Goal: Task Accomplishment & Management: Manage account settings

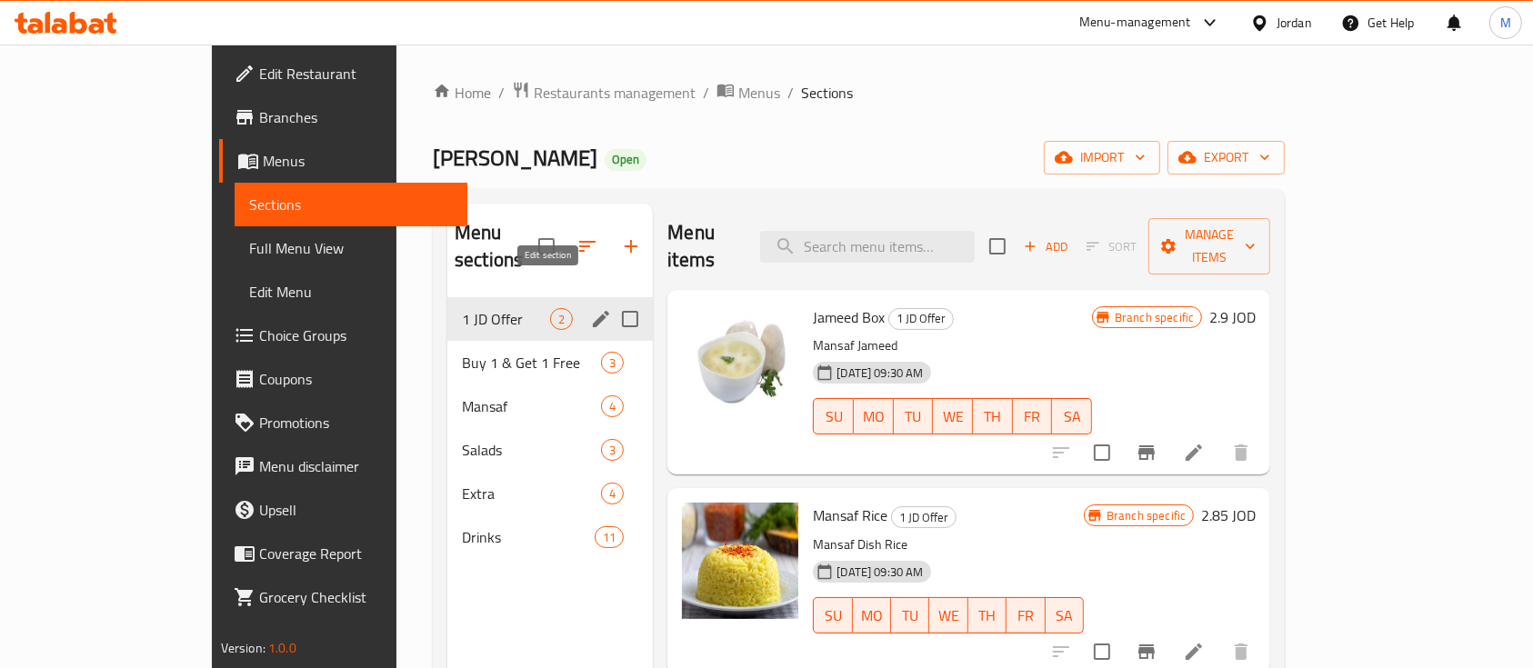
click at [593, 311] on icon "edit" at bounding box center [601, 319] width 16 height 16
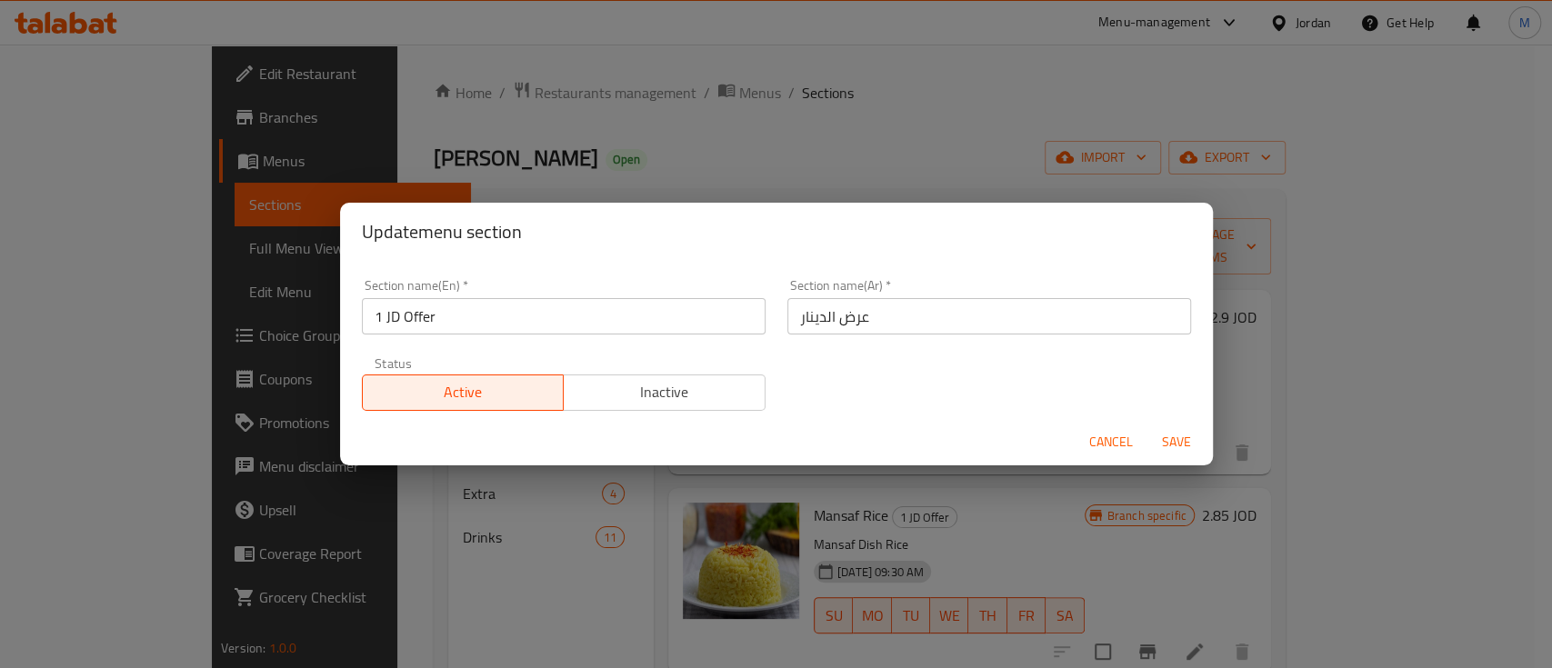
click at [598, 395] on span "Inactive" at bounding box center [664, 392] width 187 height 26
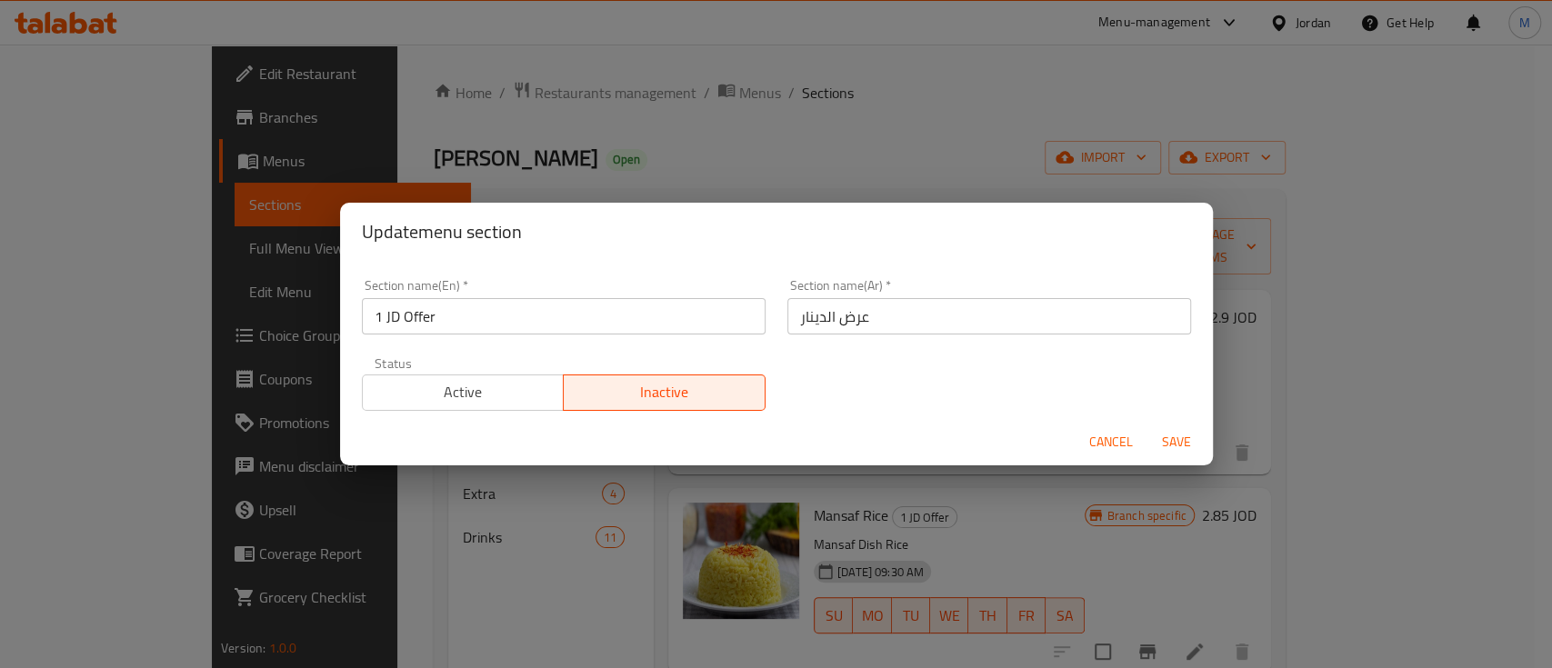
click at [1179, 444] on span "Save" at bounding box center [1176, 442] width 44 height 23
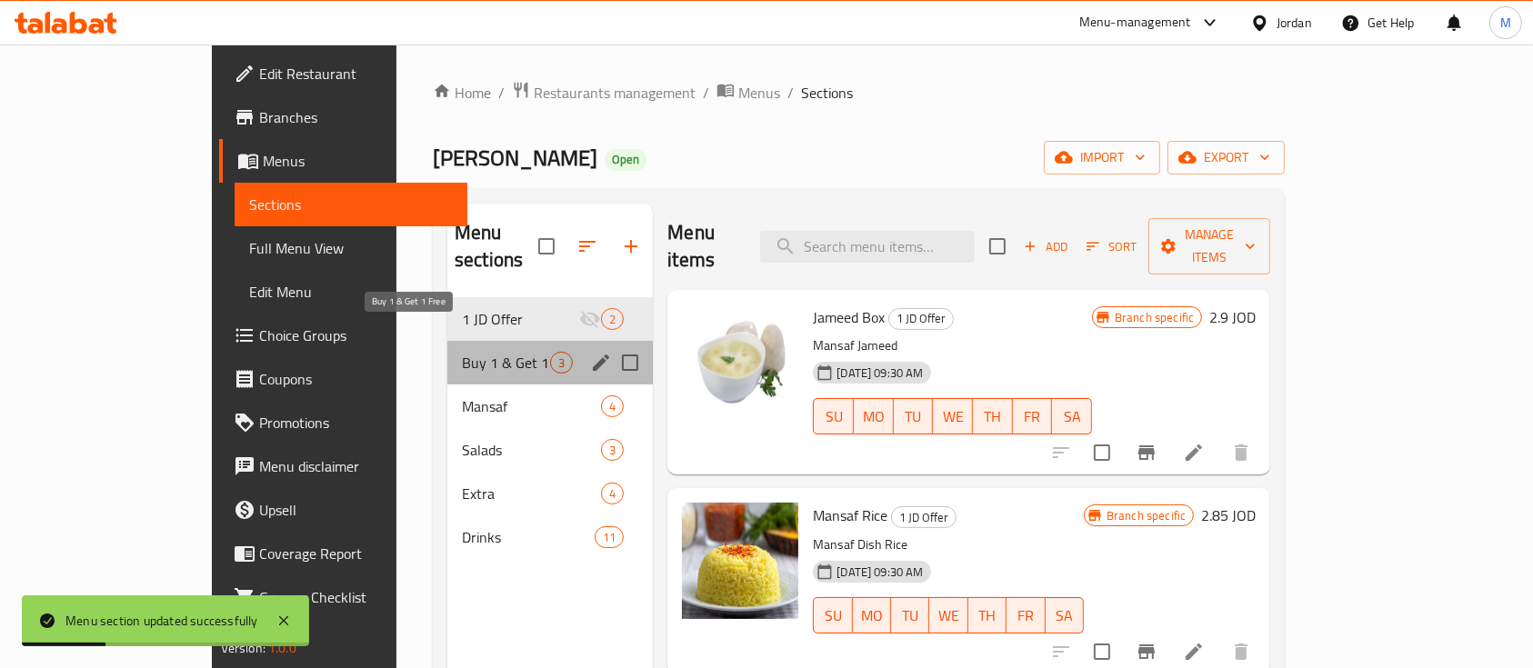
click at [462, 352] on span "Buy 1 & Get 1 Free" at bounding box center [506, 363] width 88 height 22
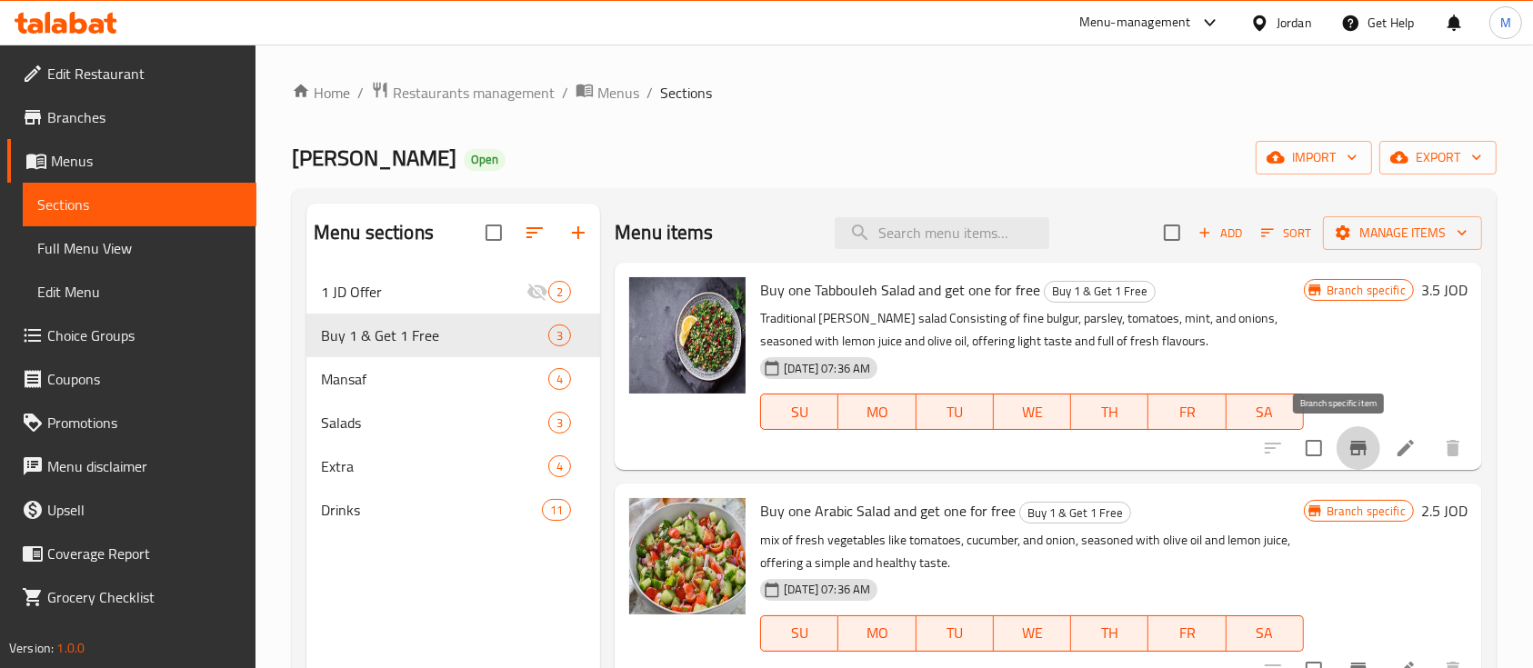
click at [1350, 445] on icon "Branch-specific-item" at bounding box center [1358, 448] width 16 height 15
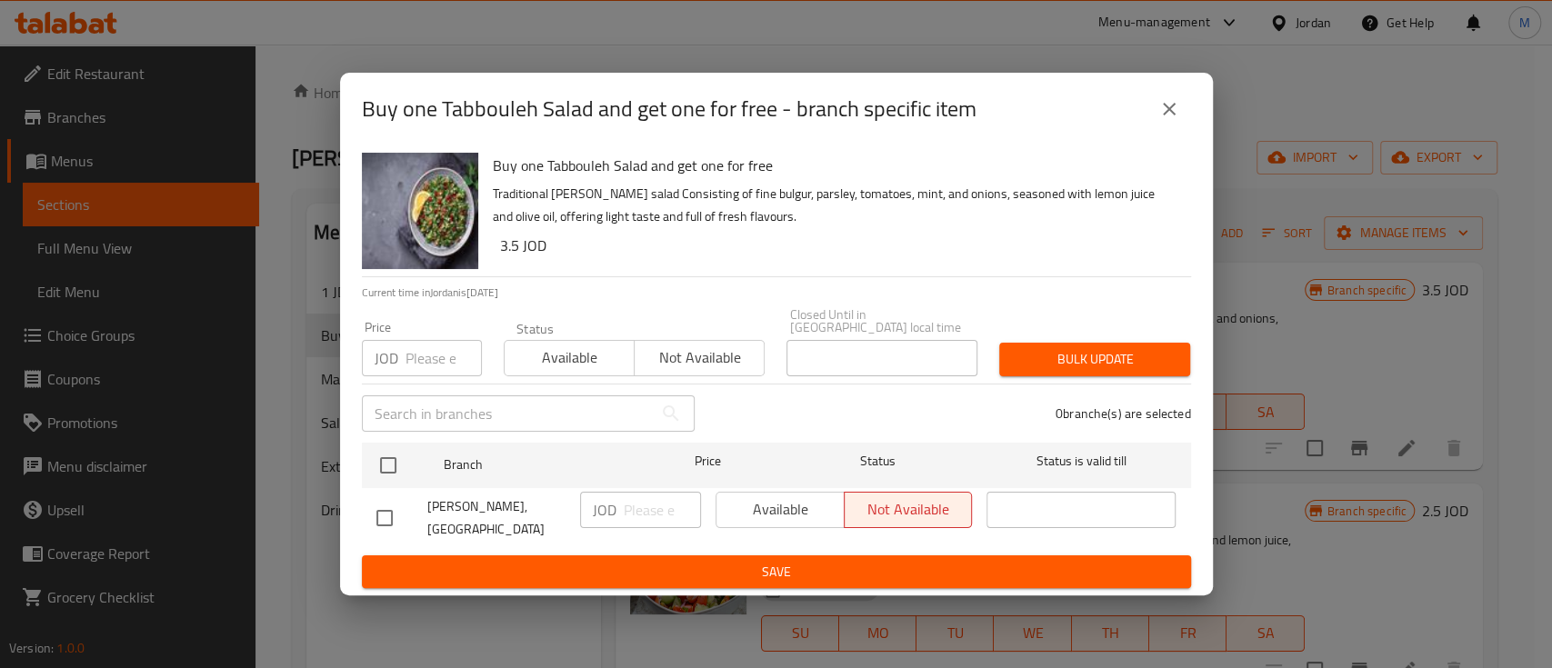
click at [777, 505] on div "Available Not available" at bounding box center [843, 510] width 257 height 36
click at [393, 511] on input "checkbox" at bounding box center [384, 518] width 38 height 38
checkbox input "true"
click at [765, 496] on span "Available" at bounding box center [781, 509] width 114 height 26
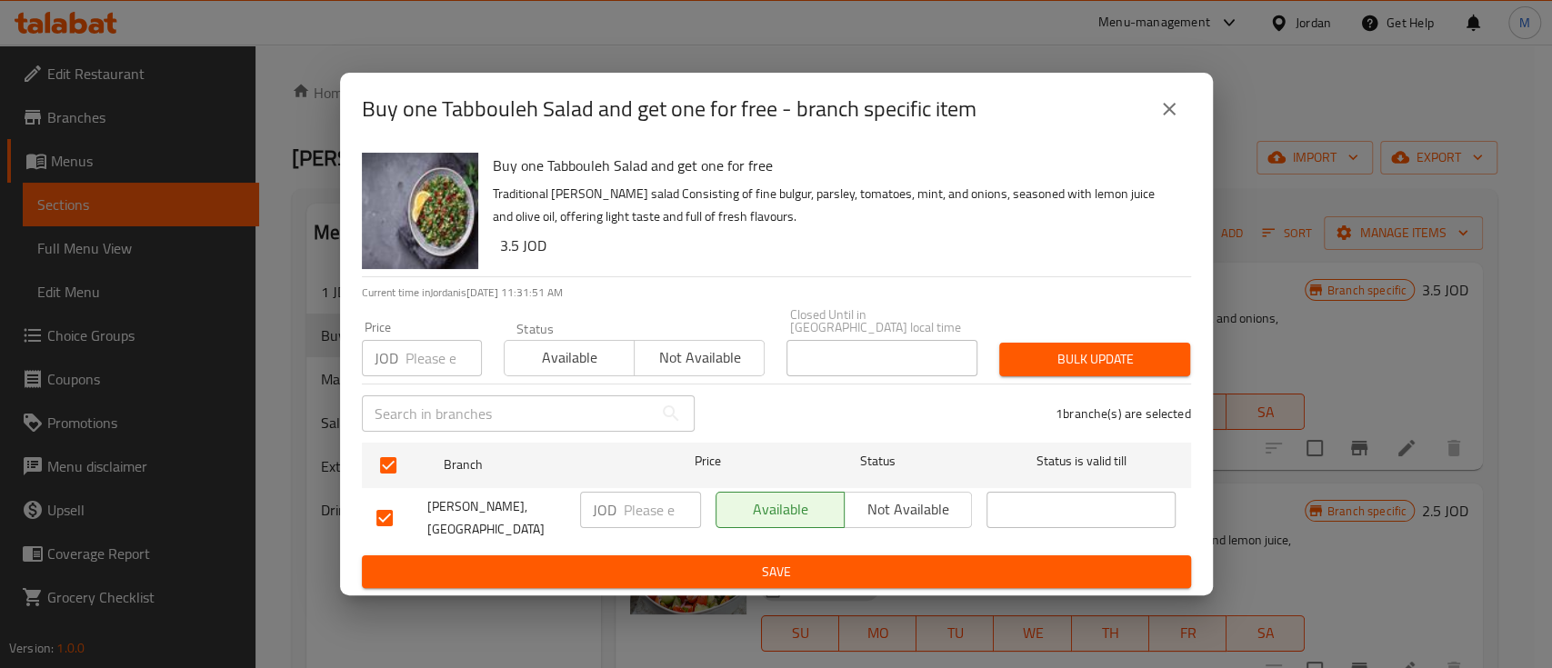
click at [705, 571] on span "Save" at bounding box center [776, 572] width 800 height 23
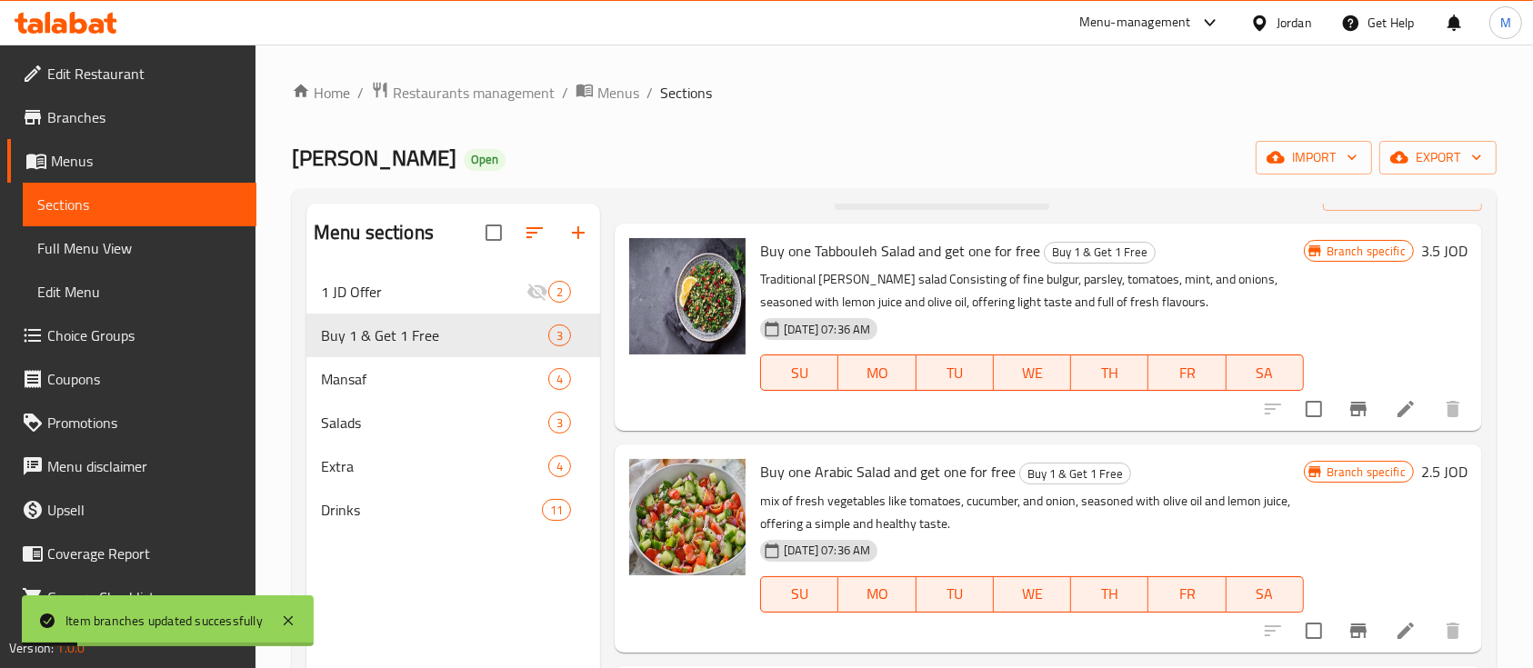
scroll to position [64, 0]
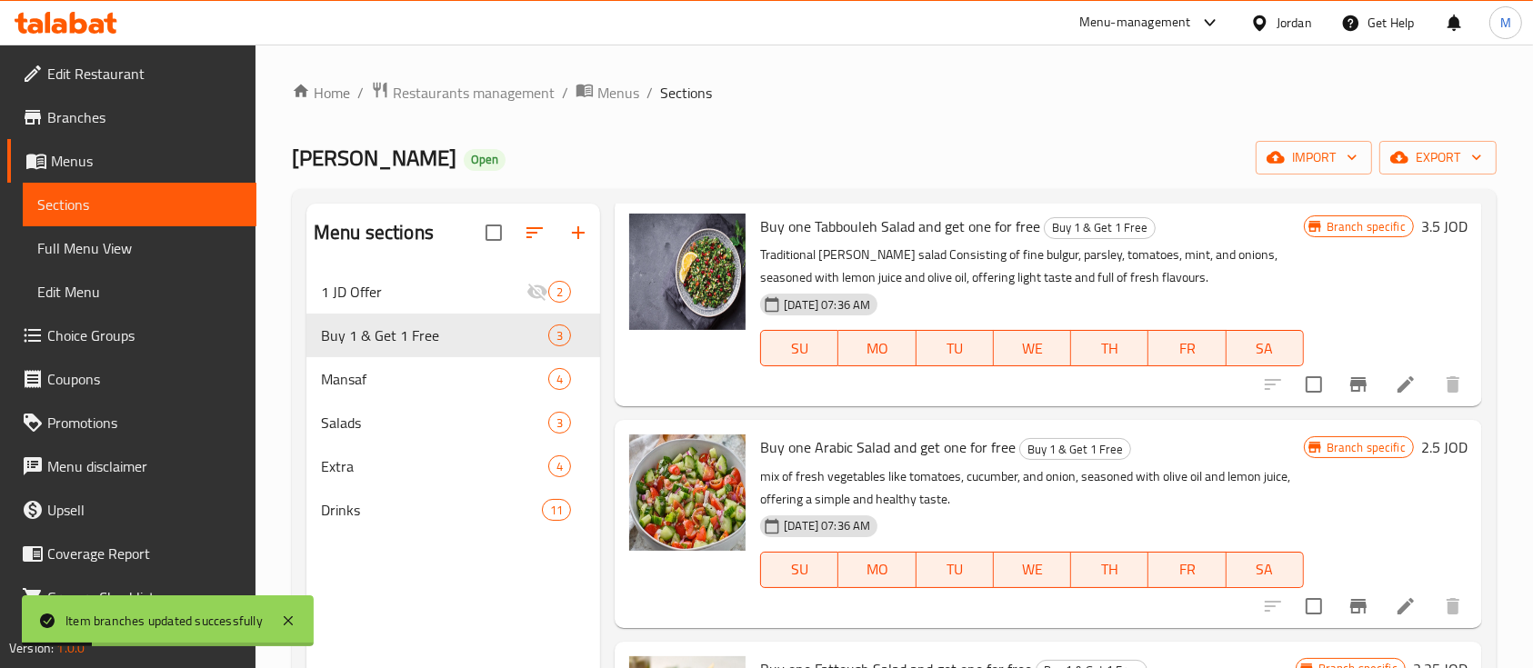
click at [1353, 600] on button "Branch-specific-item" at bounding box center [1358, 606] width 44 height 44
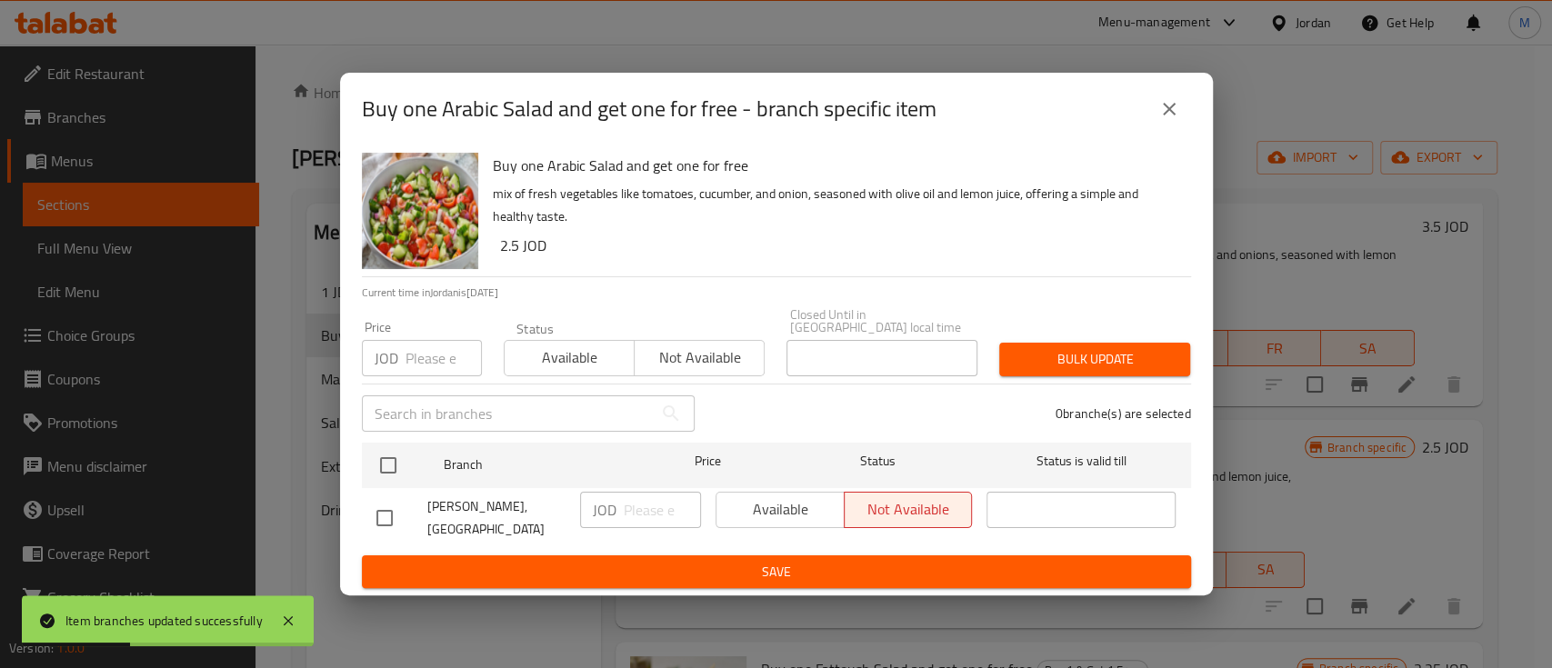
drag, startPoint x: 753, startPoint y: 504, endPoint x: 593, endPoint y: 493, distance: 160.4
click at [753, 503] on div "Available Not available" at bounding box center [843, 510] width 257 height 36
click at [377, 509] on input "checkbox" at bounding box center [384, 518] width 38 height 38
checkbox input "true"
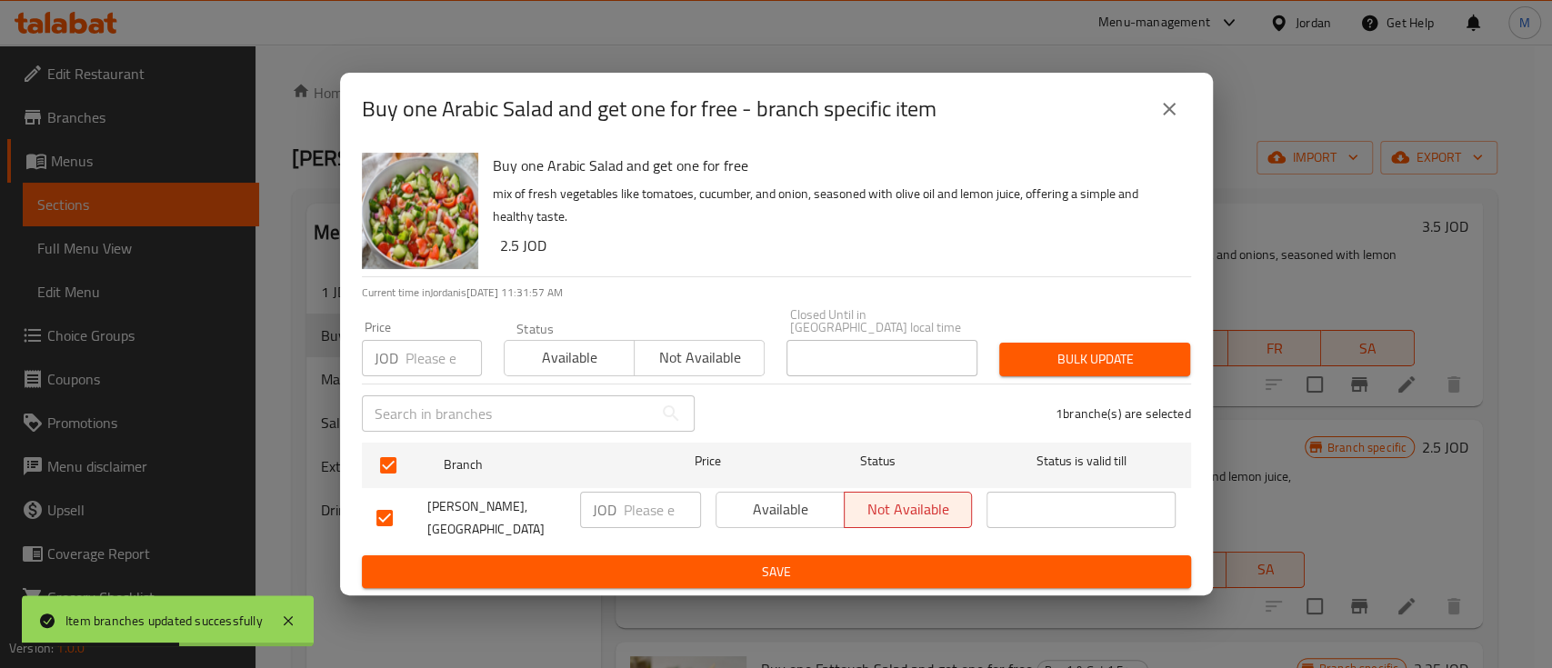
click at [764, 496] on span "Available" at bounding box center [781, 509] width 114 height 26
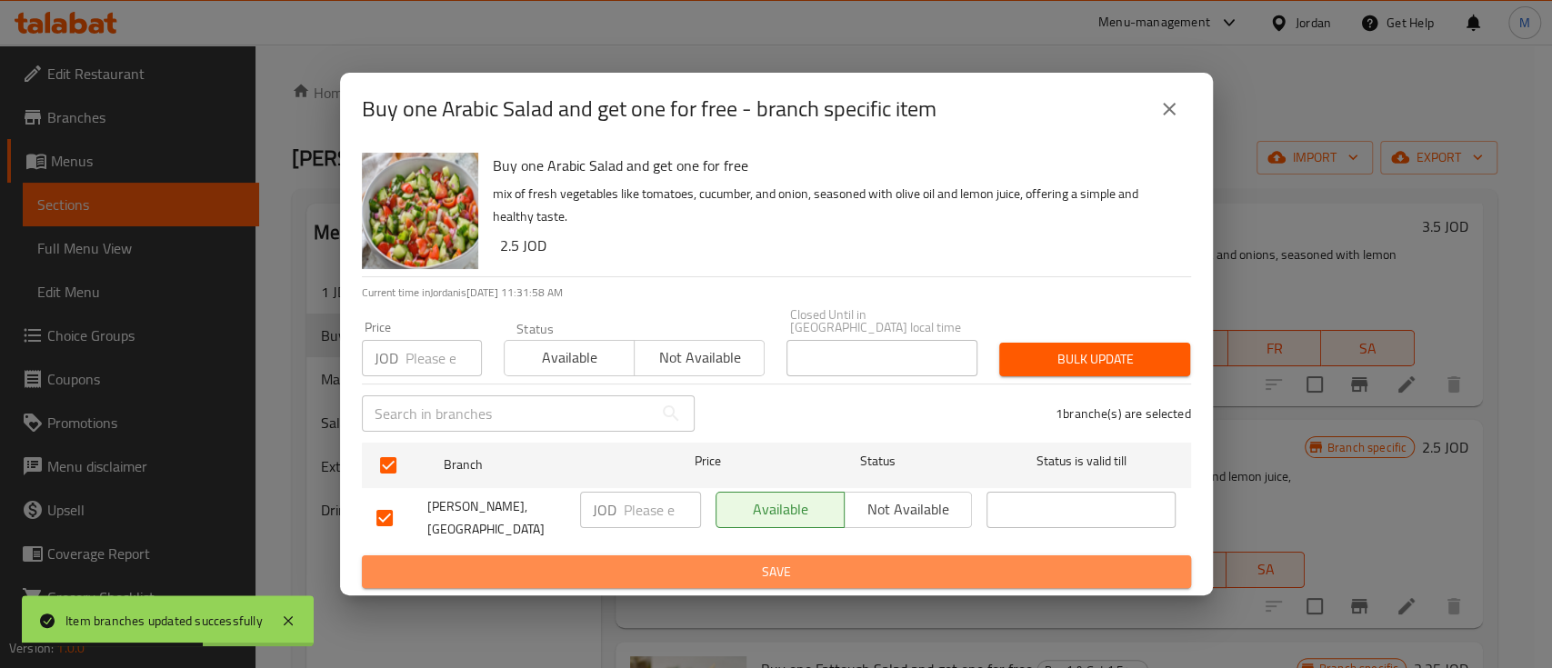
click at [737, 564] on span "Save" at bounding box center [776, 572] width 800 height 23
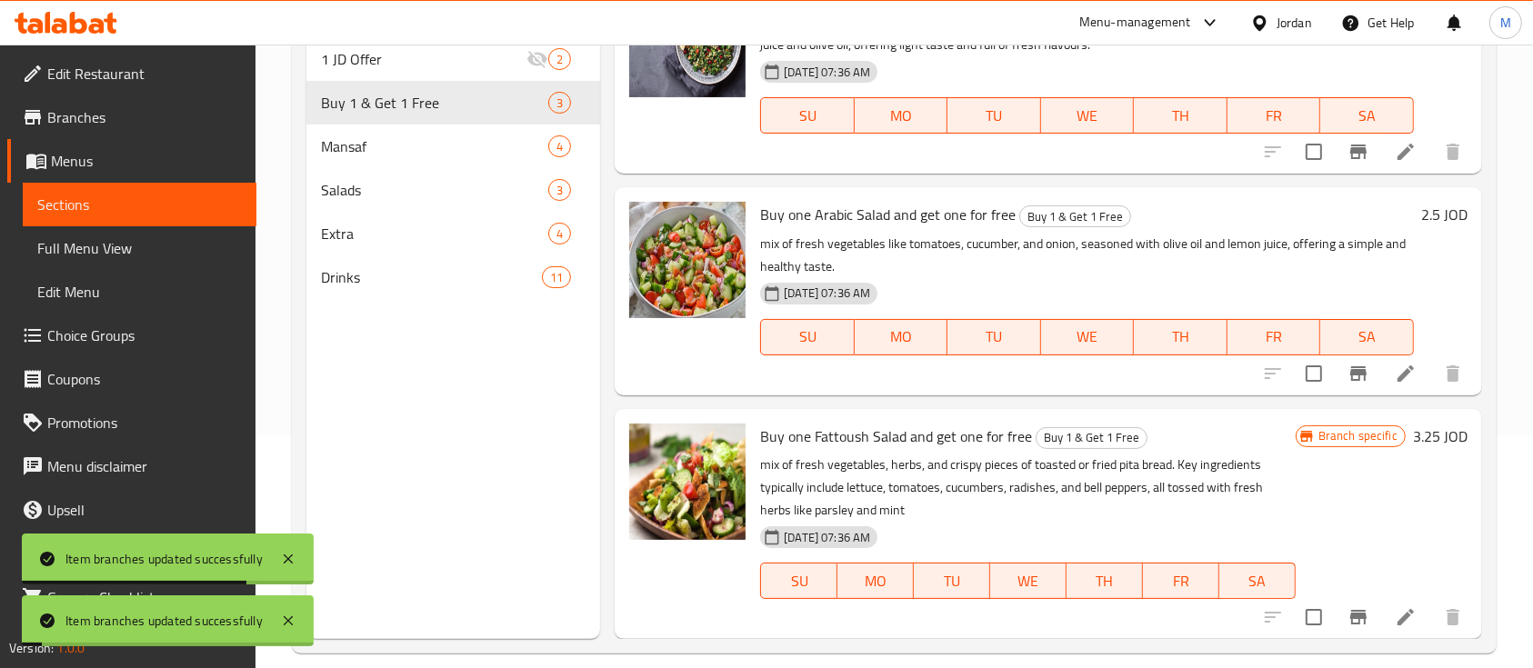
scroll to position [255, 0]
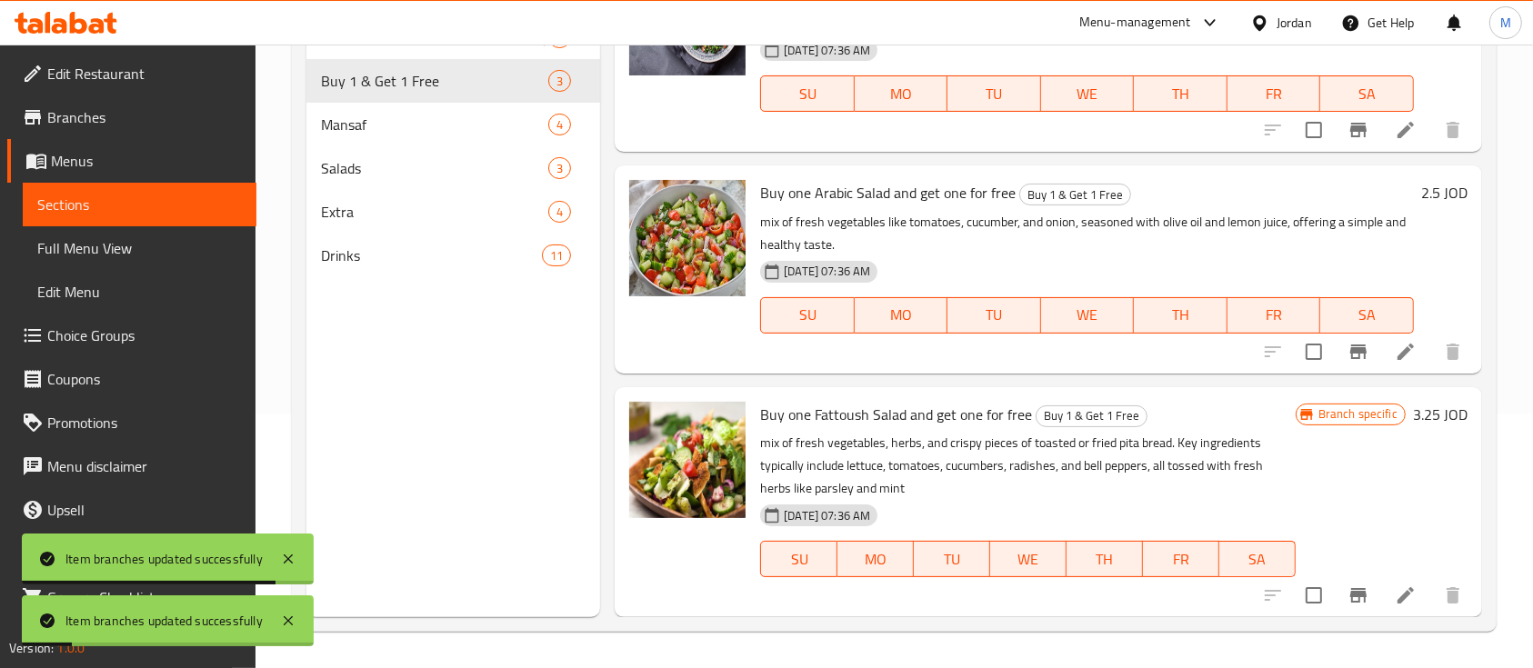
click at [1347, 595] on icon "Branch-specific-item" at bounding box center [1358, 595] width 22 height 22
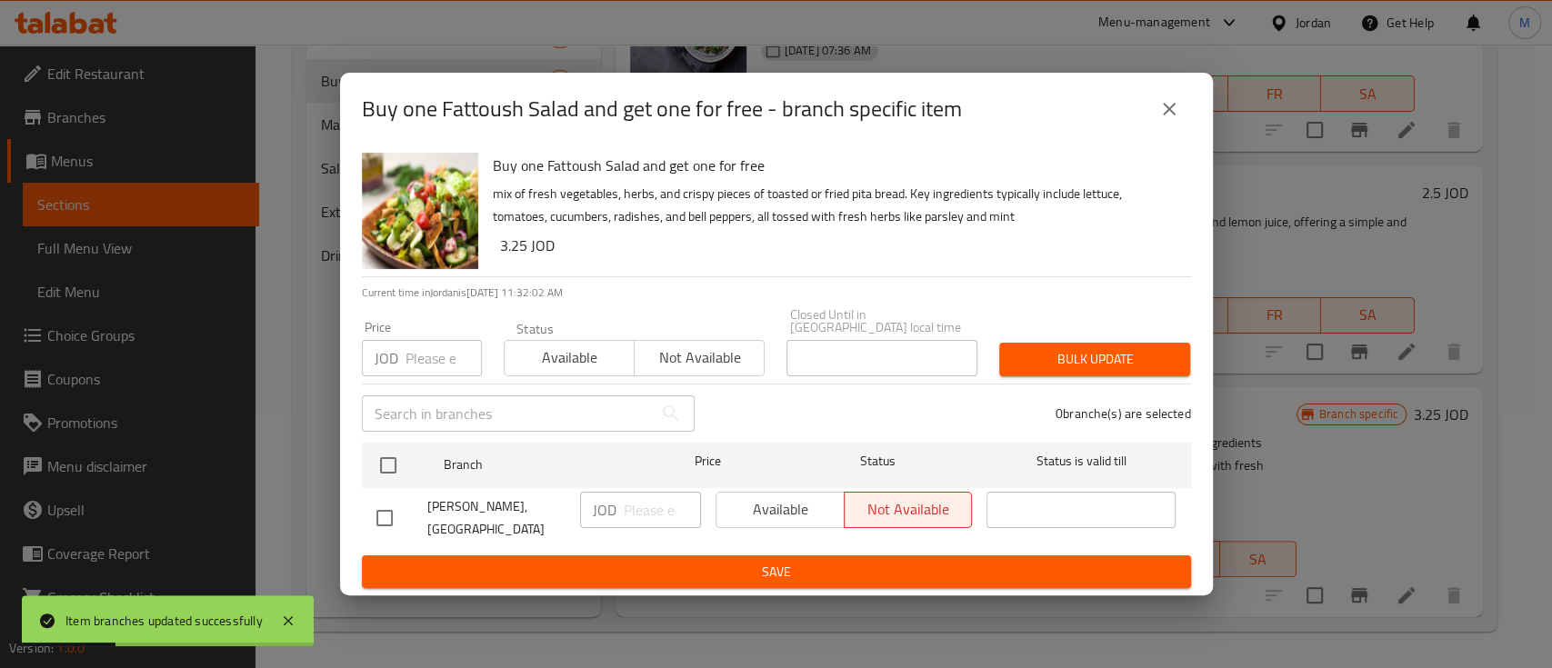
click at [393, 512] on input "checkbox" at bounding box center [384, 518] width 38 height 38
checkbox input "true"
click at [784, 508] on span "Available" at bounding box center [781, 509] width 114 height 26
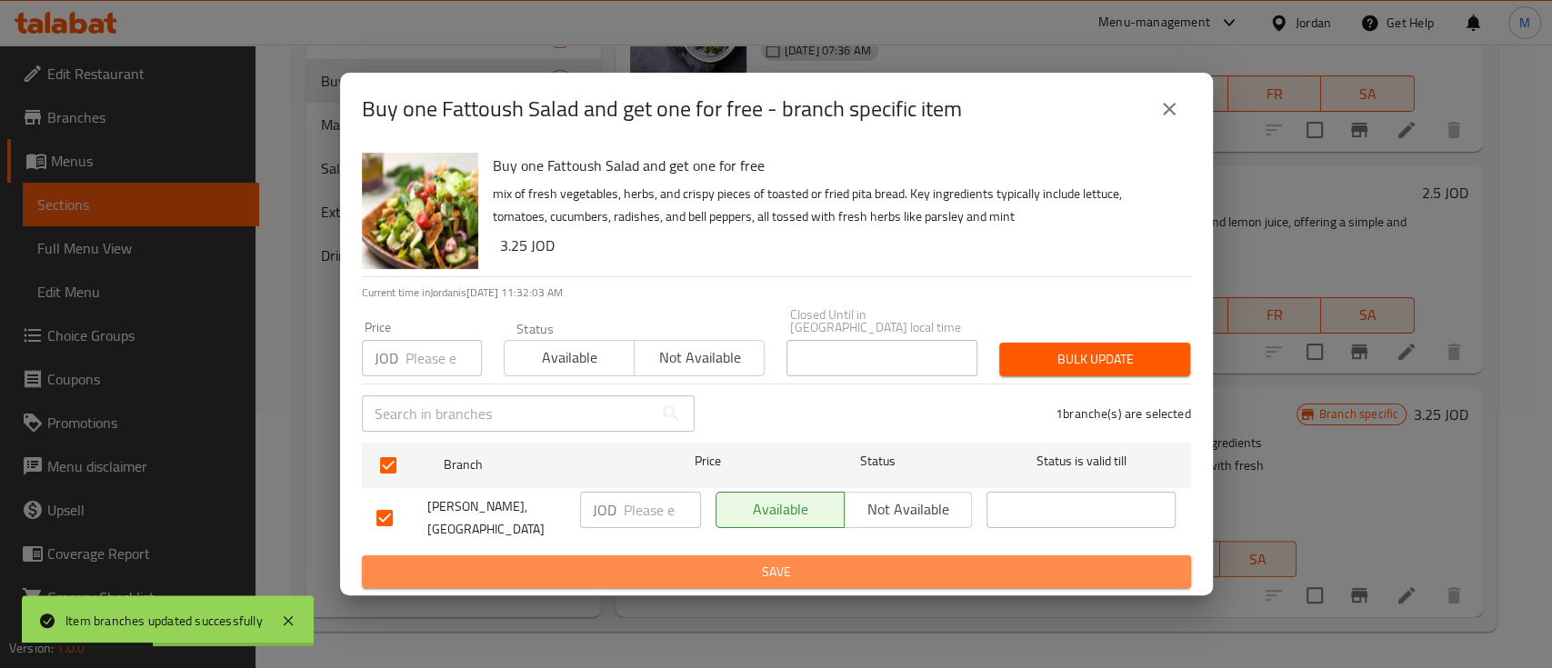
click at [757, 580] on button "Save" at bounding box center [776, 572] width 829 height 34
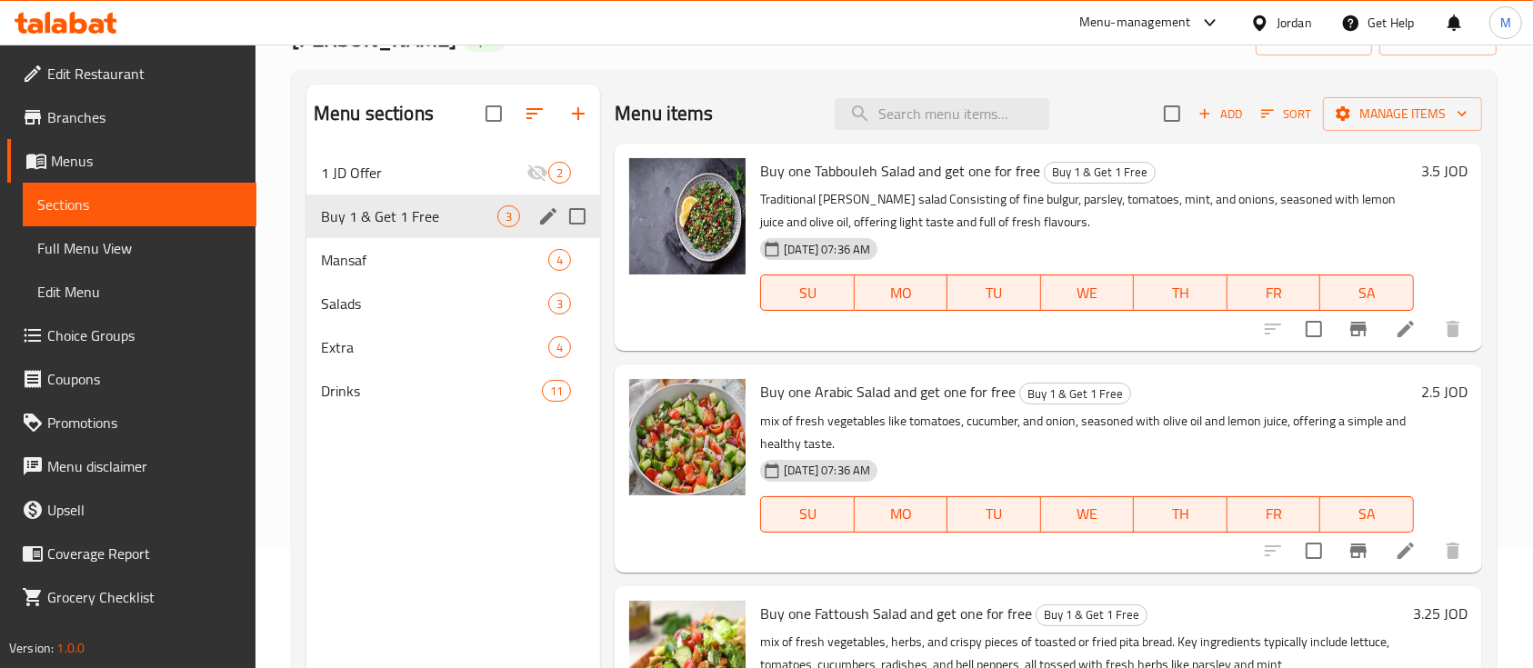
scroll to position [0, 0]
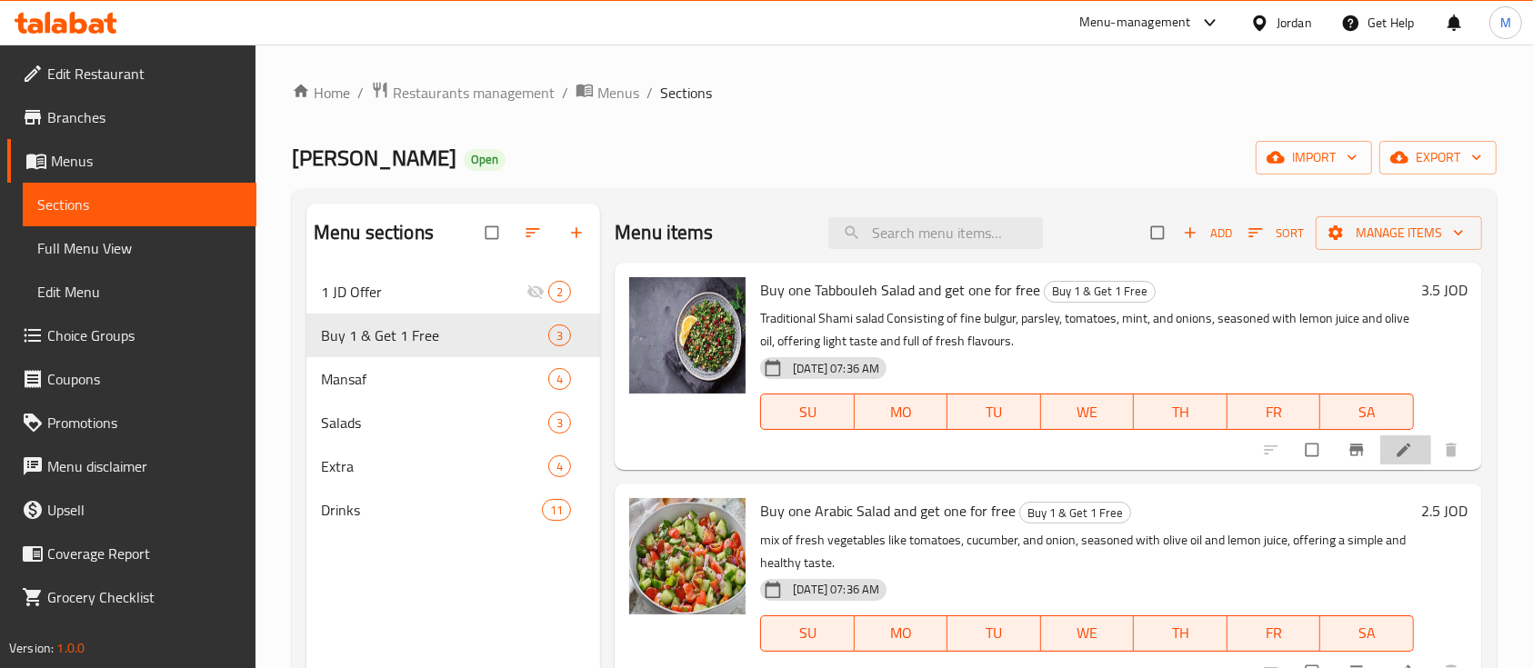
click at [1380, 450] on li at bounding box center [1405, 449] width 51 height 29
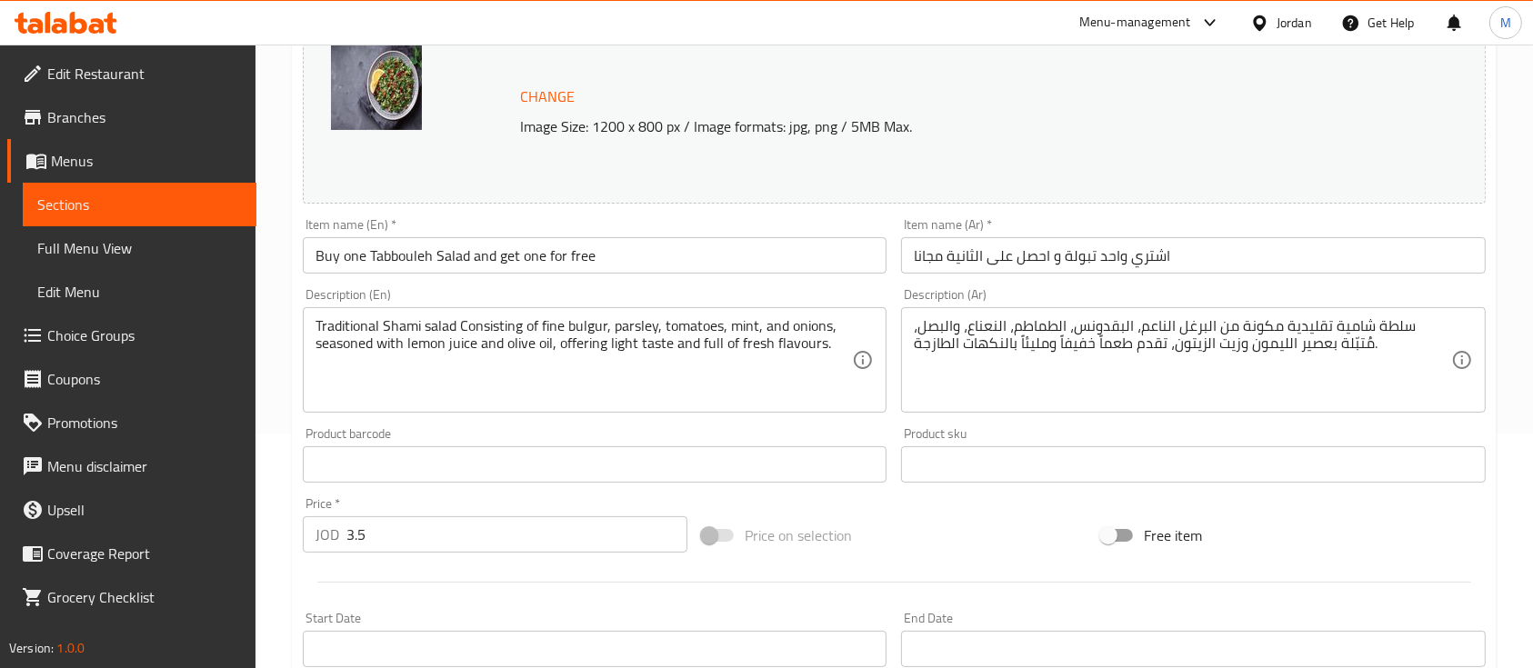
scroll to position [242, 0]
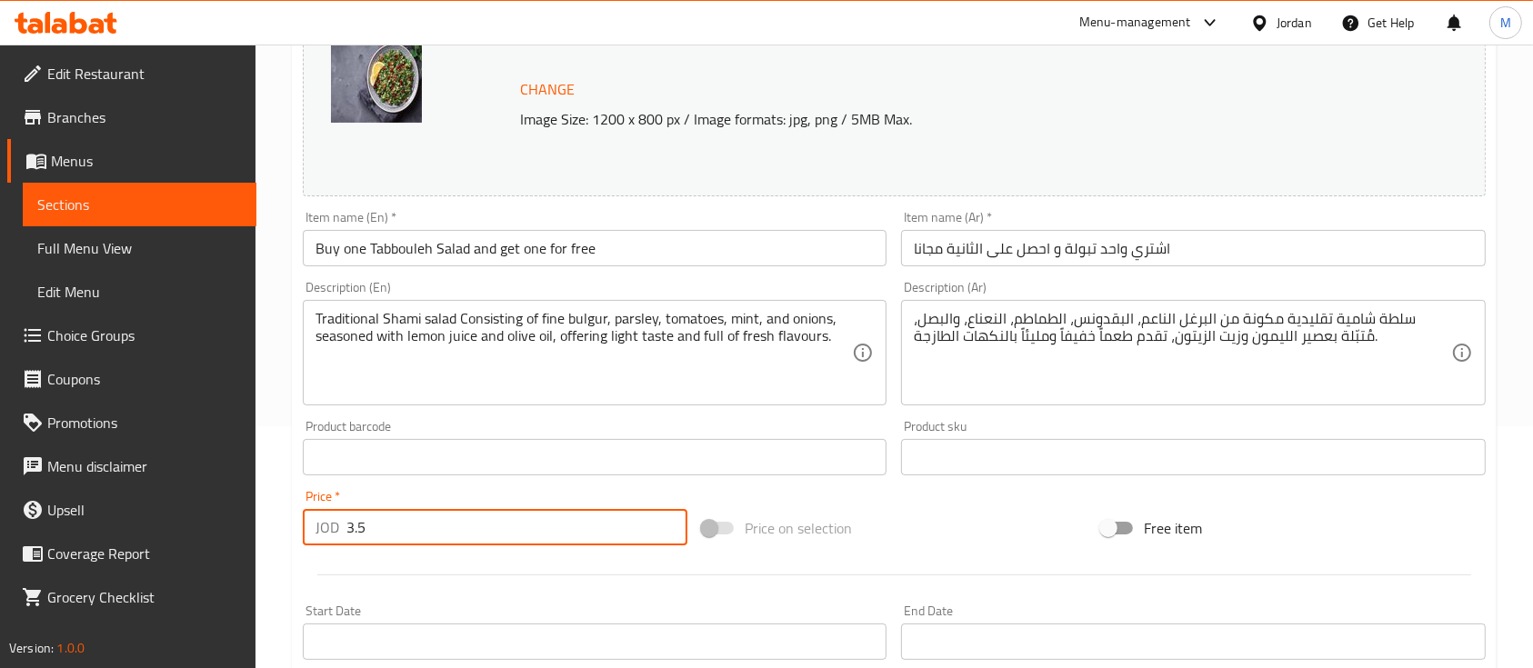
click at [385, 532] on input "3.5" at bounding box center [516, 527] width 341 height 36
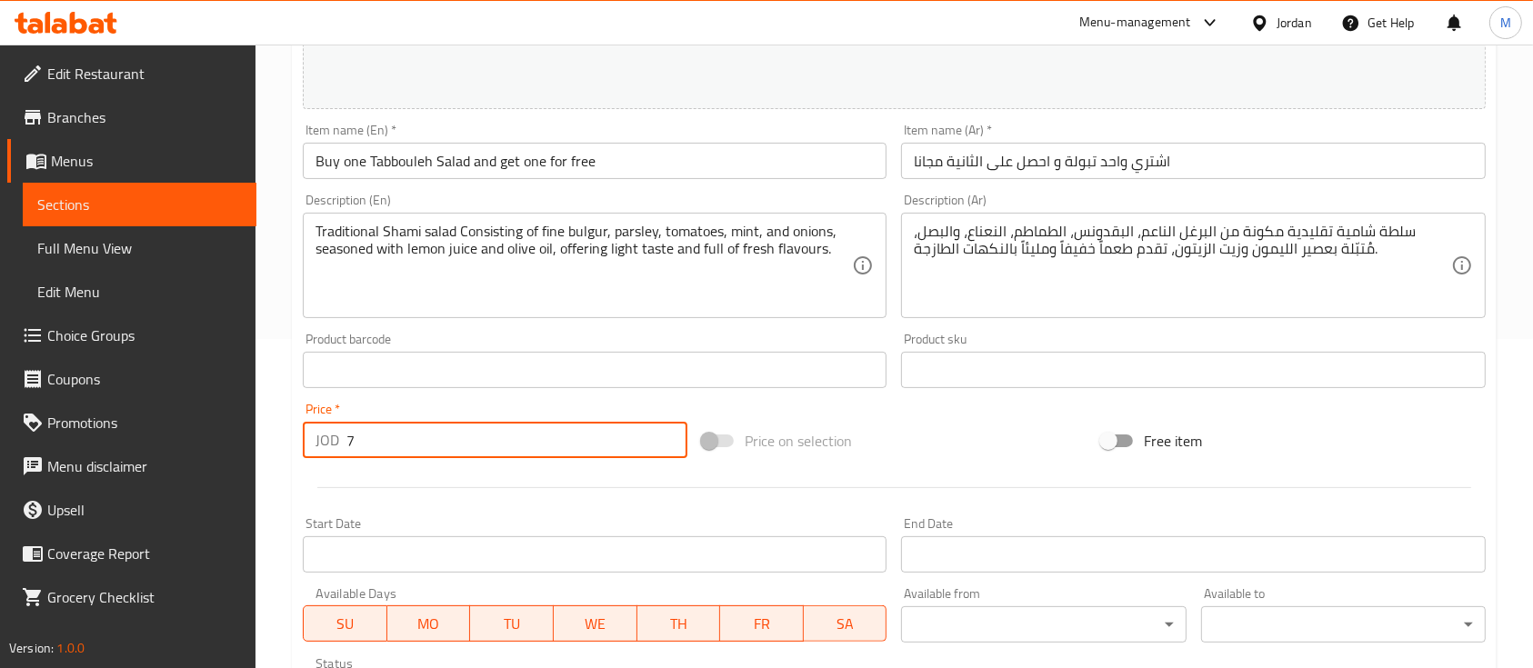
scroll to position [642, 0]
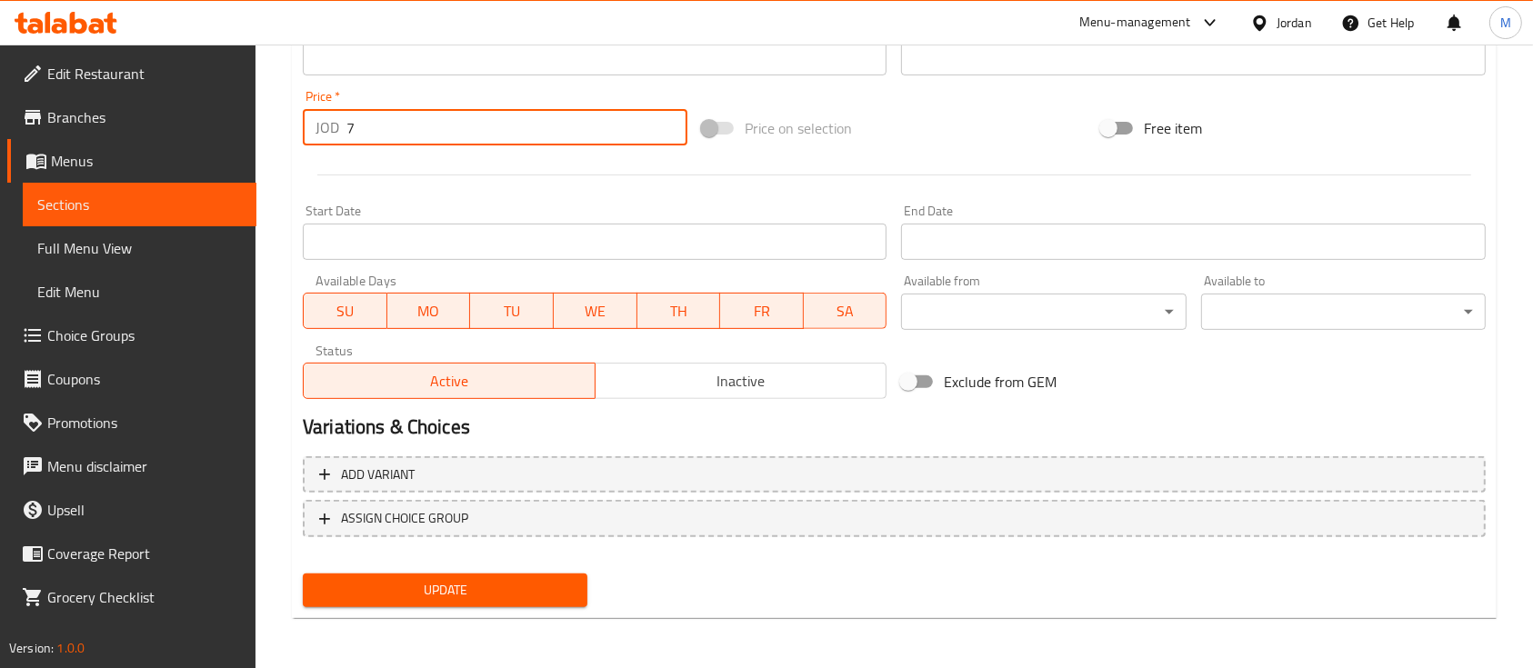
type input "7"
click at [522, 571] on div "Update" at bounding box center [444, 590] width 299 height 48
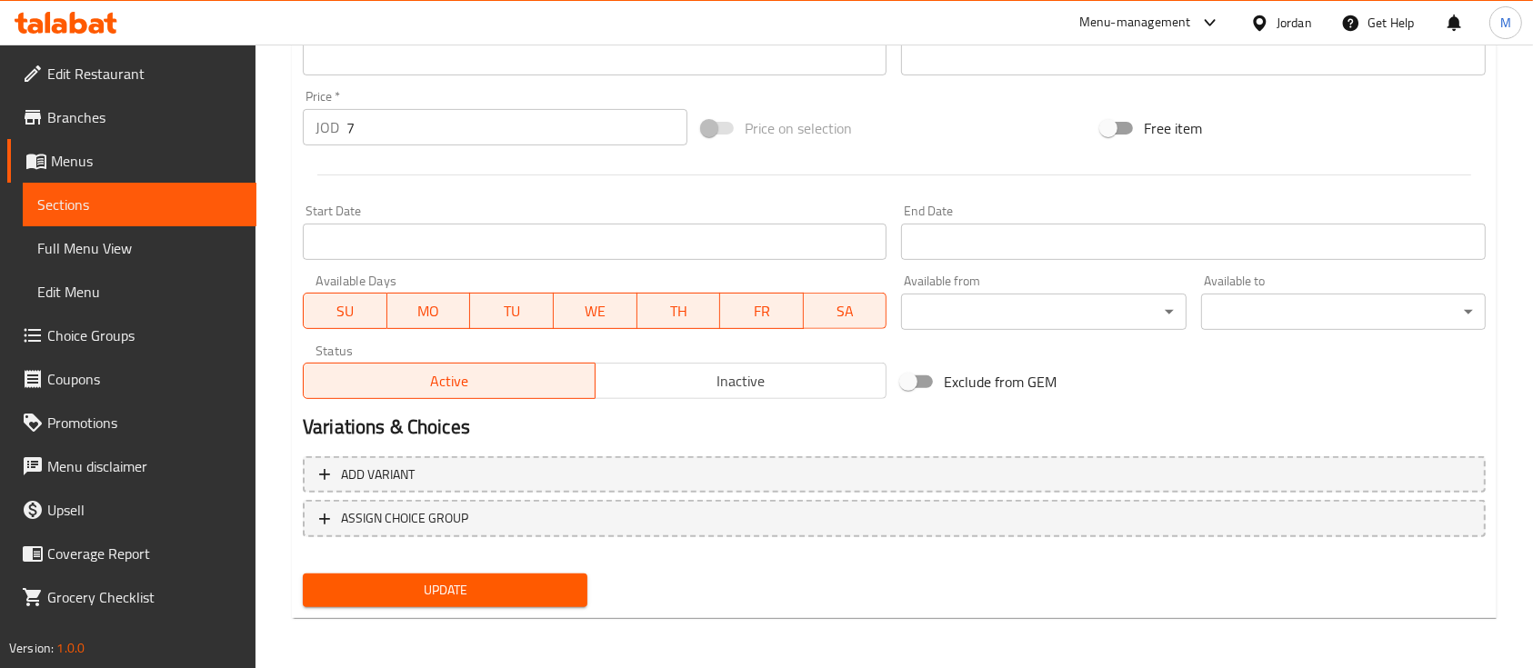
click at [519, 582] on span "Update" at bounding box center [444, 590] width 255 height 23
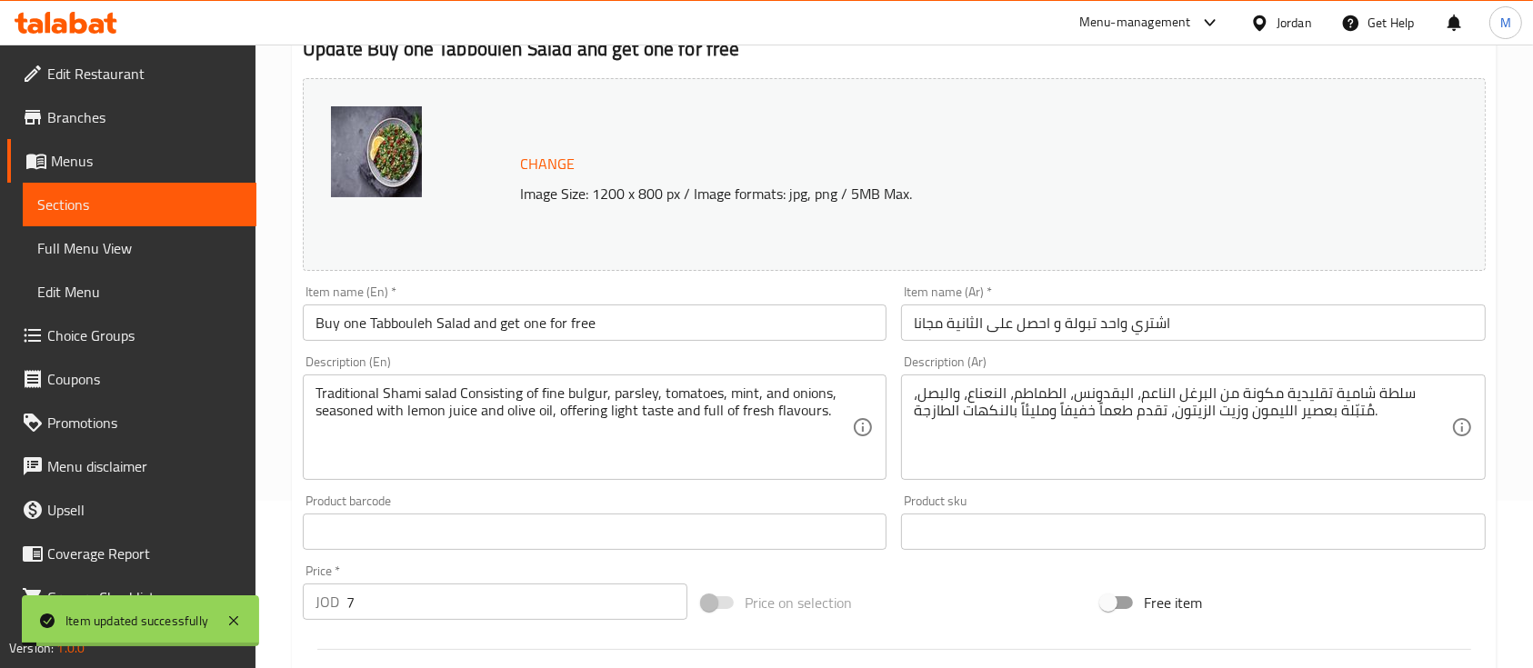
scroll to position [157, 0]
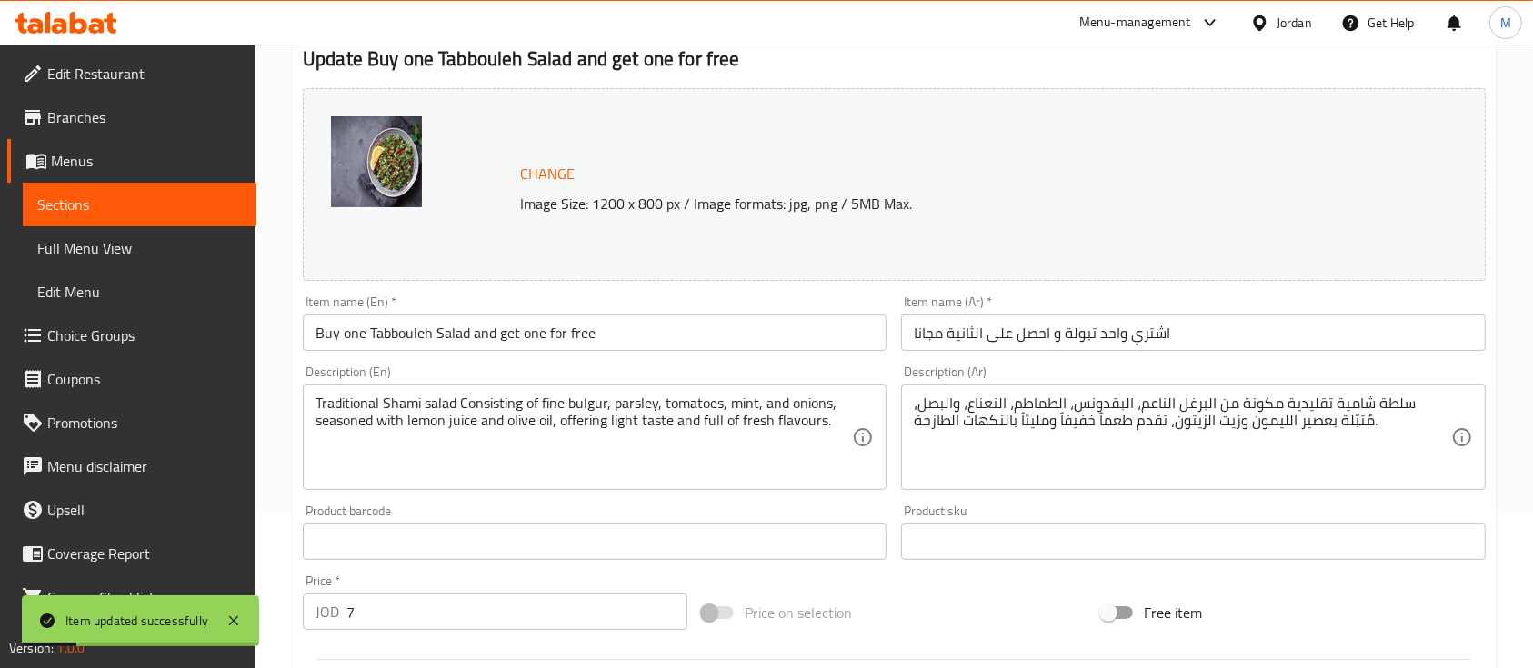
click at [172, 199] on span "Sections" at bounding box center [139, 205] width 205 height 22
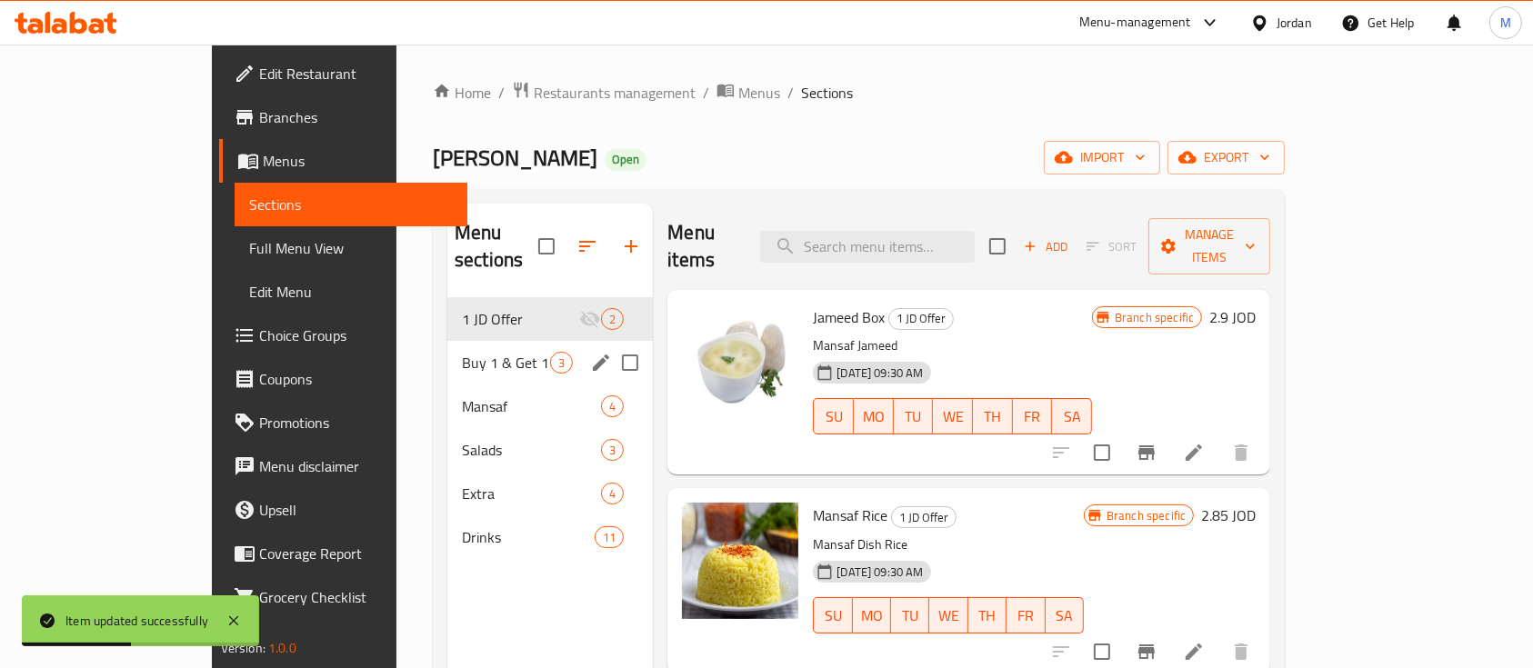
click at [447, 341] on div "Buy 1 & Get 1 Free 3" at bounding box center [549, 363] width 205 height 44
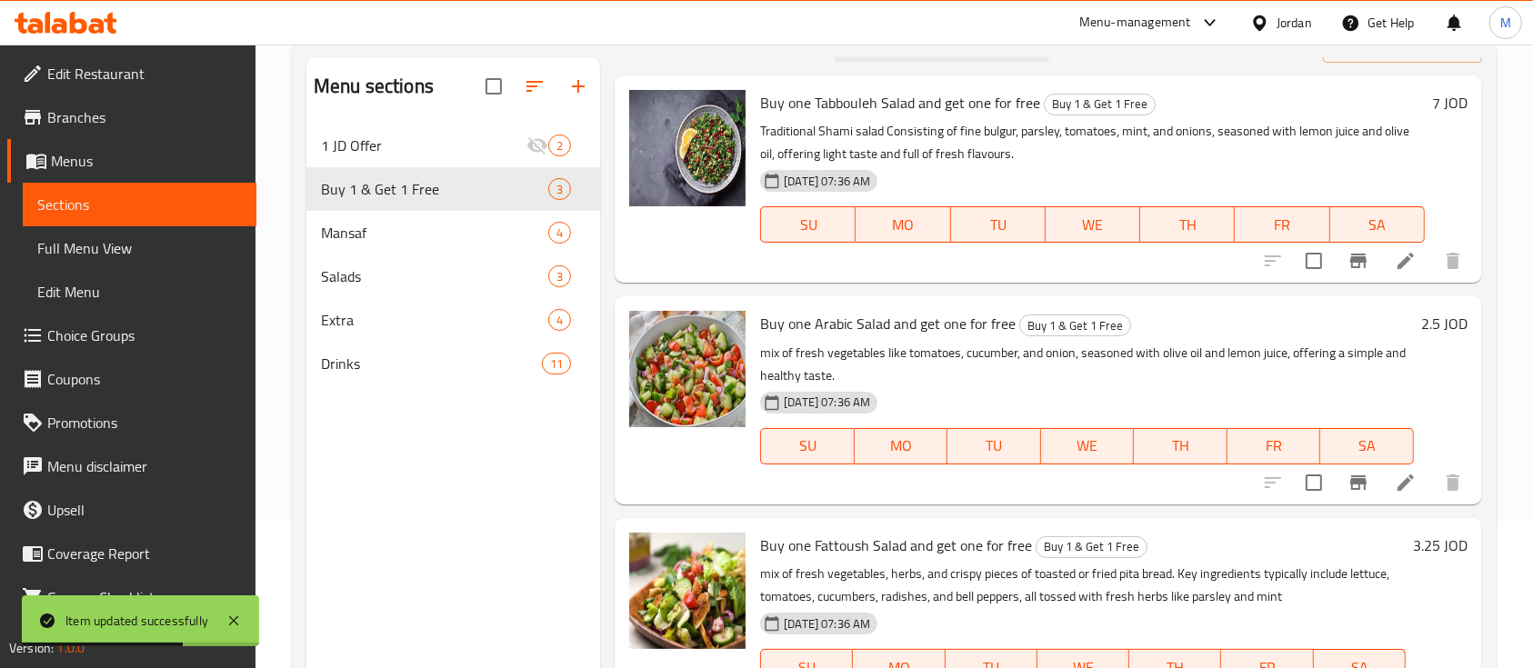
scroll to position [242, 0]
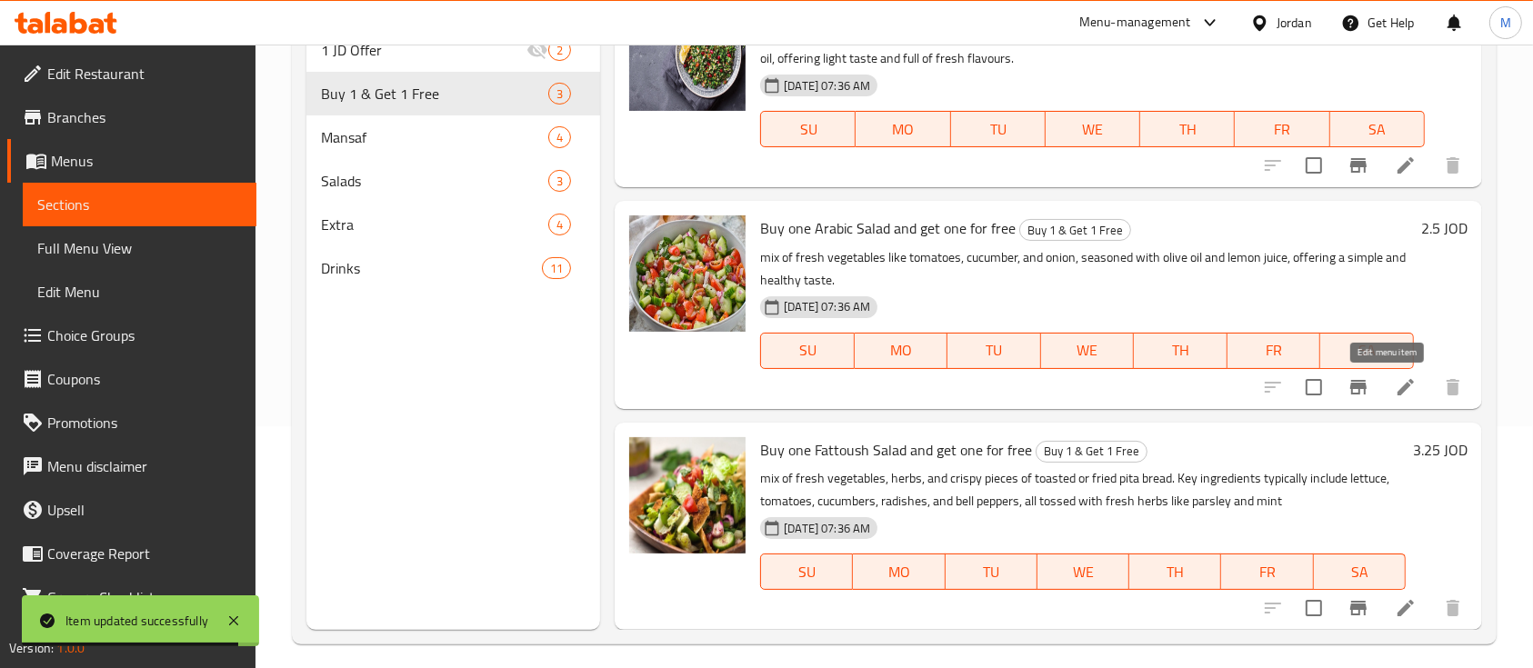
click at [1394, 393] on icon at bounding box center [1405, 387] width 22 height 22
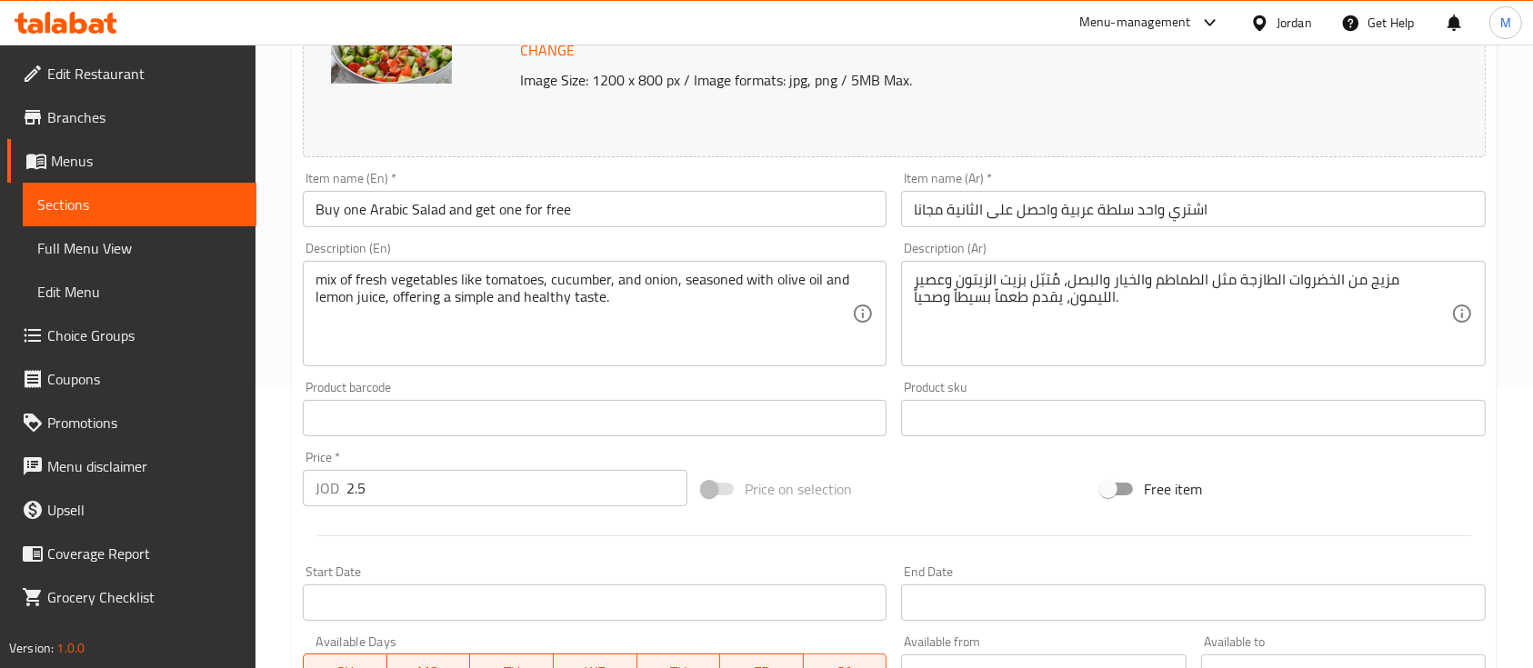
scroll to position [364, 0]
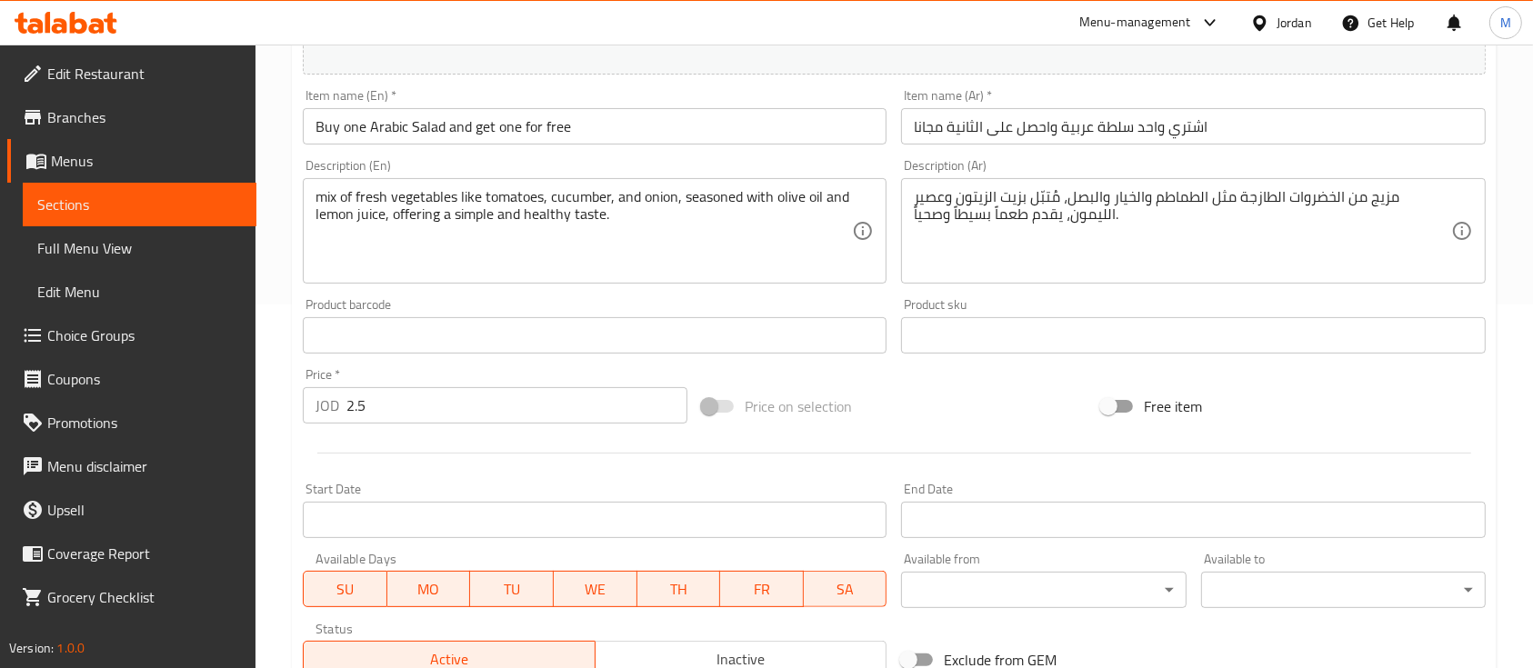
click at [399, 411] on input "2.5" at bounding box center [516, 405] width 341 height 36
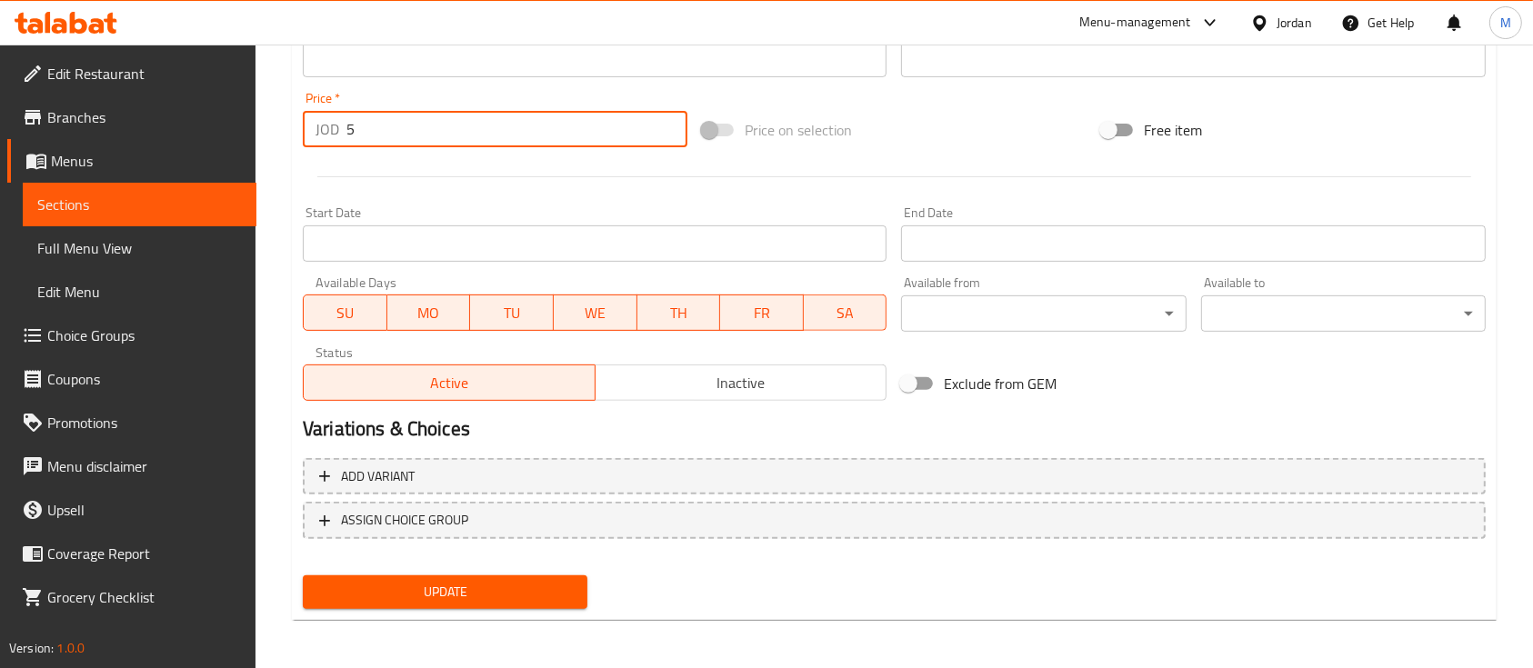
scroll to position [642, 0]
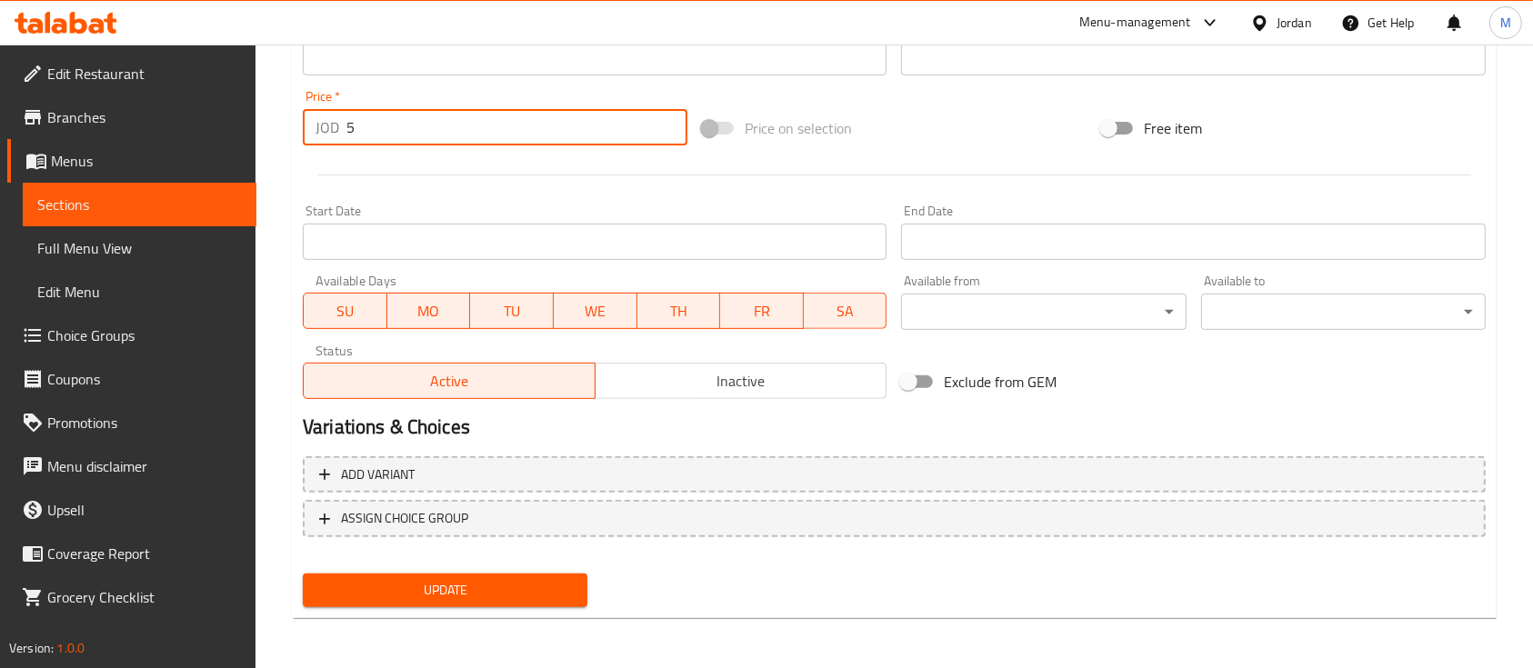
type input "5"
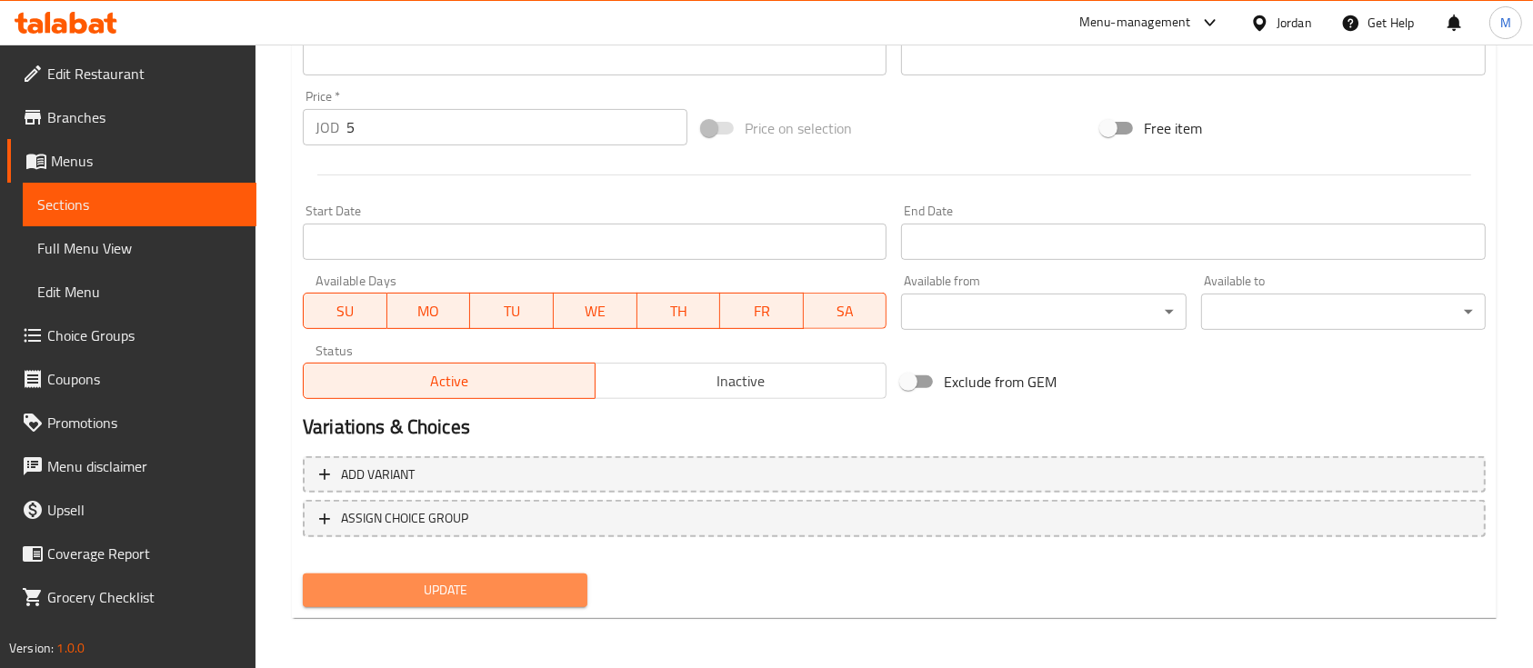
click at [403, 588] on span "Update" at bounding box center [444, 590] width 255 height 23
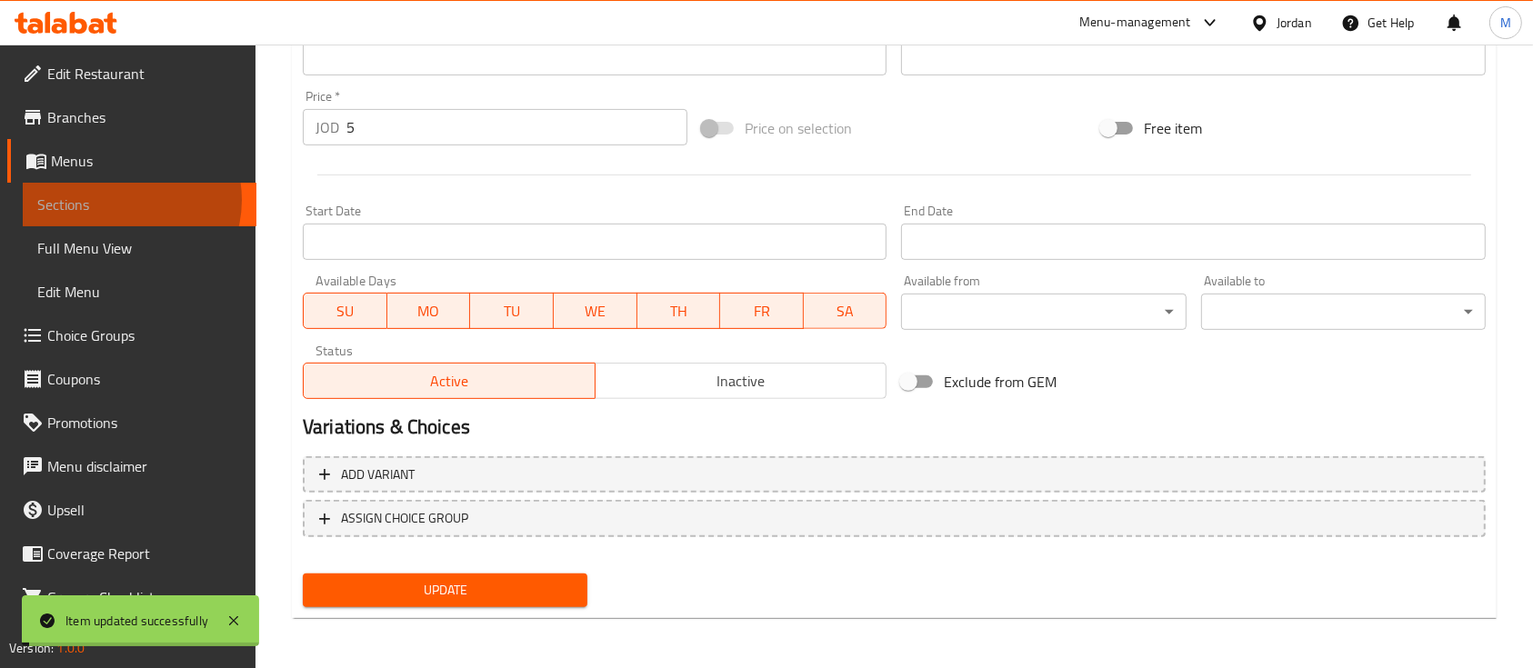
click at [125, 200] on span "Sections" at bounding box center [139, 205] width 205 height 22
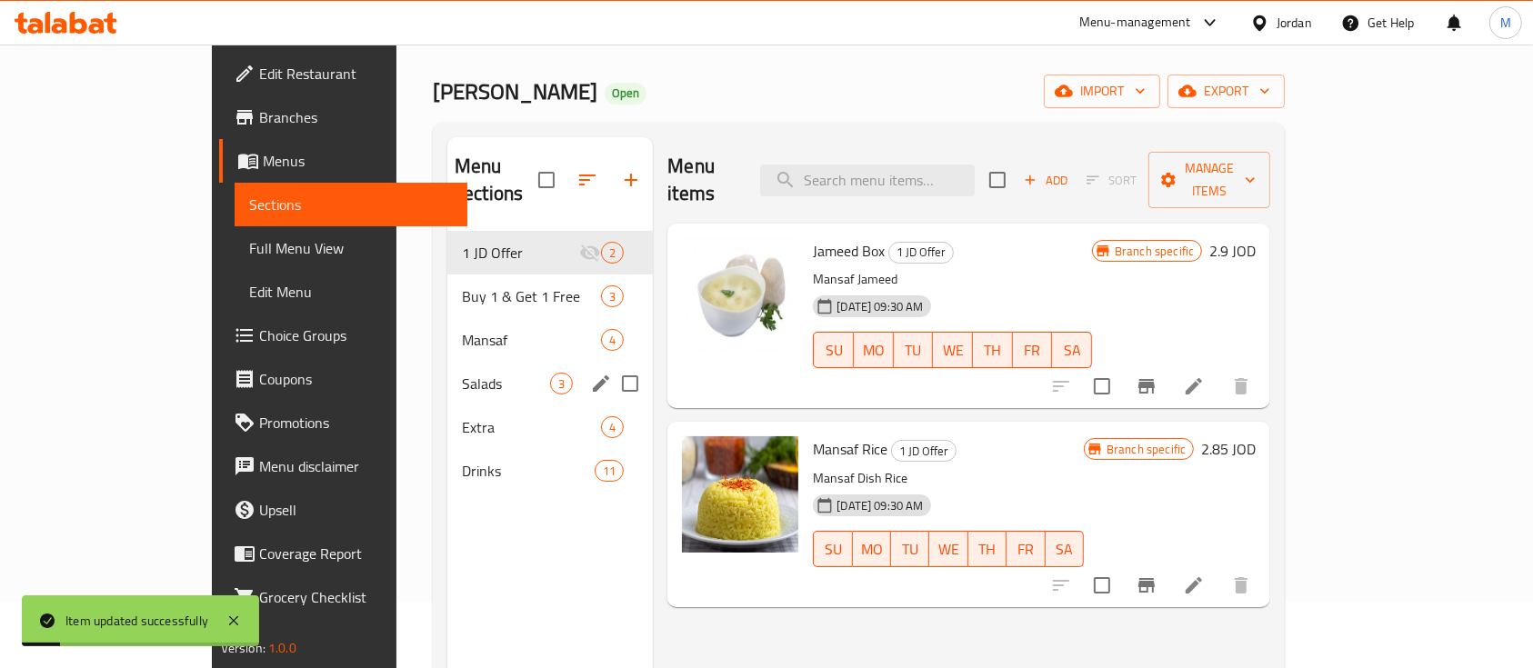
scroll to position [12, 0]
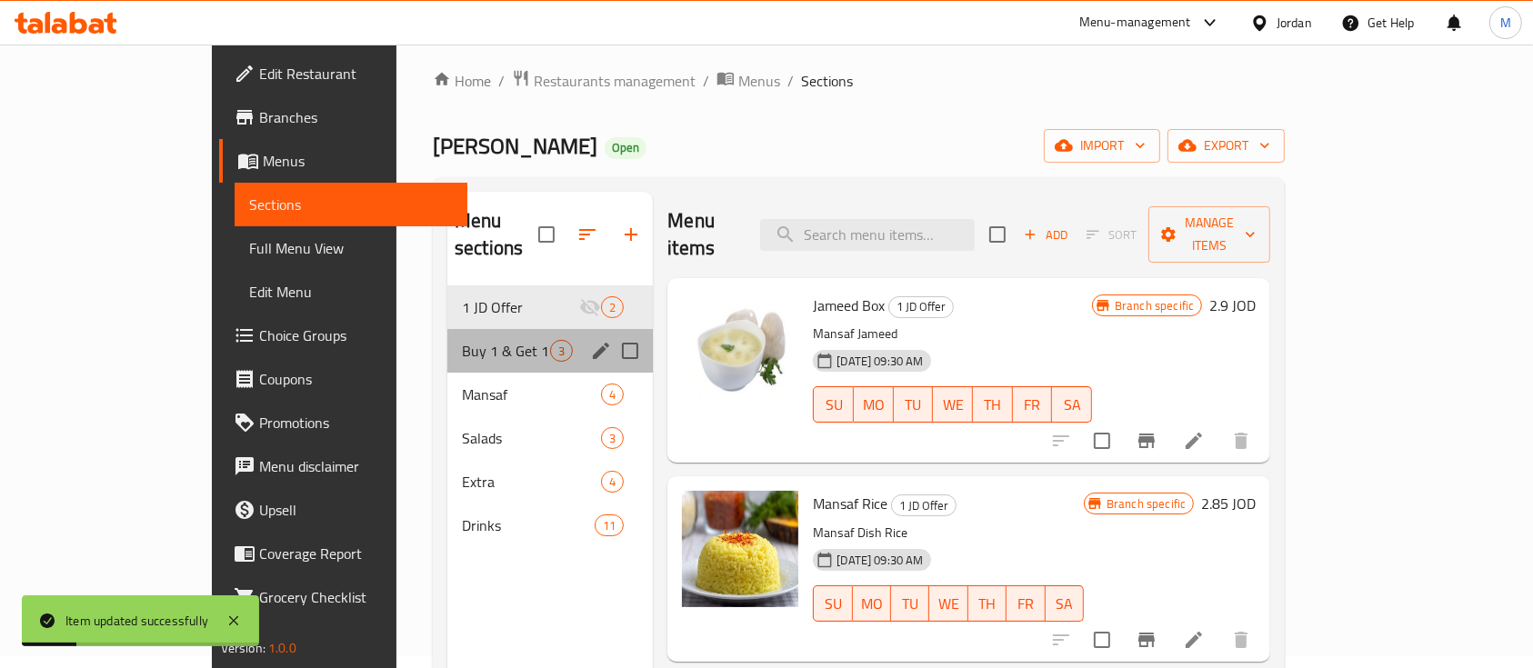
click at [447, 329] on div "Buy 1 & Get 1 Free 3" at bounding box center [549, 351] width 205 height 44
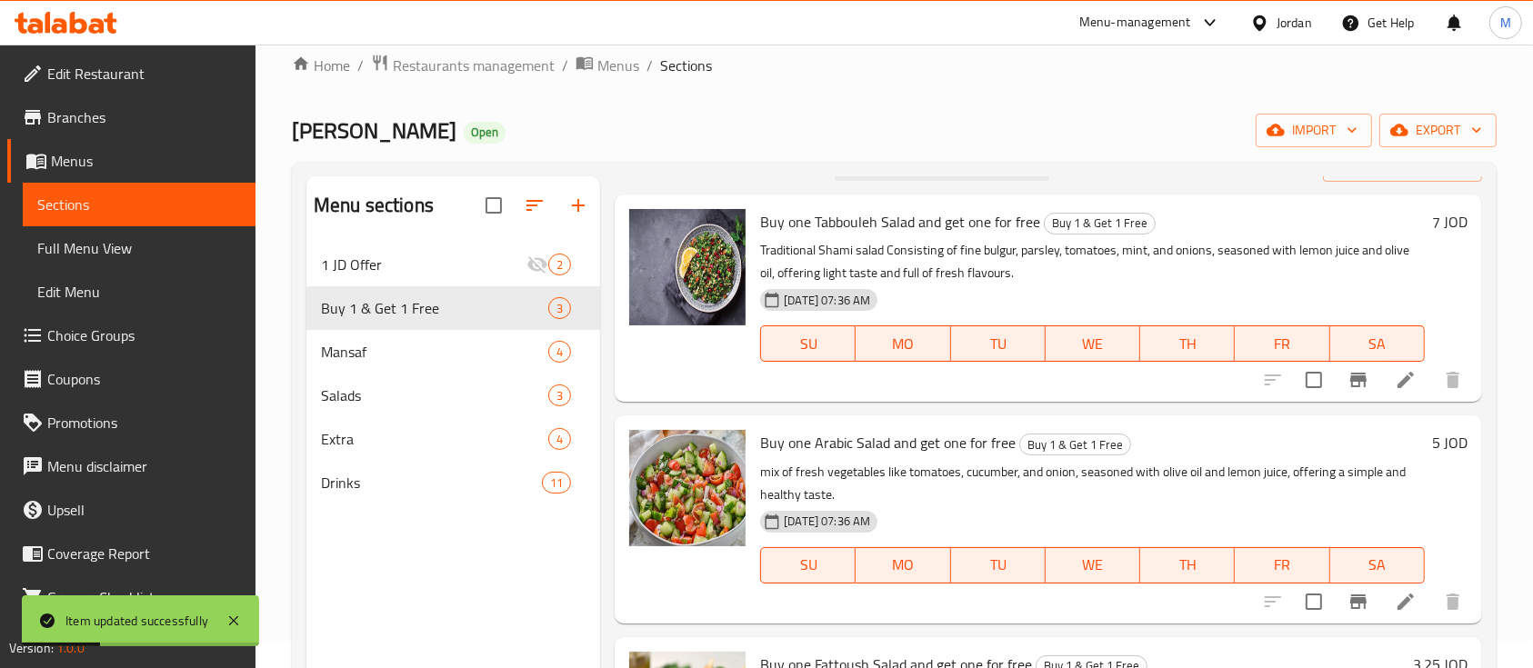
scroll to position [255, 0]
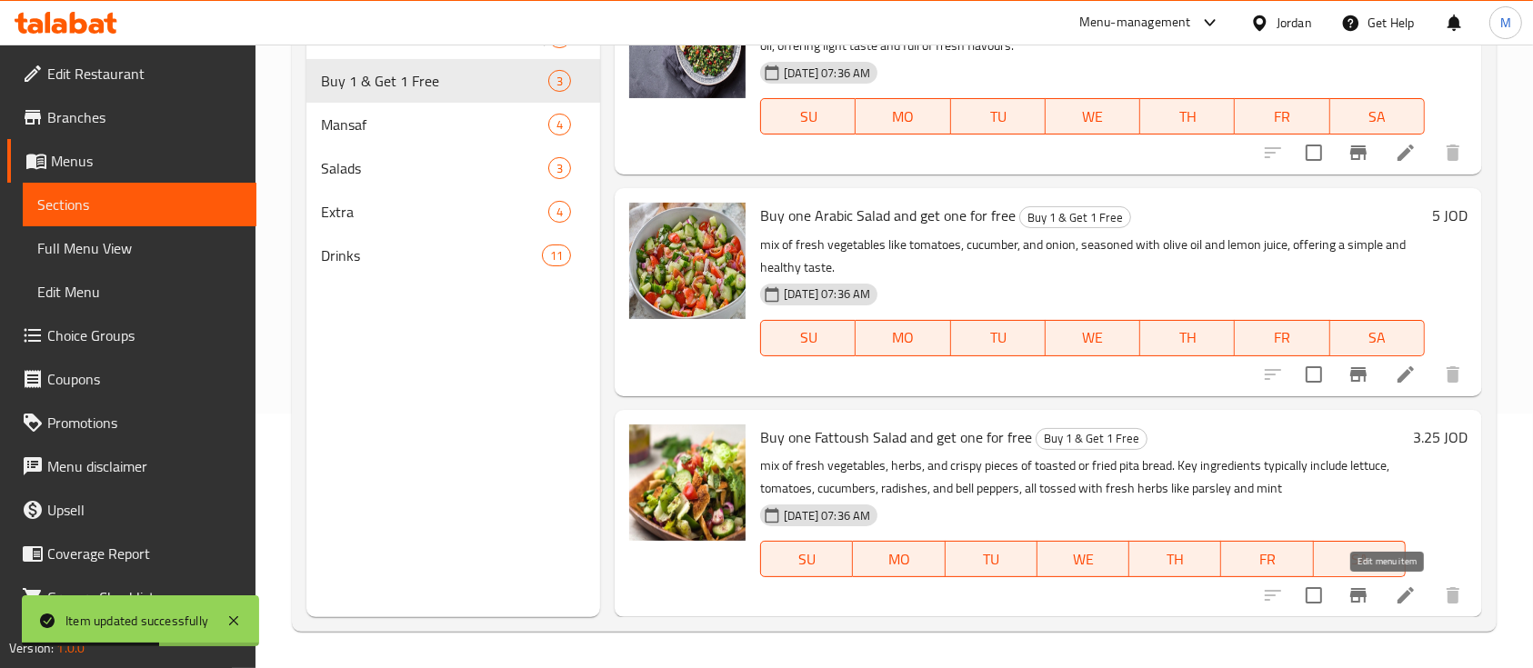
click at [1394, 598] on icon at bounding box center [1405, 595] width 22 height 22
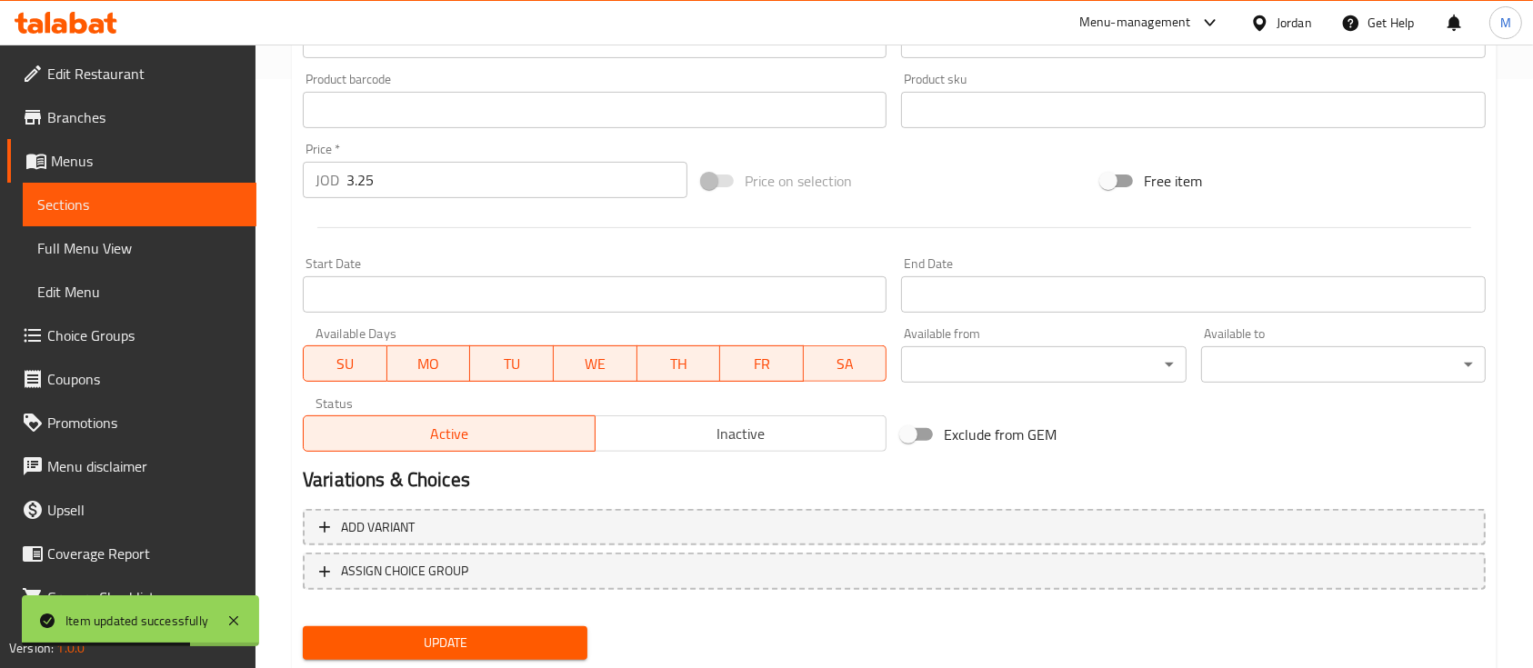
scroll to position [605, 0]
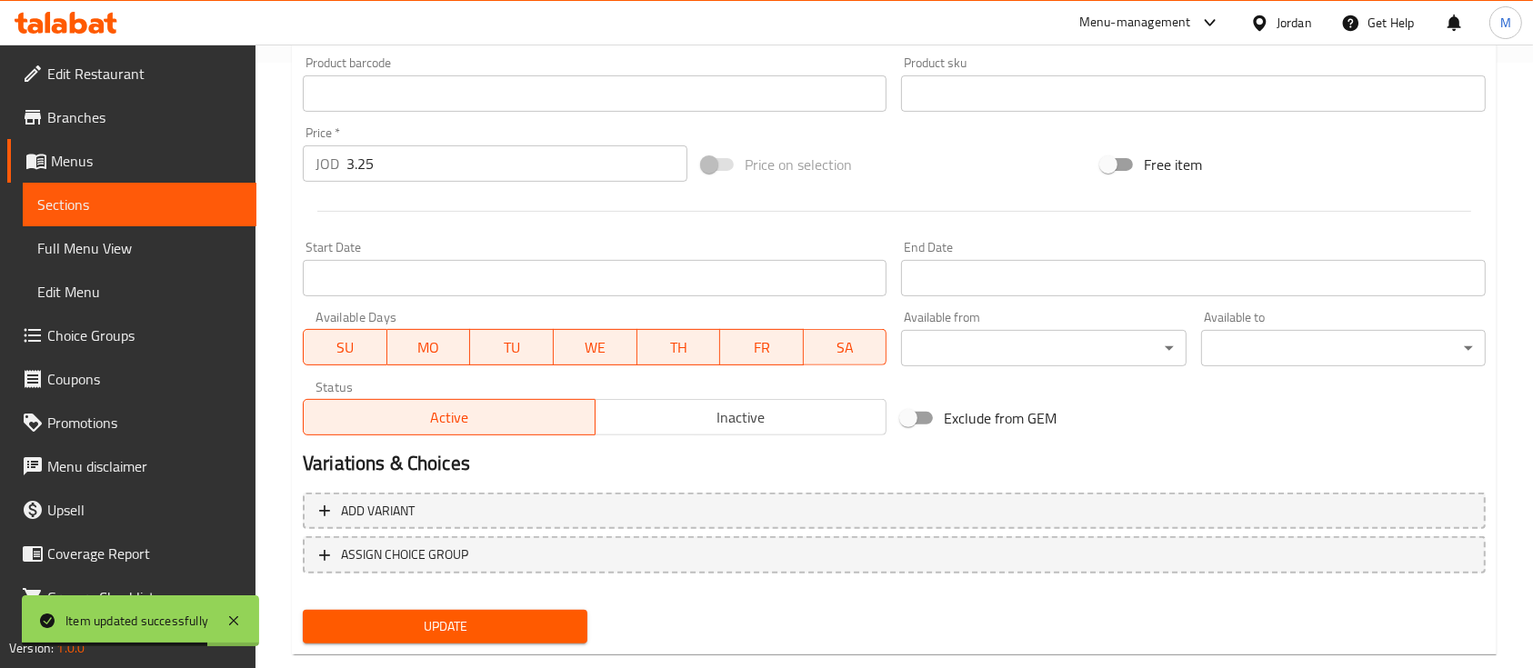
click at [400, 166] on input "3.25" at bounding box center [516, 163] width 341 height 36
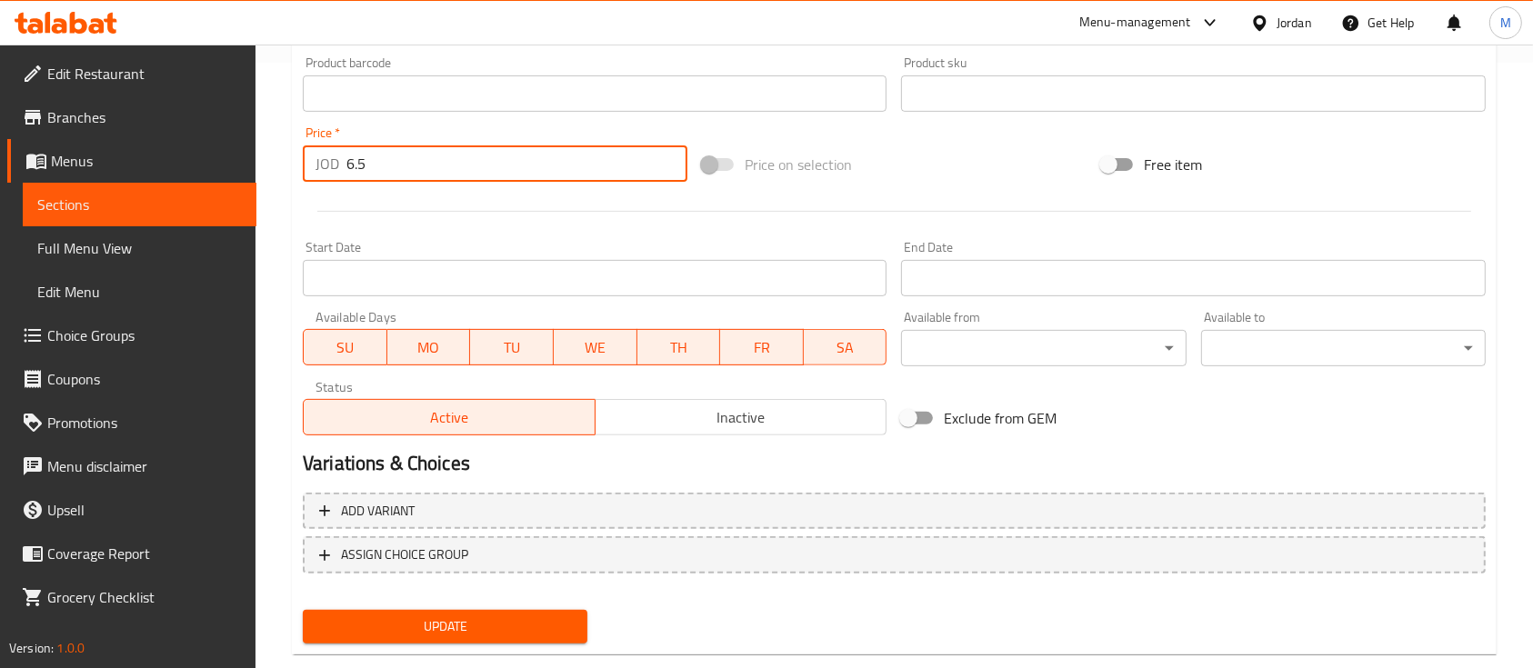
type input "6.5"
click at [464, 638] on button "Update" at bounding box center [445, 627] width 285 height 34
click at [465, 626] on span "Update" at bounding box center [444, 626] width 255 height 23
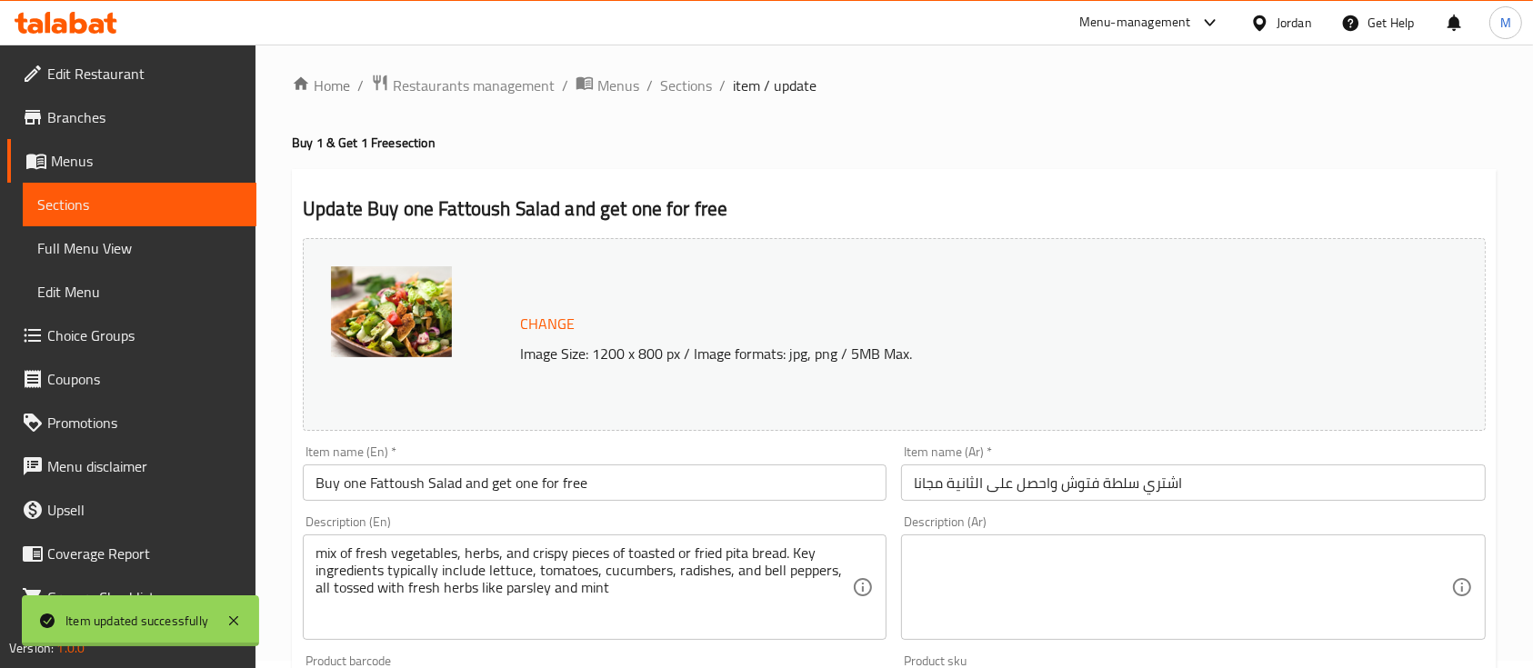
scroll to position [0, 0]
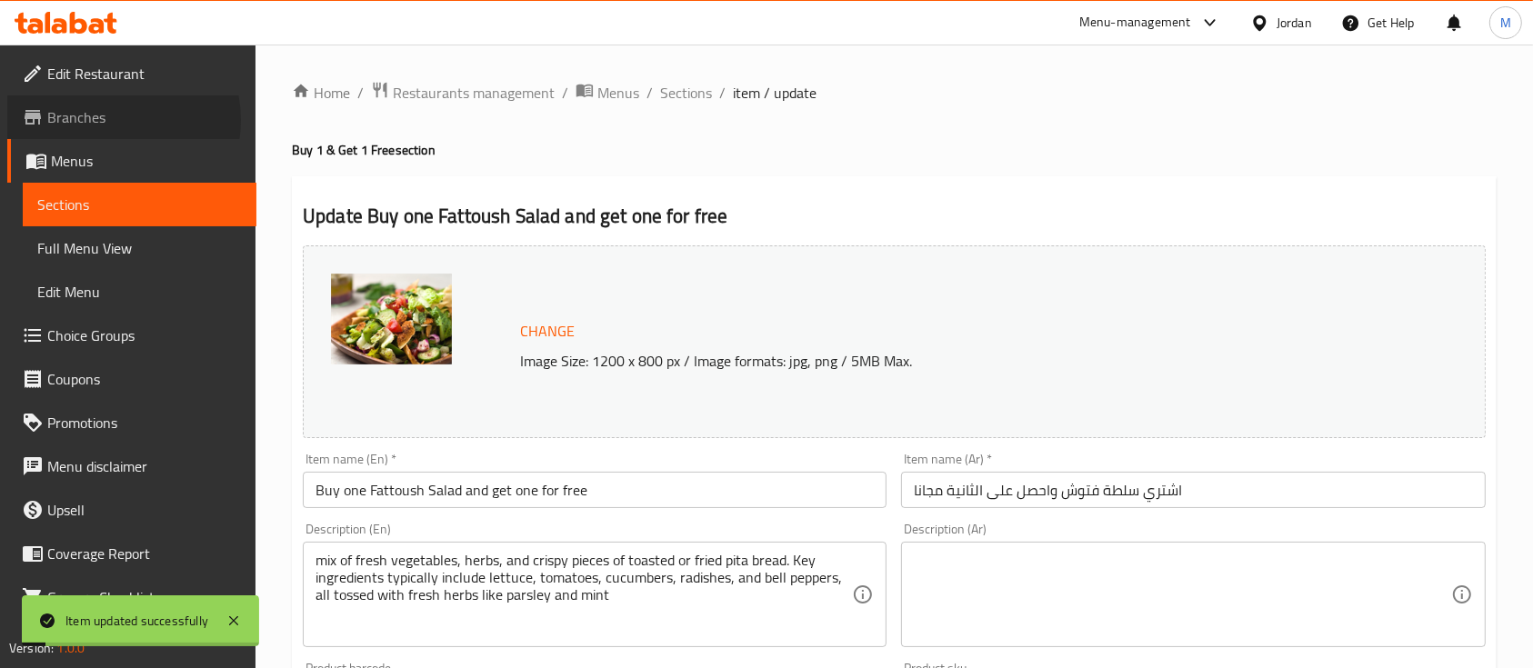
click at [111, 120] on span "Branches" at bounding box center [144, 117] width 195 height 22
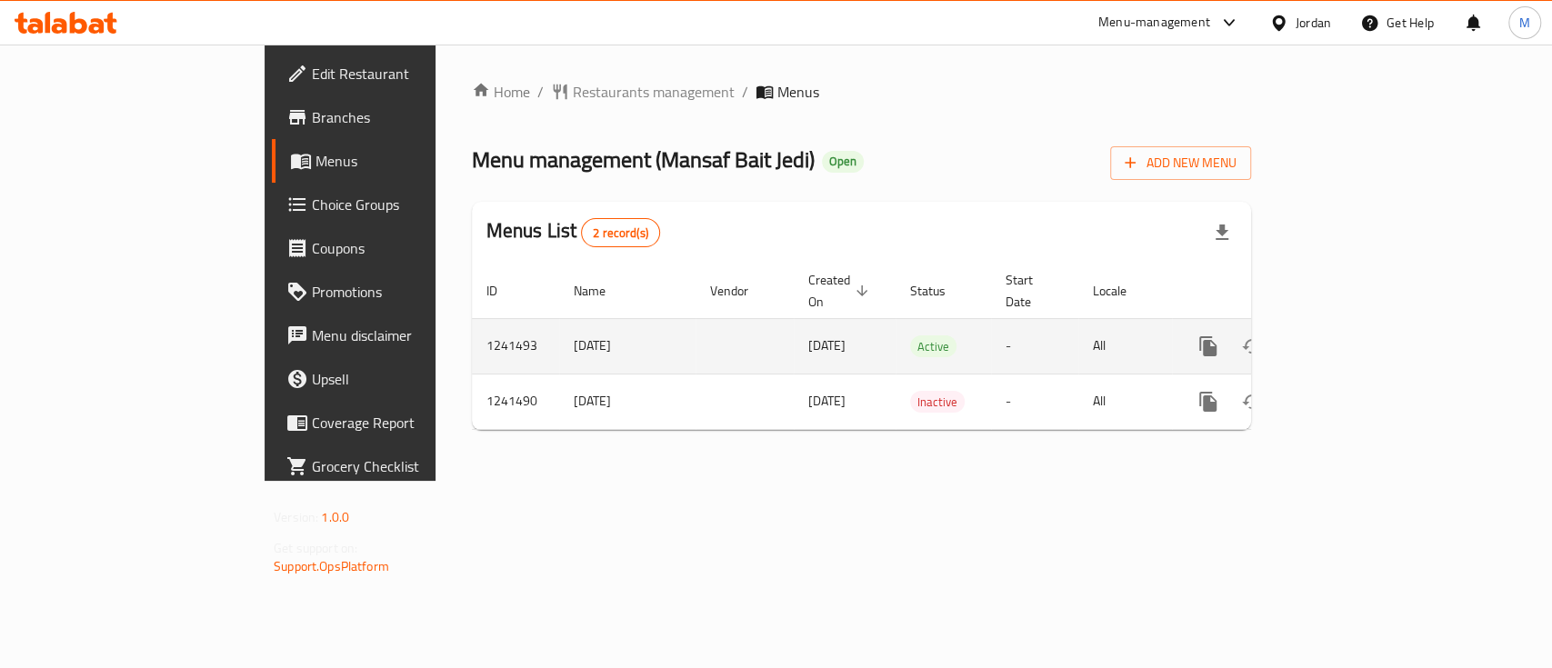
click at [1350, 335] on icon "enhanced table" at bounding box center [1339, 346] width 22 height 22
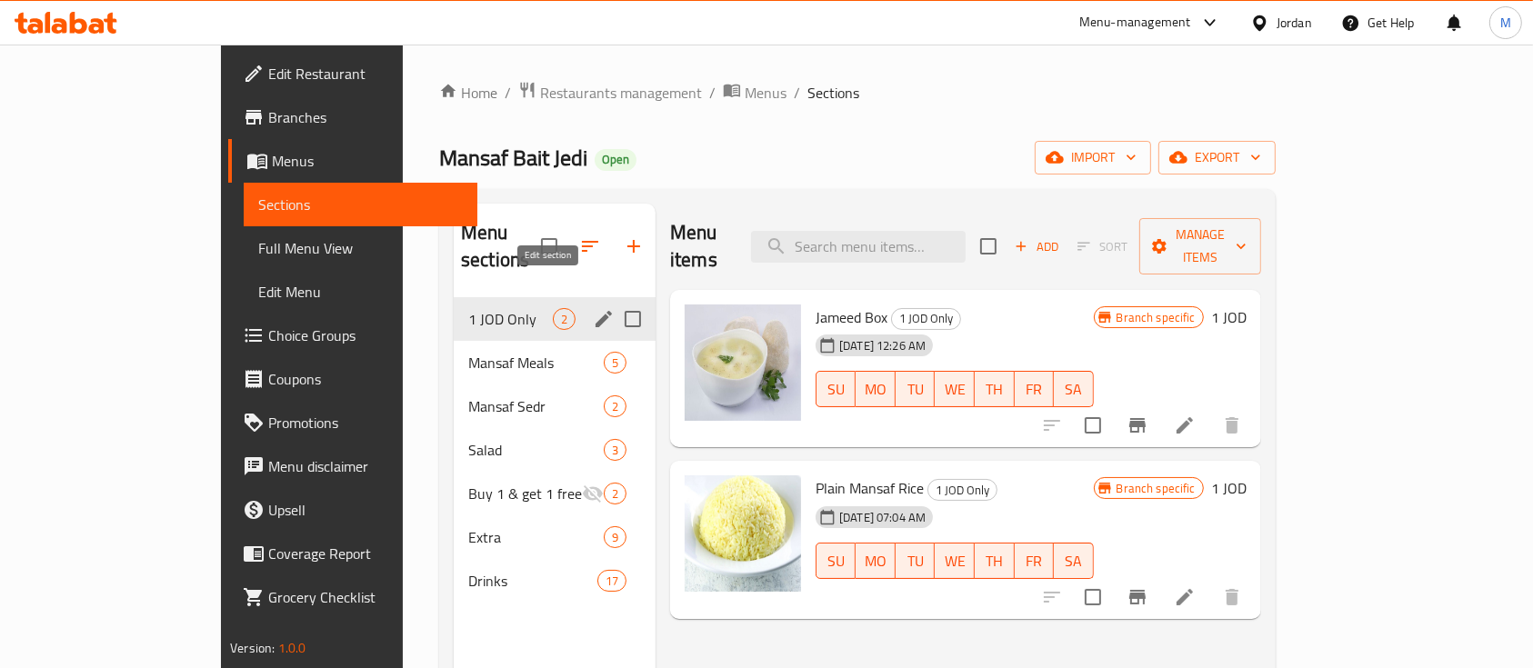
click at [593, 308] on icon "edit" at bounding box center [604, 319] width 22 height 22
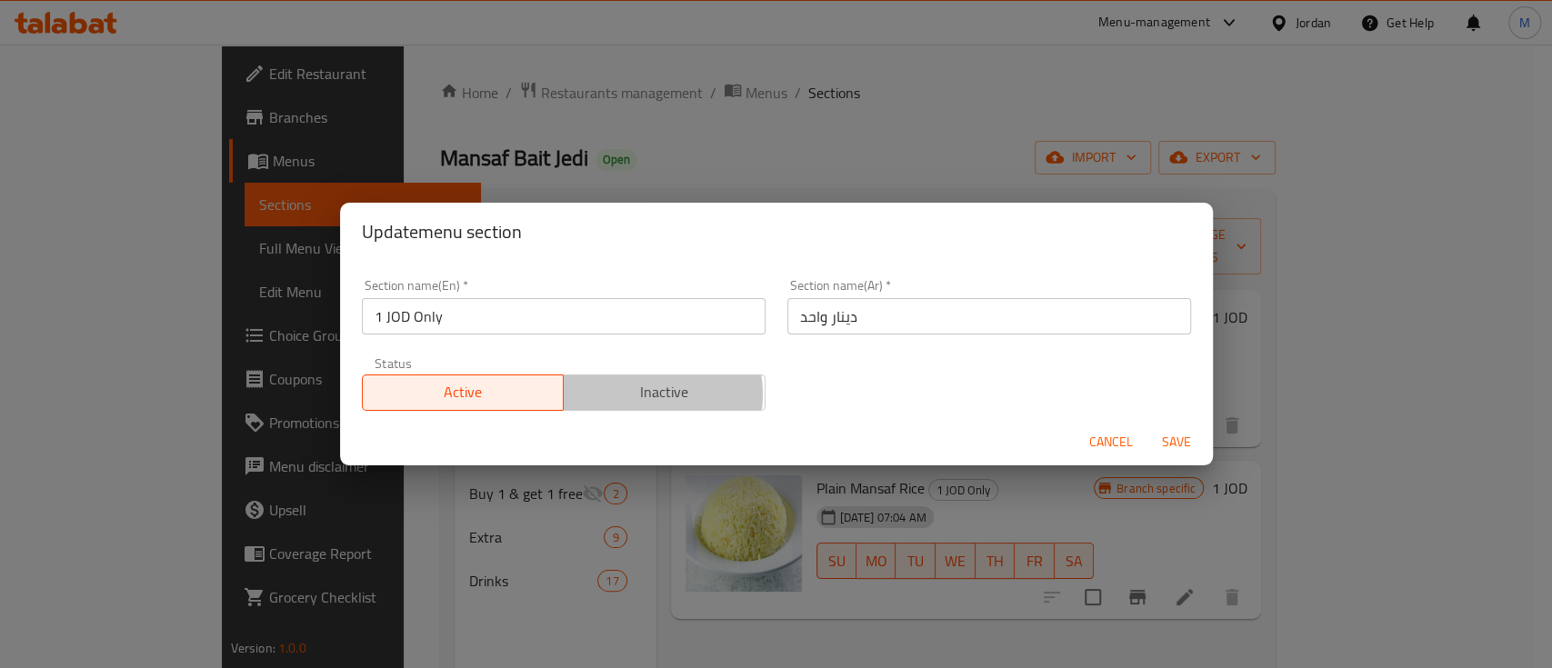
click at [640, 394] on span "Inactive" at bounding box center [664, 392] width 187 height 26
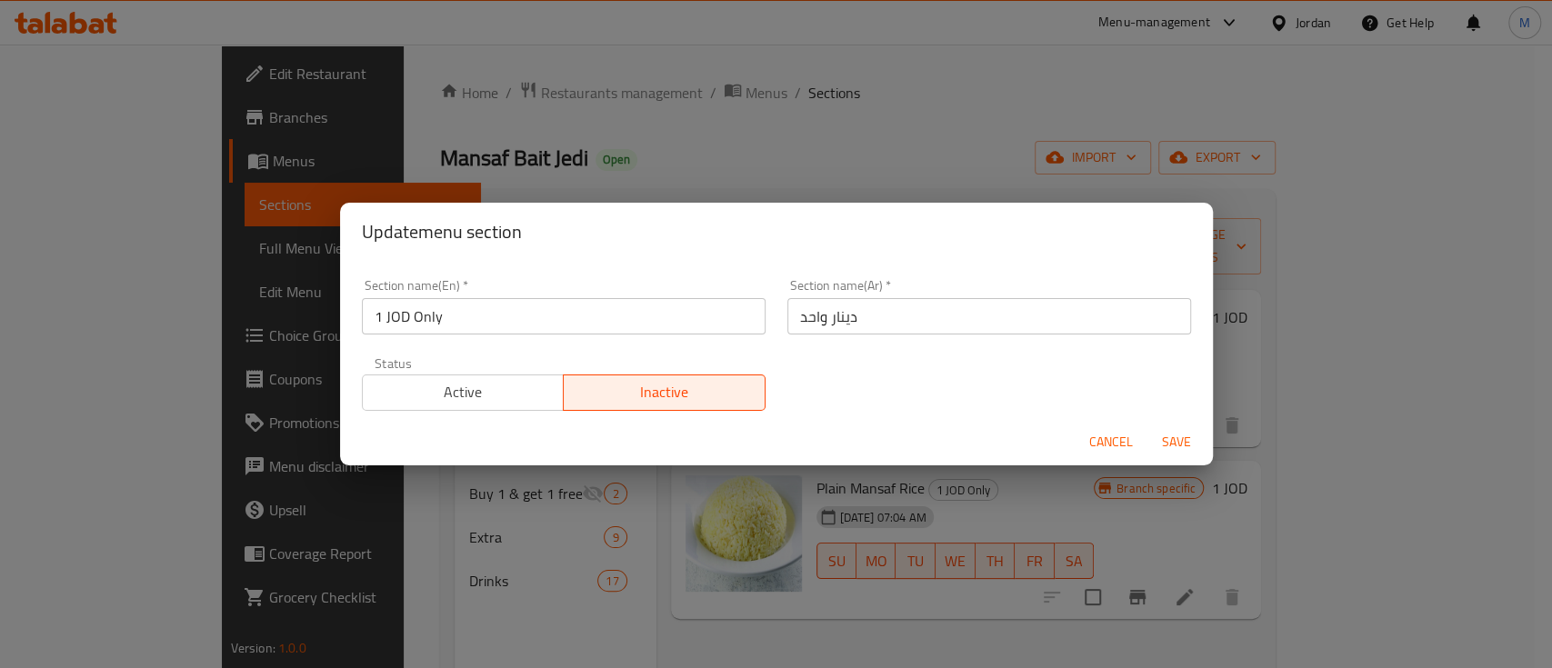
click at [1174, 438] on span "Save" at bounding box center [1176, 442] width 44 height 23
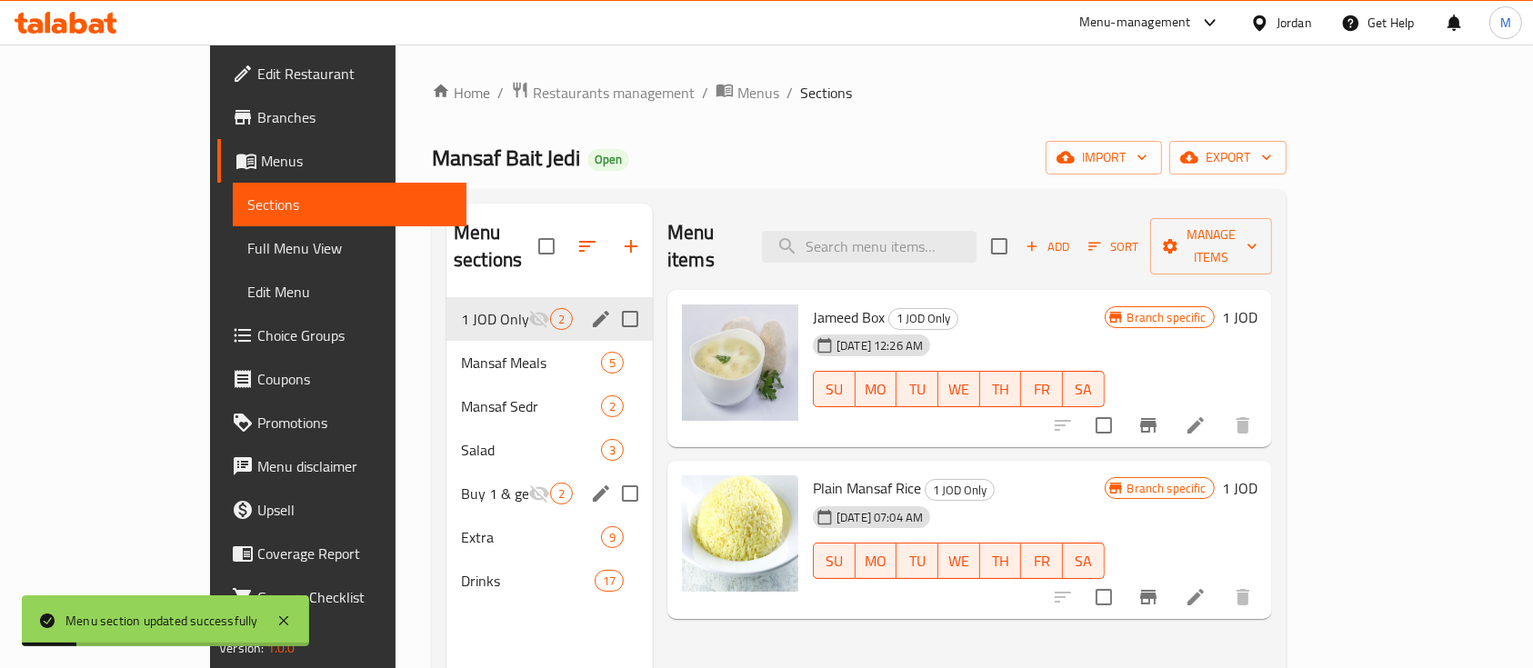
click at [590, 483] on icon "edit" at bounding box center [601, 494] width 22 height 22
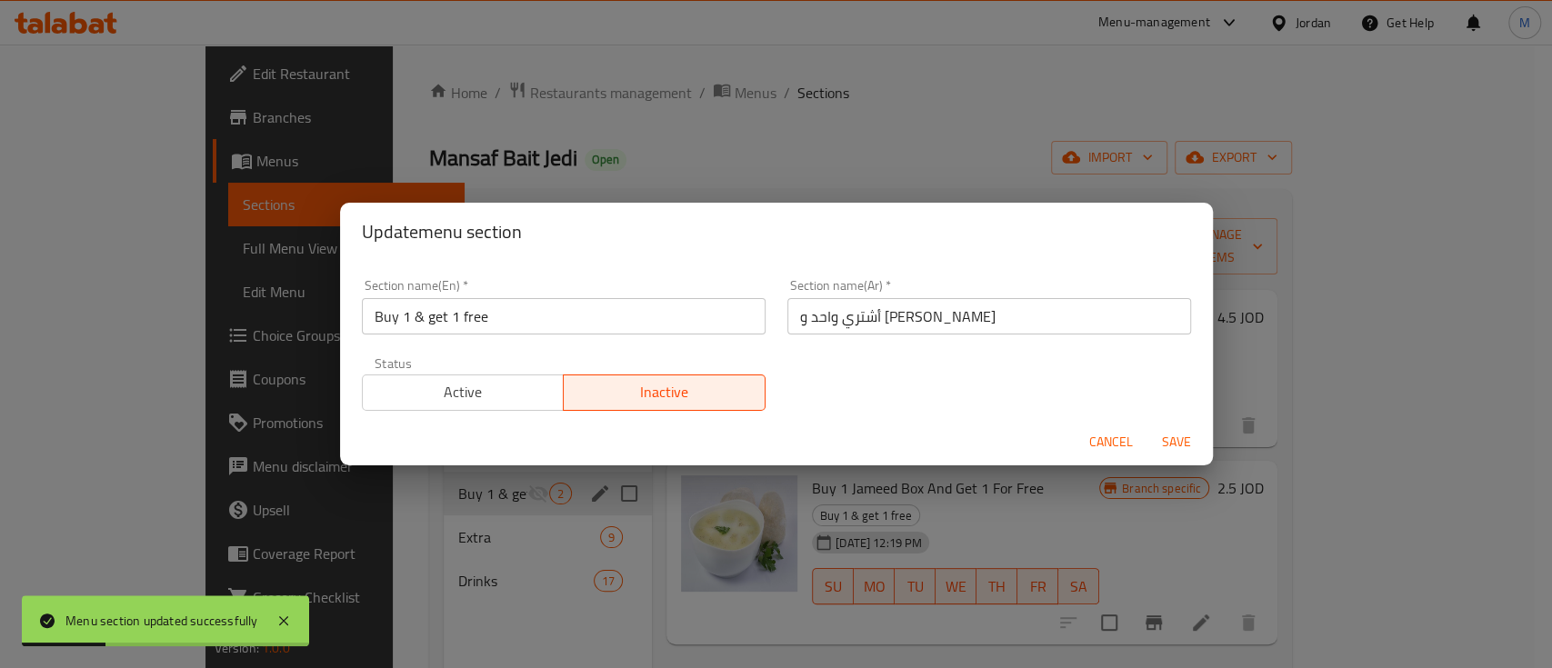
click at [509, 386] on span "Active" at bounding box center [463, 392] width 187 height 26
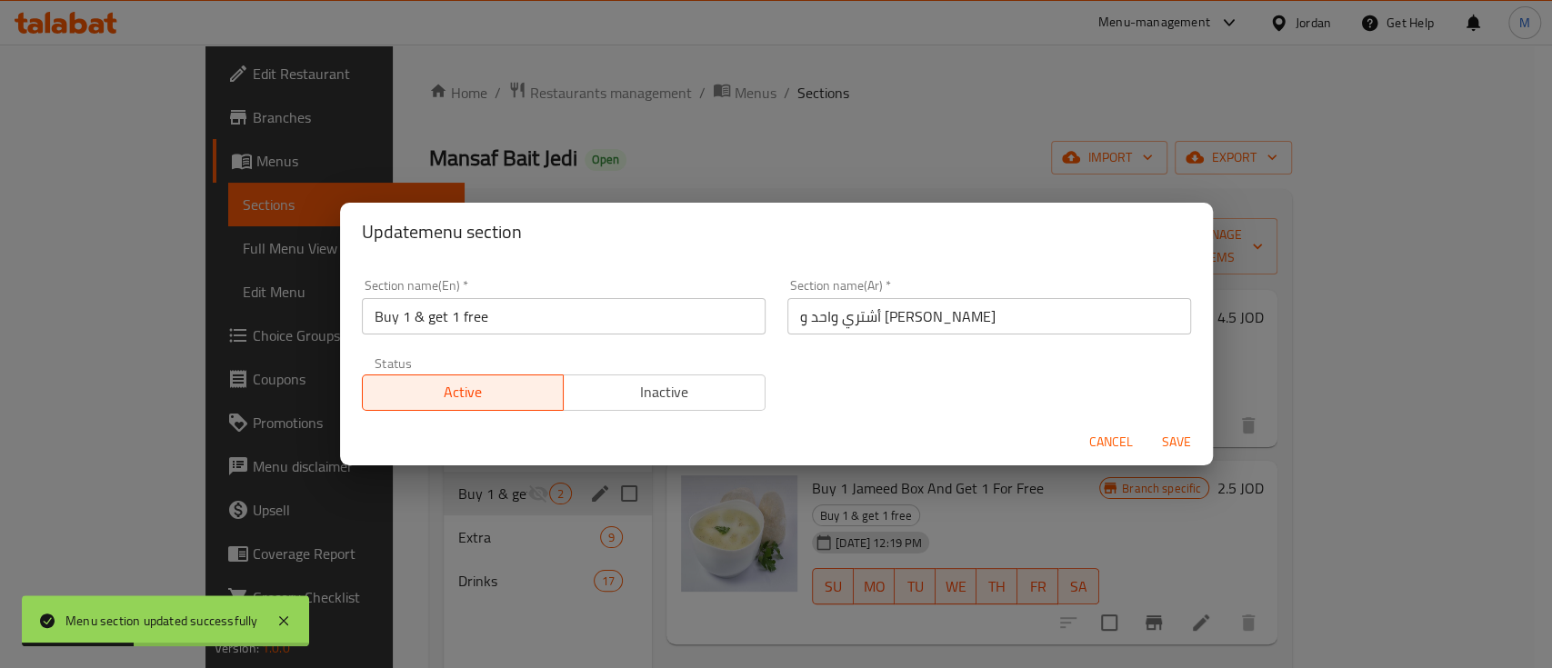
click at [1176, 433] on span "Save" at bounding box center [1176, 442] width 44 height 23
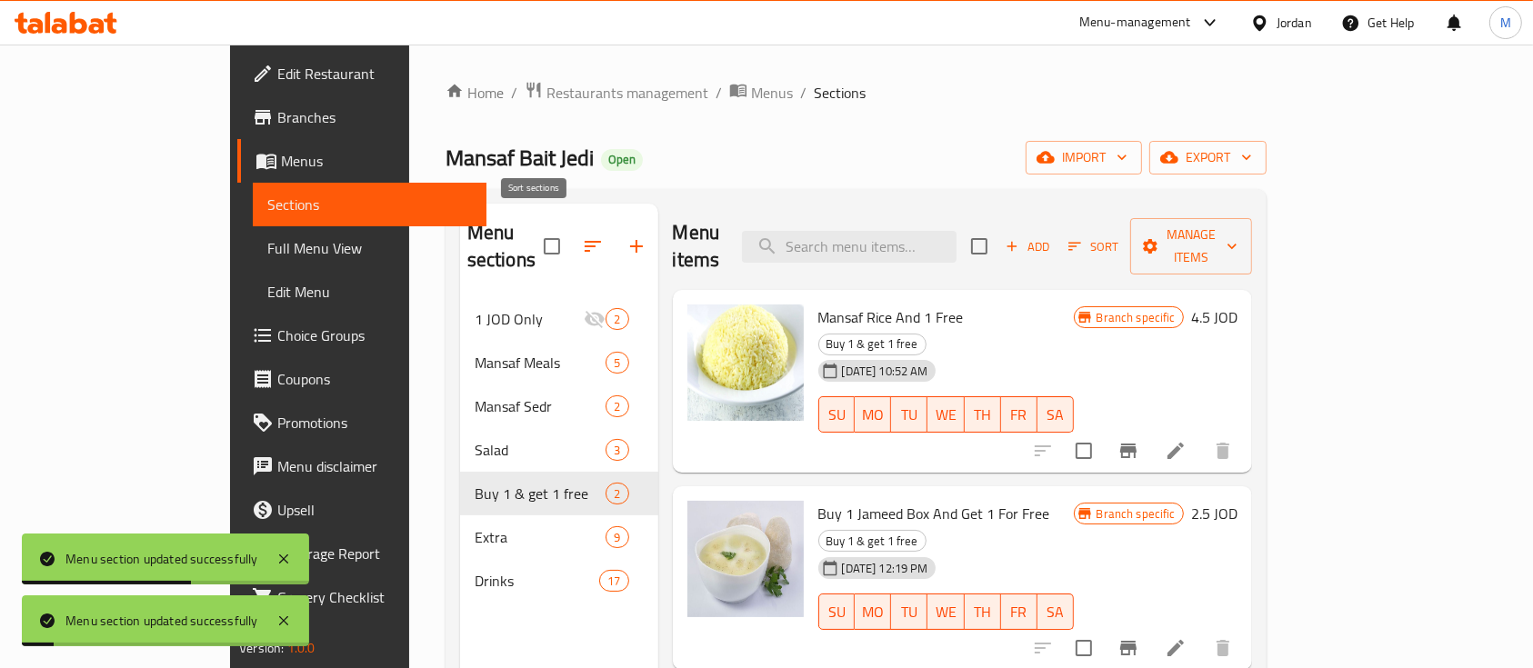
click at [571, 225] on button "button" at bounding box center [593, 247] width 44 height 44
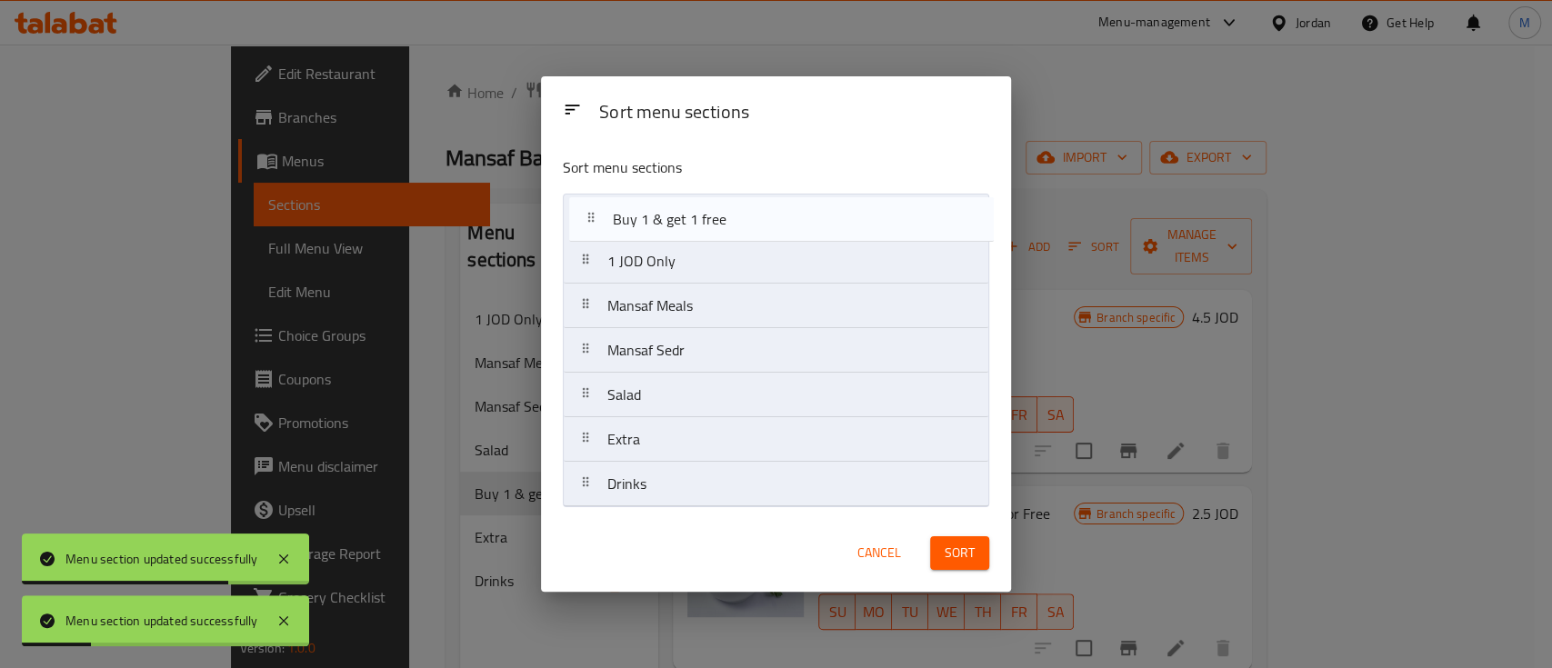
drag, startPoint x: 663, startPoint y: 408, endPoint x: 669, endPoint y: 211, distance: 197.4
click at [669, 212] on nav "1 JOD Only Mansaf Meals Mansaf Sedr Salad Buy 1 & get 1 free Extra Drinks" at bounding box center [776, 351] width 426 height 314
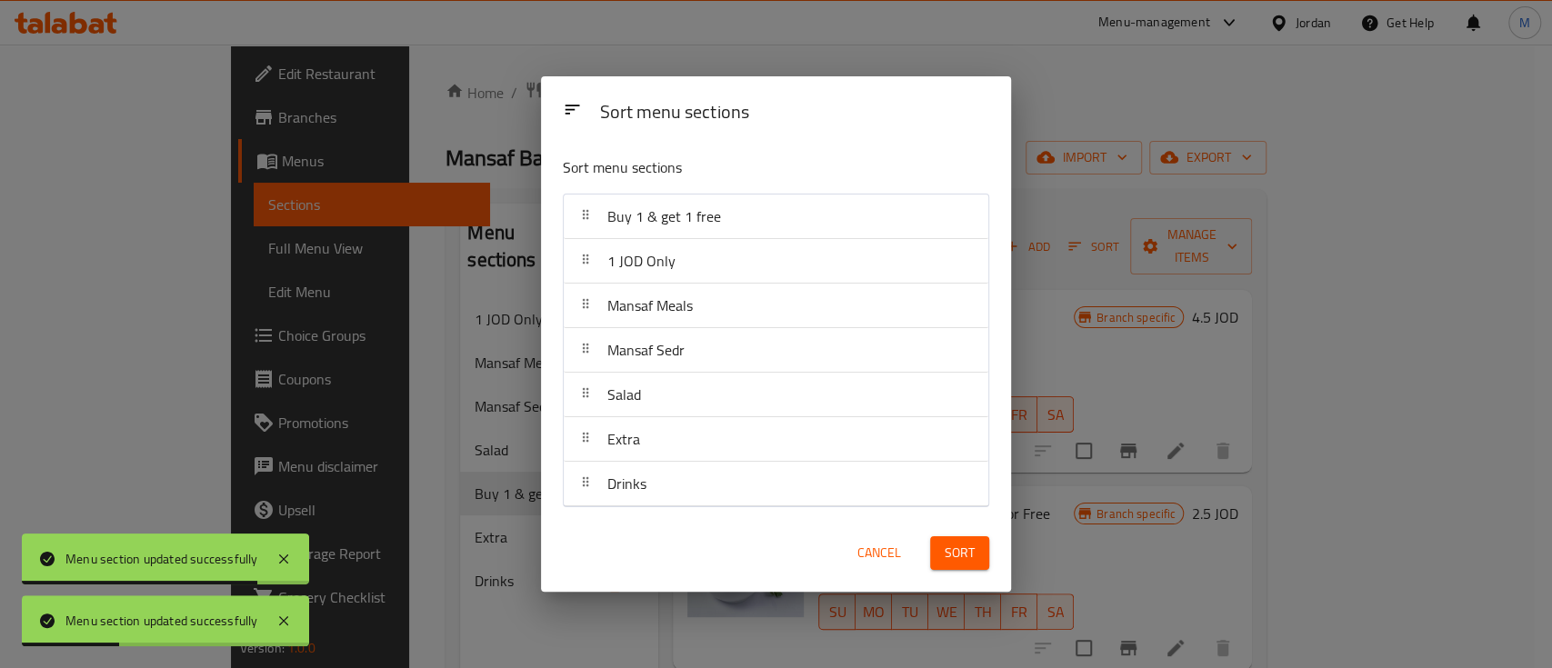
click at [973, 555] on span "Sort" at bounding box center [959, 553] width 30 height 23
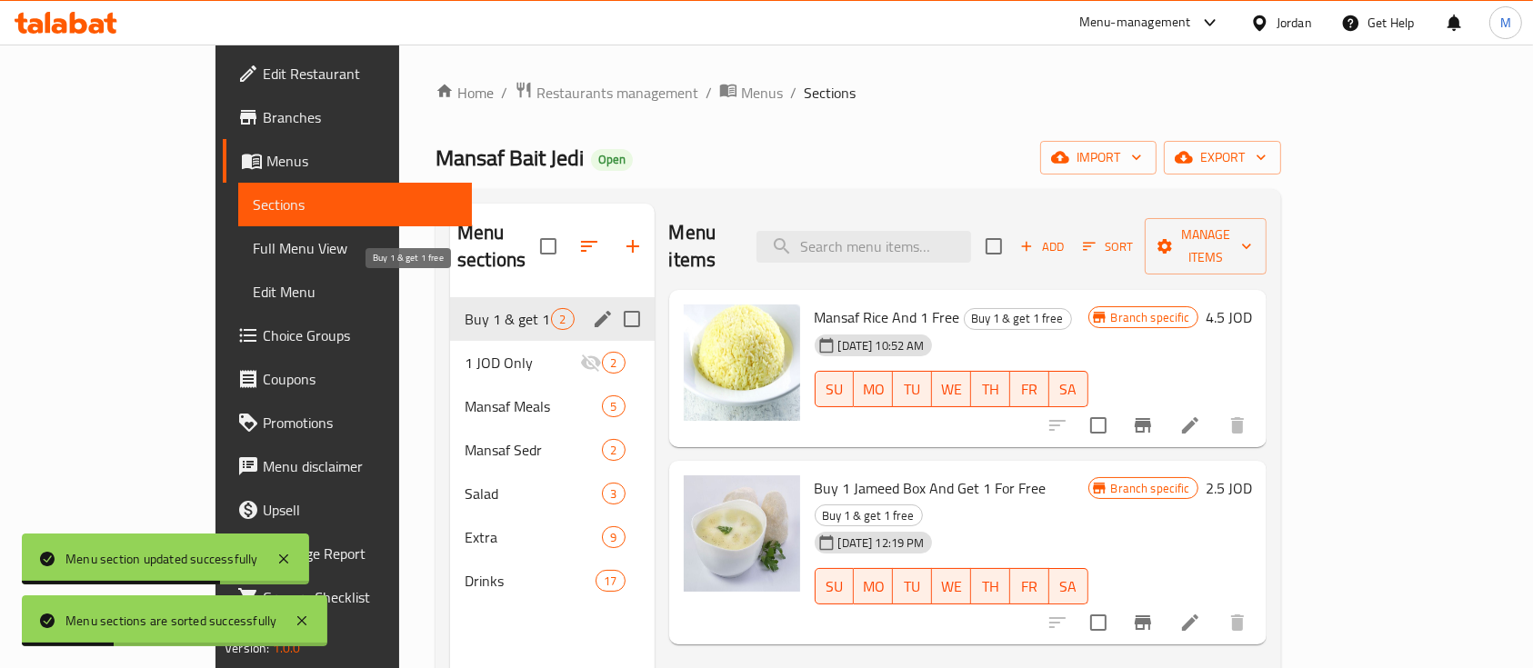
click at [465, 308] on span "Buy 1 & get 1 free" at bounding box center [508, 319] width 86 height 22
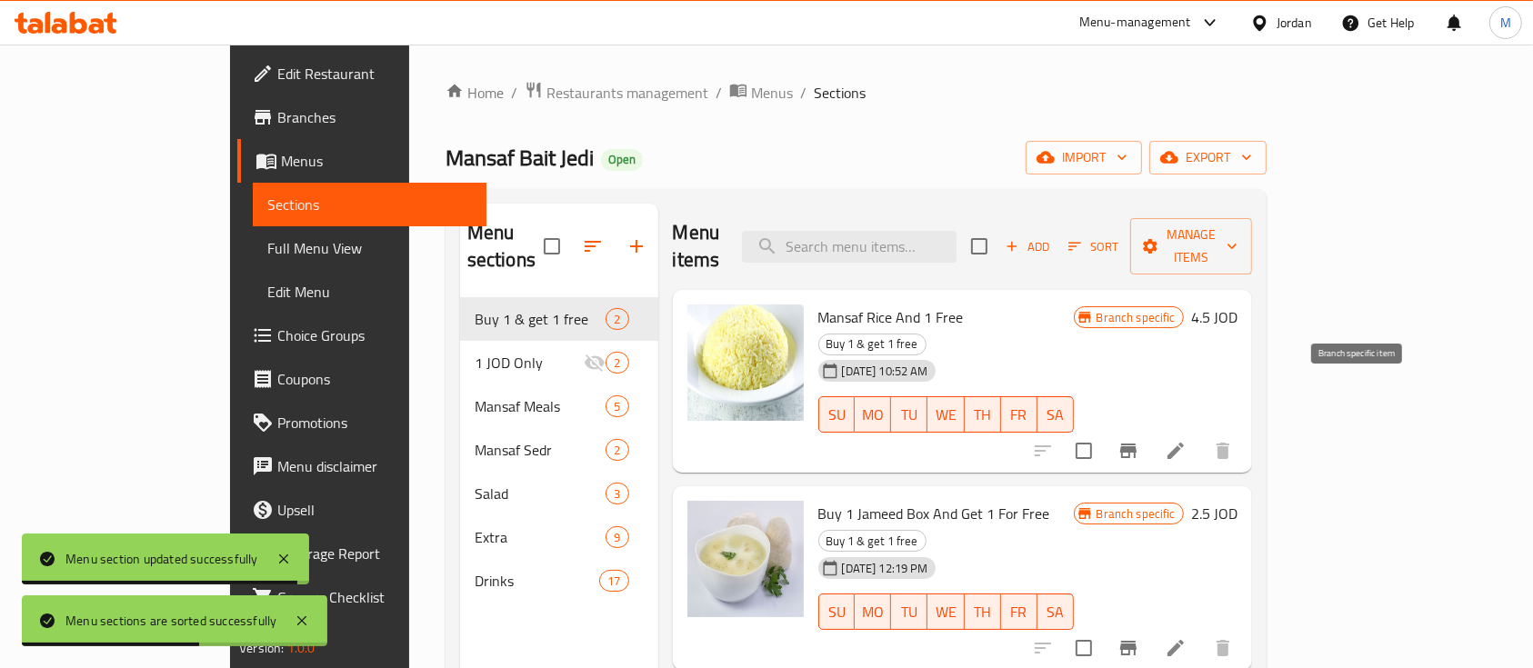
click at [1136, 444] on icon "Branch-specific-item" at bounding box center [1128, 451] width 16 height 15
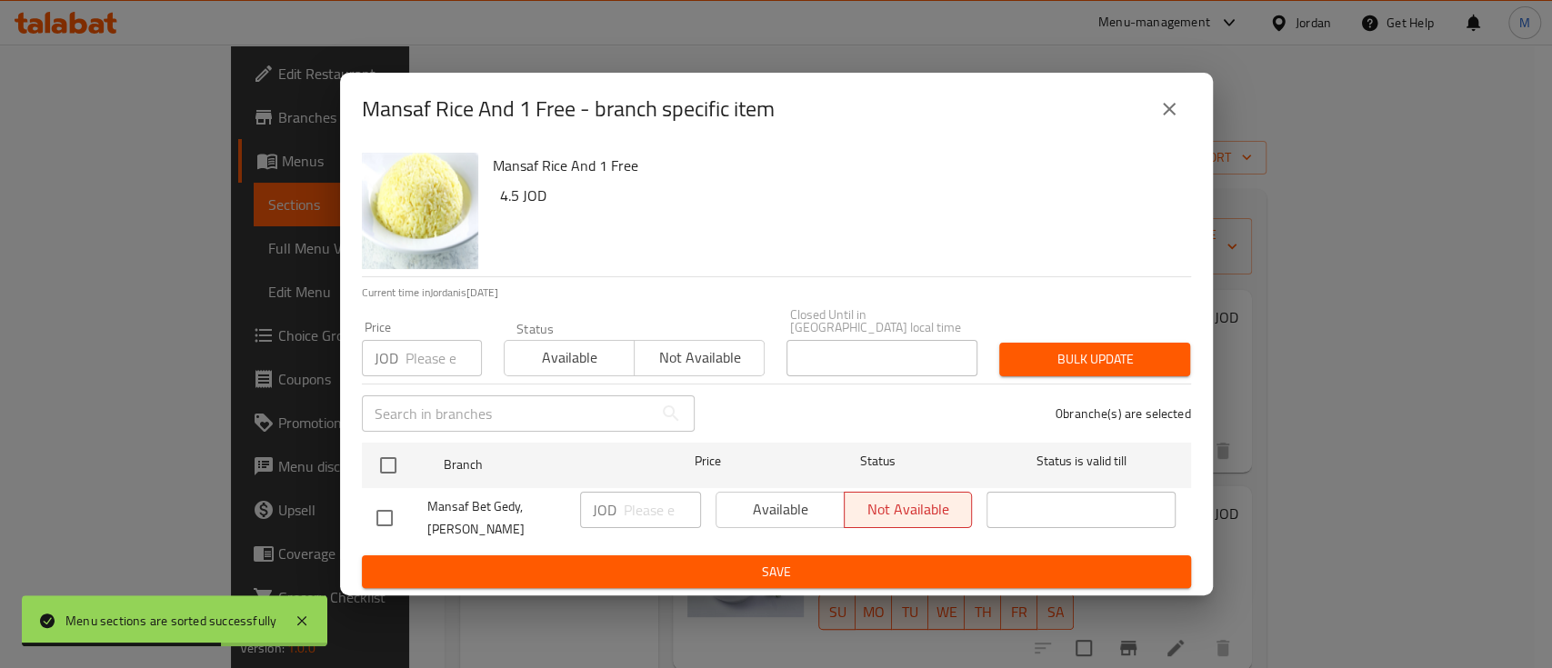
click at [758, 509] on div "Available Not available" at bounding box center [843, 510] width 257 height 36
click at [407, 506] on div at bounding box center [401, 518] width 51 height 38
click at [394, 506] on input "checkbox" at bounding box center [384, 518] width 38 height 38
checkbox input "true"
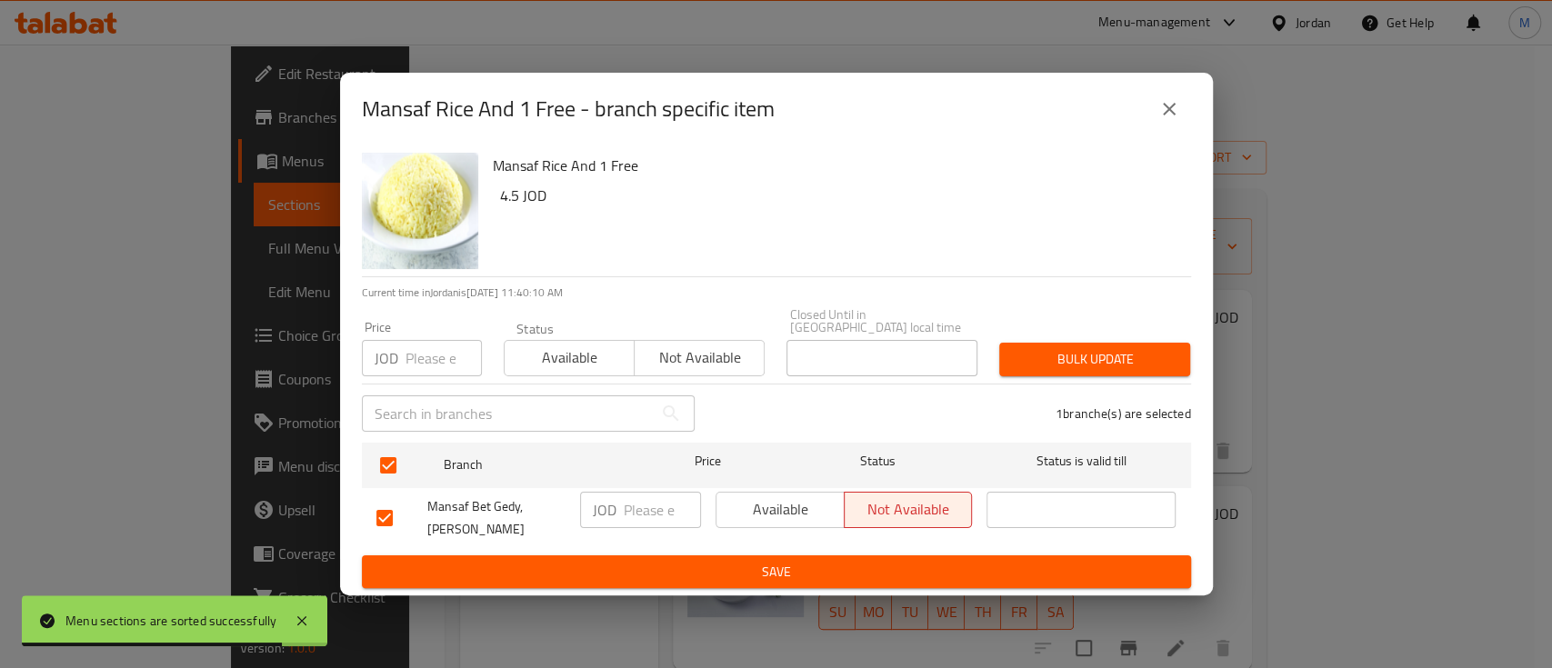
click at [806, 507] on span "Available" at bounding box center [781, 509] width 114 height 26
click at [796, 563] on span "Save" at bounding box center [776, 572] width 800 height 23
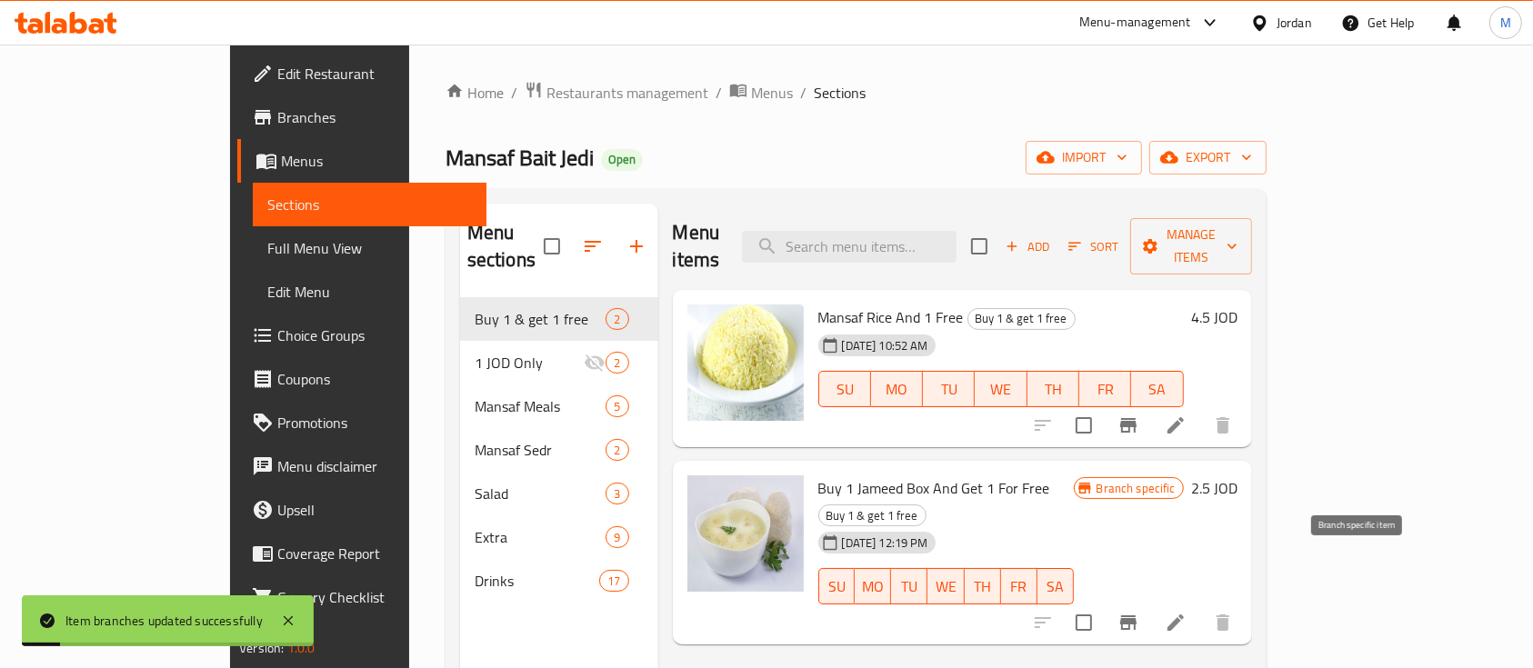
click at [1136, 615] on icon "Branch-specific-item" at bounding box center [1128, 622] width 16 height 15
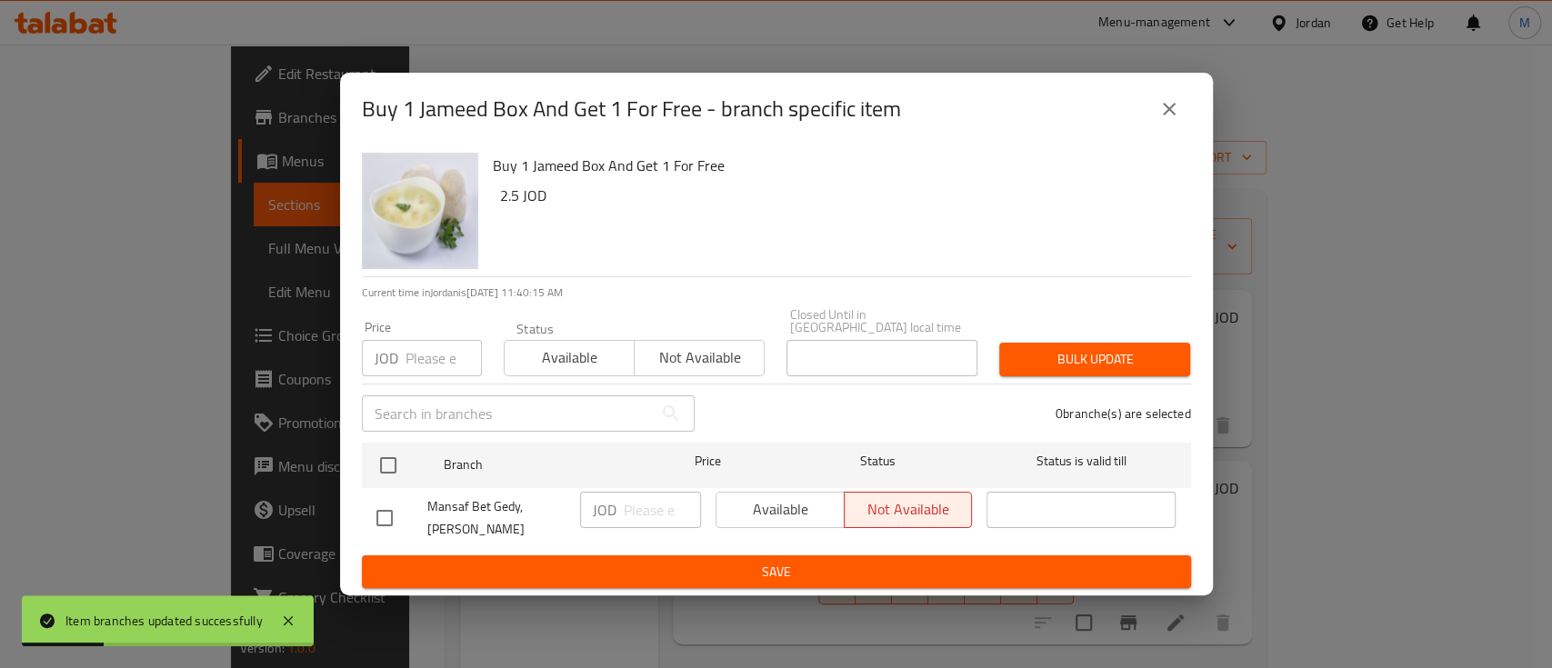
click at [387, 515] on input "checkbox" at bounding box center [384, 518] width 38 height 38
checkbox input "true"
click at [820, 514] on span "Available" at bounding box center [781, 509] width 114 height 26
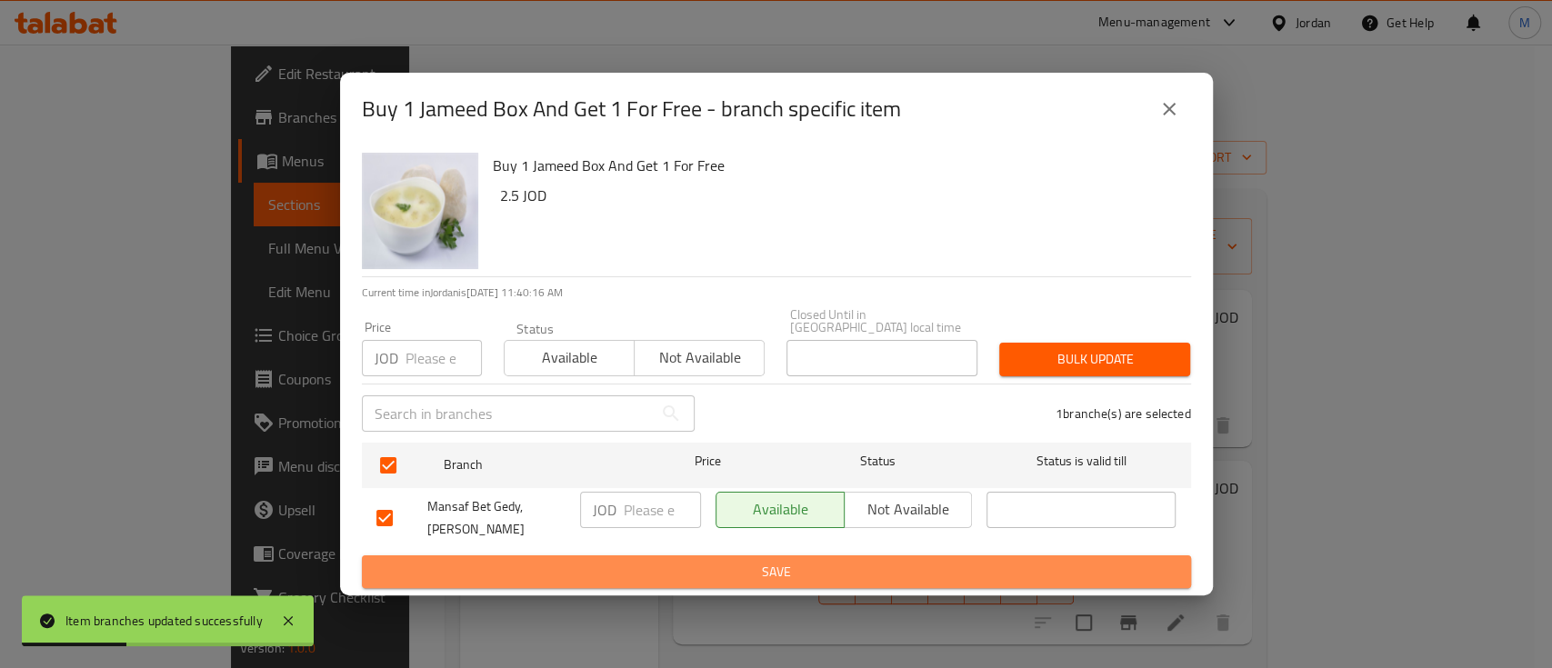
click at [793, 566] on span "Save" at bounding box center [776, 572] width 800 height 23
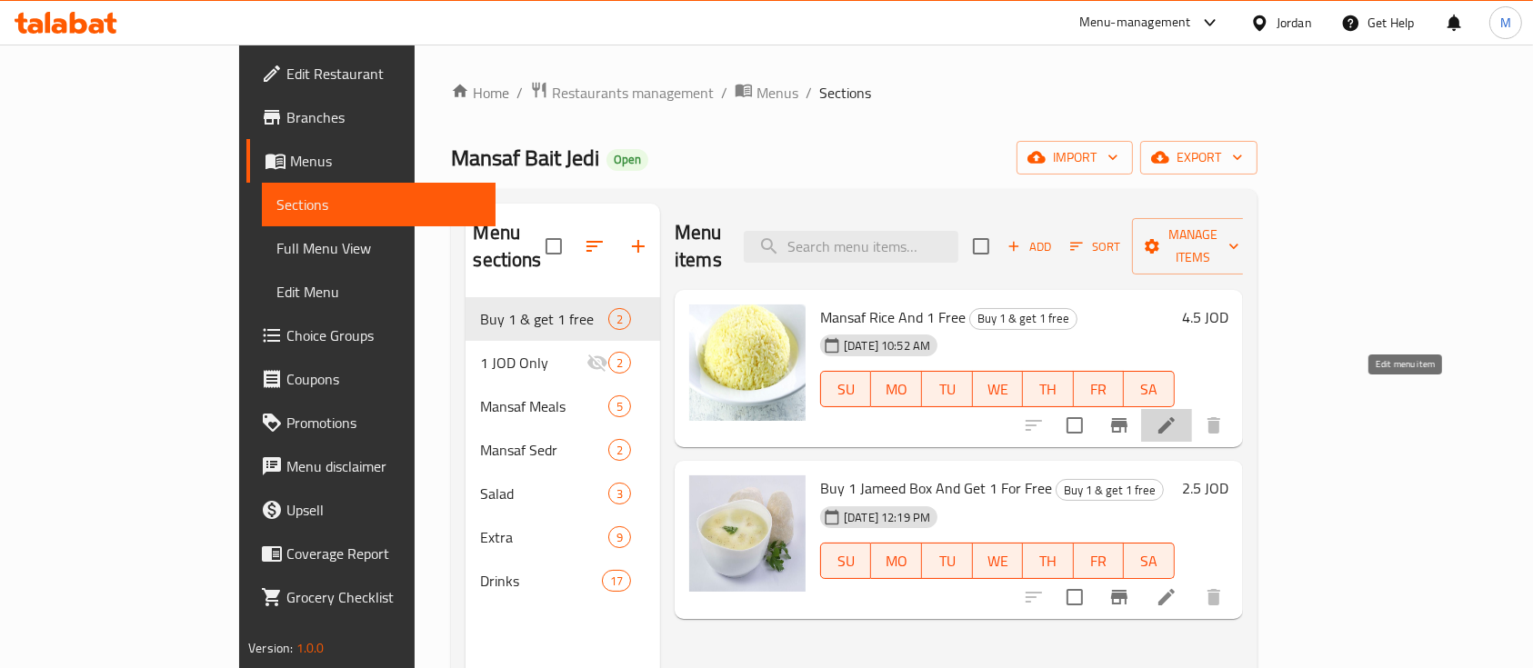
click at [1174, 417] on icon at bounding box center [1166, 425] width 16 height 16
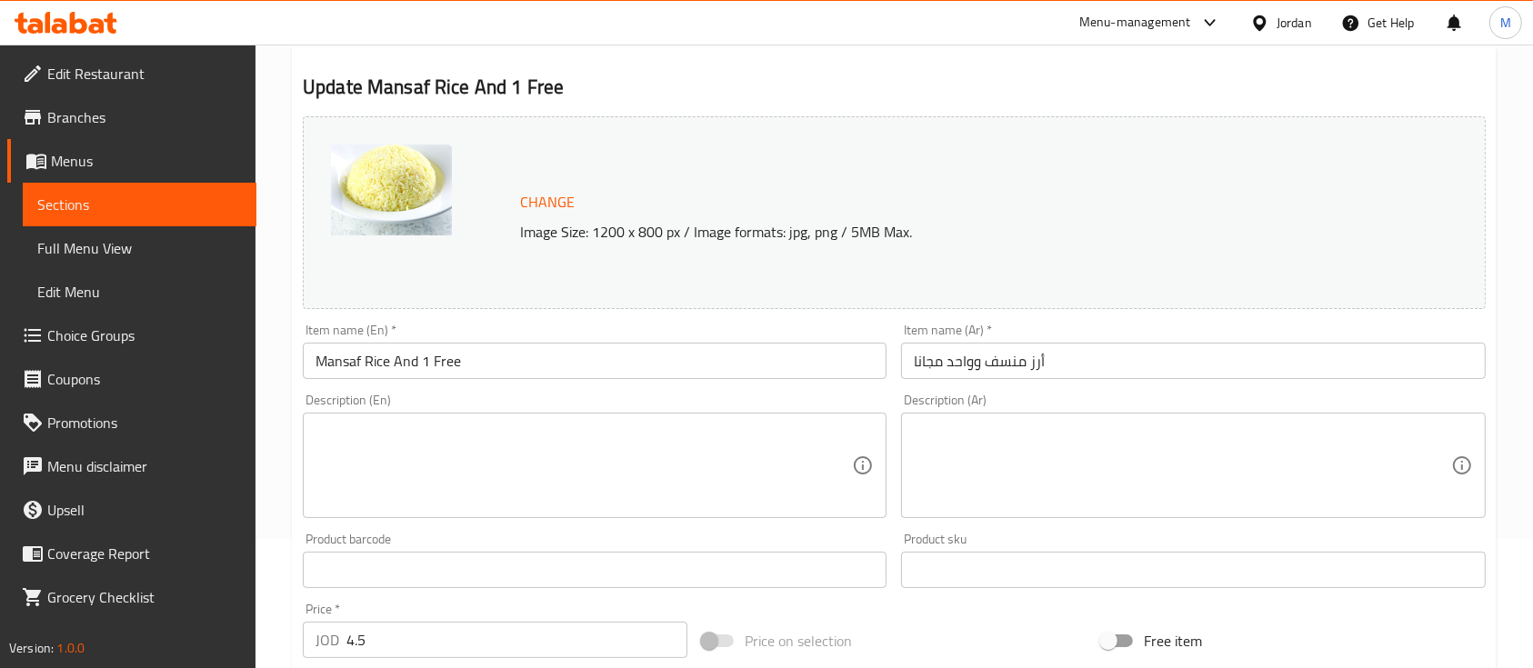
scroll to position [242, 0]
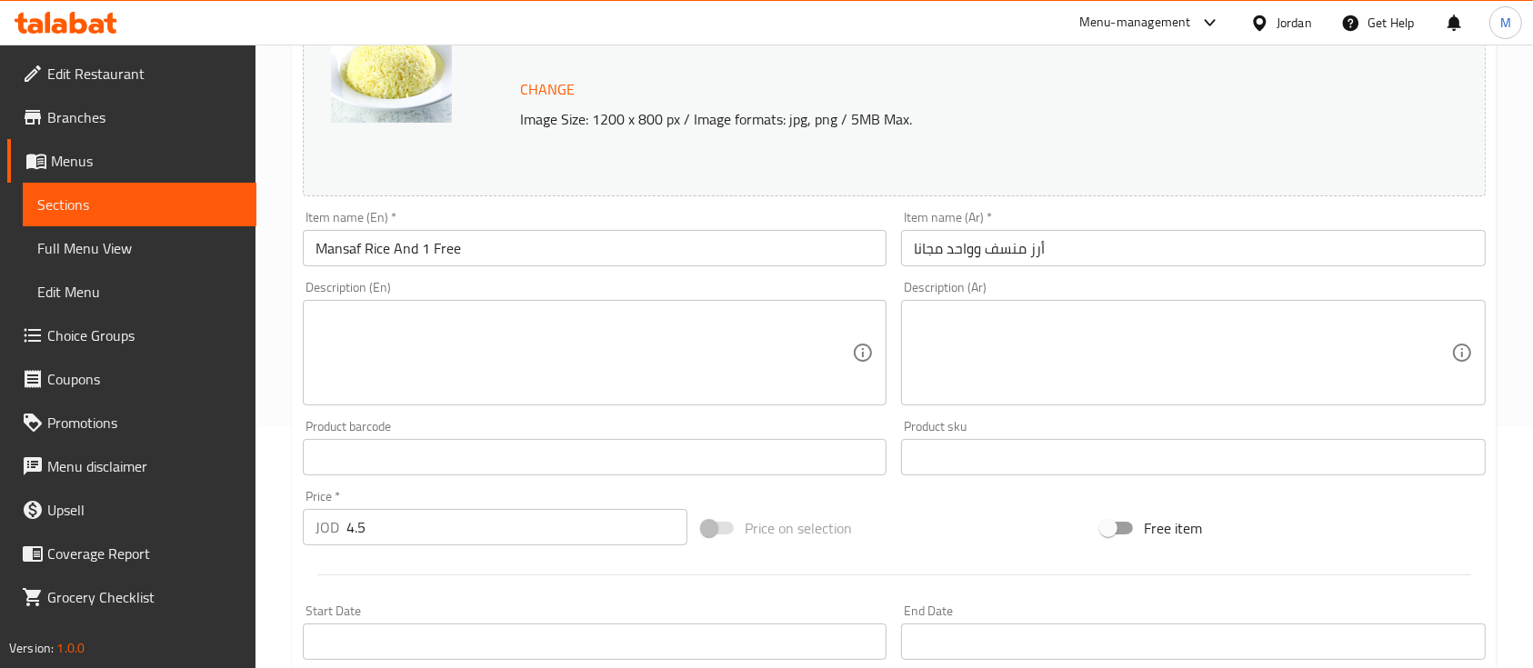
click at [457, 515] on input "4.5" at bounding box center [516, 527] width 341 height 36
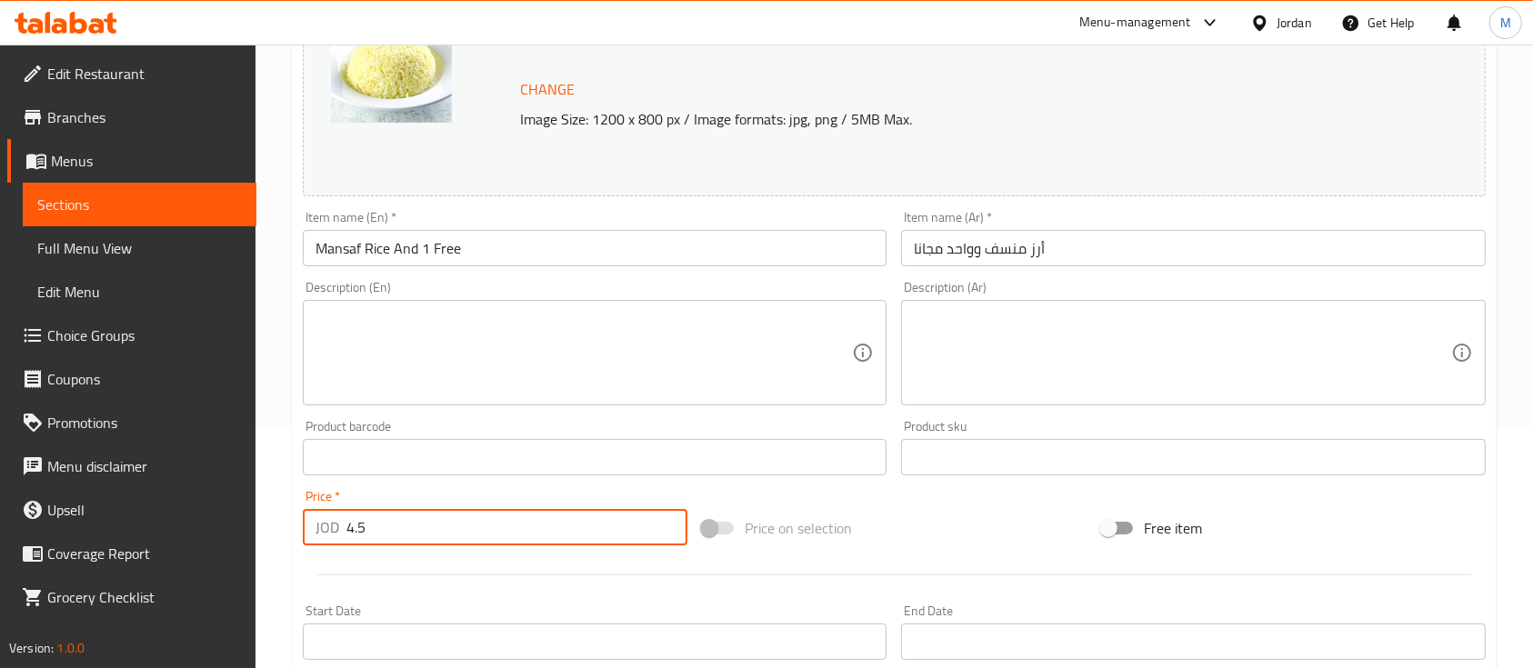
click at [457, 515] on input "4.5" at bounding box center [516, 527] width 341 height 36
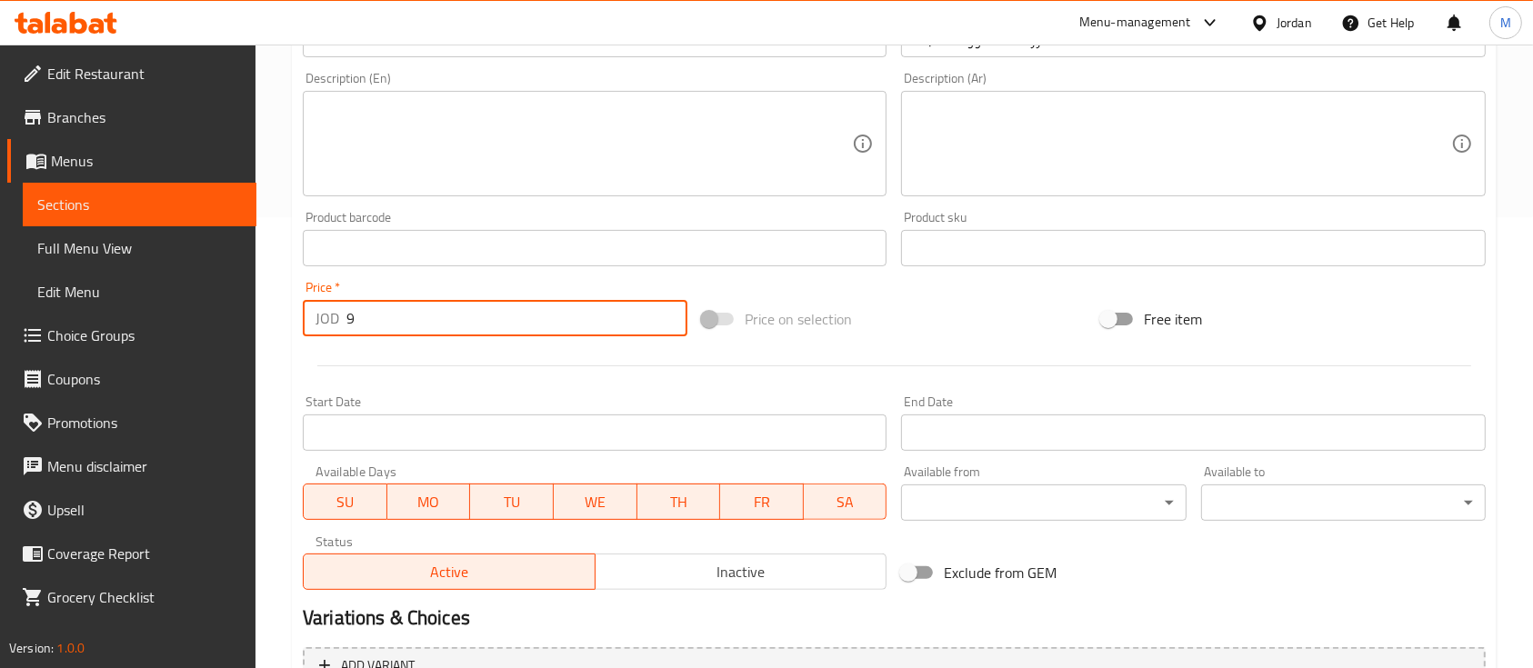
scroll to position [642, 0]
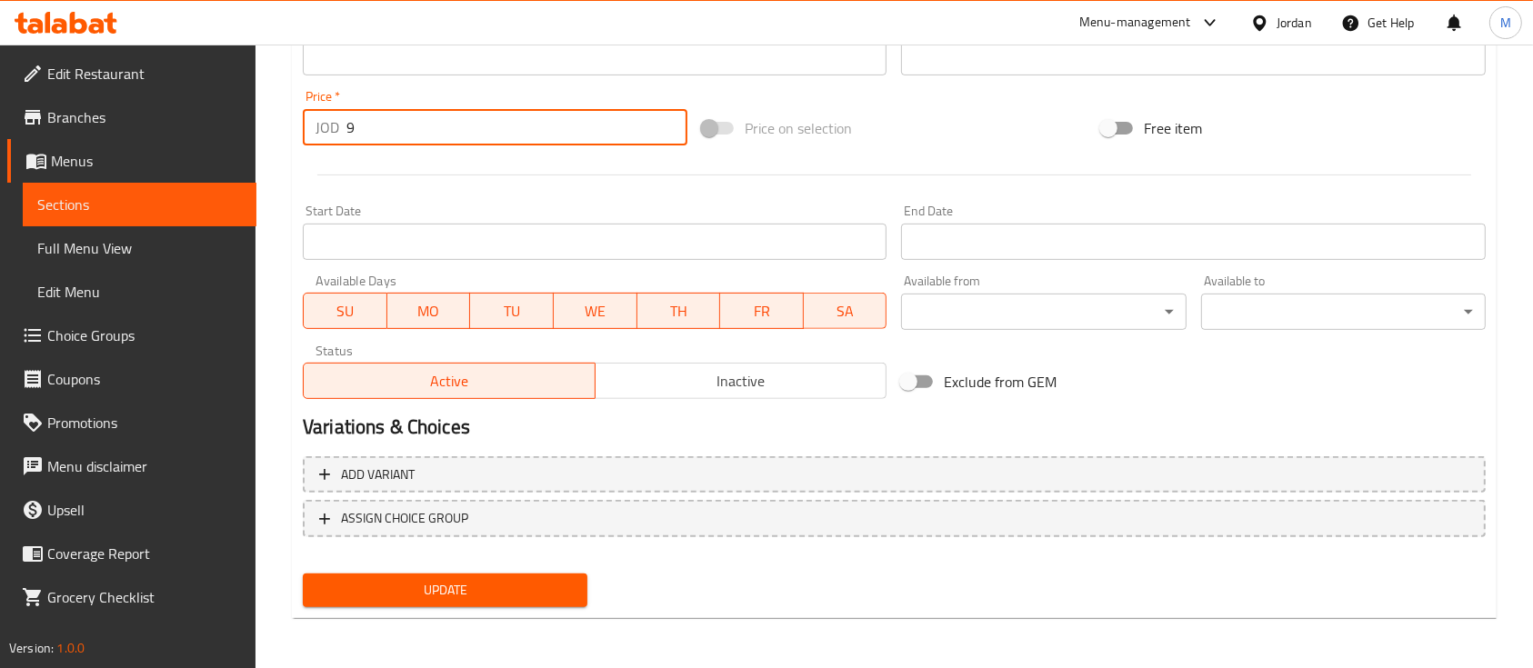
type input "9"
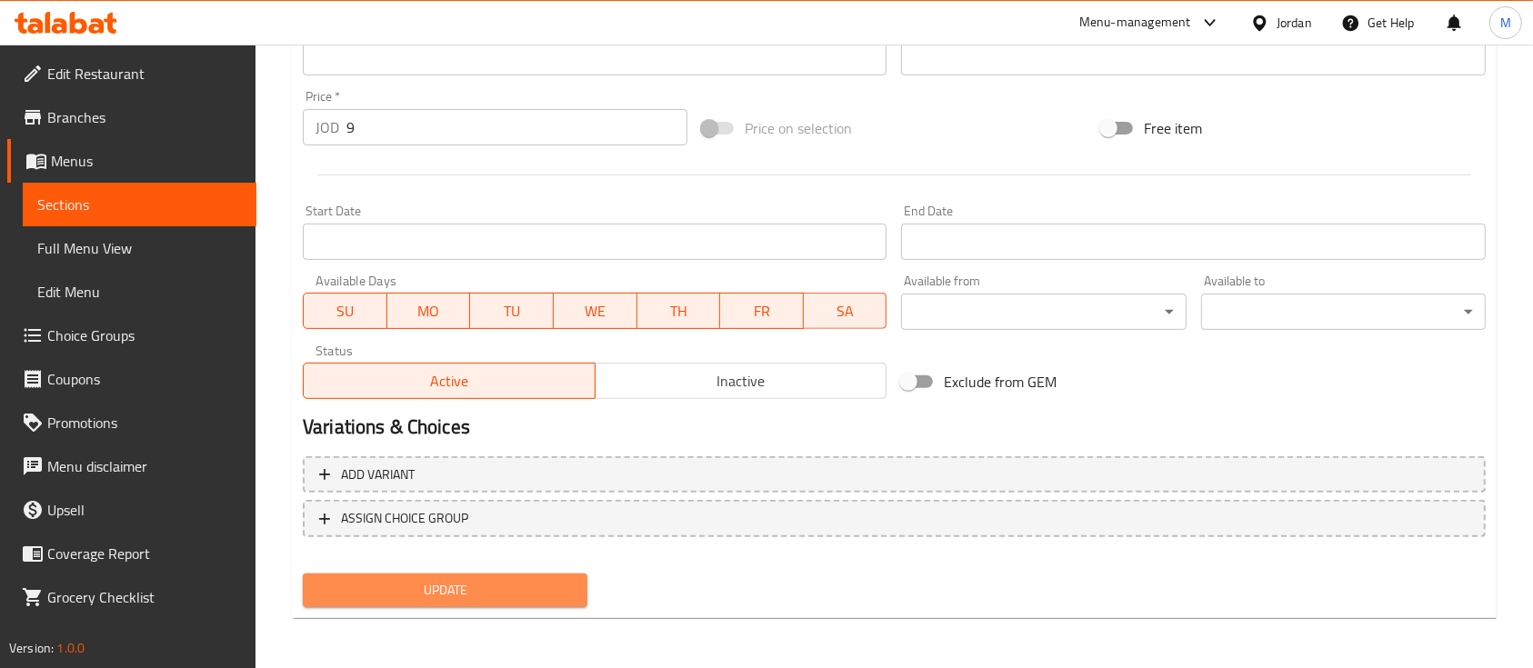
click at [441, 587] on span "Update" at bounding box center [444, 590] width 255 height 23
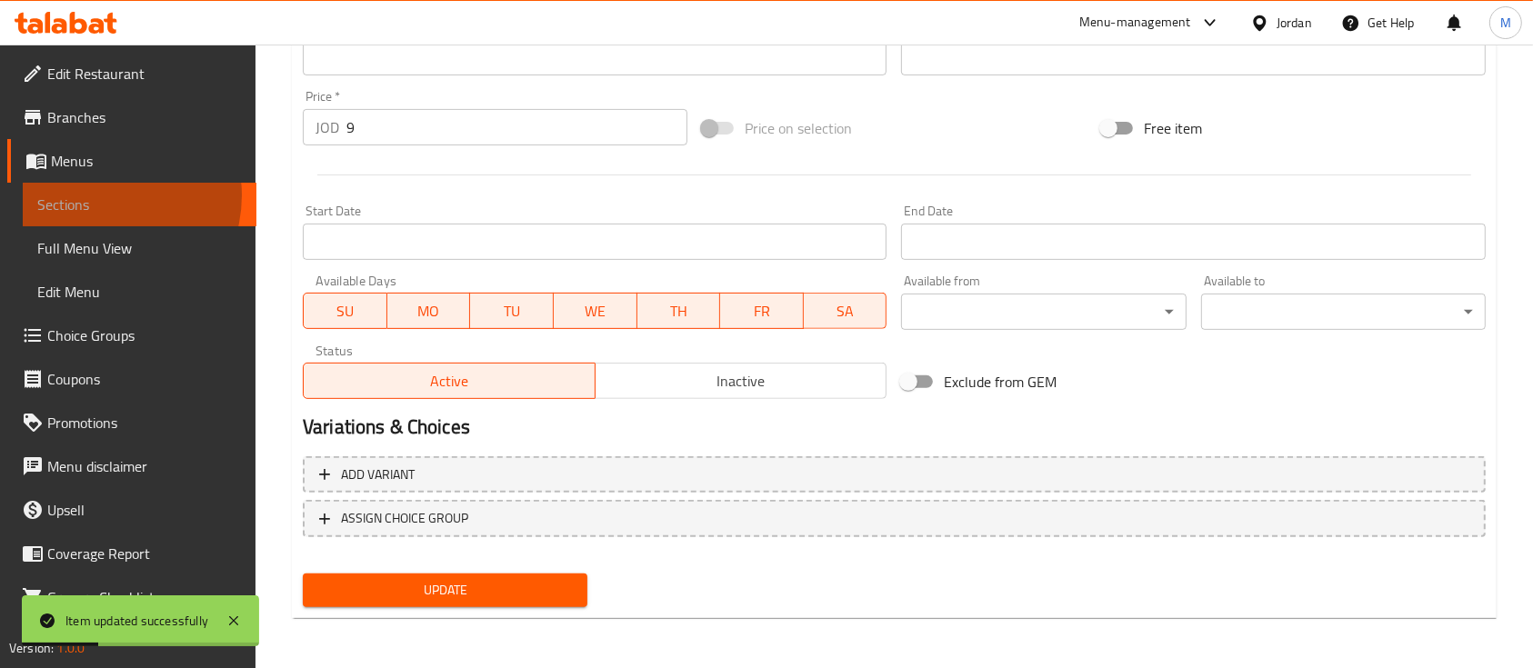
click at [101, 195] on span "Sections" at bounding box center [139, 205] width 205 height 22
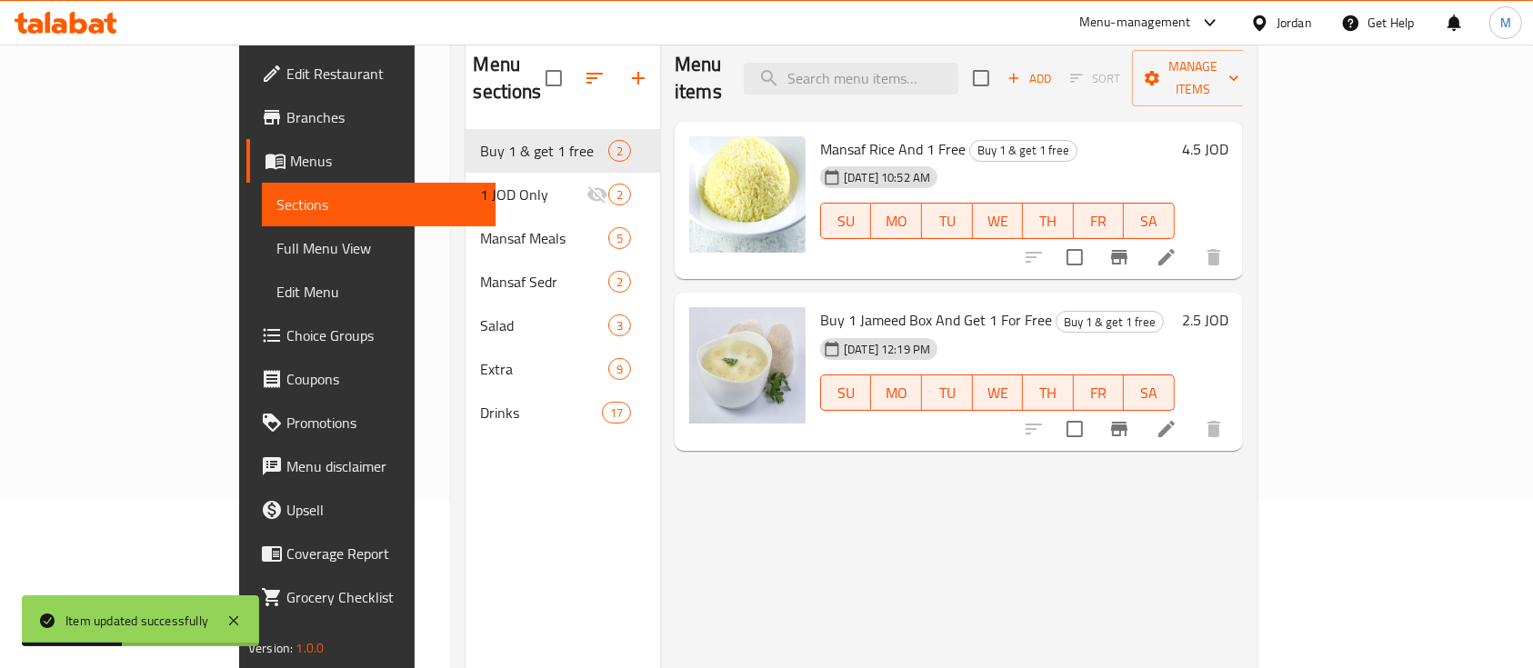
scroll to position [133, 0]
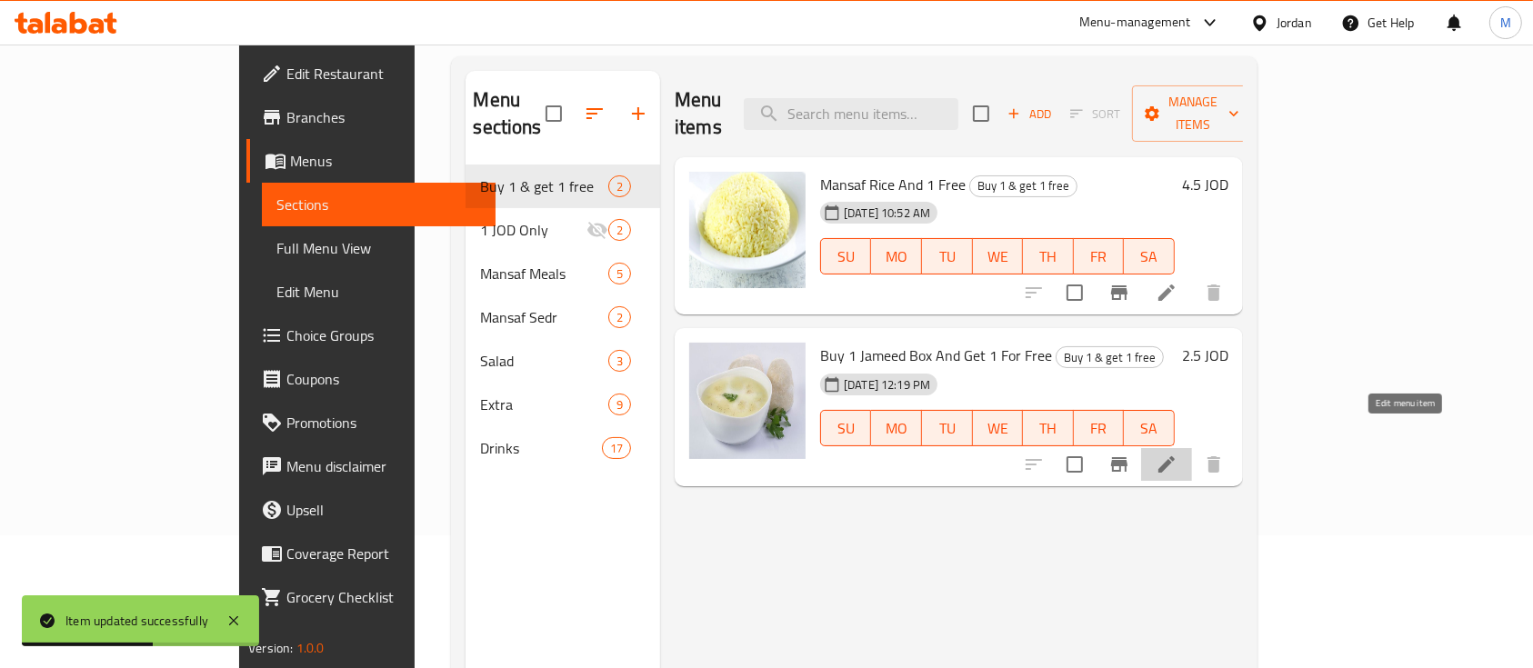
click at [1177, 454] on icon at bounding box center [1166, 465] width 22 height 22
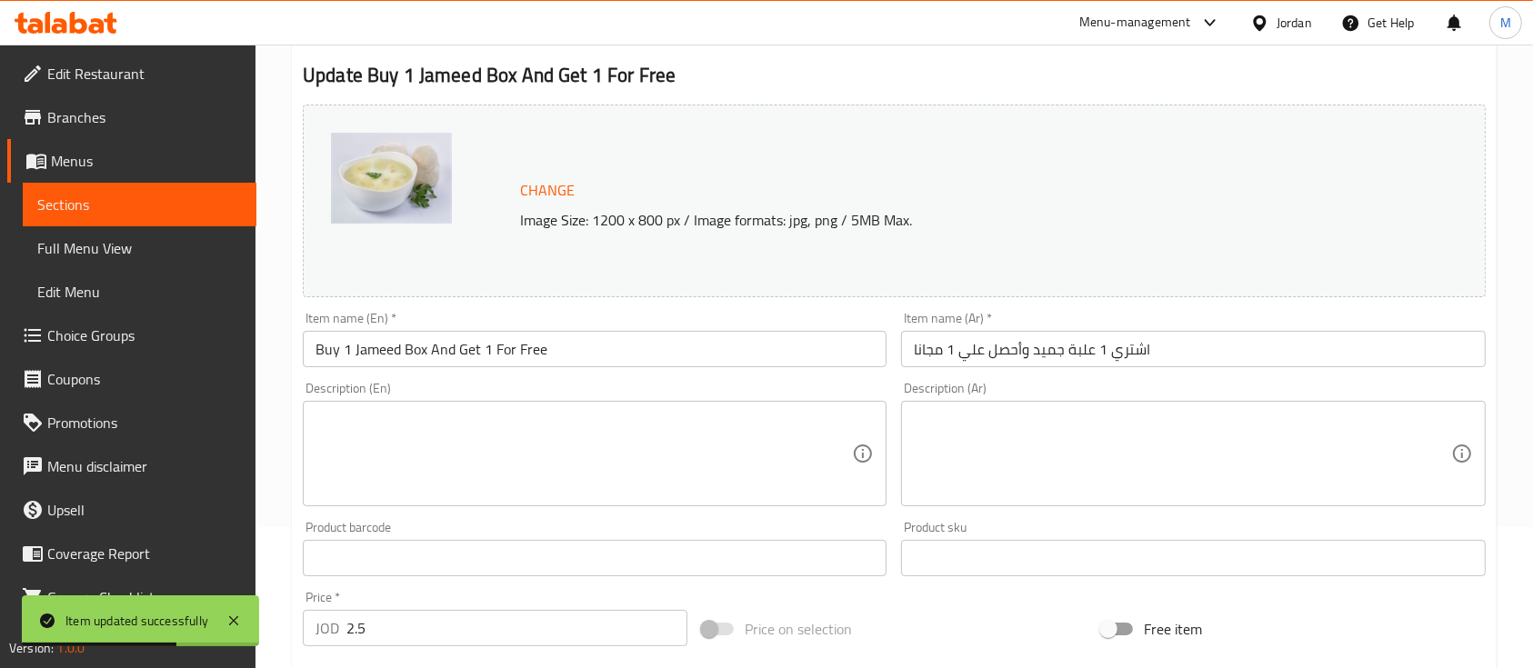
scroll to position [242, 0]
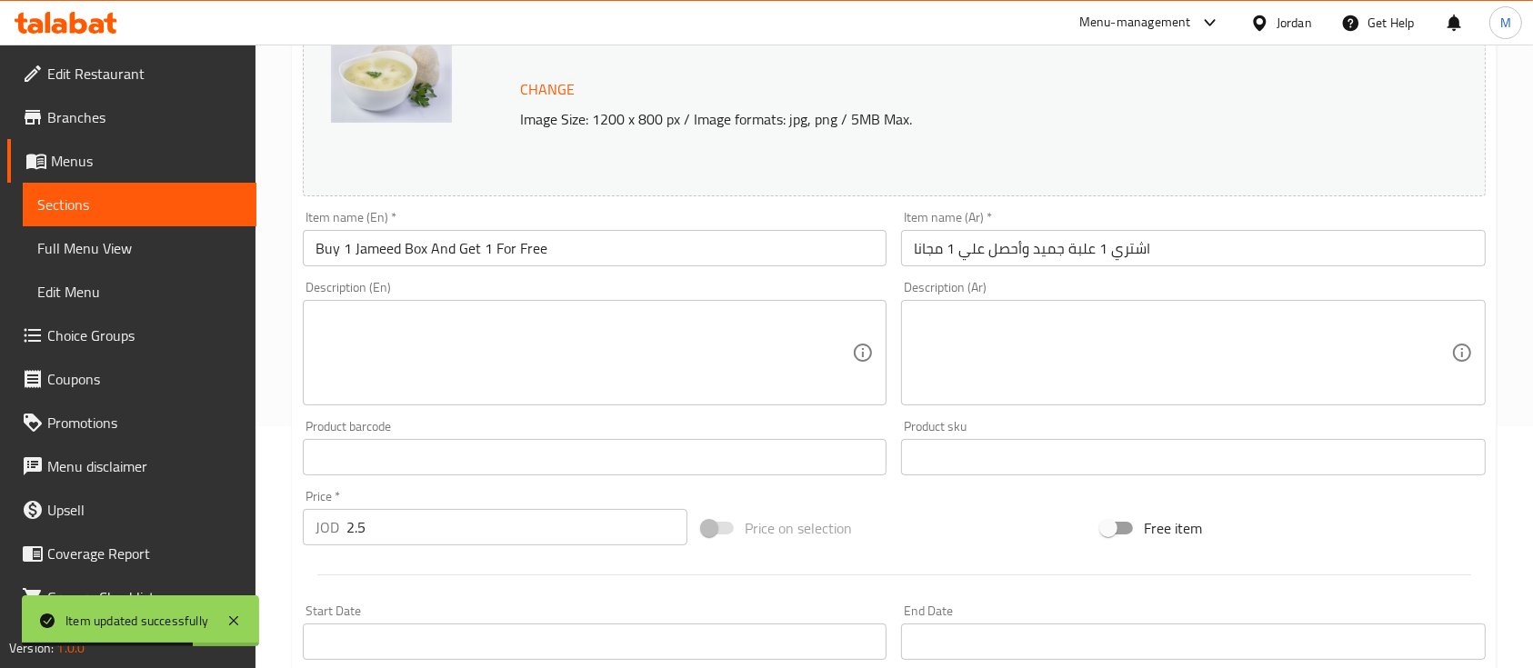
click at [411, 538] on input "2.5" at bounding box center [516, 527] width 341 height 36
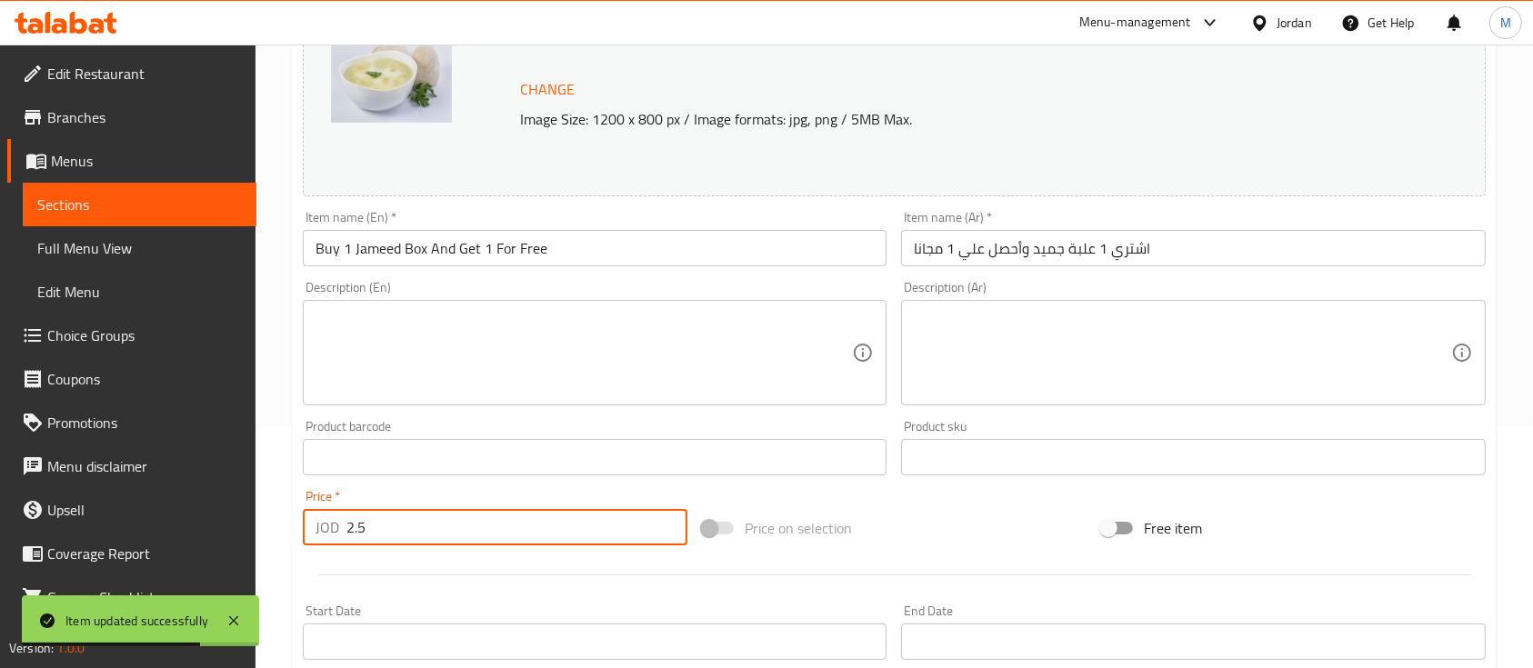
click at [411, 538] on input "2.5" at bounding box center [516, 527] width 341 height 36
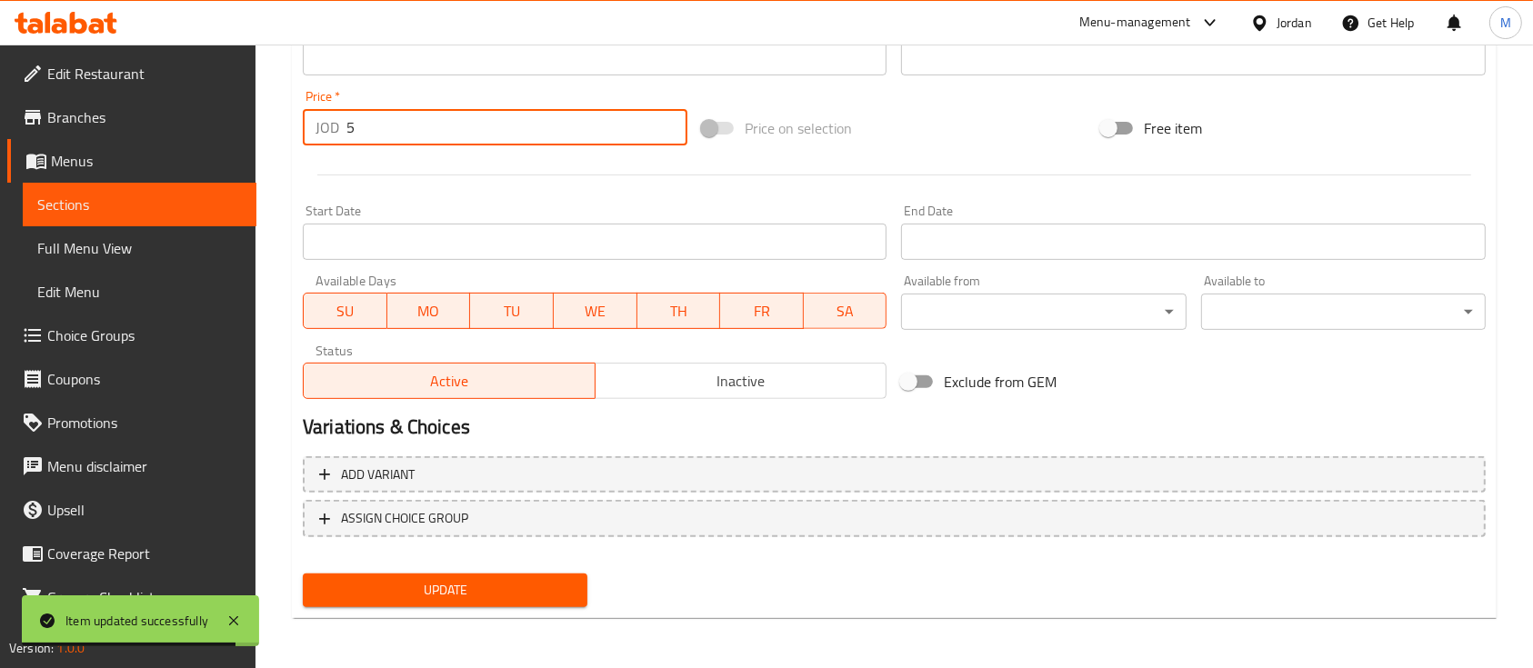
type input "5"
click at [416, 580] on span "Update" at bounding box center [444, 590] width 255 height 23
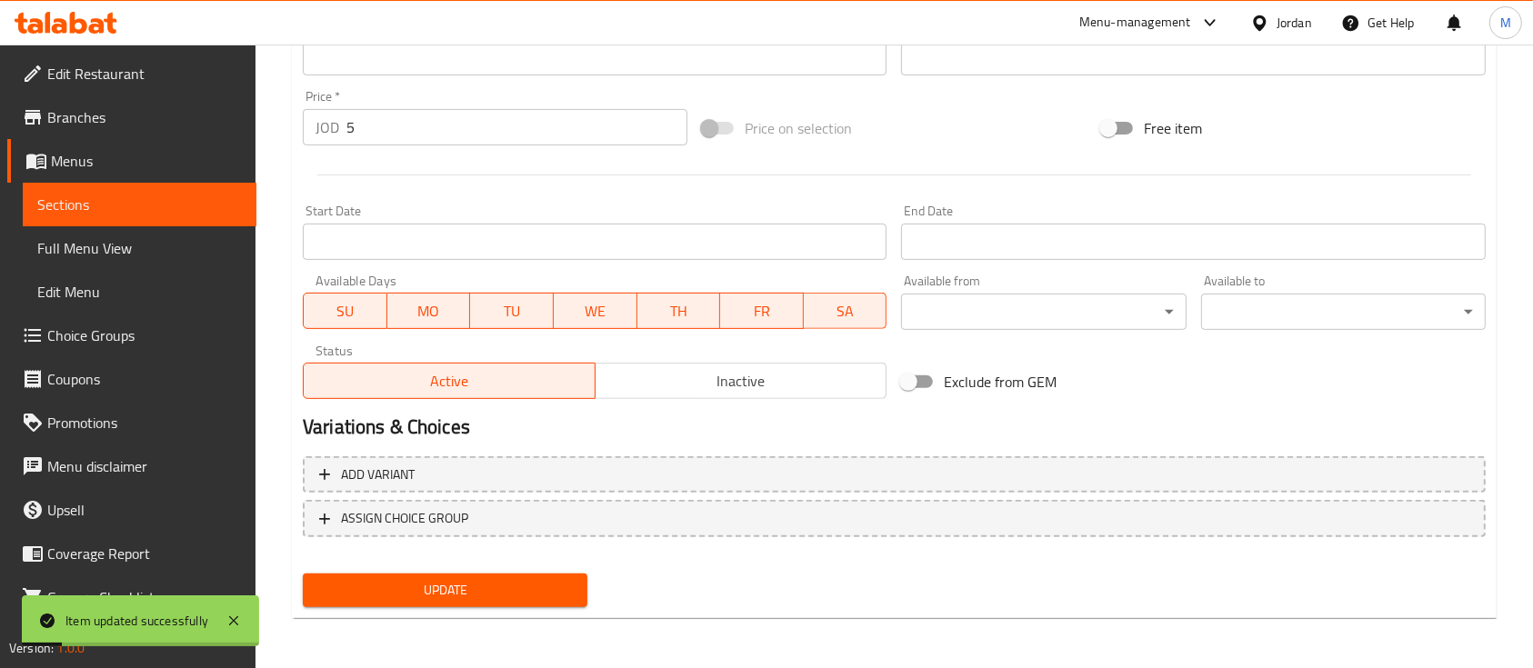
click at [113, 114] on span "Branches" at bounding box center [144, 117] width 195 height 22
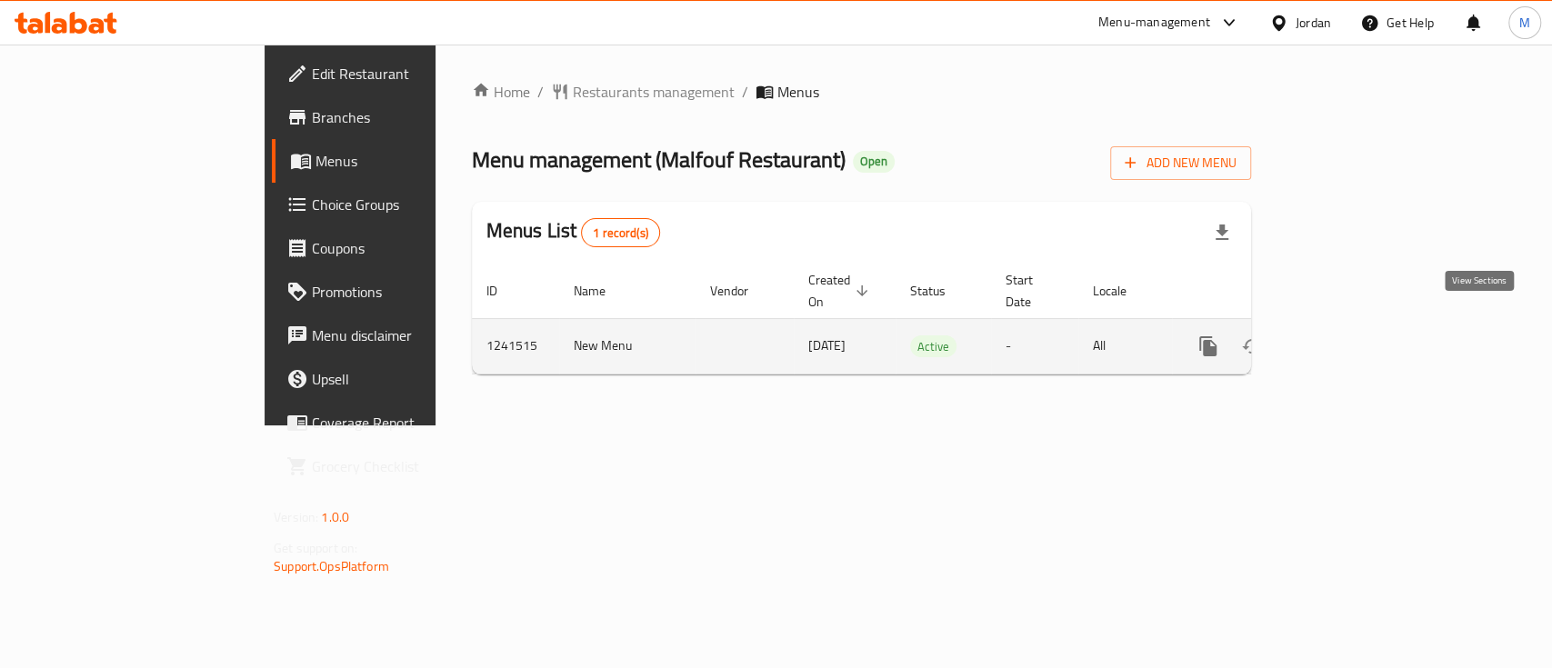
click at [1350, 335] on icon "enhanced table" at bounding box center [1339, 346] width 22 height 22
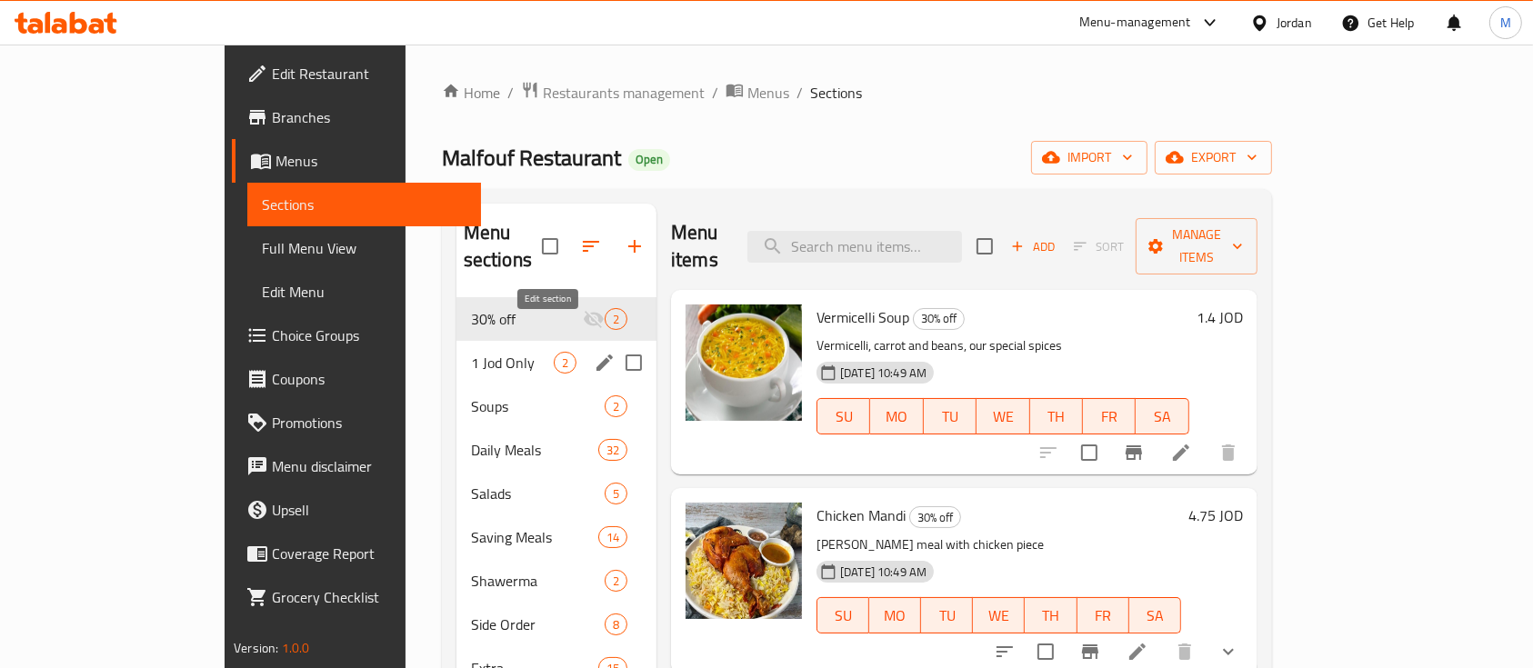
click at [596, 355] on icon "edit" at bounding box center [604, 363] width 16 height 16
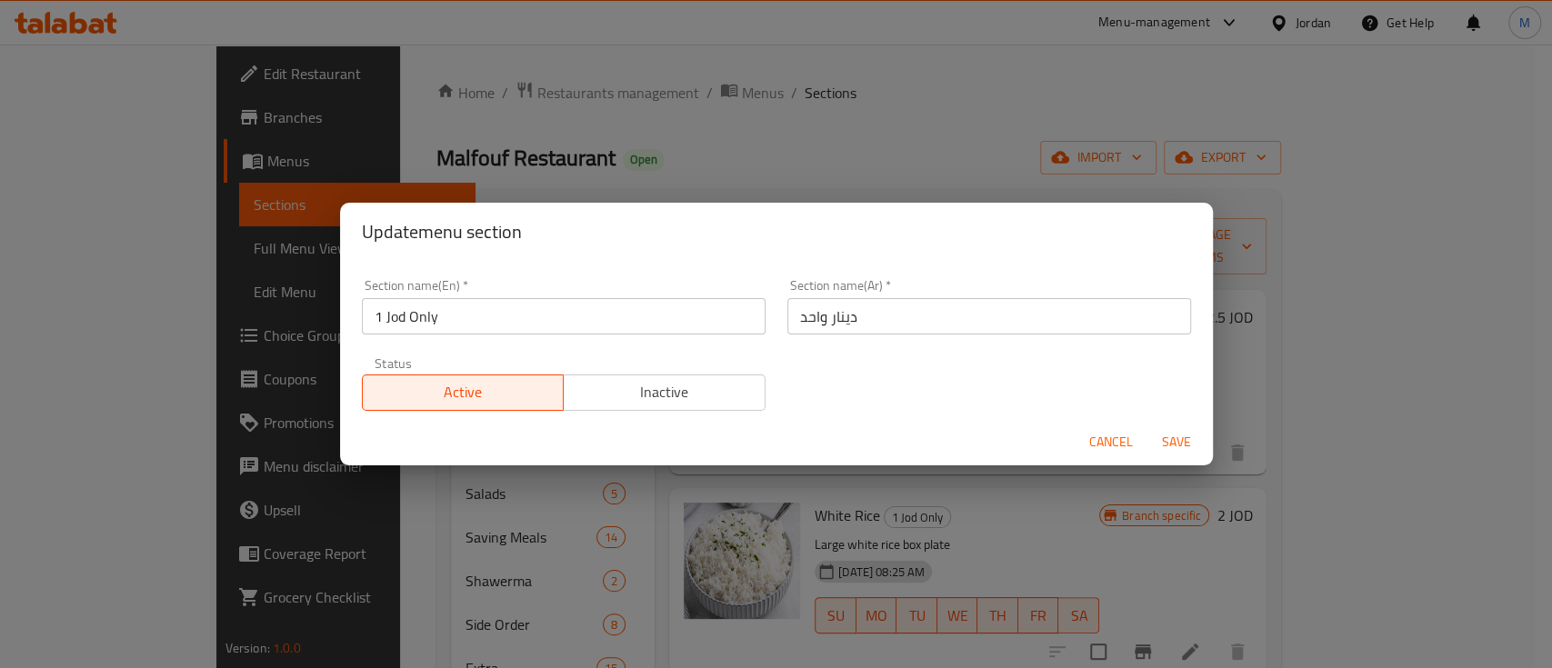
click at [727, 393] on span "Inactive" at bounding box center [664, 392] width 187 height 26
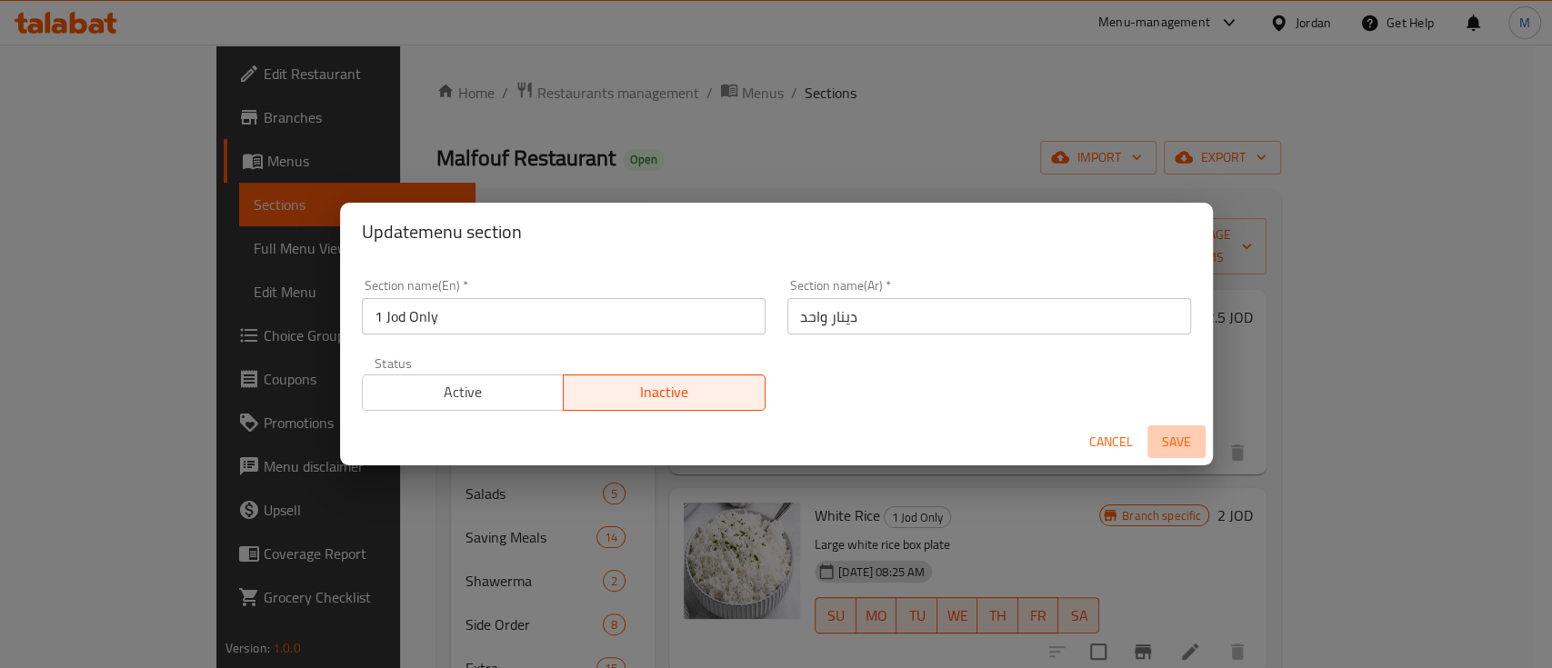
click at [1180, 431] on span "Save" at bounding box center [1176, 442] width 44 height 23
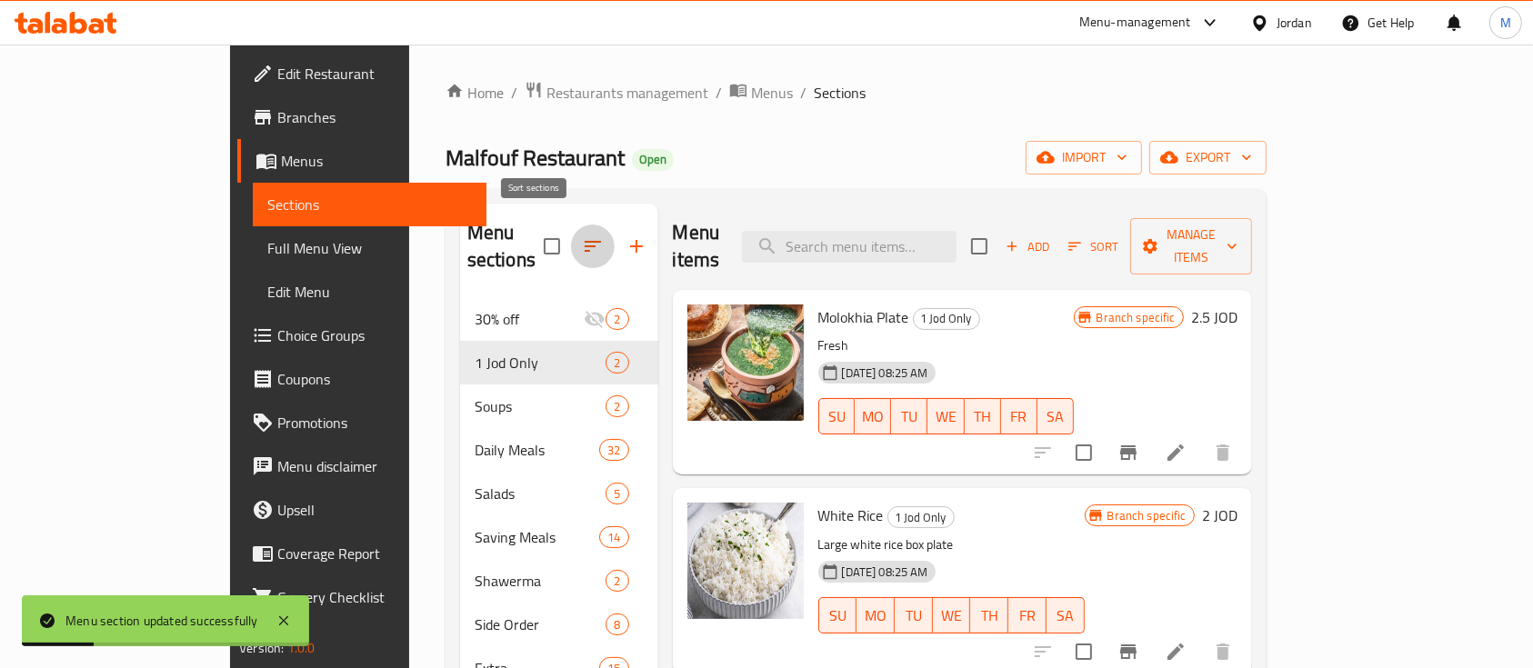
click at [582, 235] on icon "button" at bounding box center [593, 246] width 22 height 22
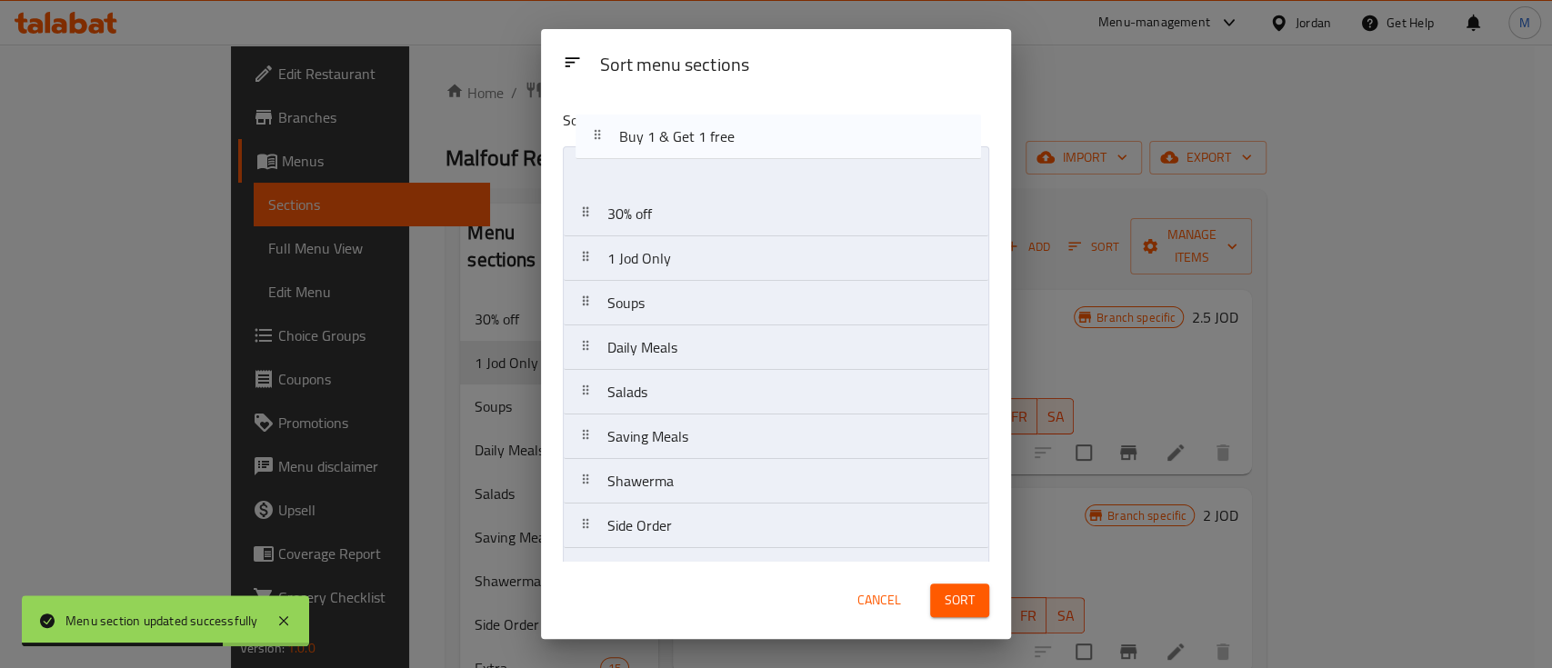
drag, startPoint x: 698, startPoint y: 321, endPoint x: 713, endPoint y: 148, distance: 173.3
click at [713, 148] on nav "30% off 1 Jod Only Soups Daily Meals Salads Saving Meals Shawerma Side Order Ex…" at bounding box center [776, 481] width 426 height 670
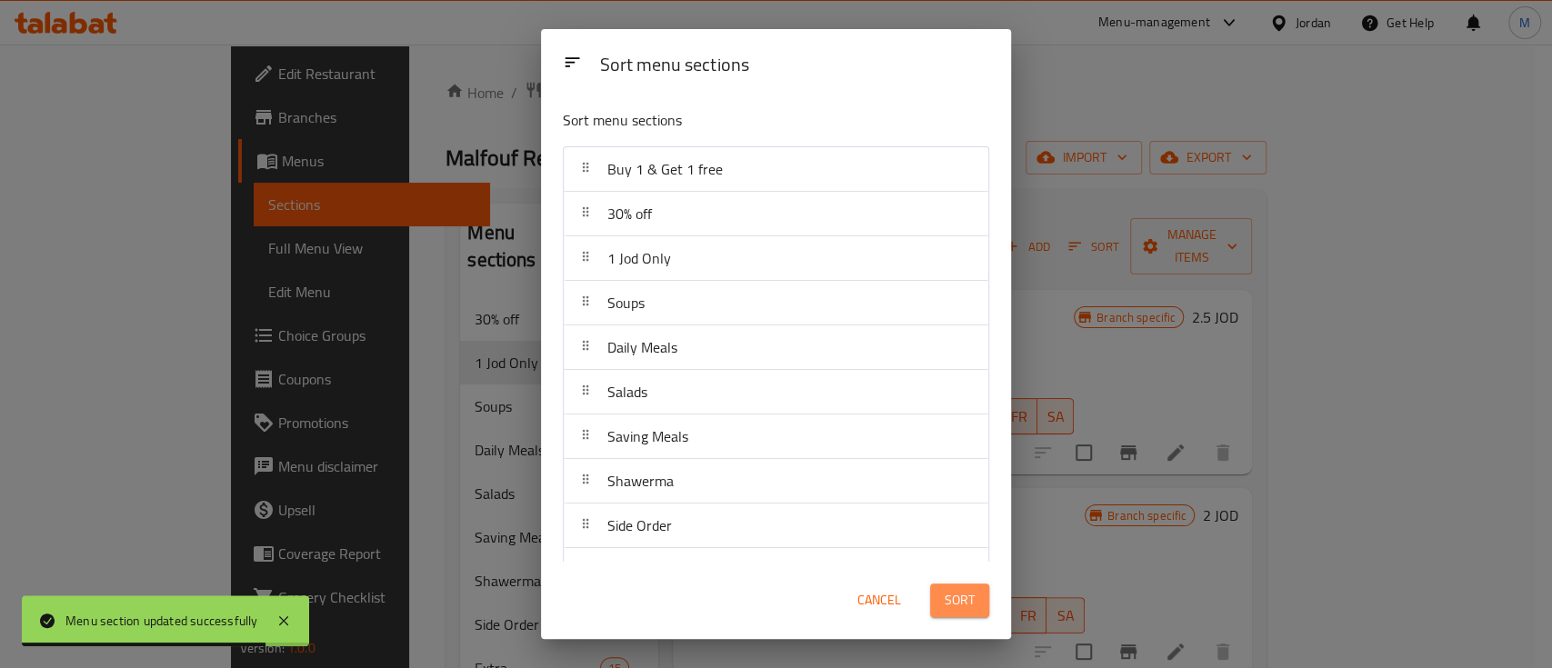
click at [946, 592] on span "Sort" at bounding box center [959, 600] width 30 height 23
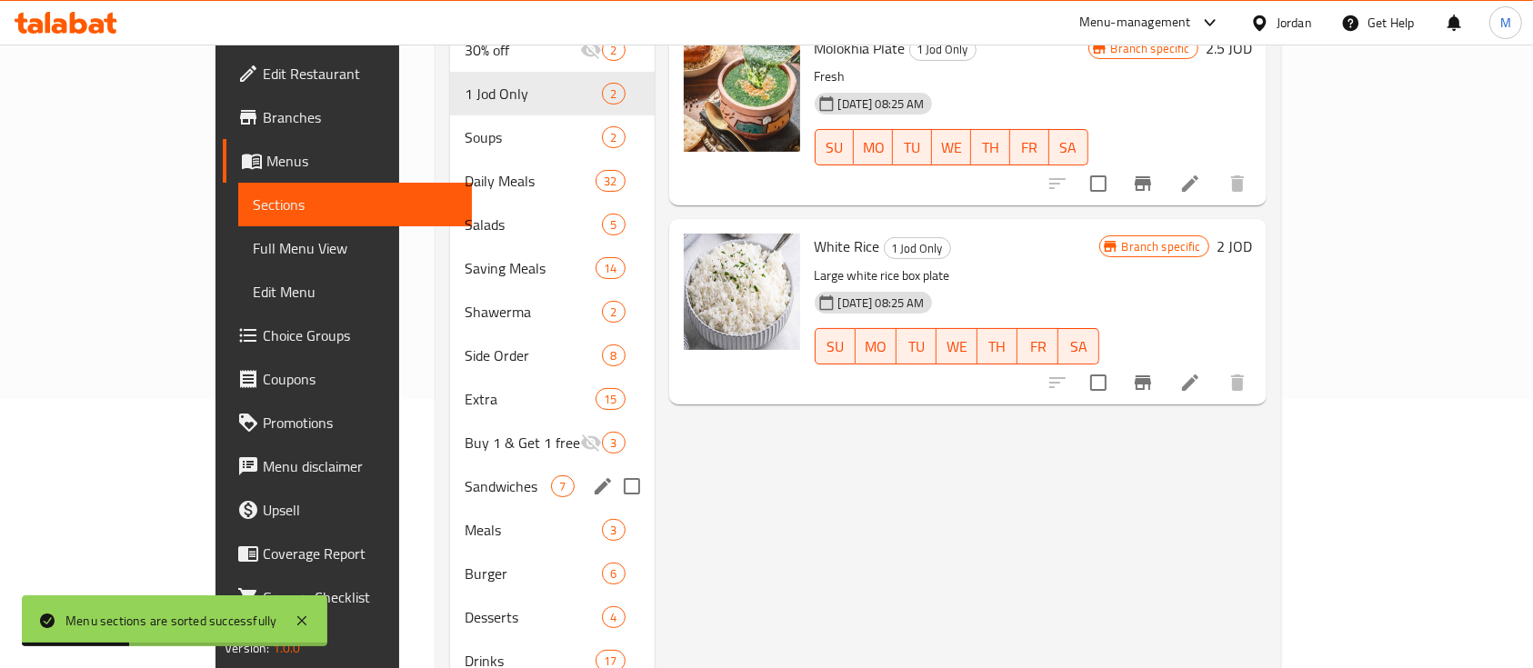
scroll to position [274, 0]
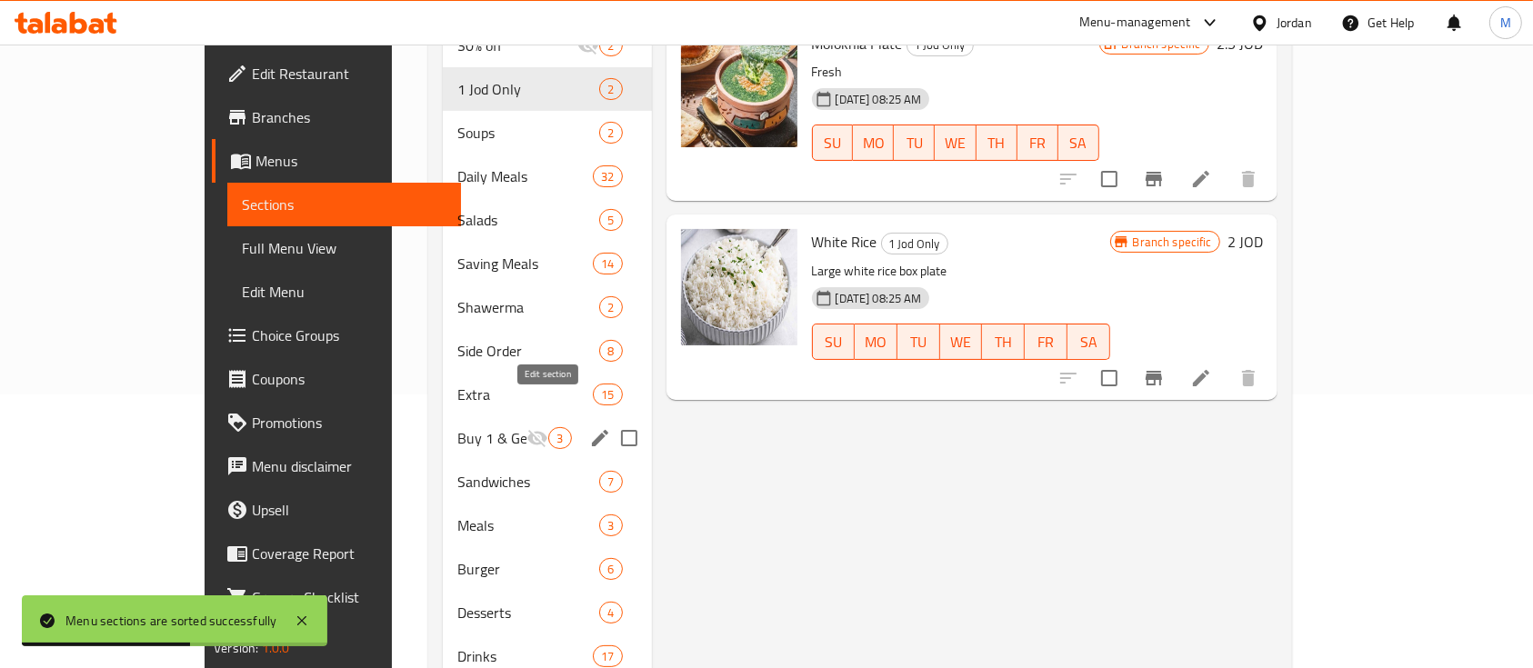
click at [589, 427] on icon "edit" at bounding box center [600, 438] width 22 height 22
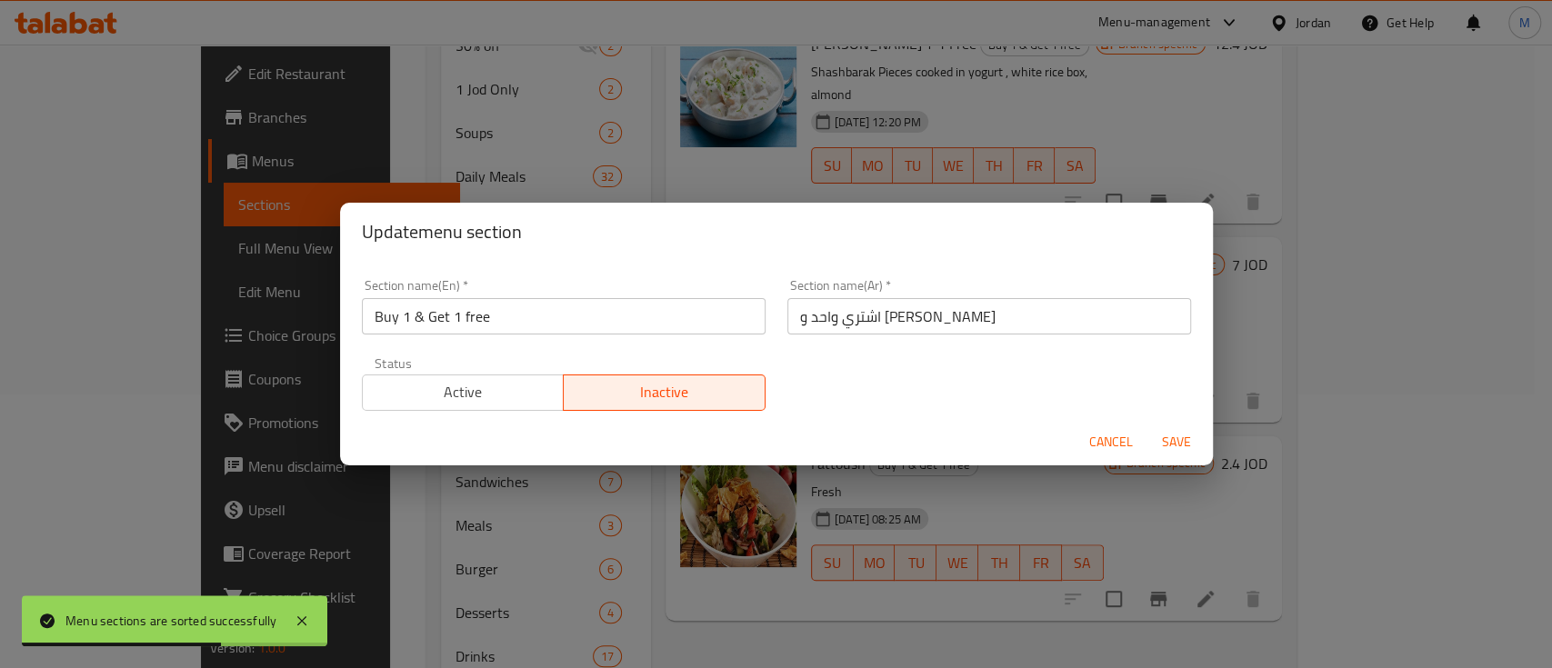
click at [464, 395] on span "Active" at bounding box center [463, 392] width 187 height 26
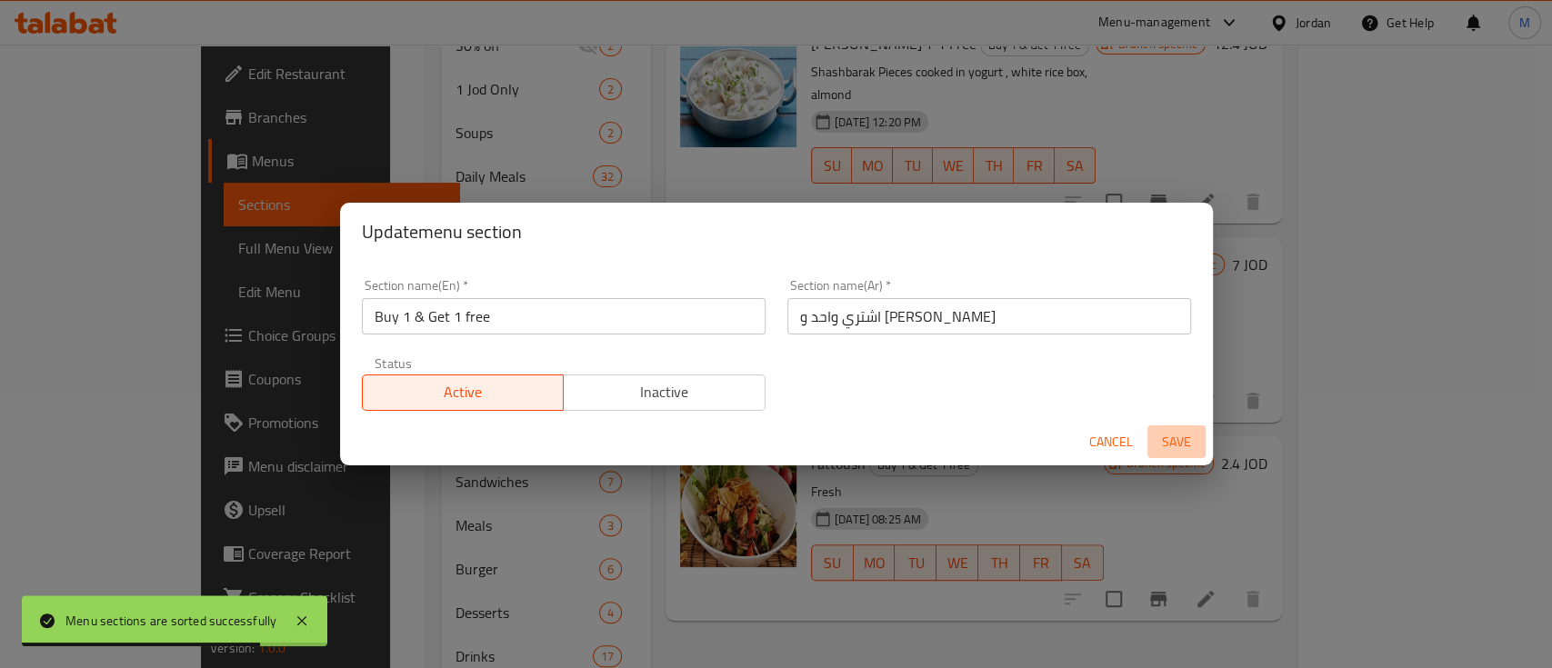
click at [1169, 442] on span "Save" at bounding box center [1176, 442] width 44 height 23
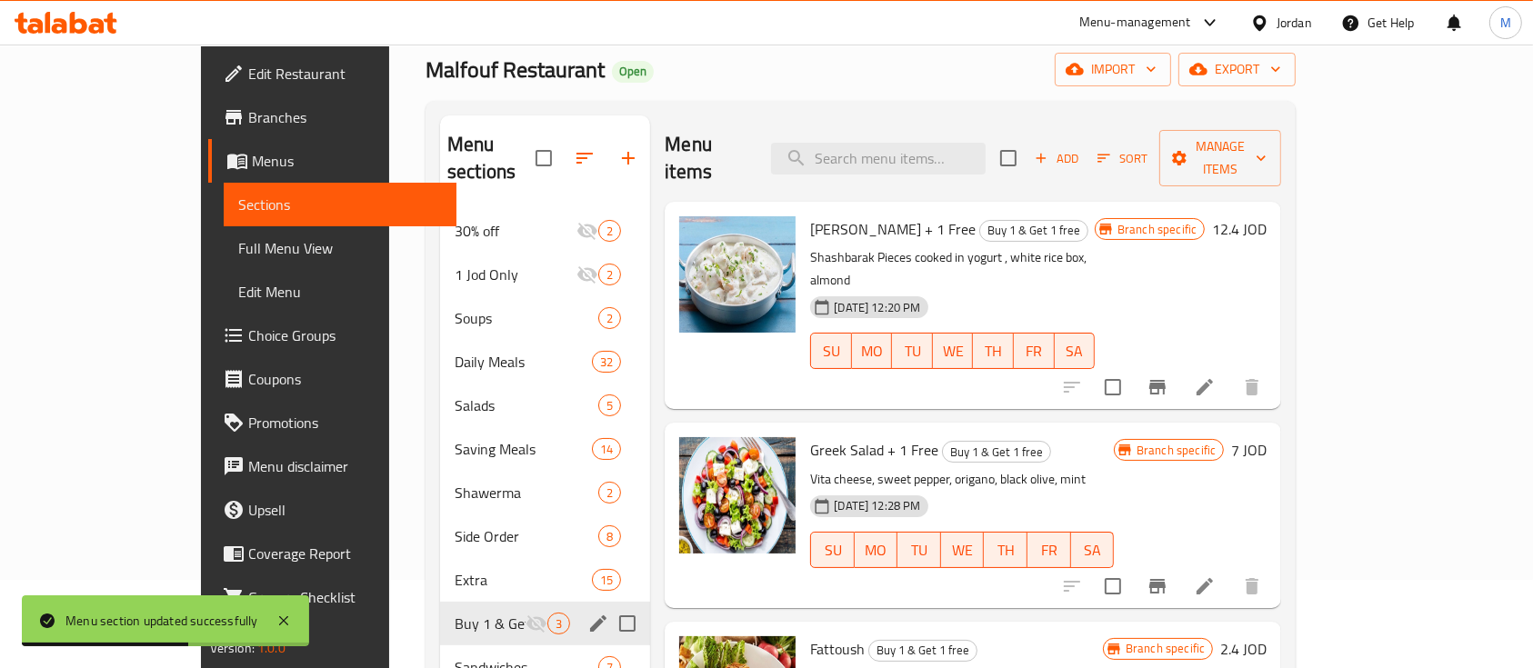
scroll to position [91, 0]
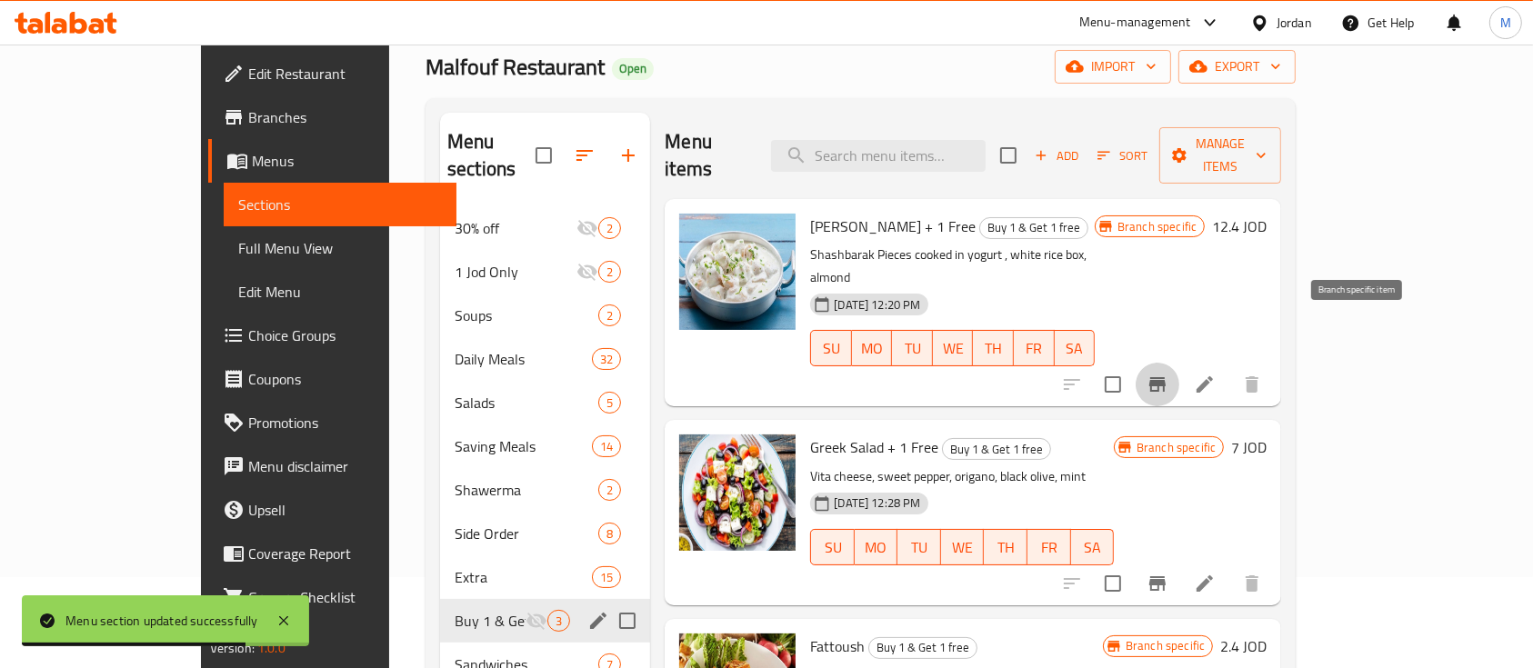
click at [1179, 363] on button "Branch-specific-item" at bounding box center [1157, 385] width 44 height 44
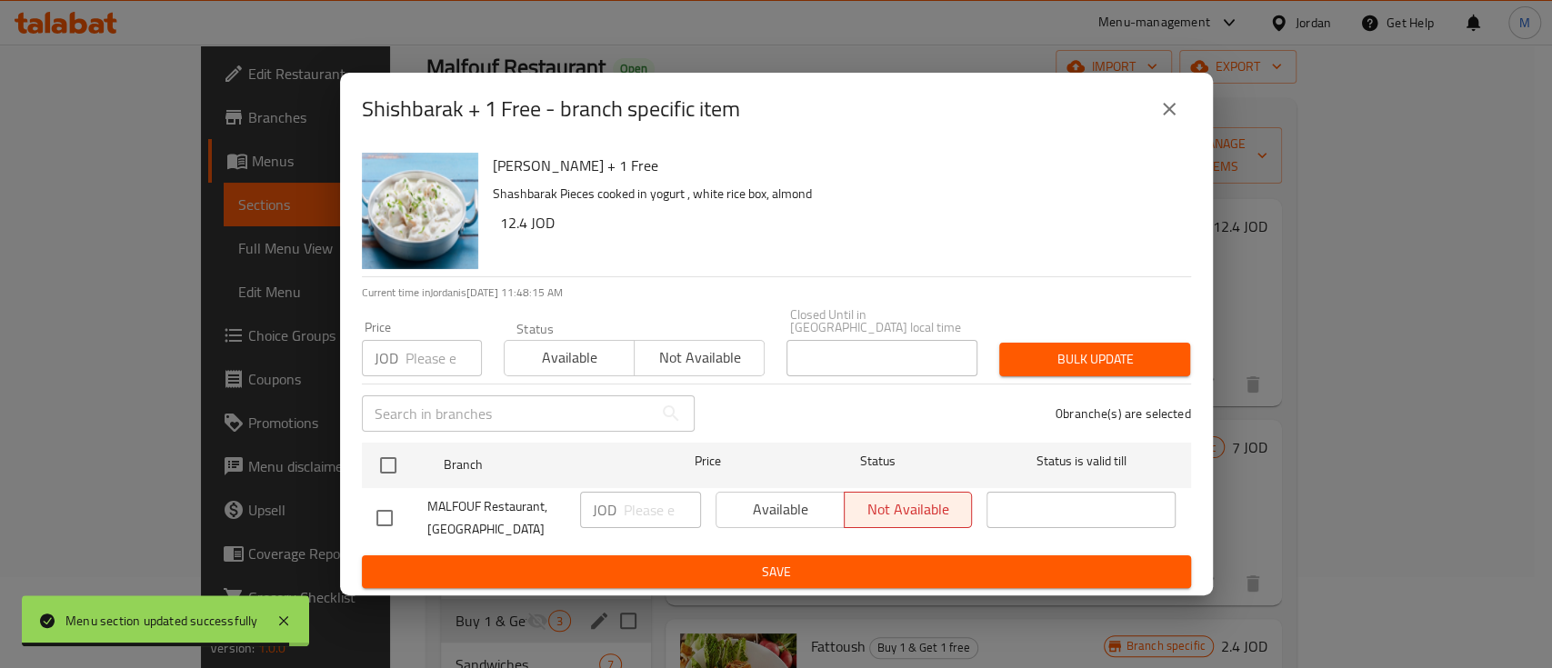
click at [375, 513] on input "checkbox" at bounding box center [384, 518] width 38 height 38
checkbox input "true"
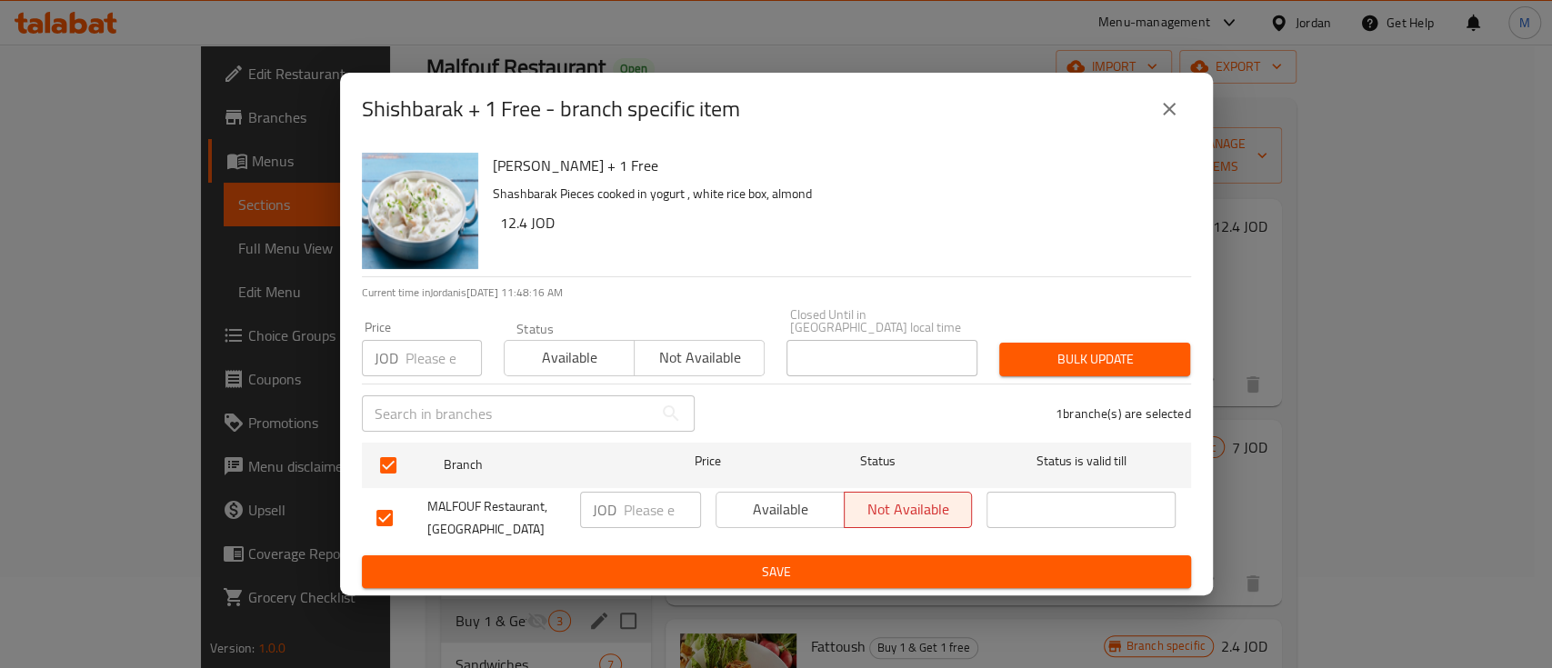
click at [772, 496] on span "Available" at bounding box center [781, 509] width 114 height 26
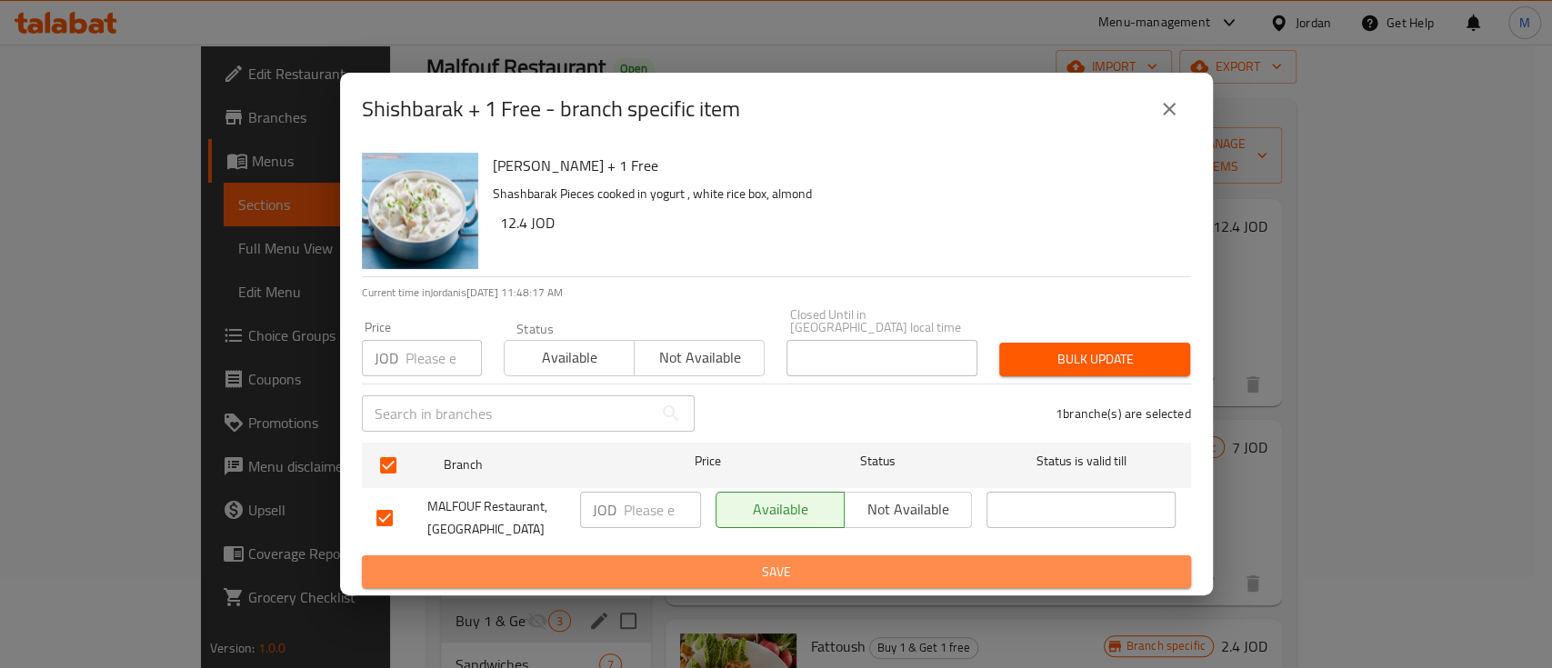
click at [762, 574] on span "Save" at bounding box center [776, 572] width 800 height 23
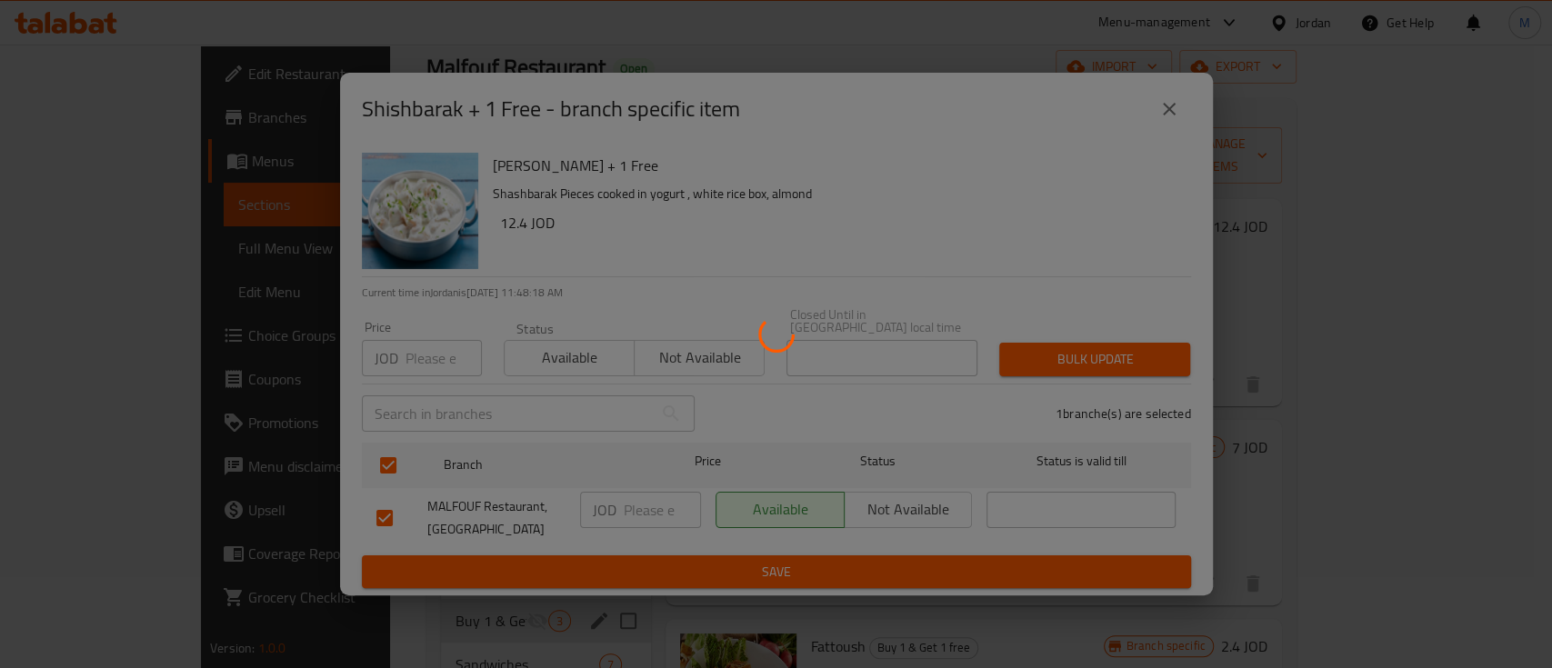
click at [762, 574] on div at bounding box center [776, 334] width 1552 height 668
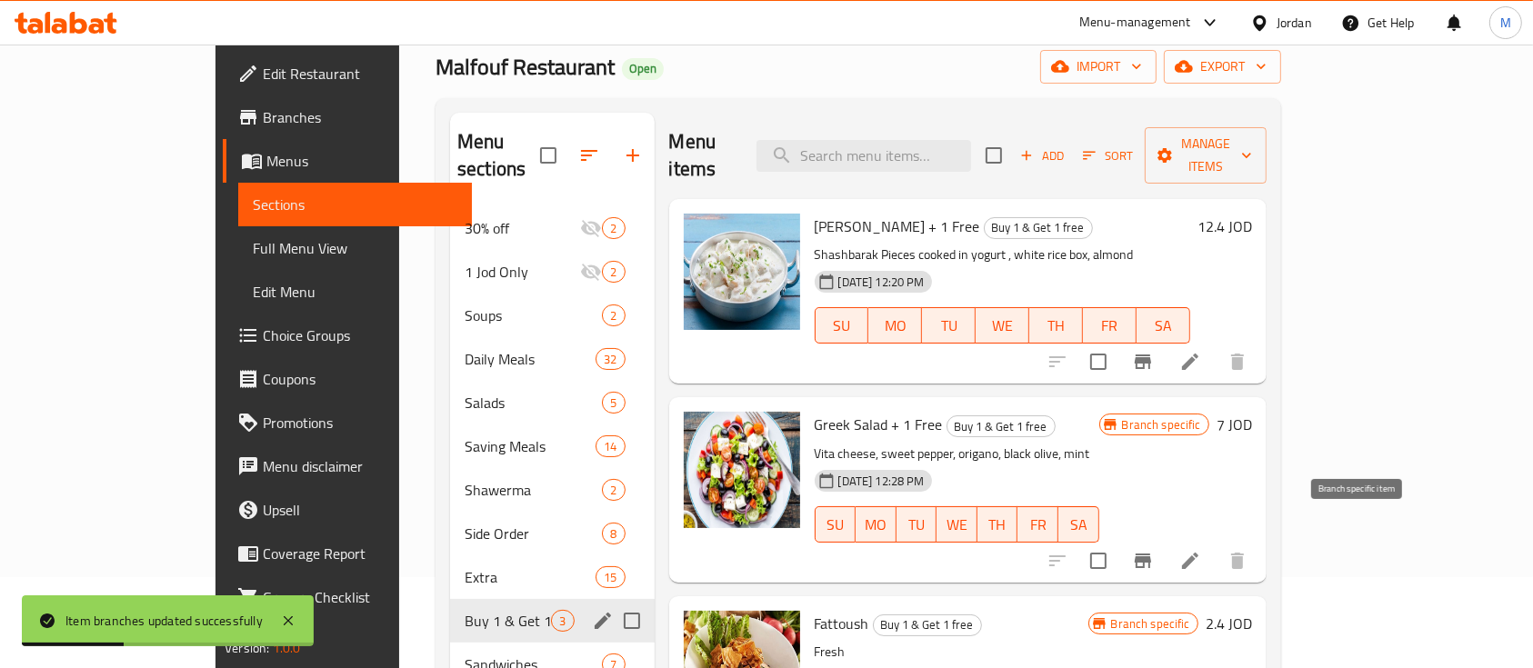
click at [1151, 554] on icon "Branch-specific-item" at bounding box center [1142, 561] width 16 height 15
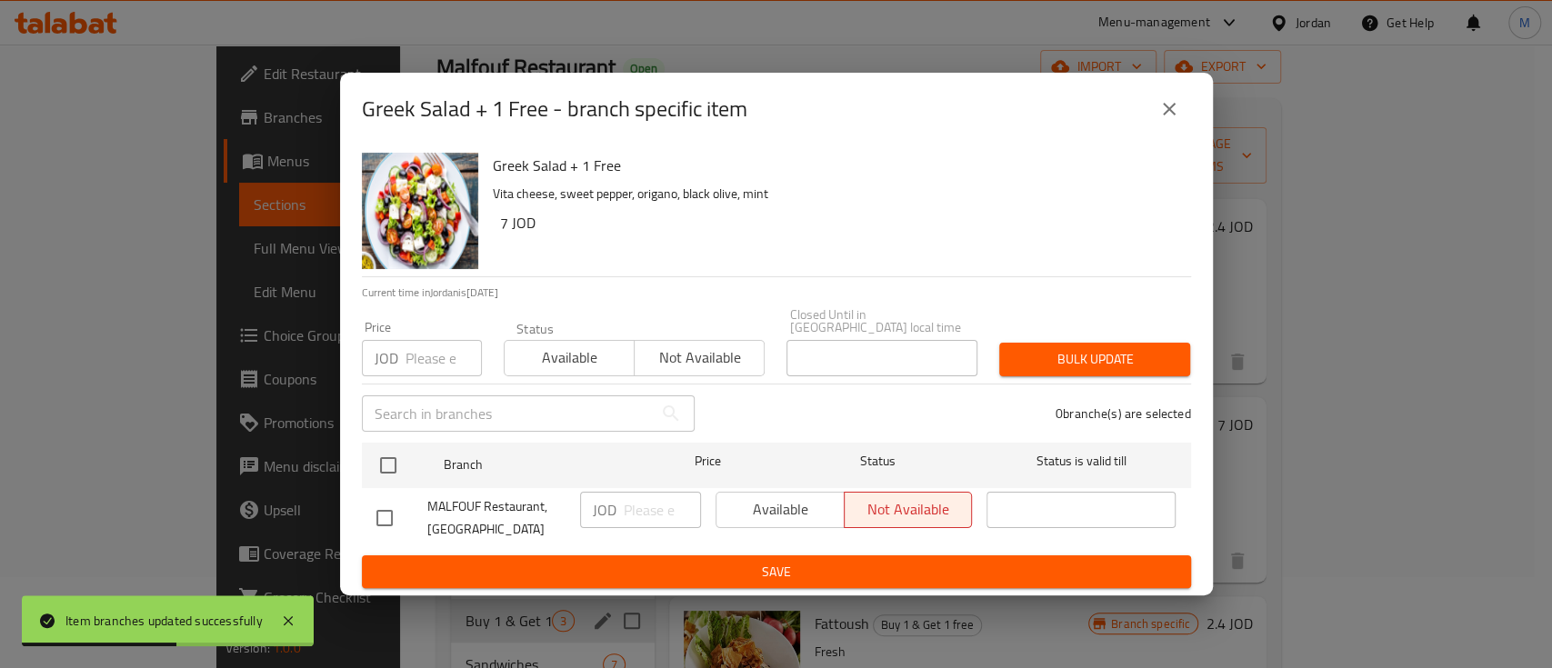
click at [387, 504] on input "checkbox" at bounding box center [384, 518] width 38 height 38
checkbox input "true"
click at [737, 500] on span "Available" at bounding box center [781, 509] width 114 height 26
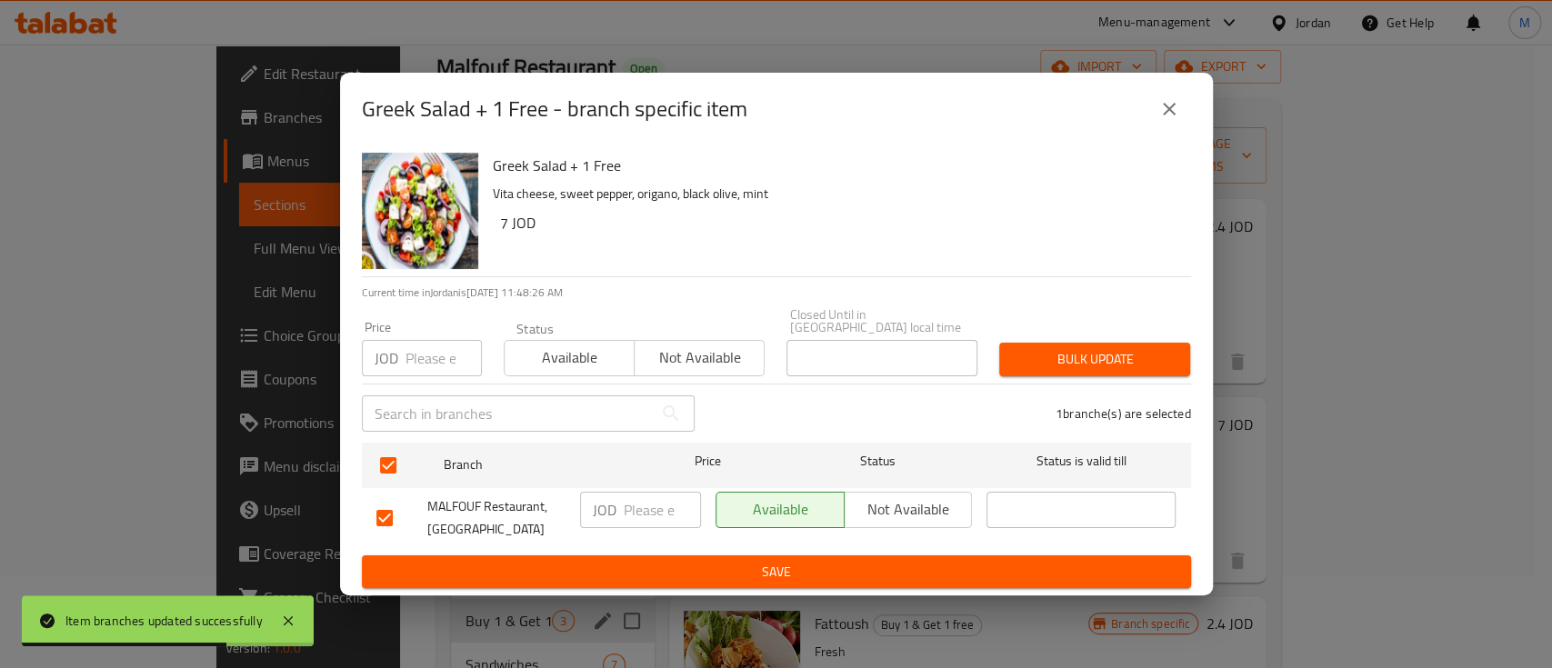
click at [747, 561] on span "Save" at bounding box center [776, 572] width 800 height 23
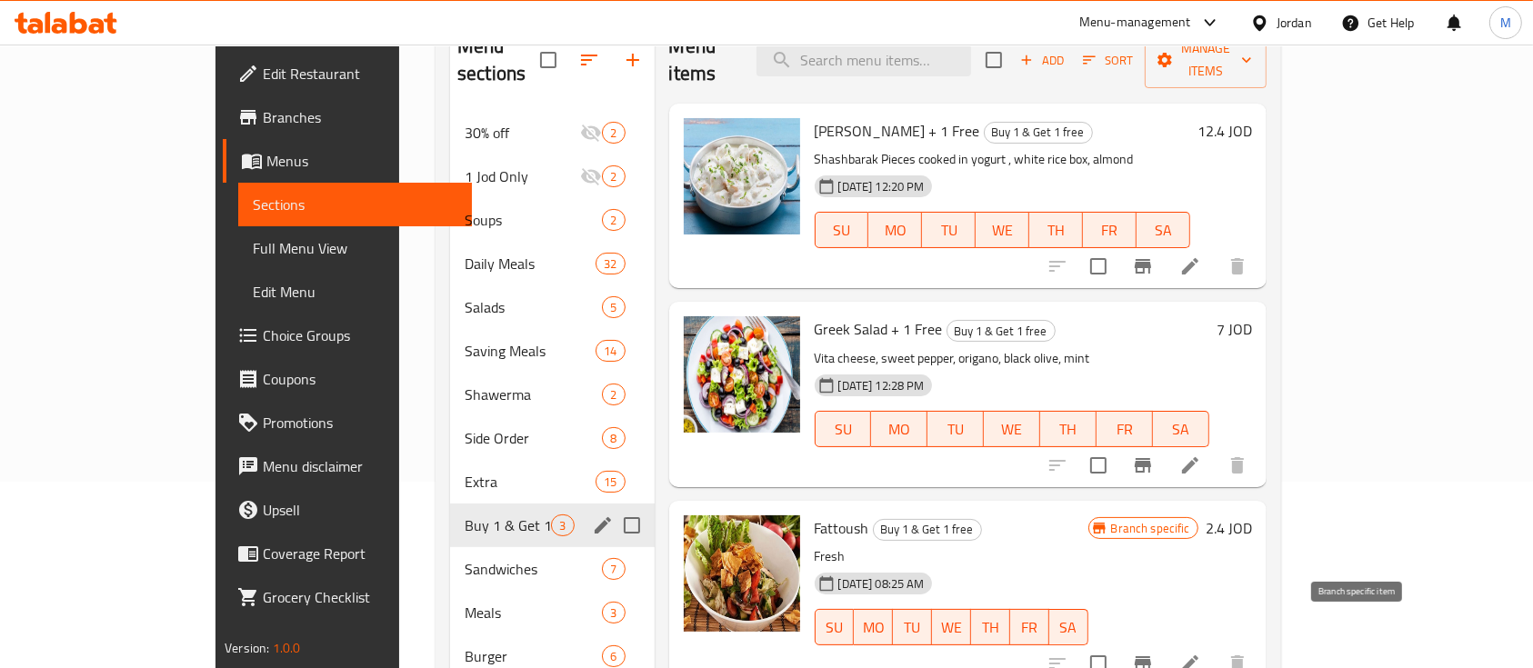
scroll to position [314, 0]
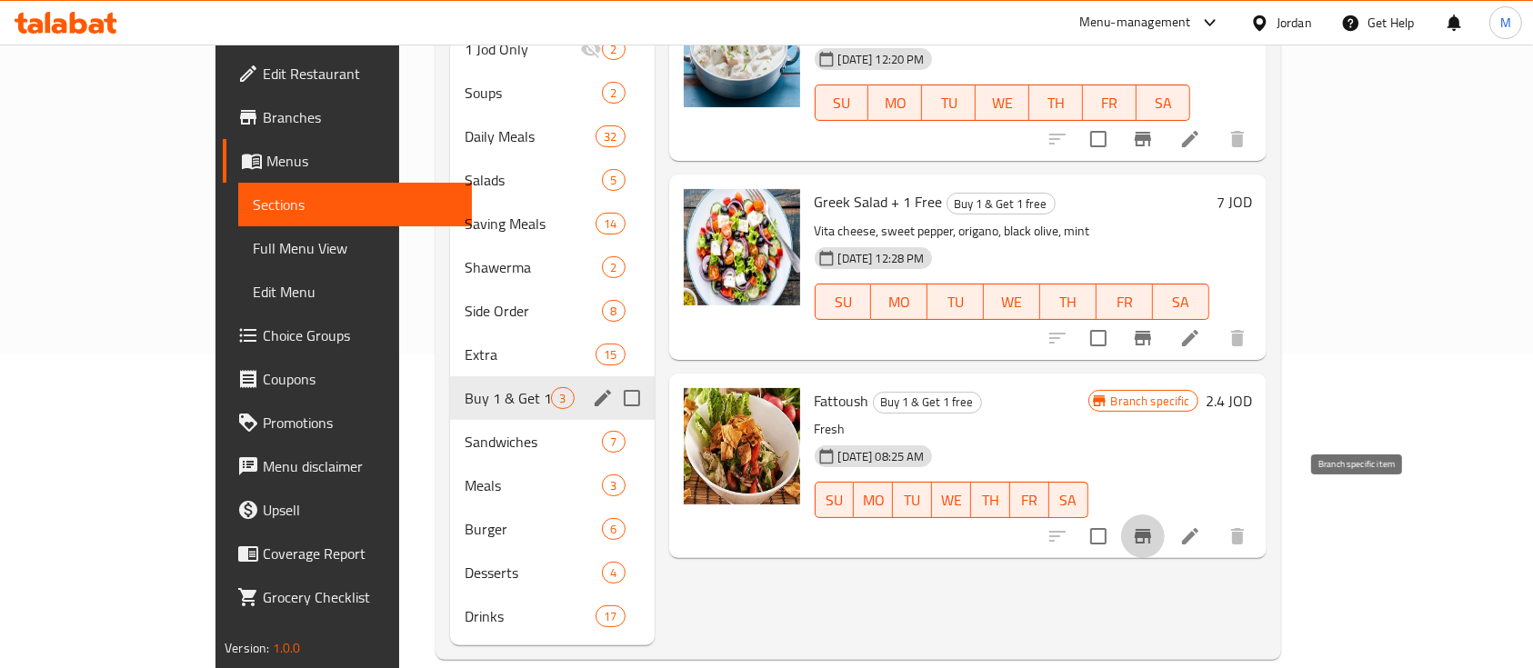
click at [1151, 529] on icon "Branch-specific-item" at bounding box center [1142, 536] width 16 height 15
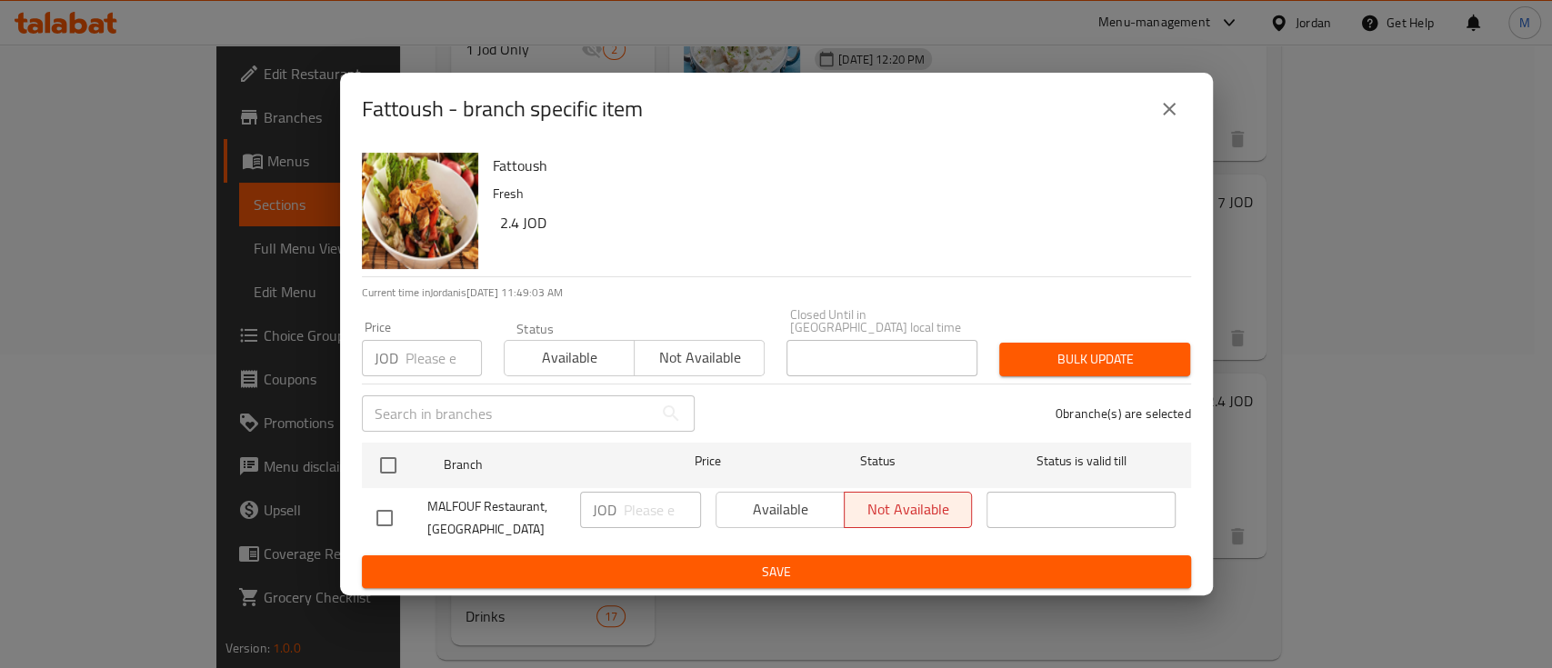
click at [391, 508] on input "checkbox" at bounding box center [384, 518] width 38 height 38
checkbox input "true"
click at [777, 505] on span "Available" at bounding box center [781, 509] width 114 height 26
click at [771, 561] on span "Save" at bounding box center [776, 572] width 800 height 23
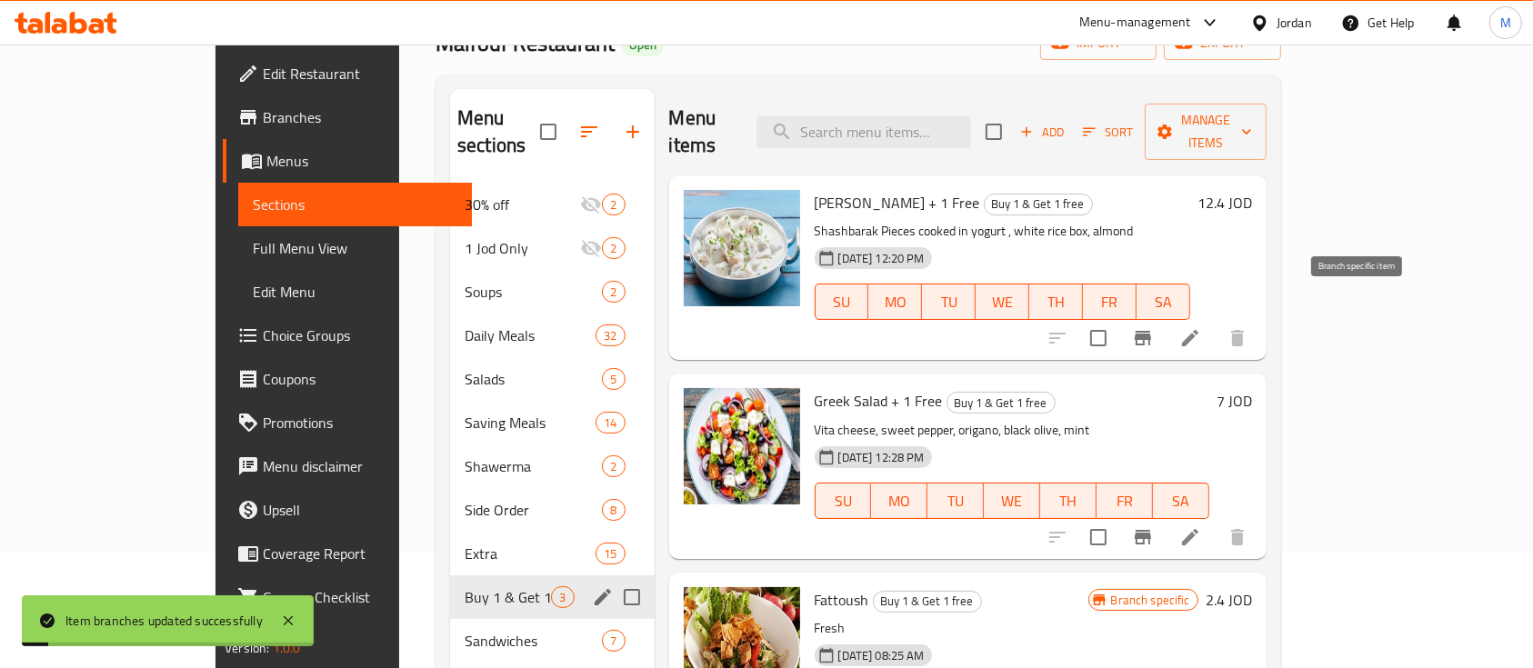
scroll to position [87, 0]
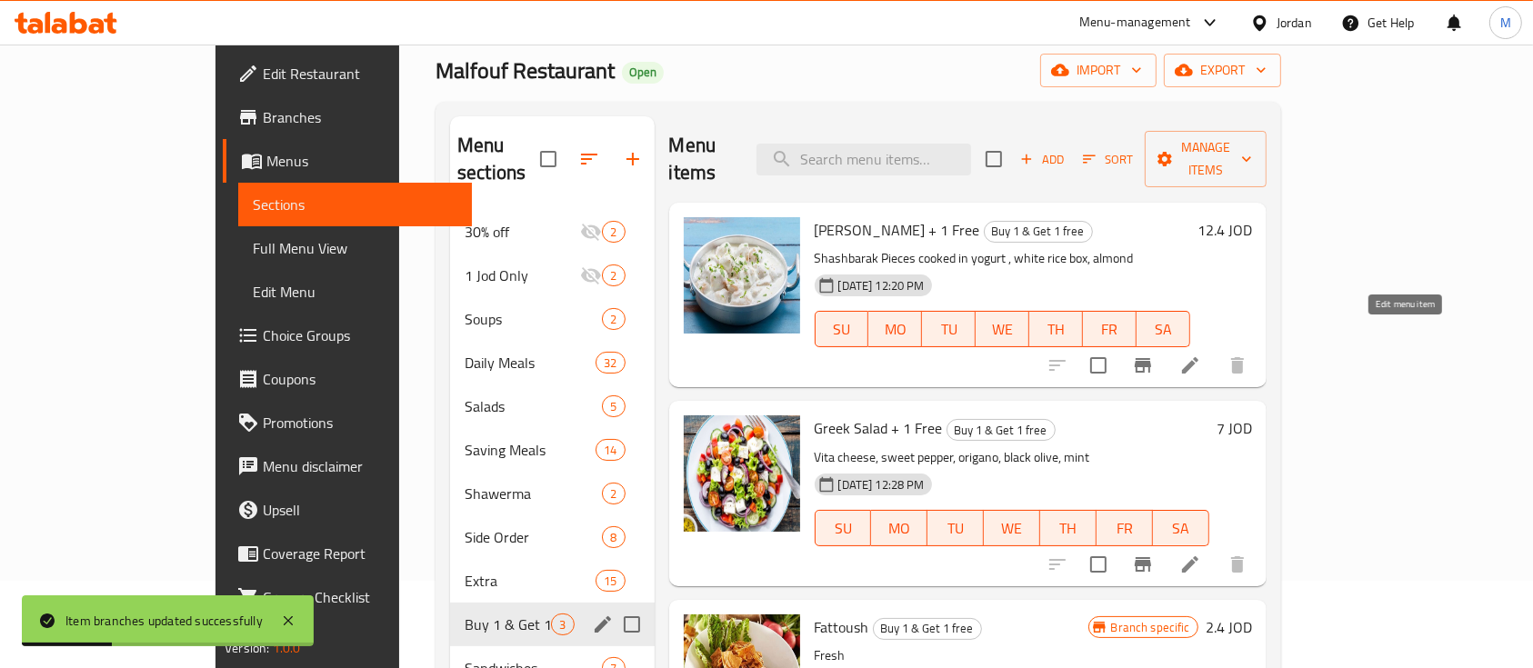
click at [1201, 355] on icon at bounding box center [1190, 366] width 22 height 22
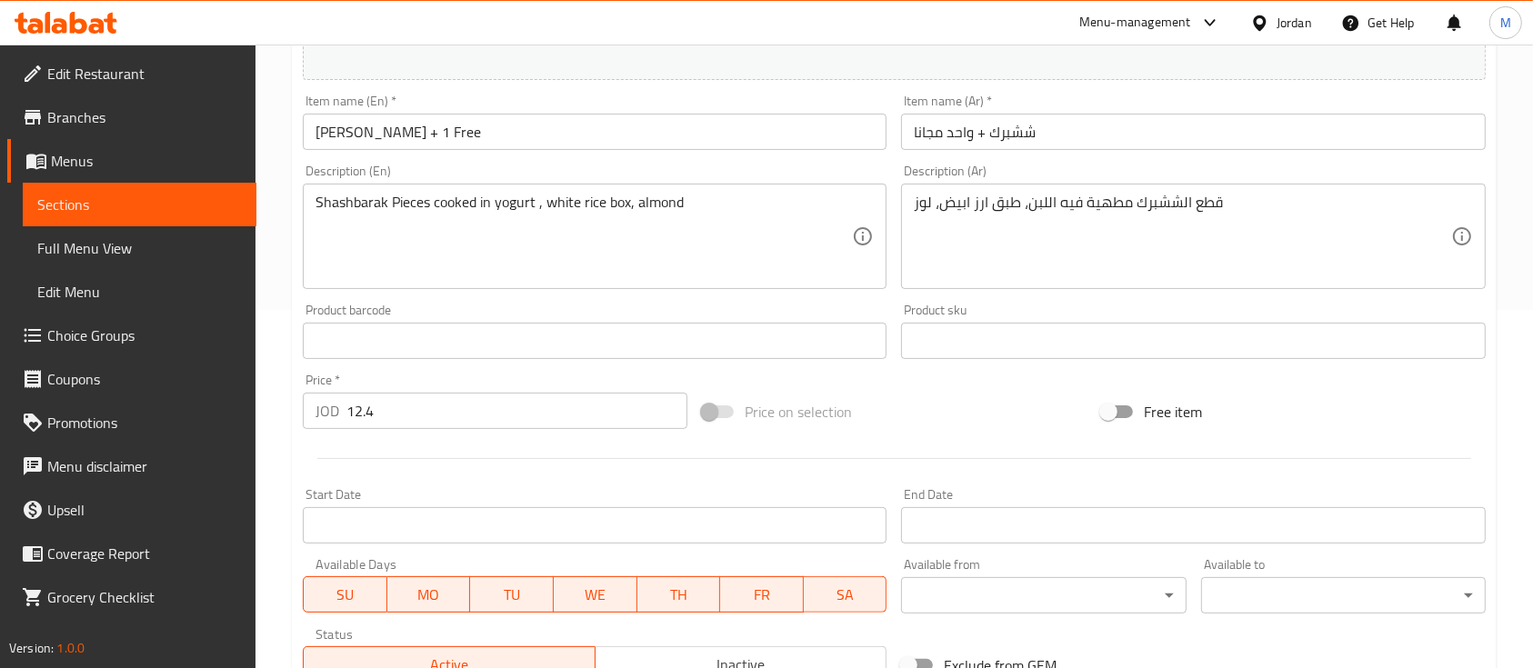
scroll to position [363, 0]
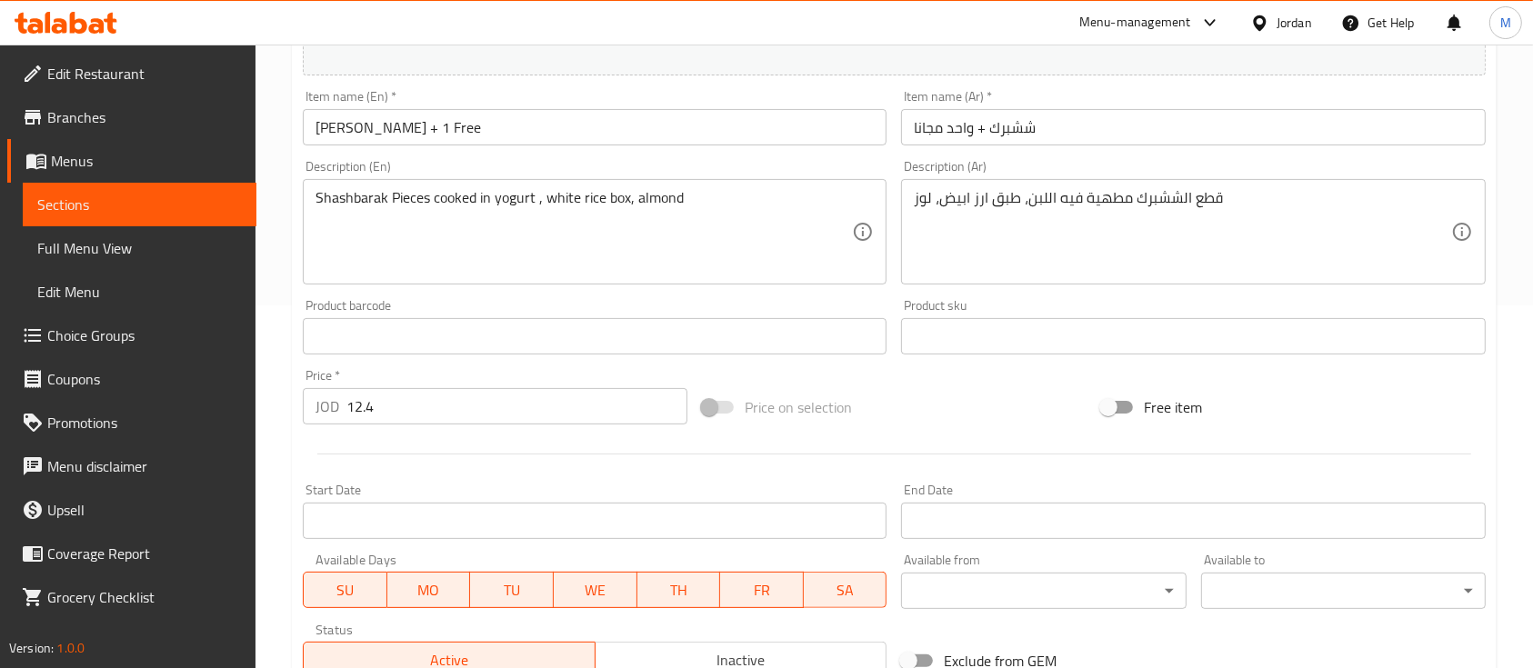
click at [484, 406] on input "12.4" at bounding box center [516, 406] width 341 height 36
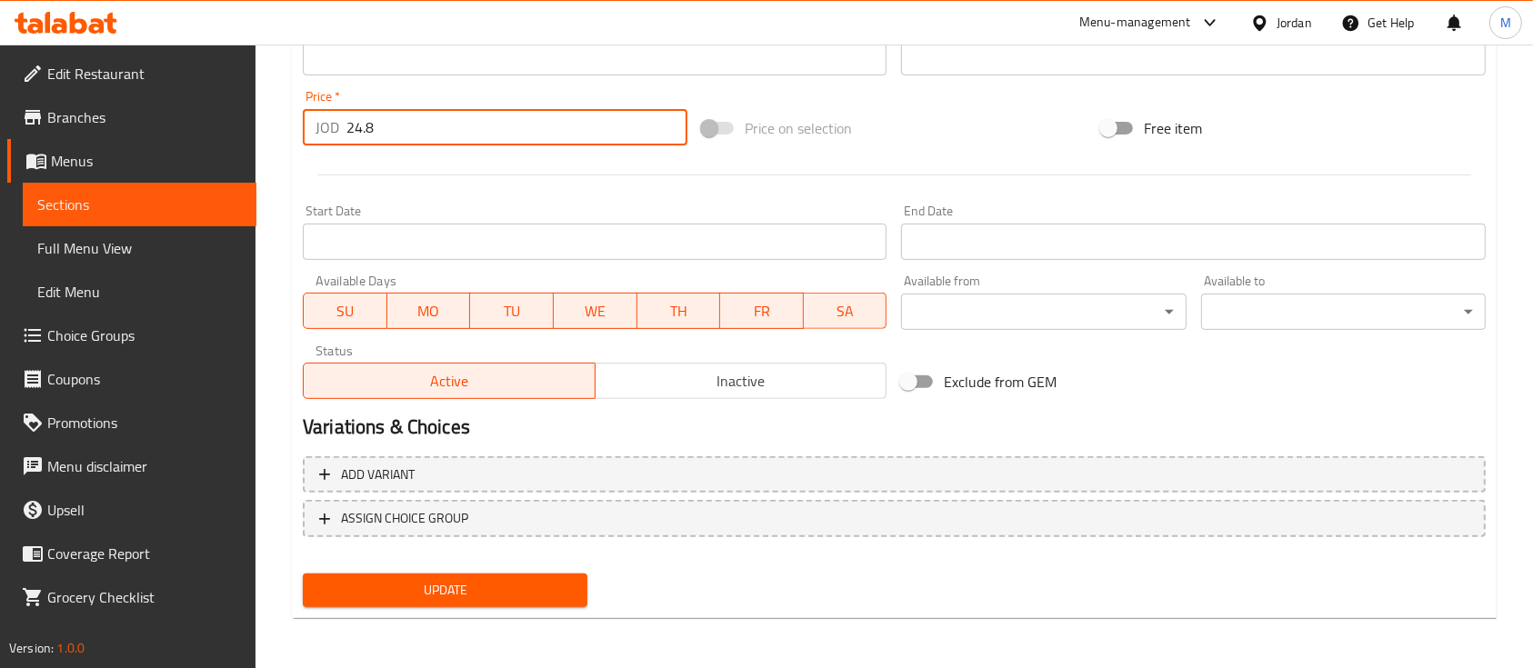
type input "24.8"
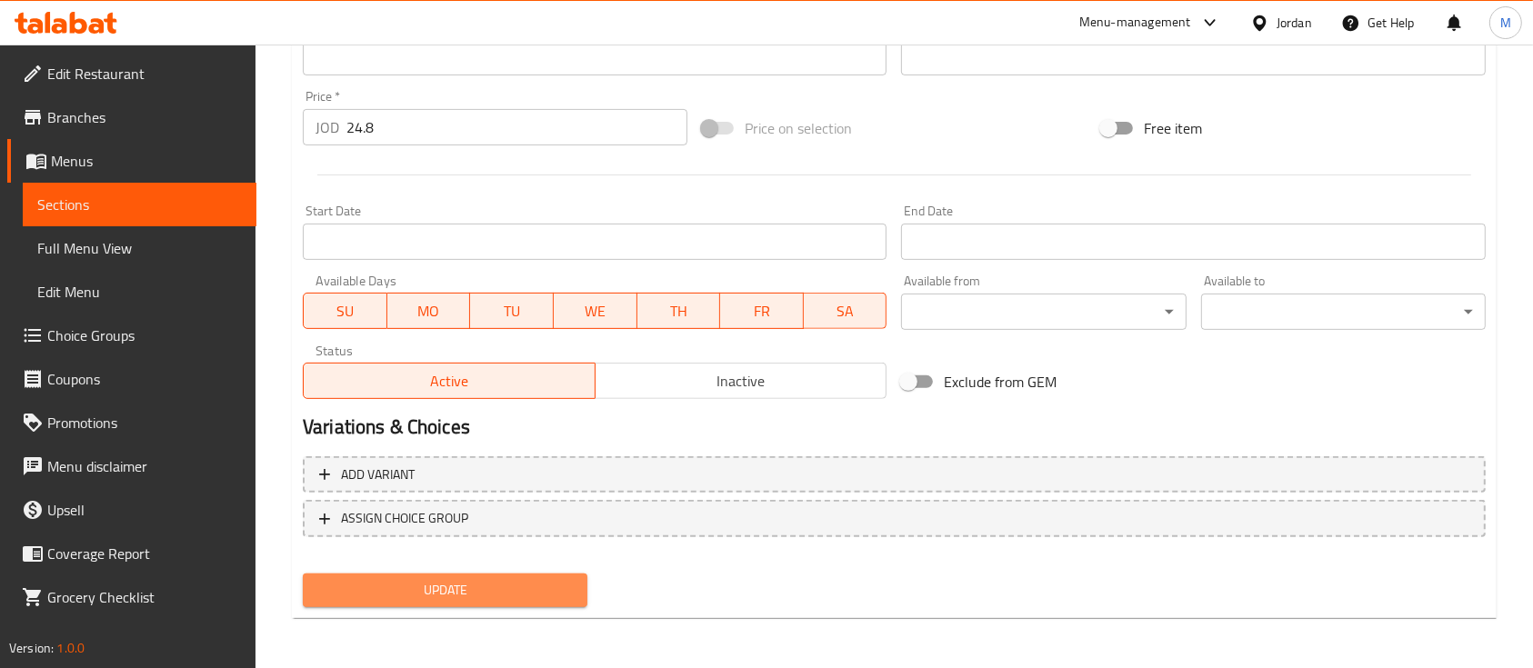
click at [479, 580] on span "Update" at bounding box center [444, 590] width 255 height 23
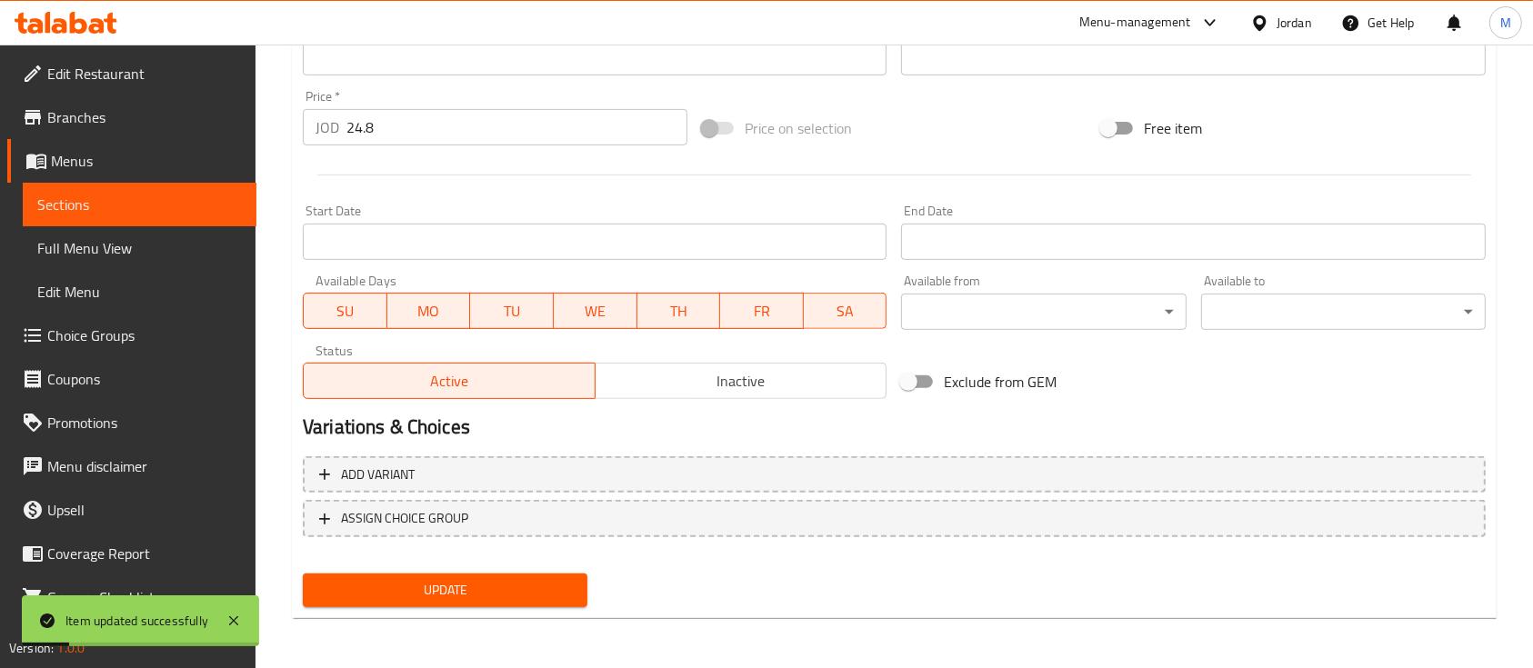
click at [159, 183] on link "Sections" at bounding box center [140, 205] width 234 height 44
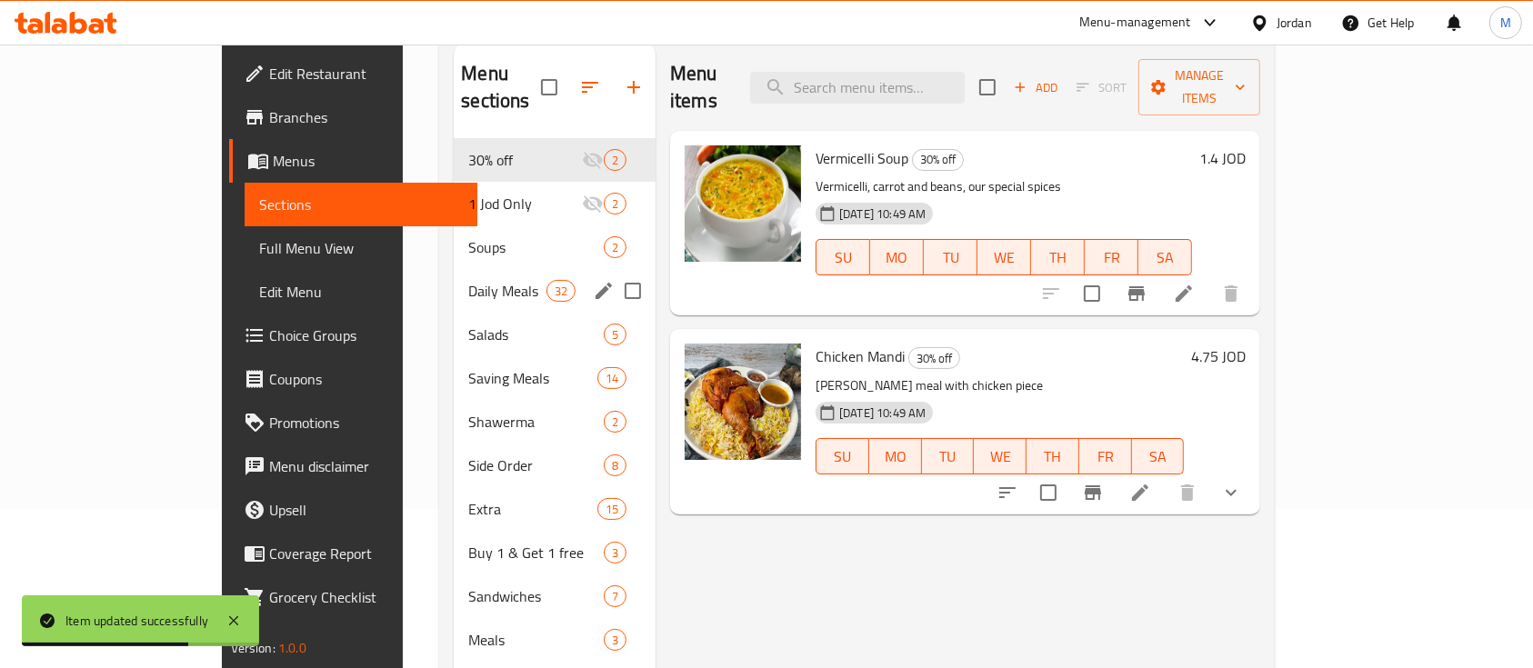
scroll to position [314, 0]
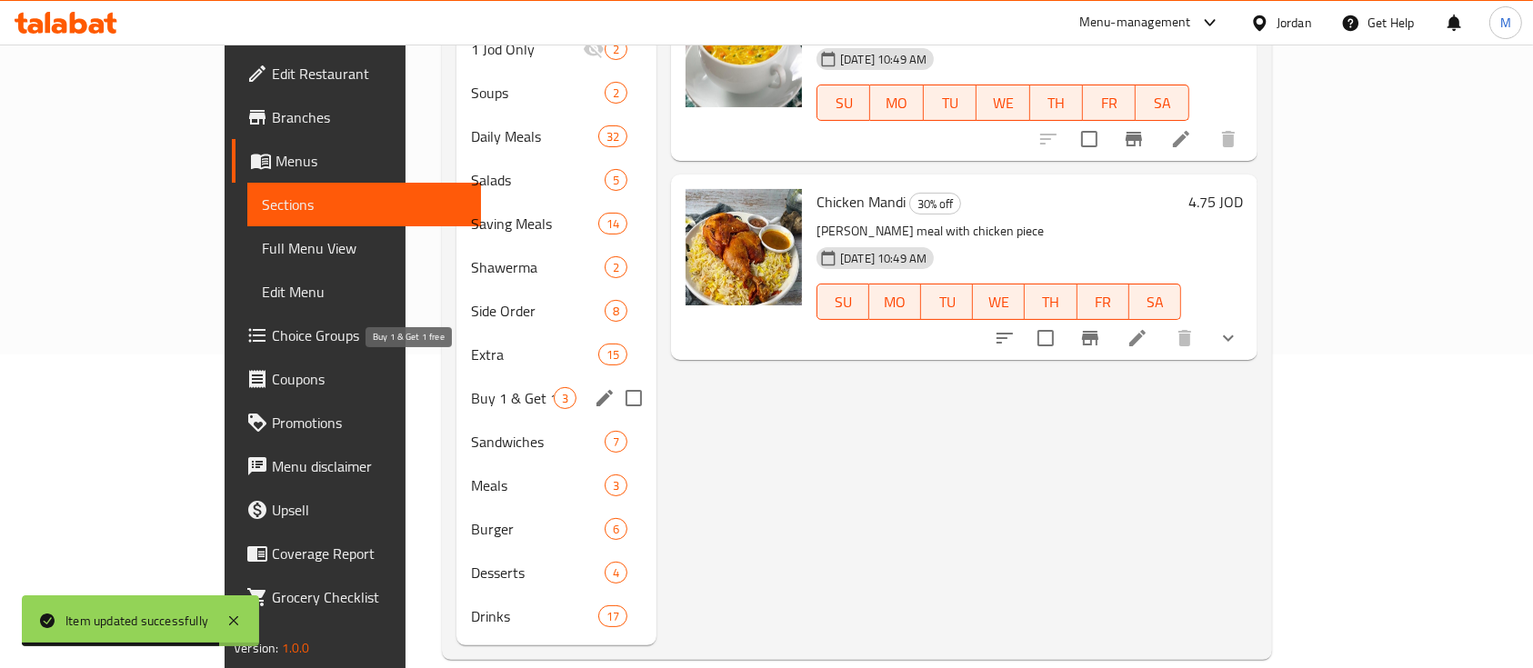
click at [471, 387] on span "Buy 1 & Get 1 free" at bounding box center [512, 398] width 83 height 22
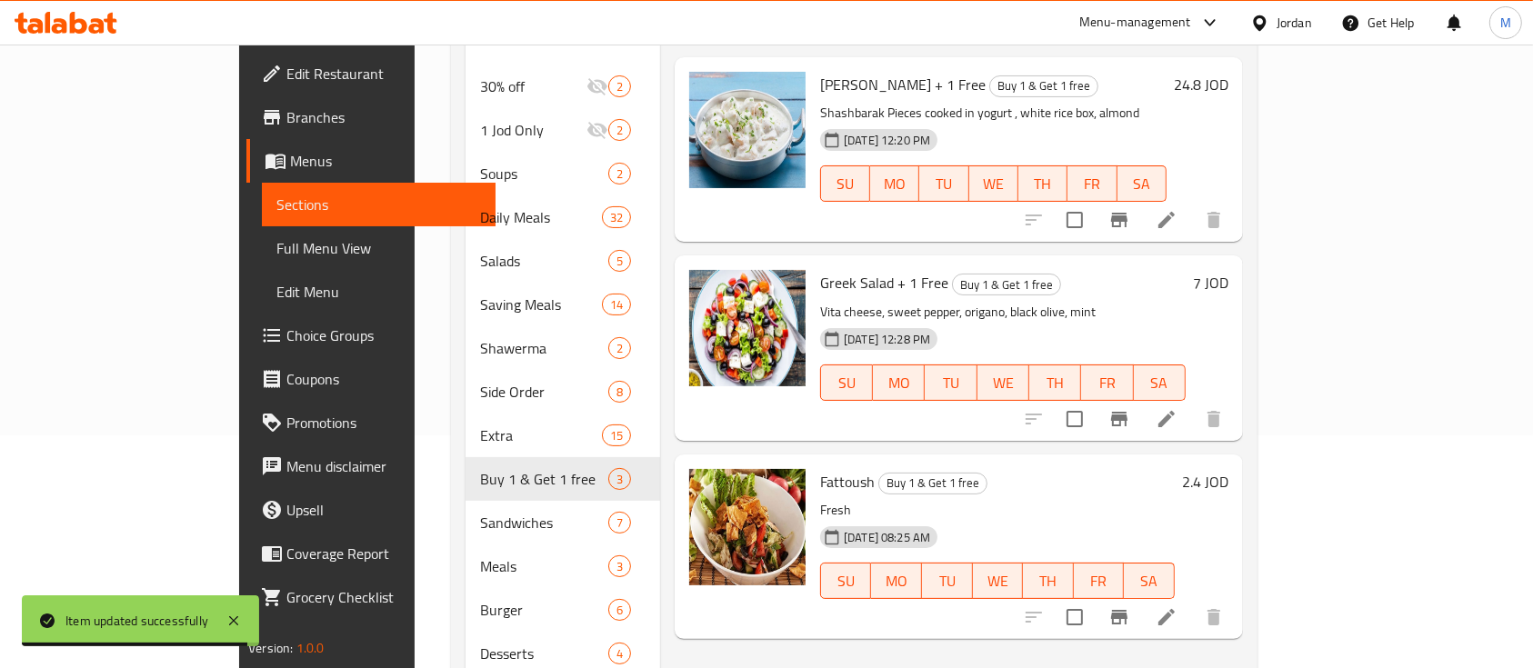
scroll to position [195, 0]
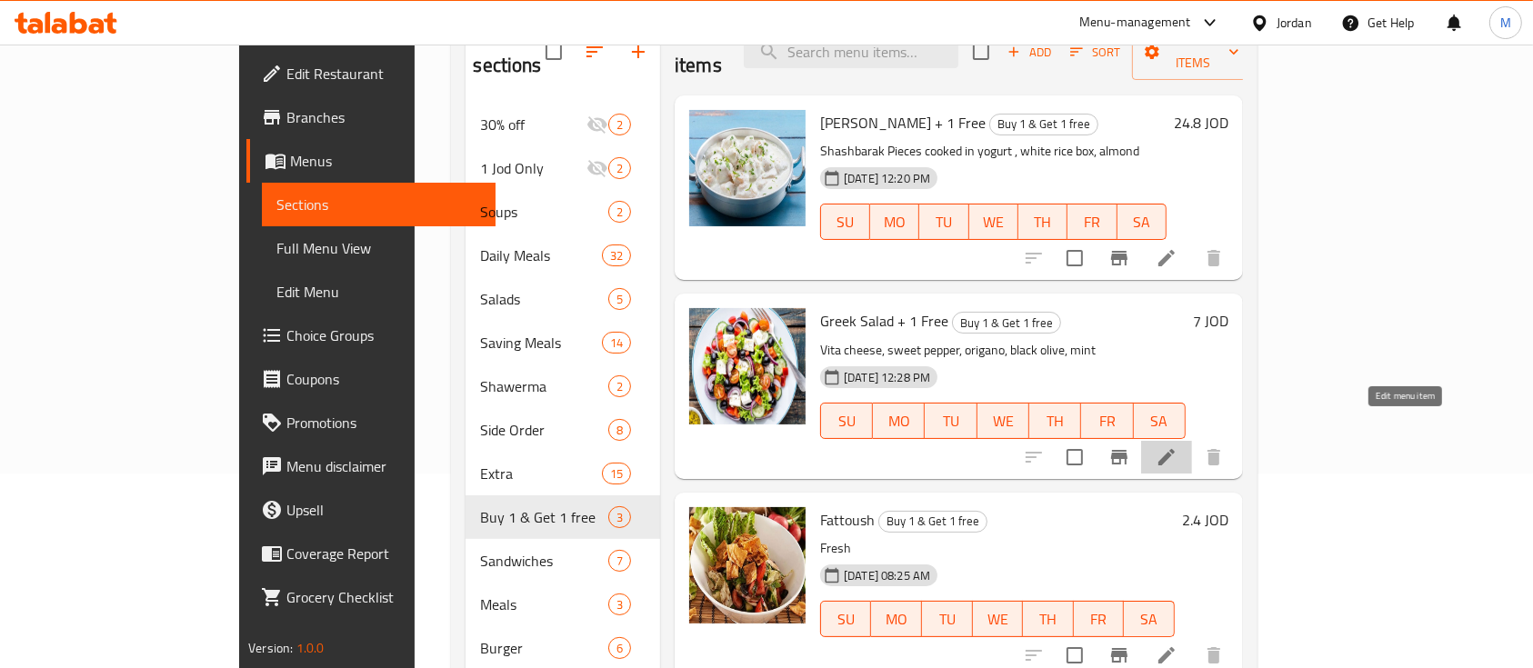
click at [1177, 446] on icon at bounding box center [1166, 457] width 22 height 22
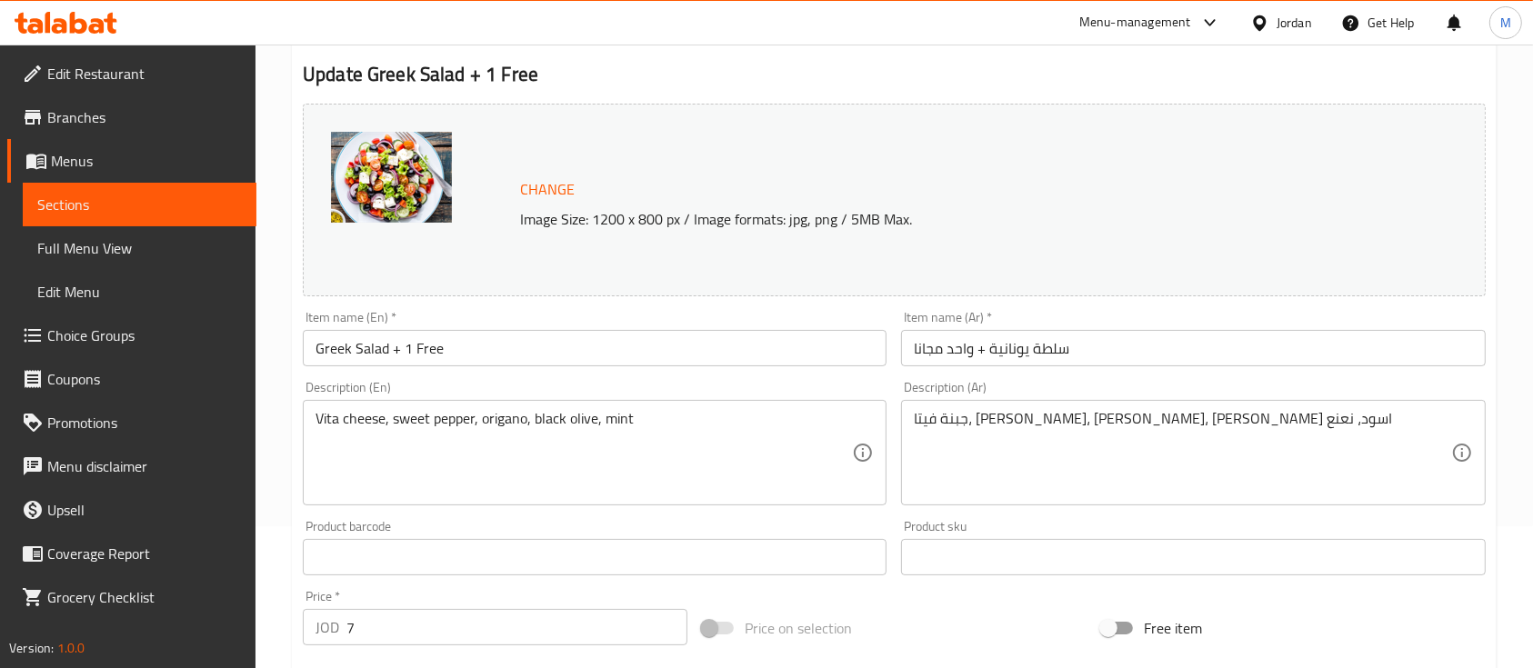
scroll to position [146, 0]
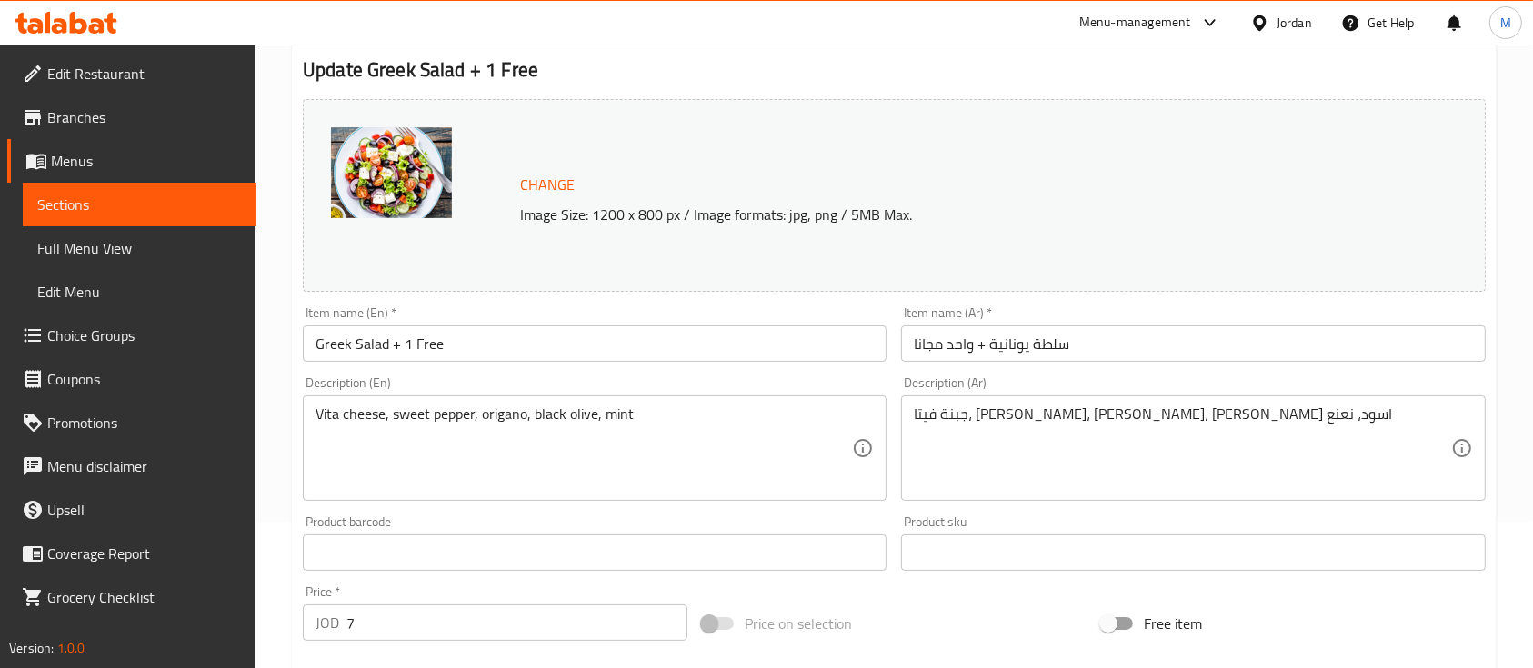
click at [520, 616] on input "7" at bounding box center [516, 622] width 341 height 36
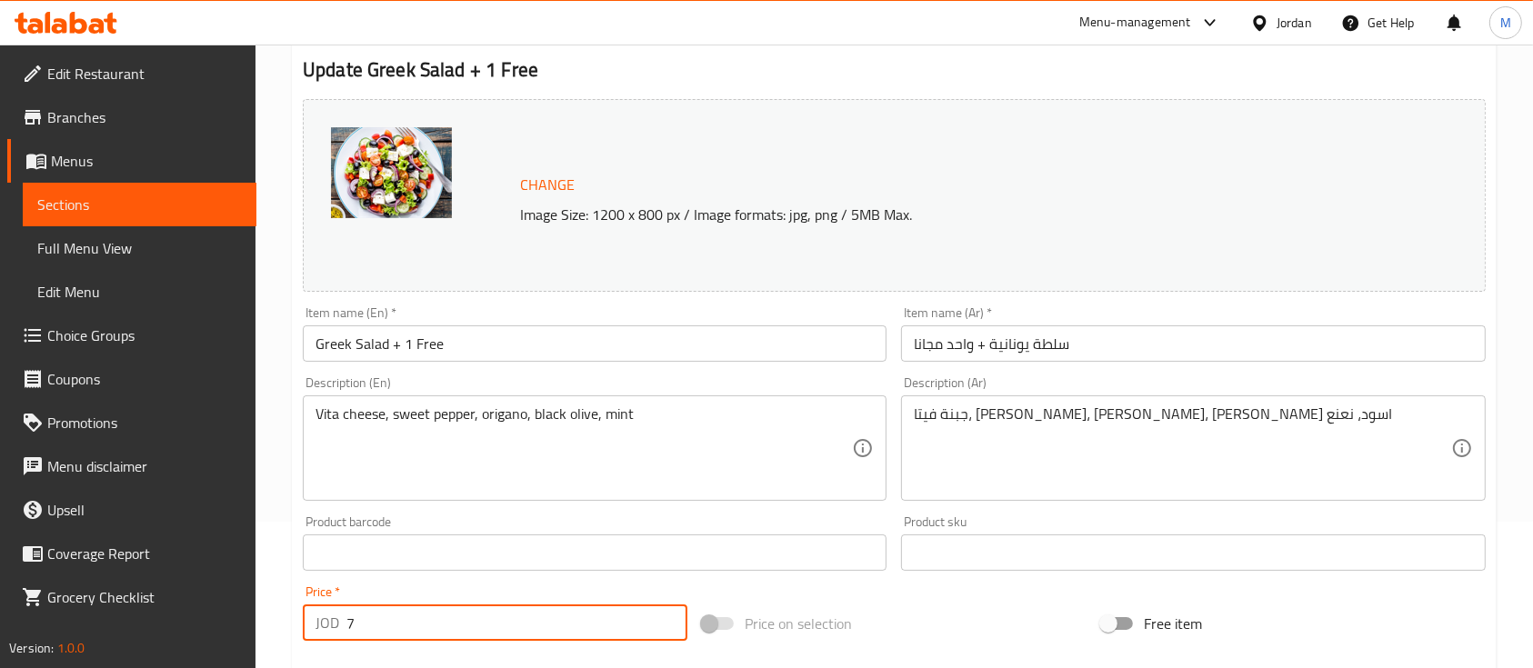
click at [520, 616] on input "7" at bounding box center [516, 622] width 341 height 36
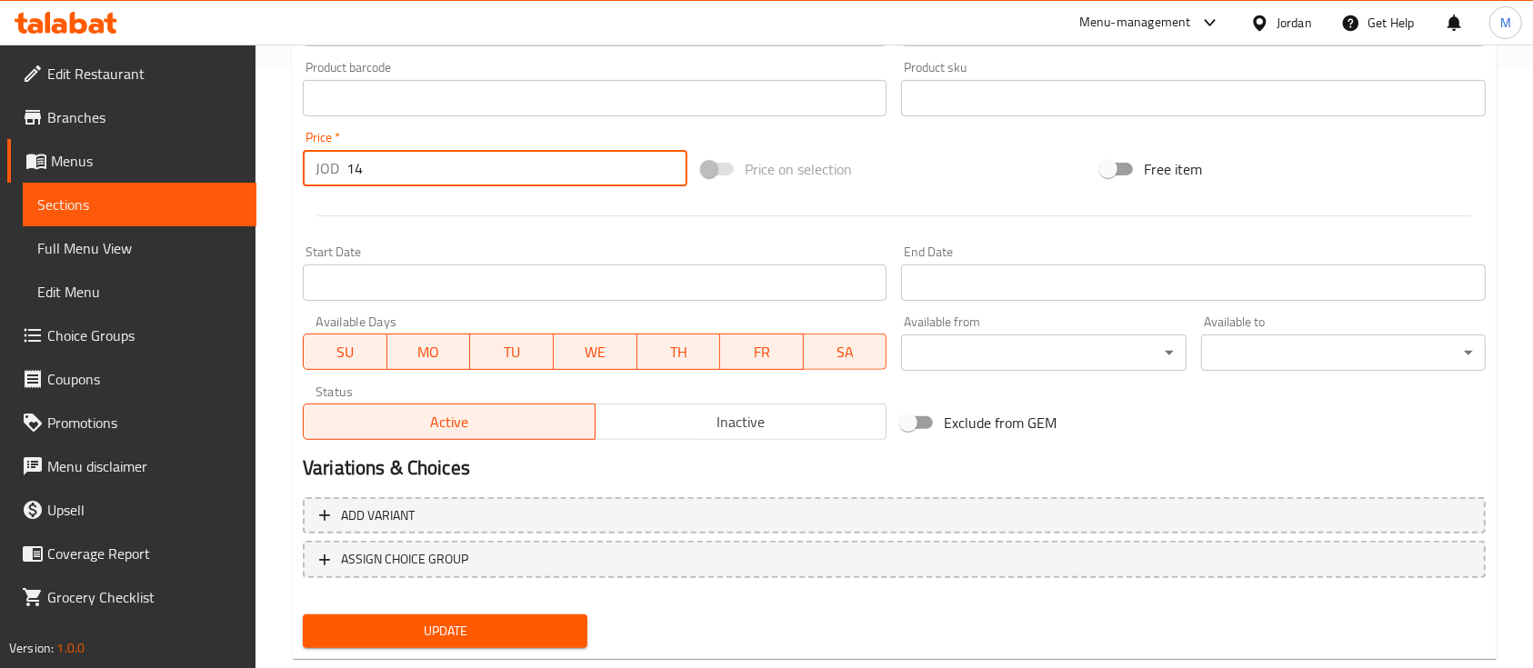
scroll to position [642, 0]
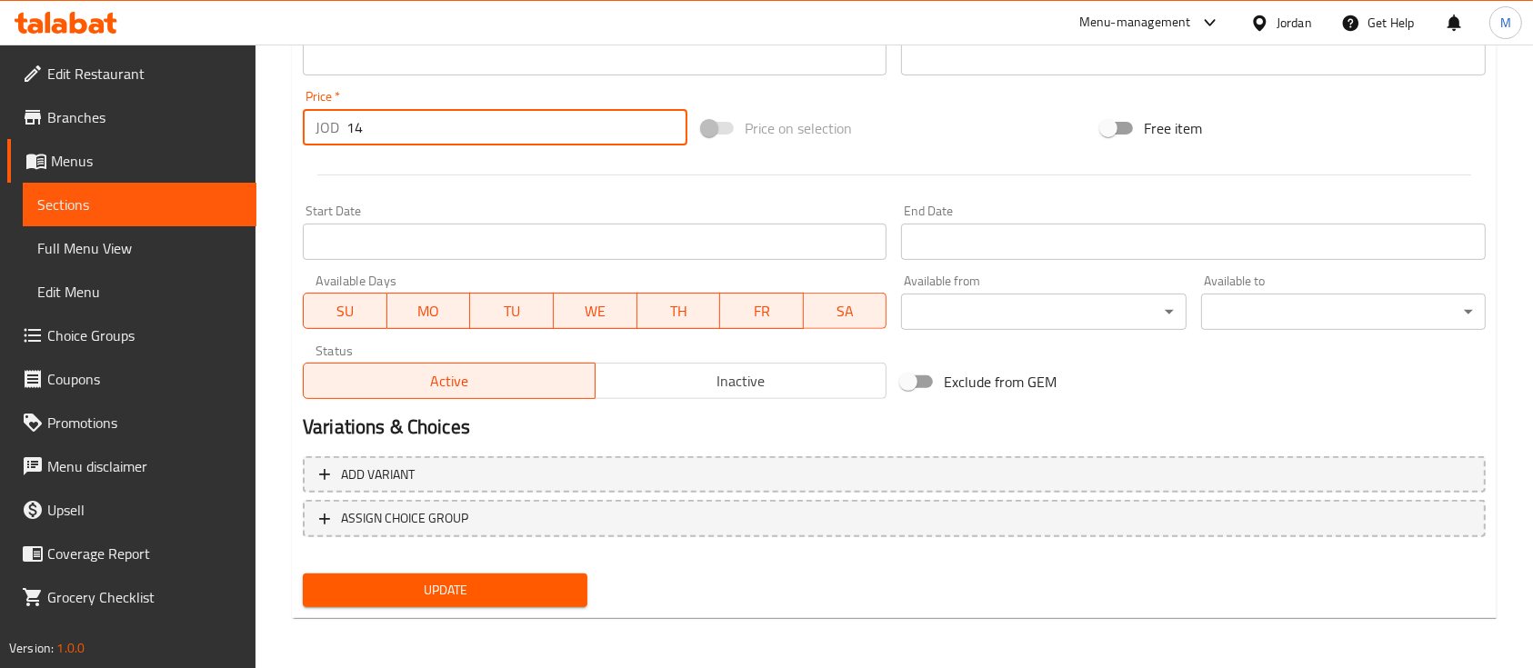
type input "14"
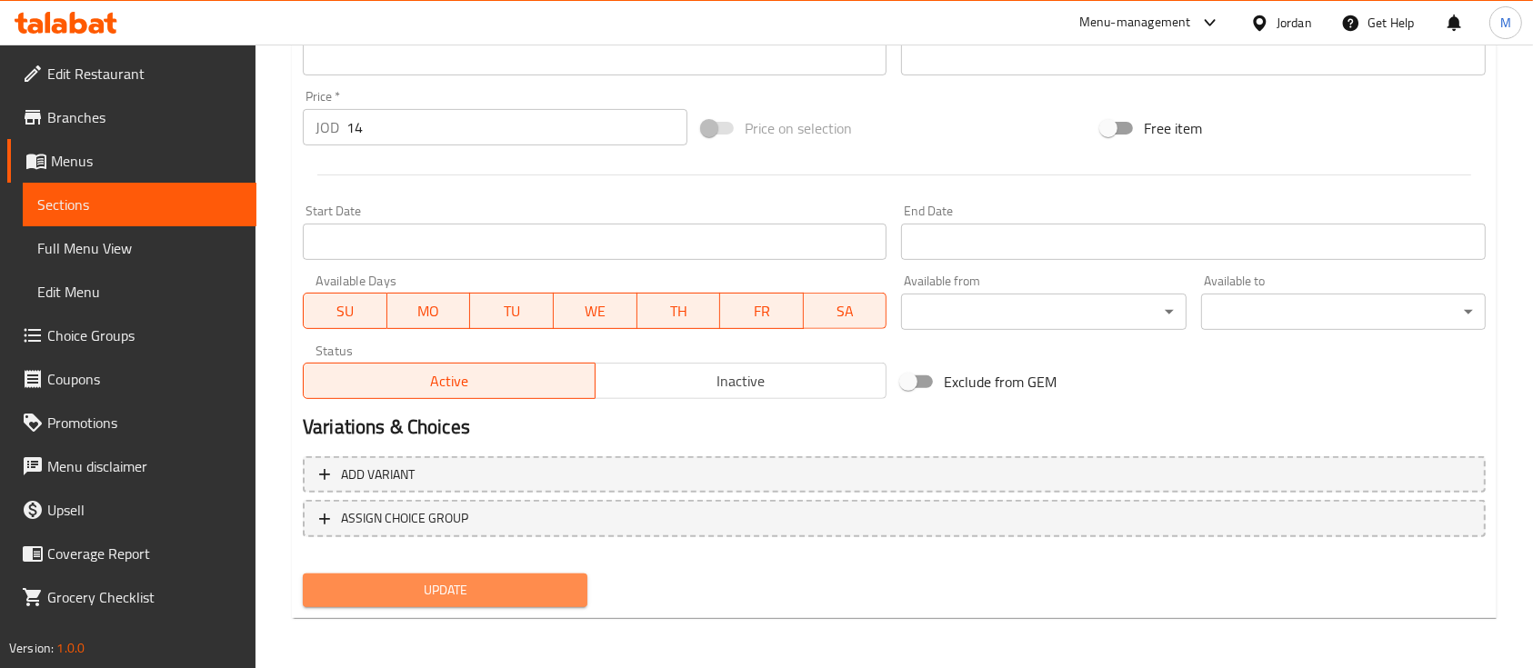
click at [494, 586] on span "Update" at bounding box center [444, 590] width 255 height 23
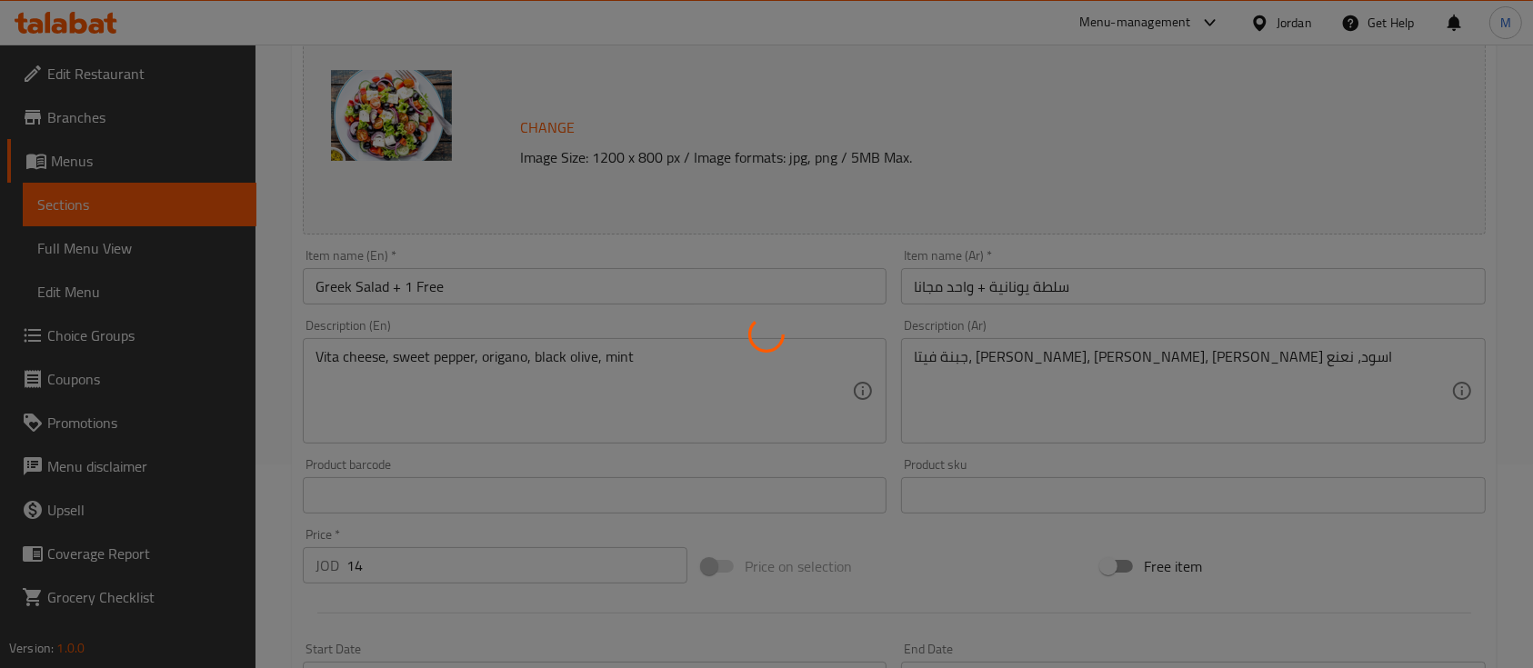
scroll to position [0, 0]
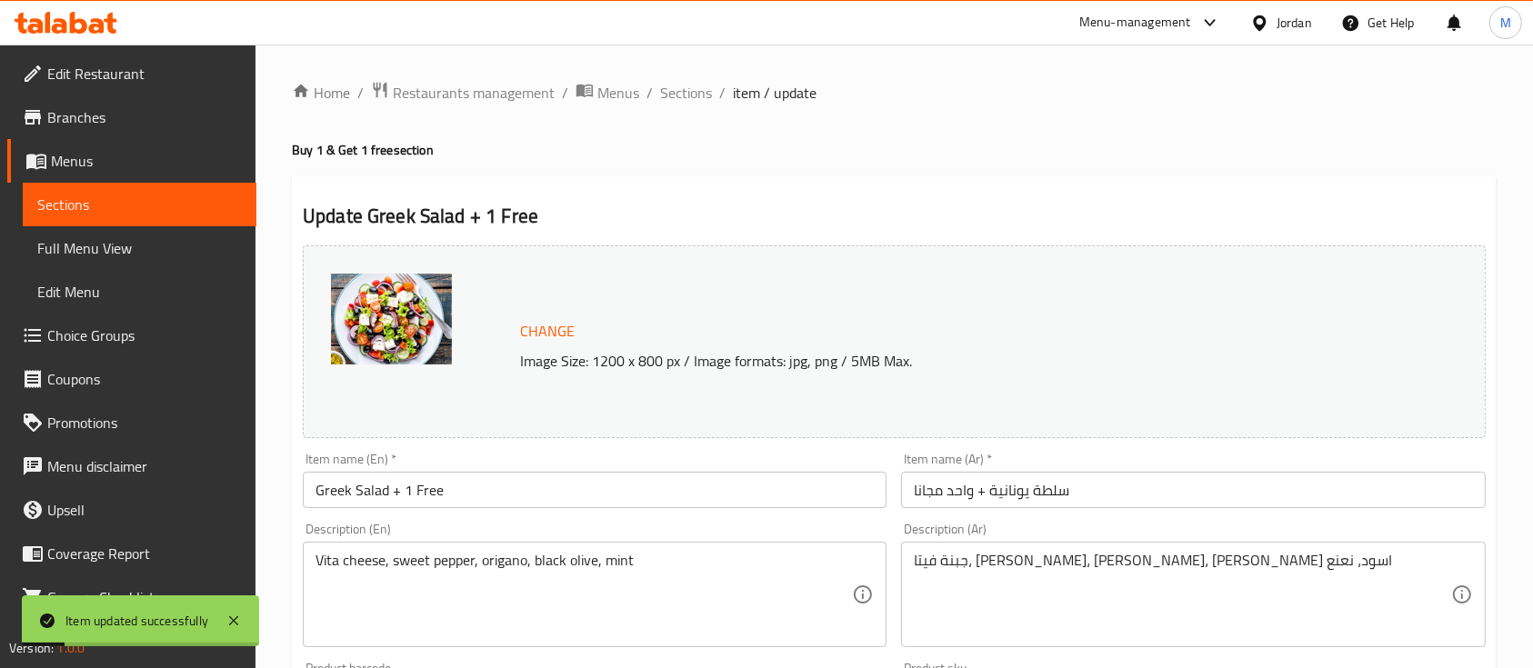
click at [130, 216] on link "Sections" at bounding box center [140, 205] width 234 height 44
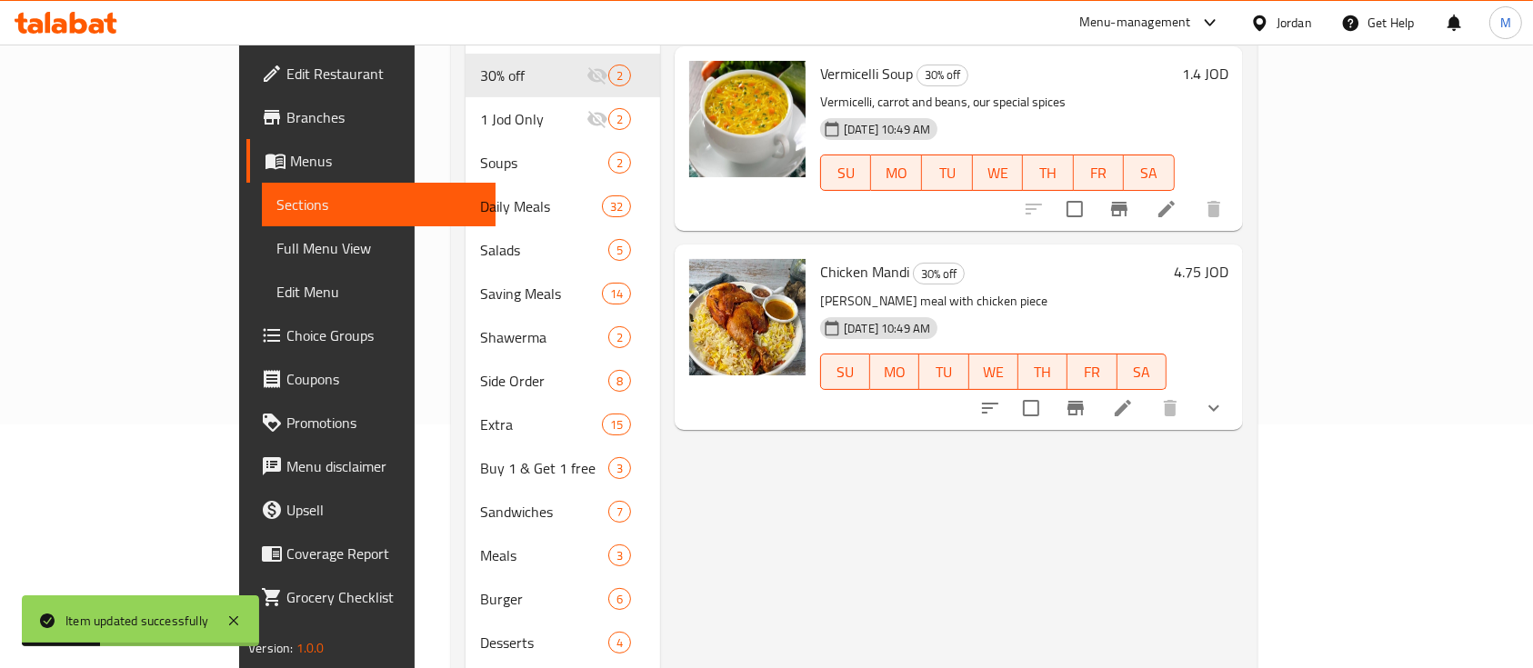
scroll to position [245, 0]
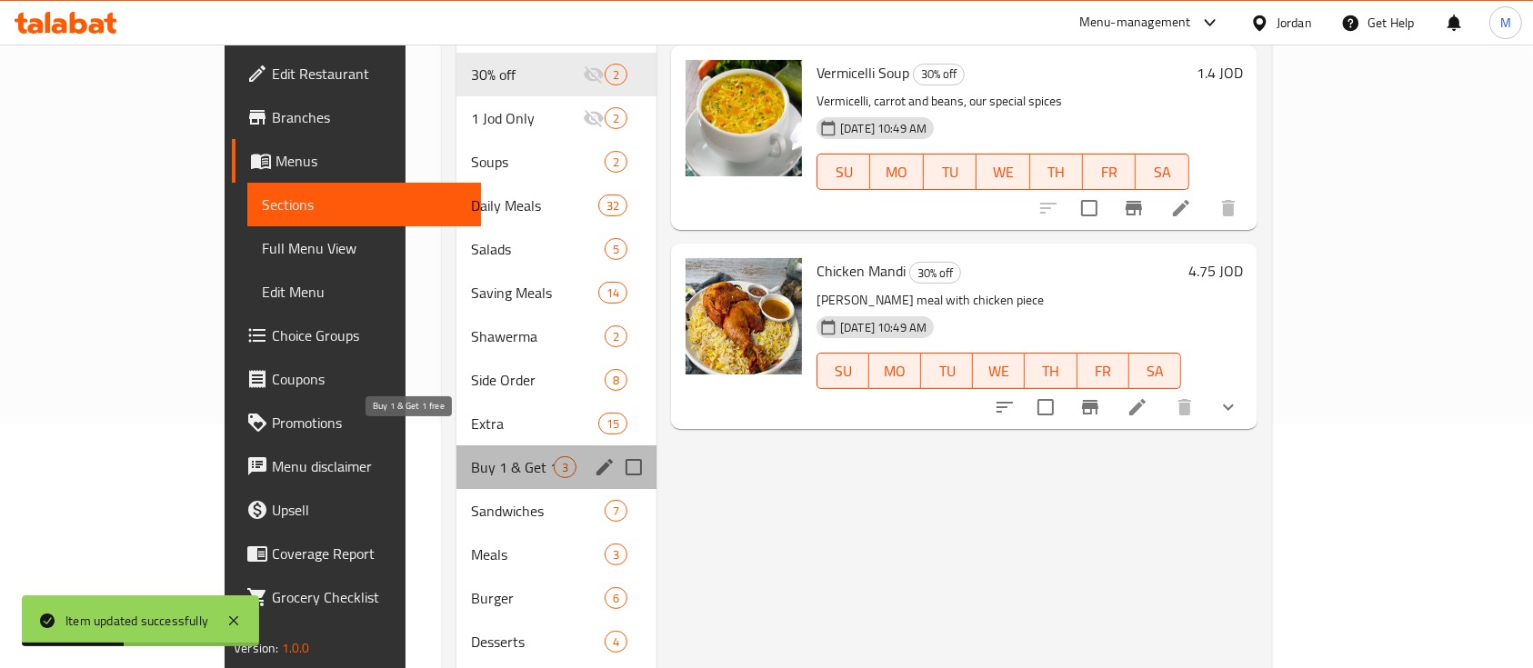
click at [471, 456] on span "Buy 1 & Get 1 free" at bounding box center [512, 467] width 83 height 22
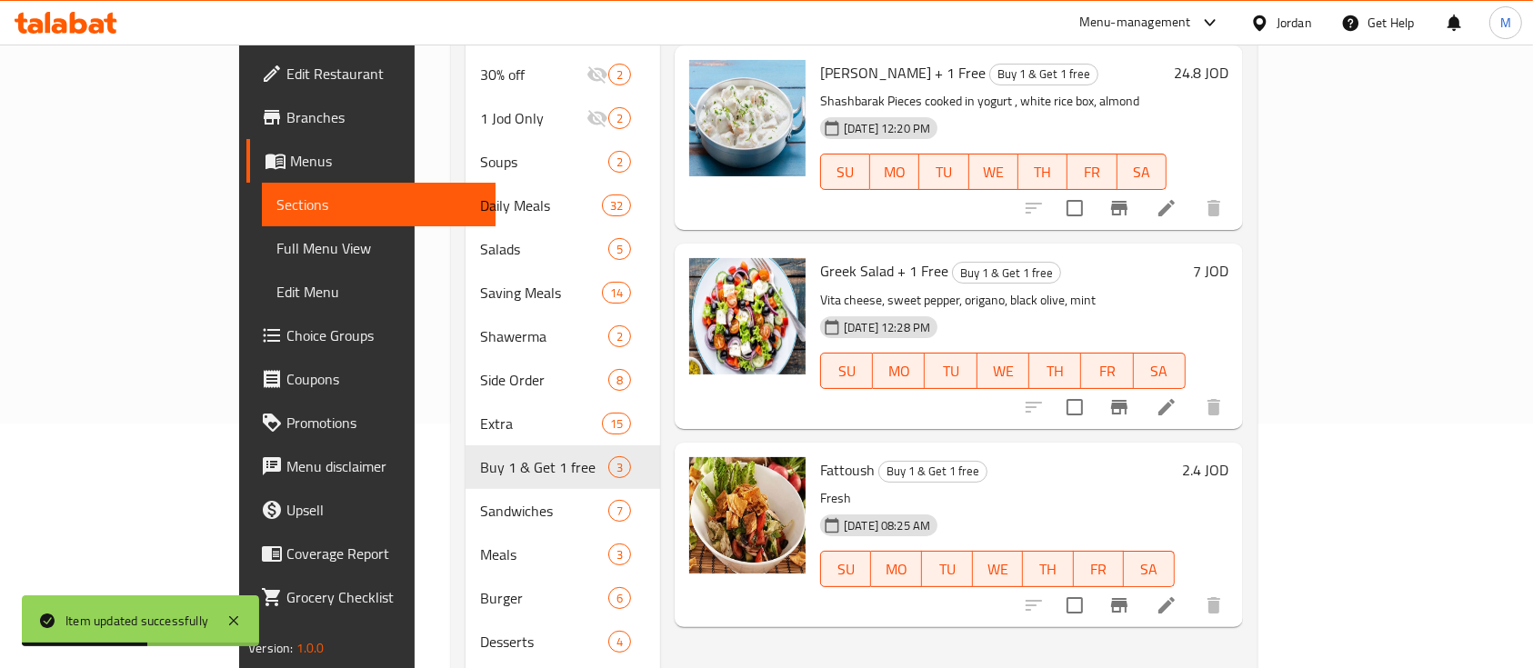
scroll to position [314, 0]
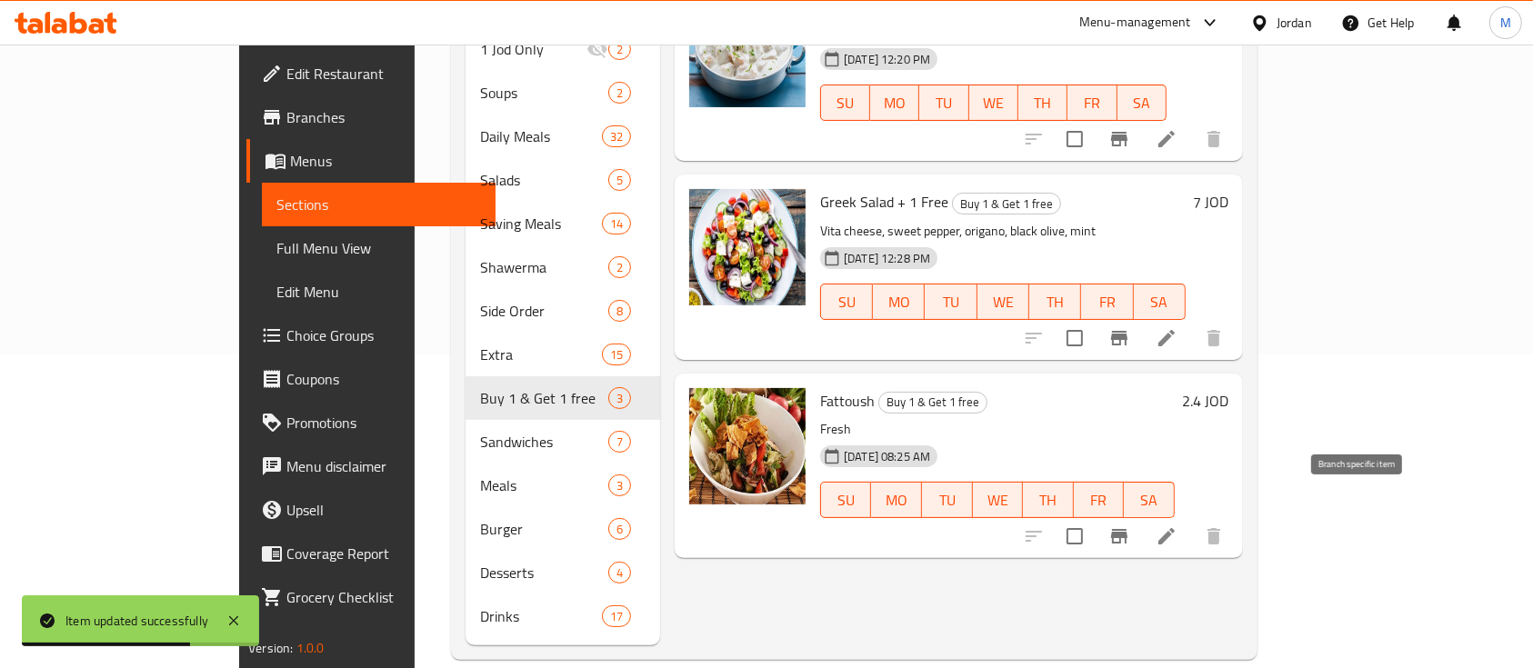
click at [1127, 529] on icon "Branch-specific-item" at bounding box center [1119, 536] width 16 height 15
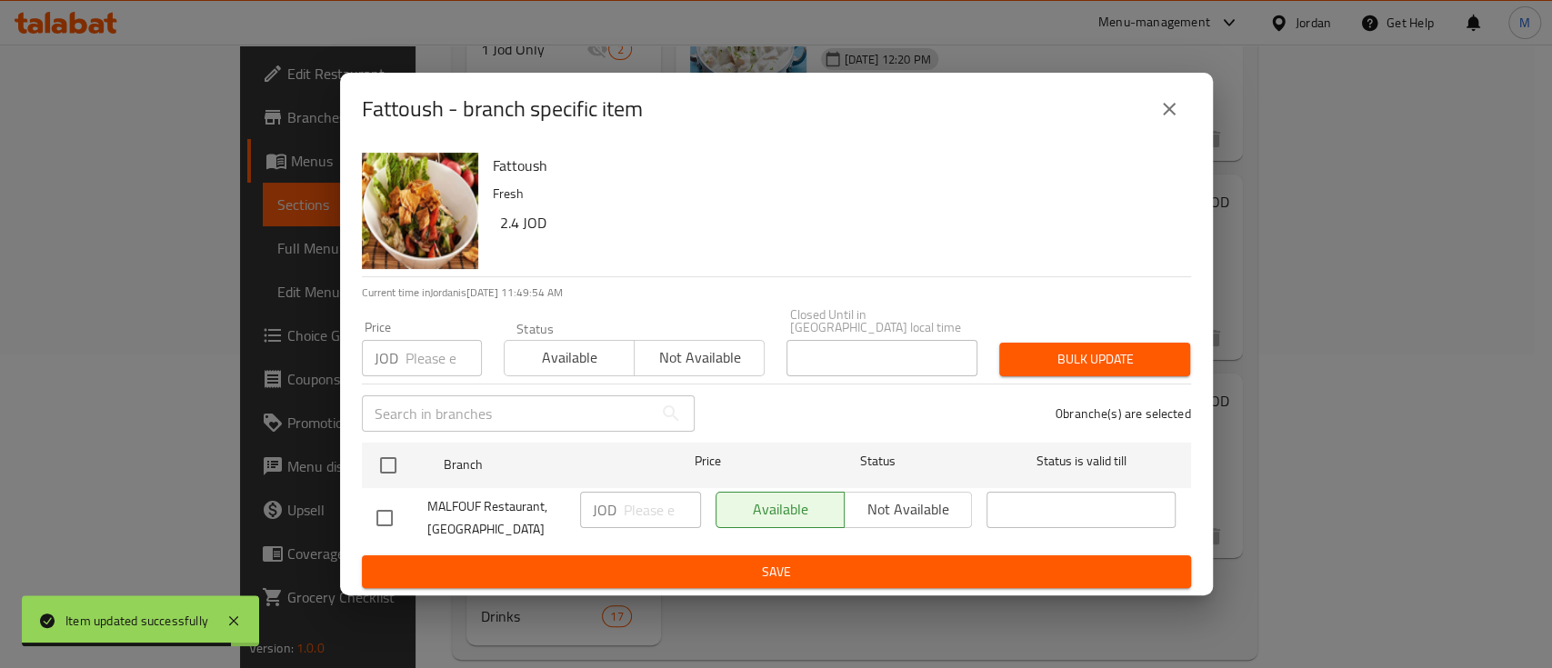
click at [400, 506] on input "checkbox" at bounding box center [384, 518] width 38 height 38
checkbox input "true"
click at [608, 507] on p "JOD" at bounding box center [605, 510] width 24 height 22
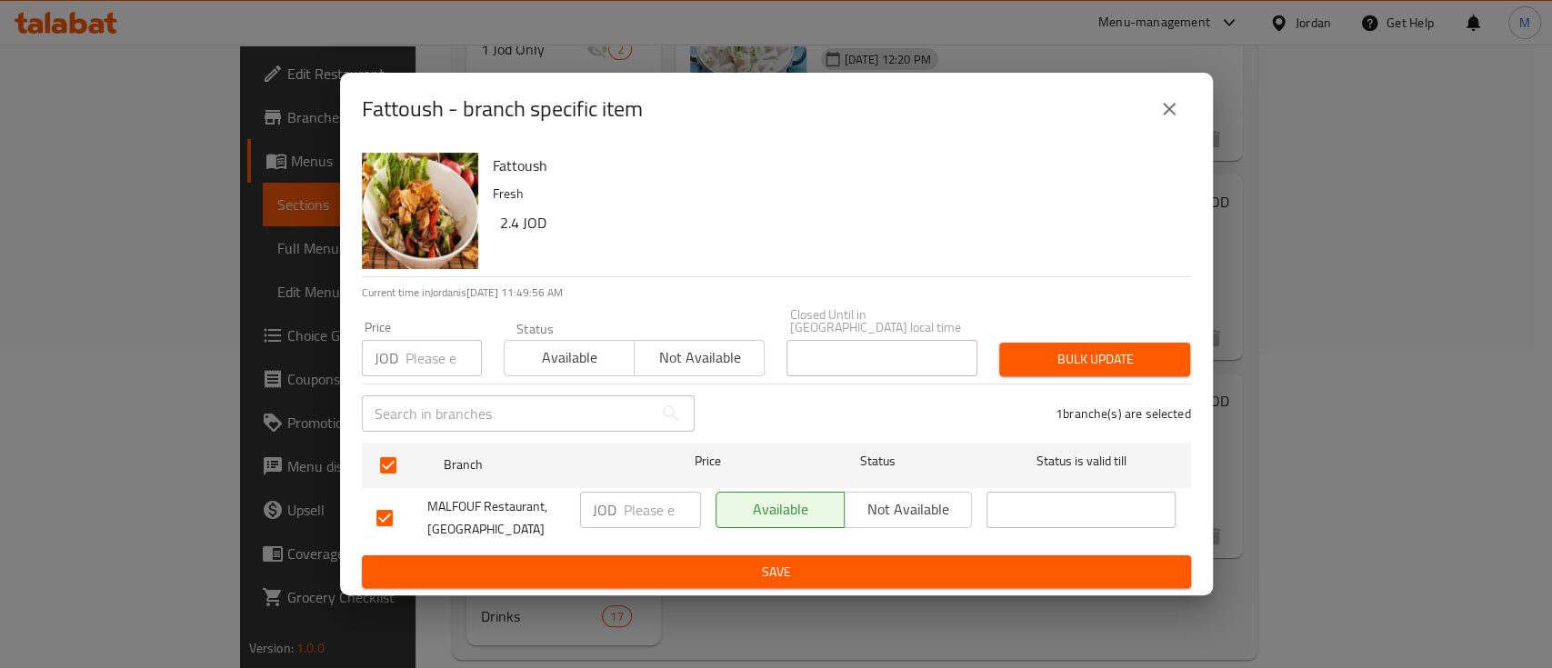
click at [624, 499] on input "number" at bounding box center [662, 510] width 77 height 36
type input "4.8"
click at [659, 561] on span "Save" at bounding box center [776, 572] width 800 height 23
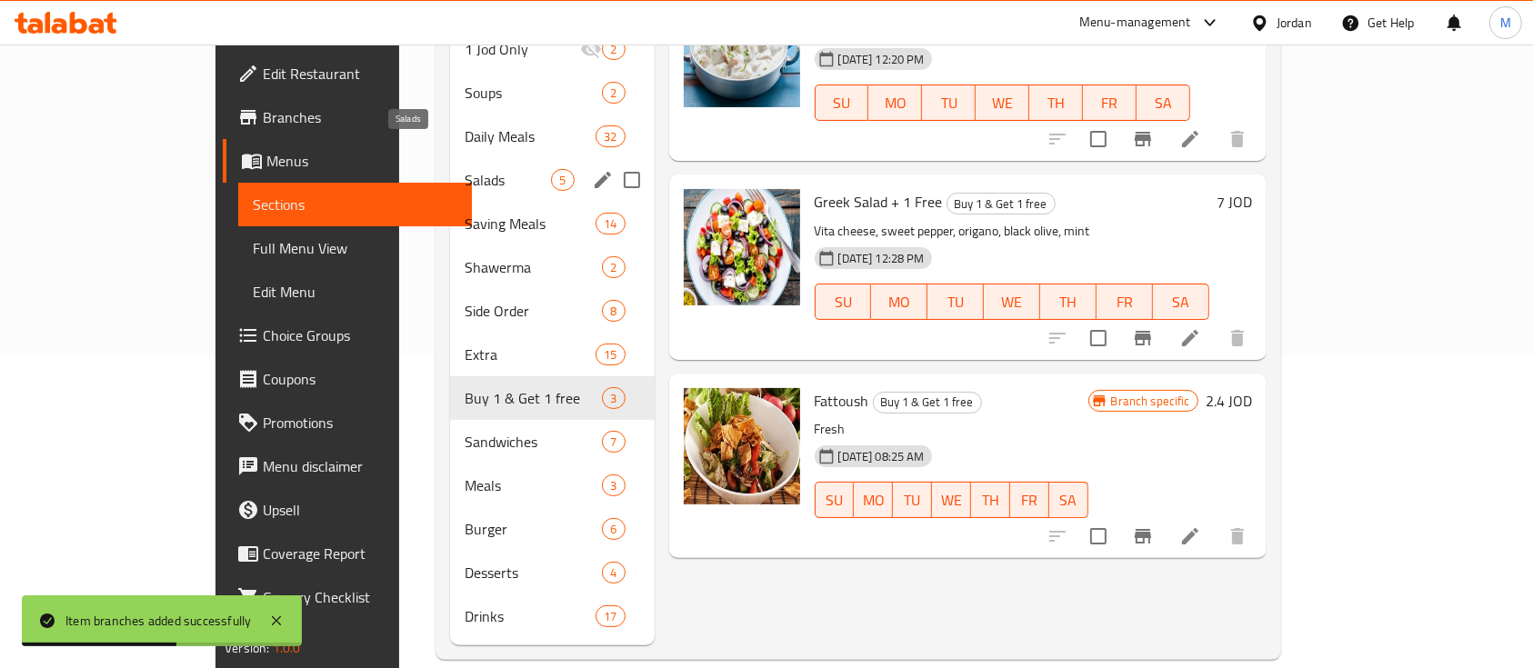
scroll to position [0, 0]
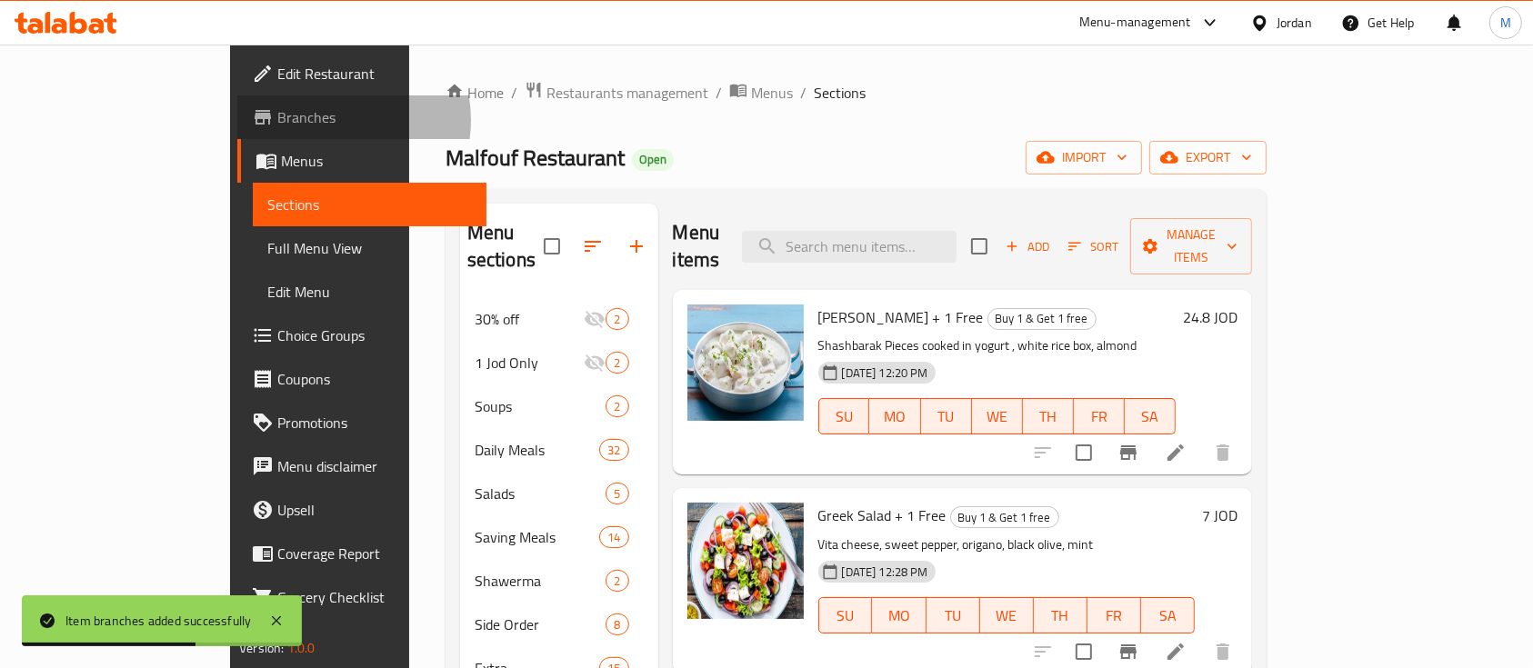
click at [277, 120] on span "Branches" at bounding box center [374, 117] width 195 height 22
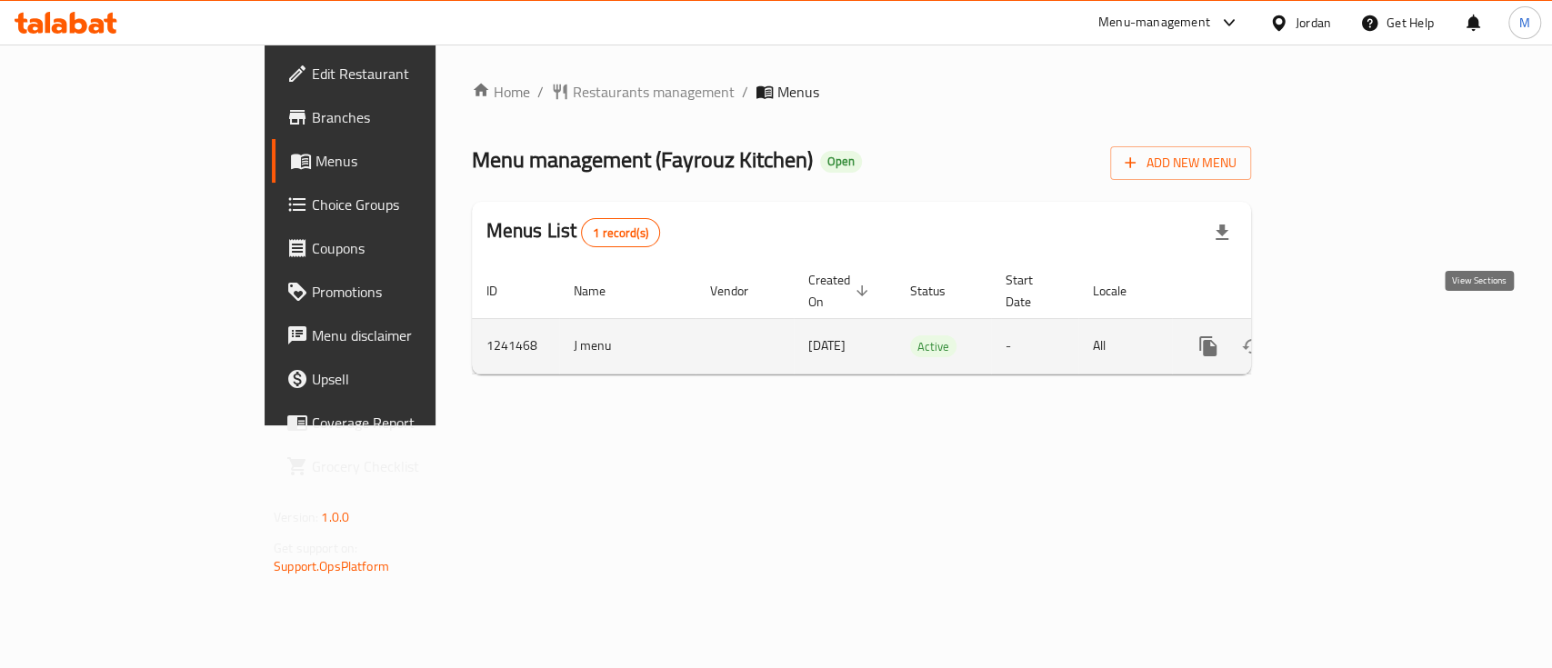
click at [1350, 335] on icon "enhanced table" at bounding box center [1339, 346] width 22 height 22
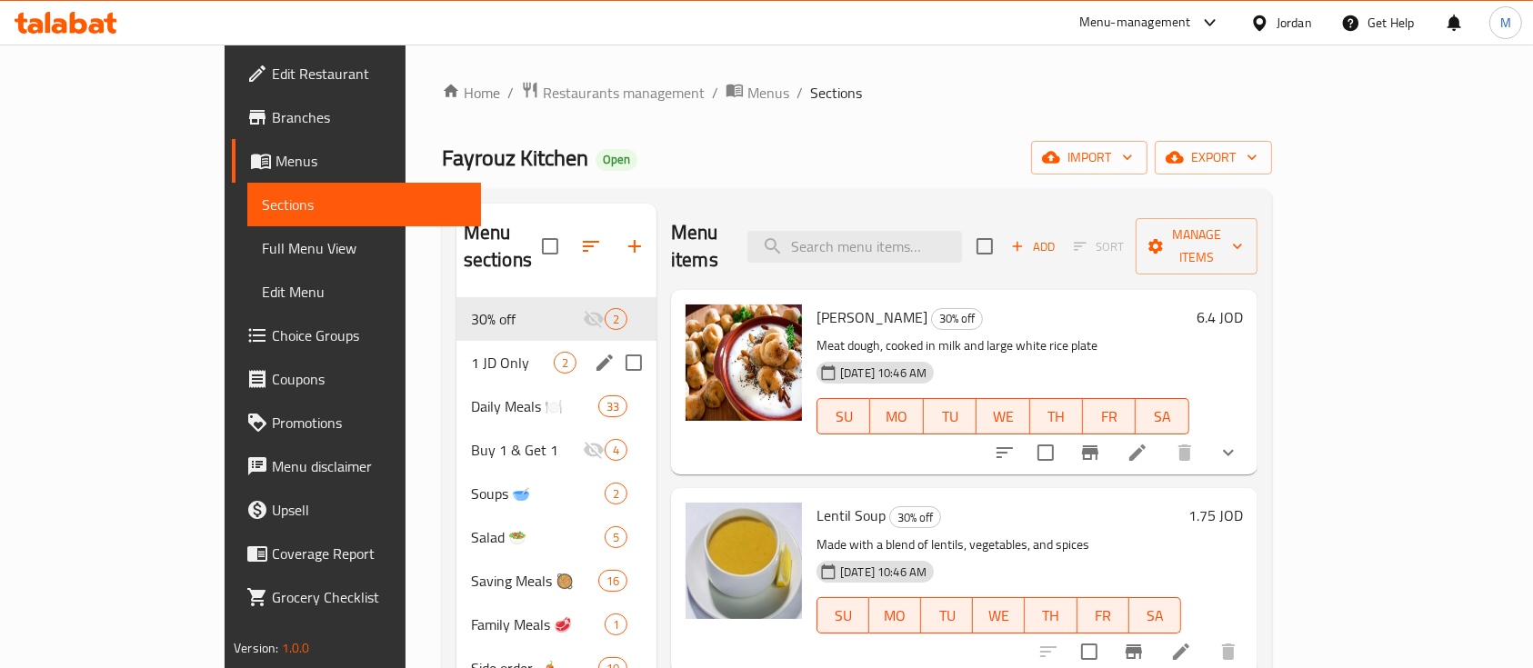
click at [545, 341] on div "1 JD Only 2" at bounding box center [556, 363] width 200 height 44
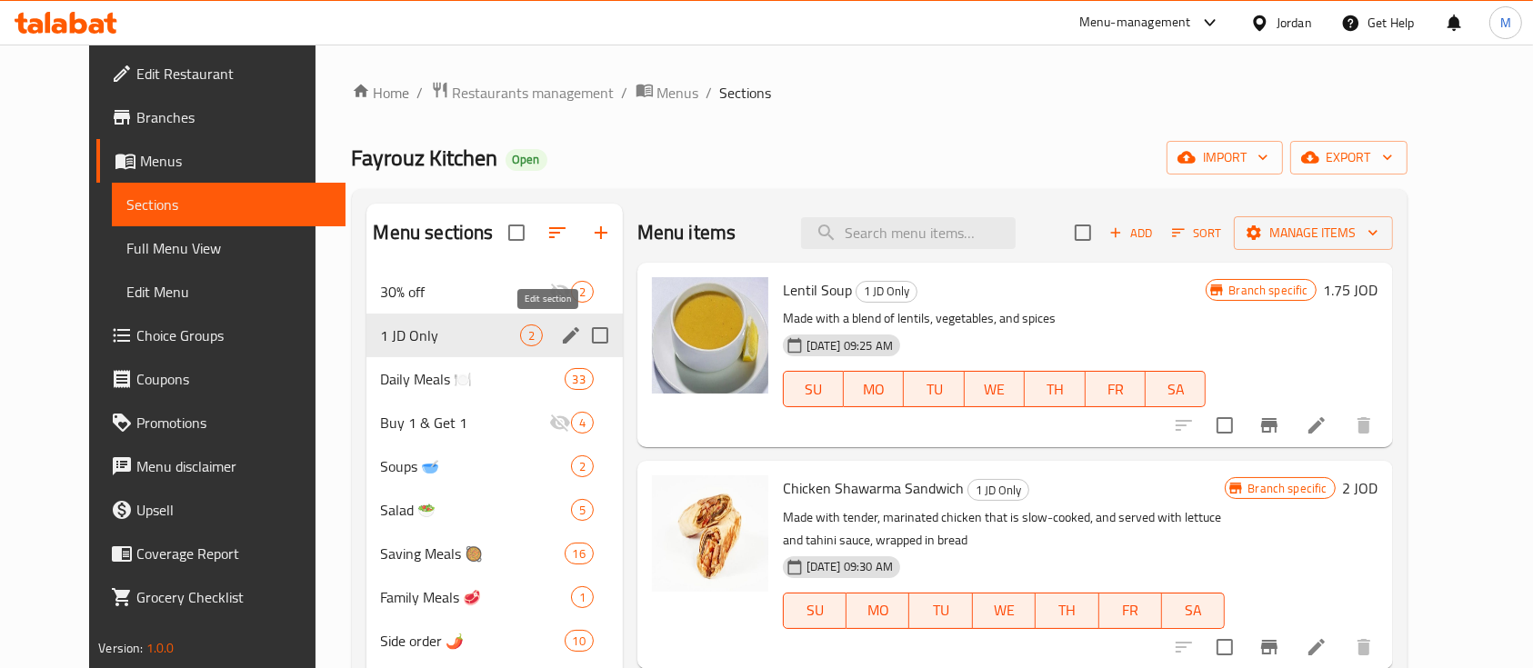
click at [560, 330] on icon "edit" at bounding box center [571, 336] width 22 height 22
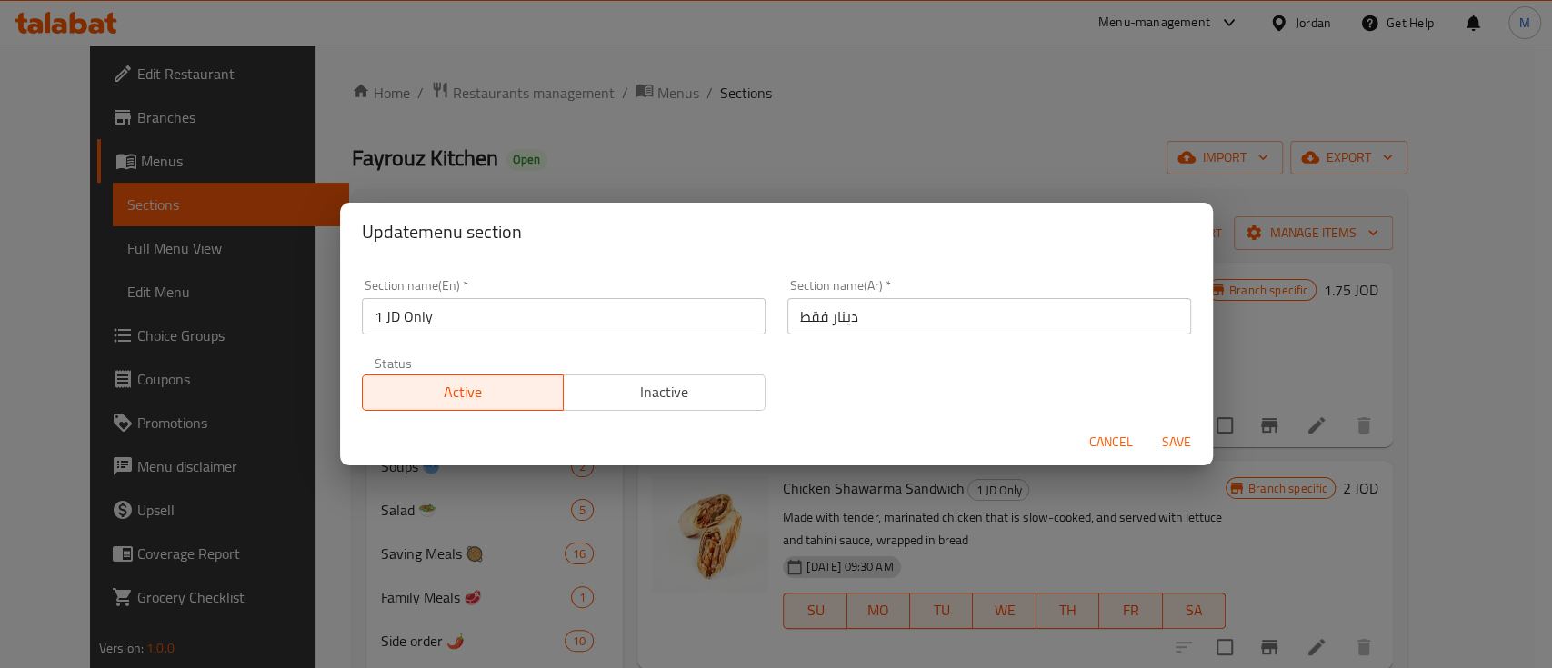
click at [623, 389] on span "Inactive" at bounding box center [664, 392] width 187 height 26
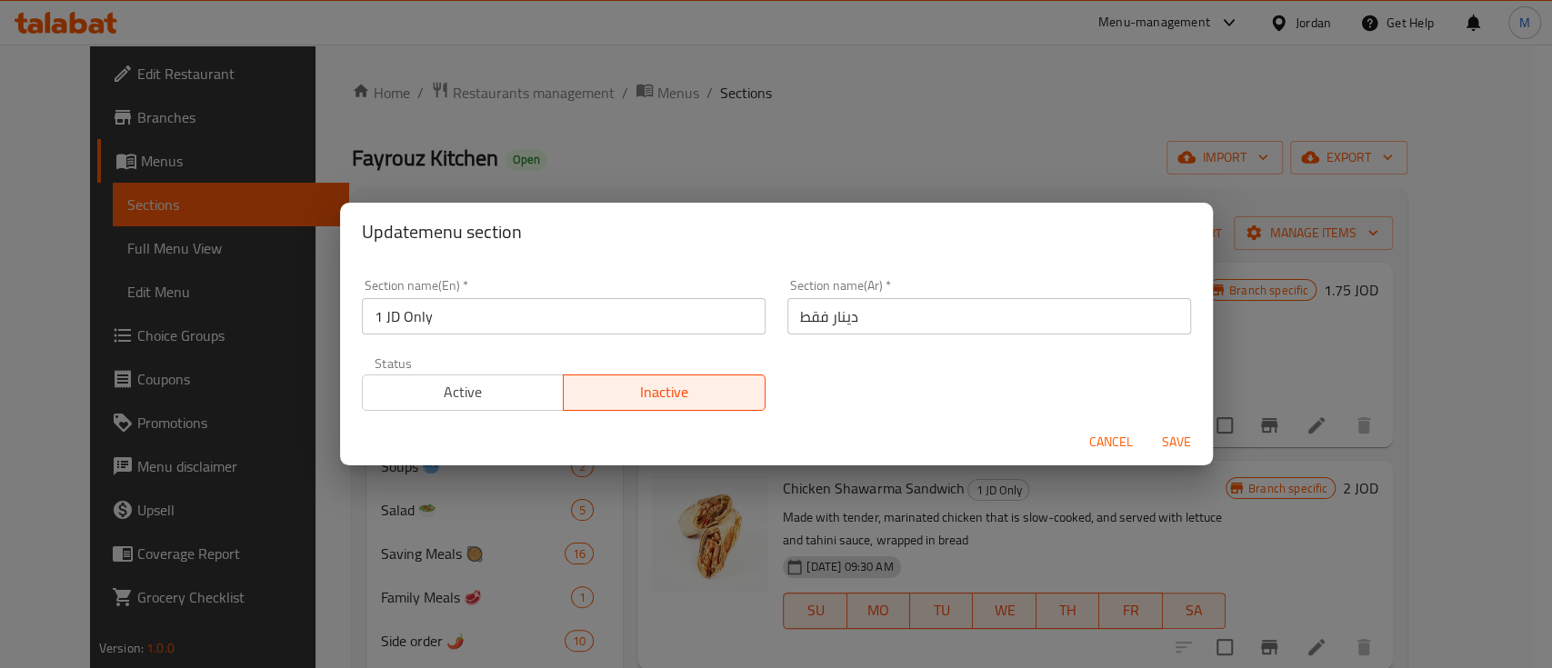
click at [1175, 442] on span "Save" at bounding box center [1176, 442] width 44 height 23
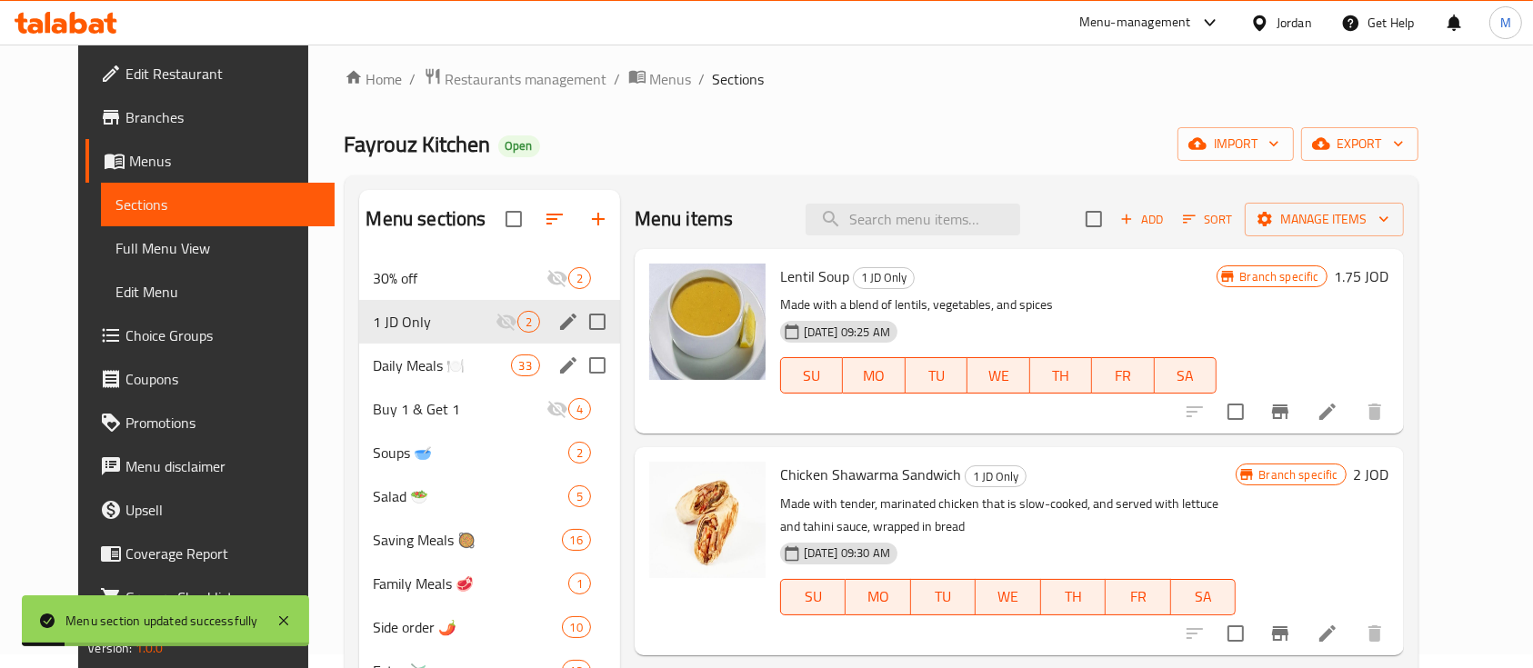
scroll to position [12, 0]
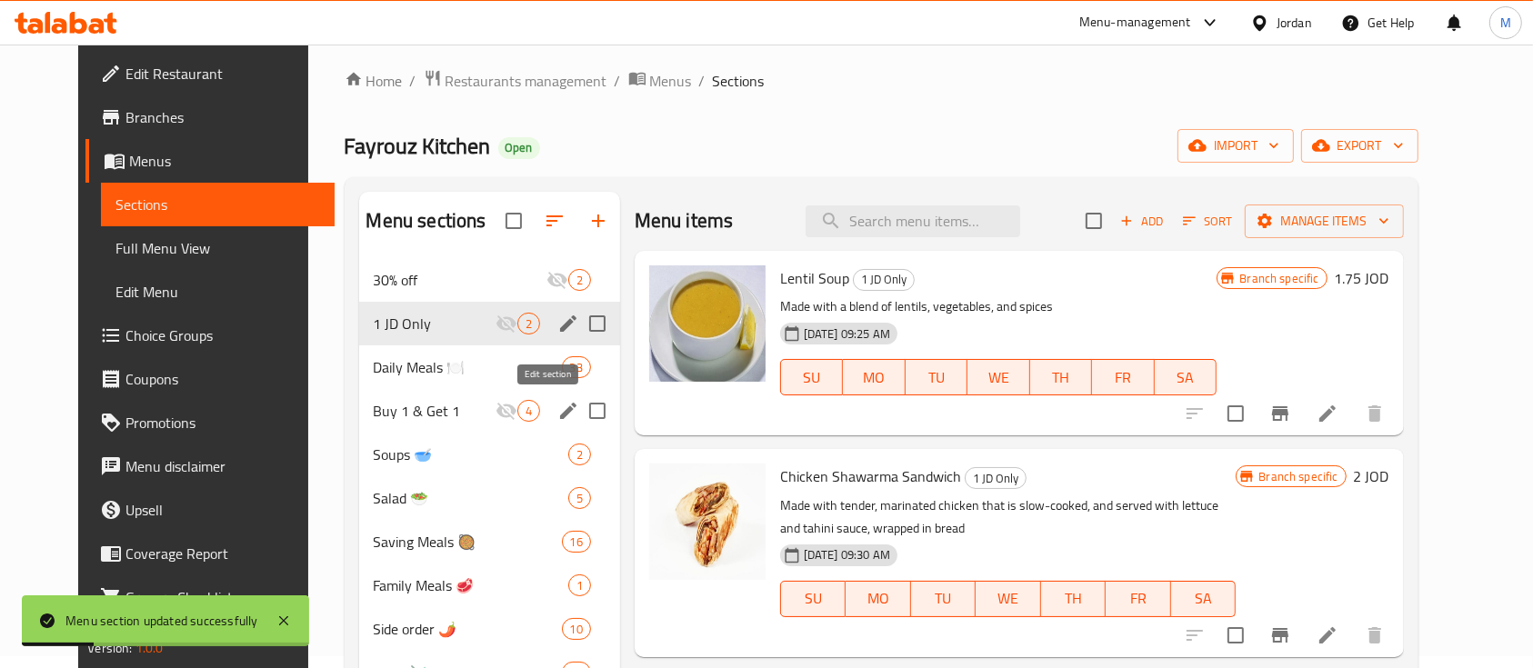
click at [560, 410] on icon "edit" at bounding box center [568, 411] width 16 height 16
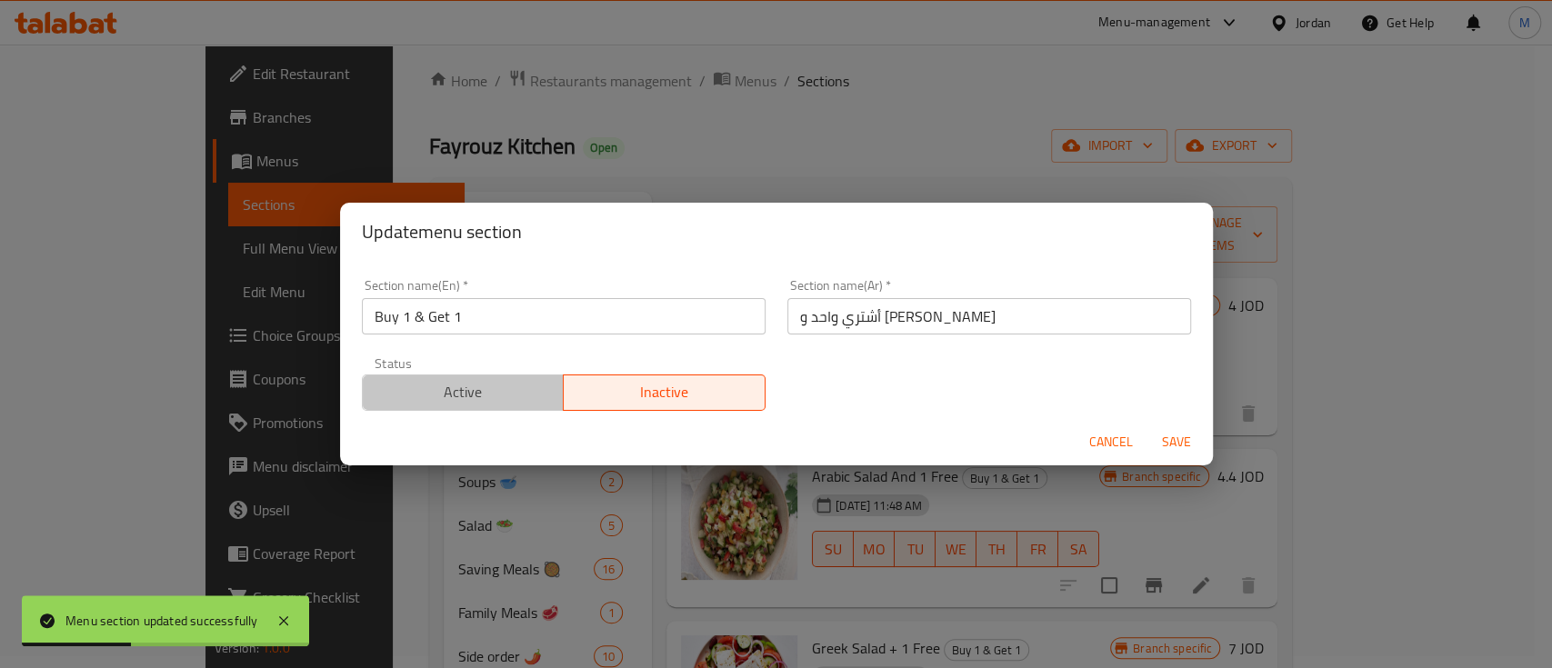
click at [494, 409] on button "Active" at bounding box center [463, 393] width 203 height 36
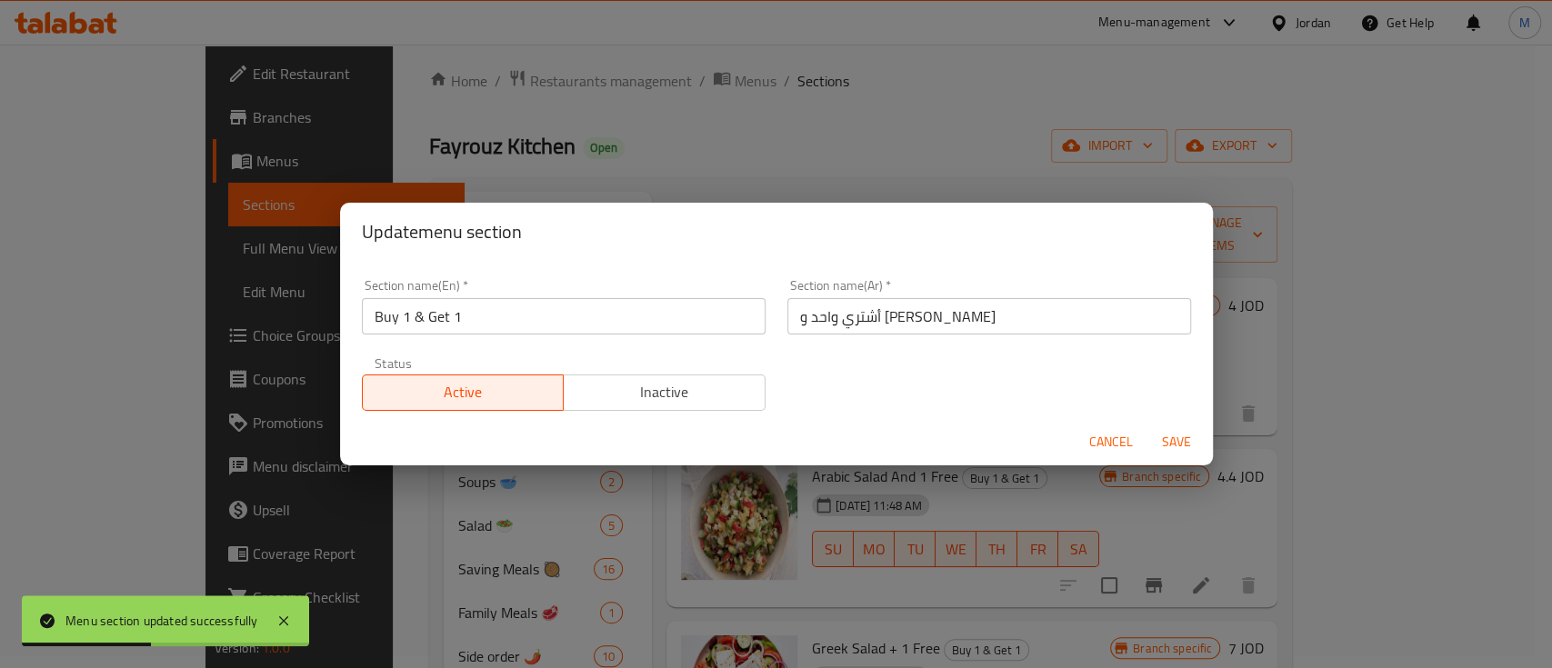
click at [1196, 443] on span "Save" at bounding box center [1176, 442] width 44 height 23
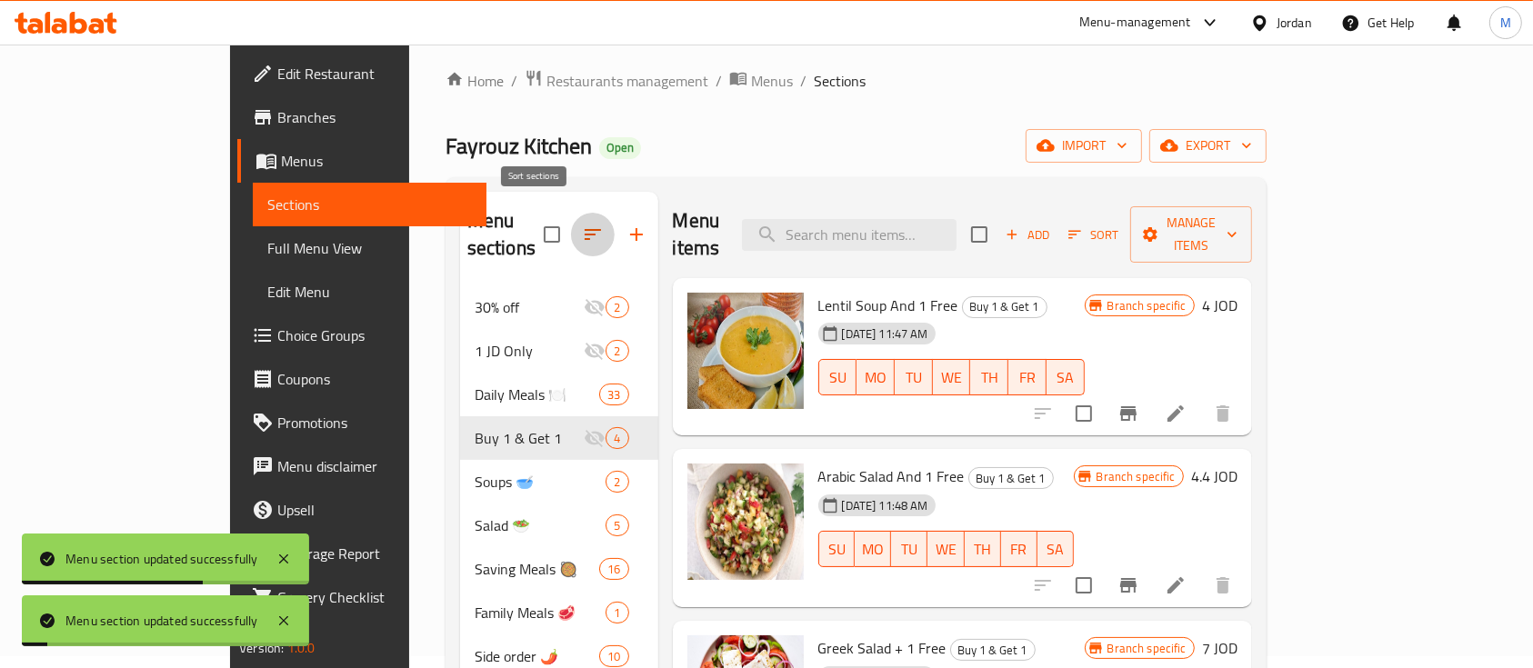
click at [582, 224] on icon "button" at bounding box center [593, 235] width 22 height 22
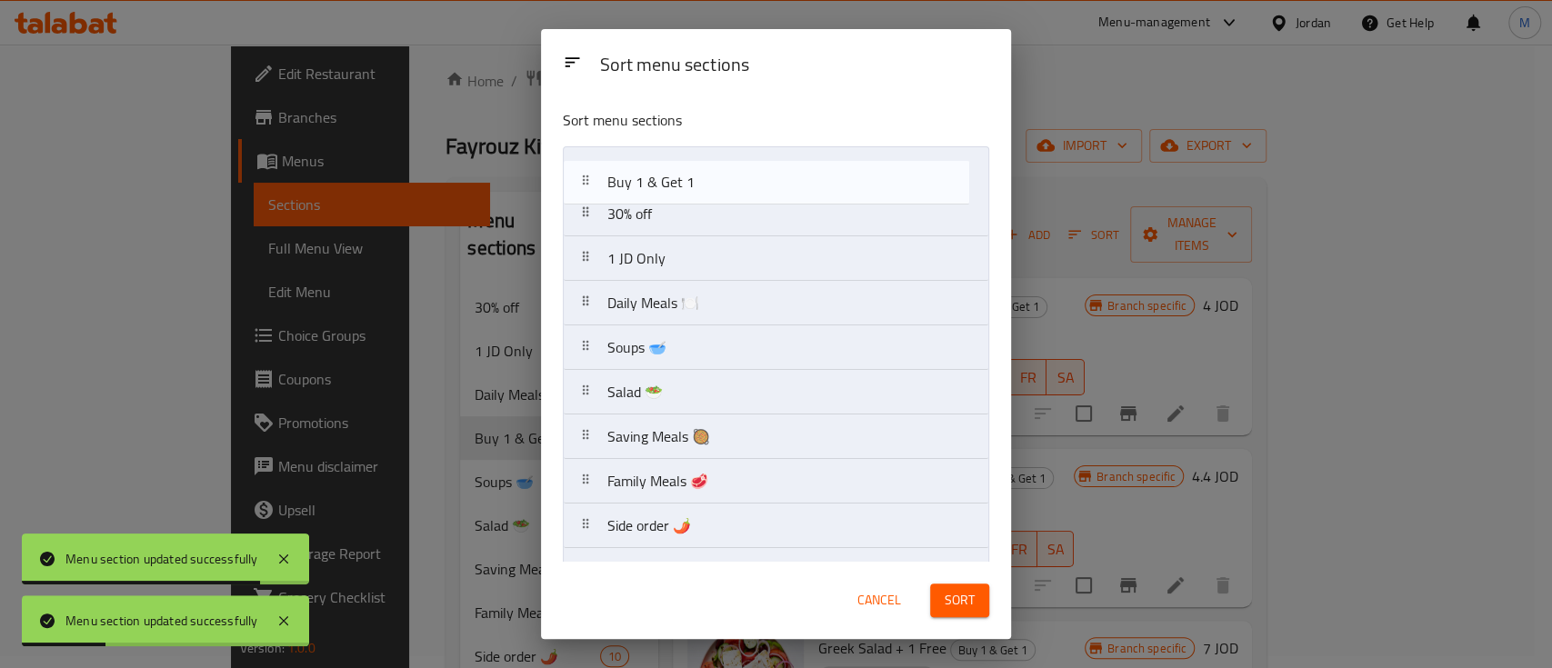
drag, startPoint x: 734, startPoint y: 305, endPoint x: 733, endPoint y: 154, distance: 151.8
click at [733, 154] on nav "30% off 1 JD Only Daily Meals 🍽️ Buy 1 & Get 1 Soups 🥣 Salad 🥗 Saving Meals 🥘 F…" at bounding box center [776, 436] width 426 height 581
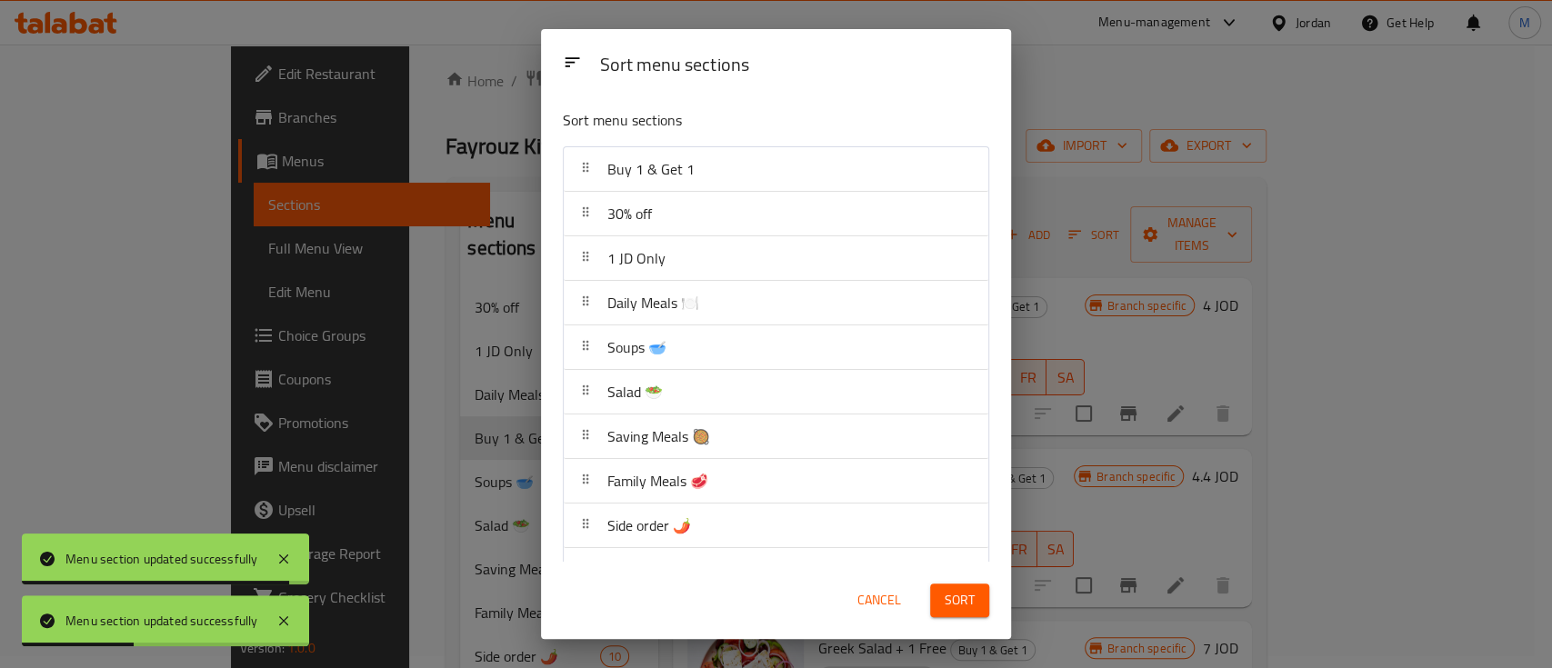
click at [954, 605] on span "Sort" at bounding box center [959, 600] width 30 height 23
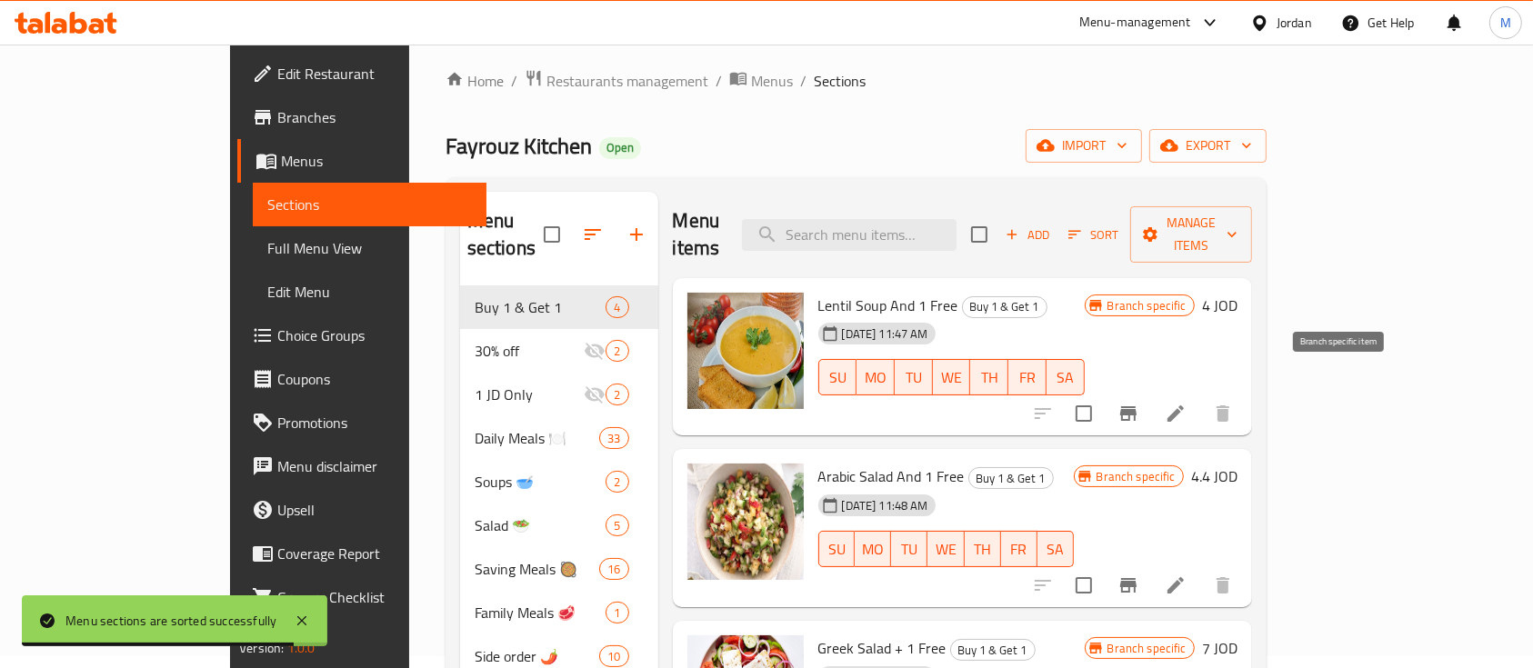
click at [1139, 403] on icon "Branch-specific-item" at bounding box center [1128, 414] width 22 height 22
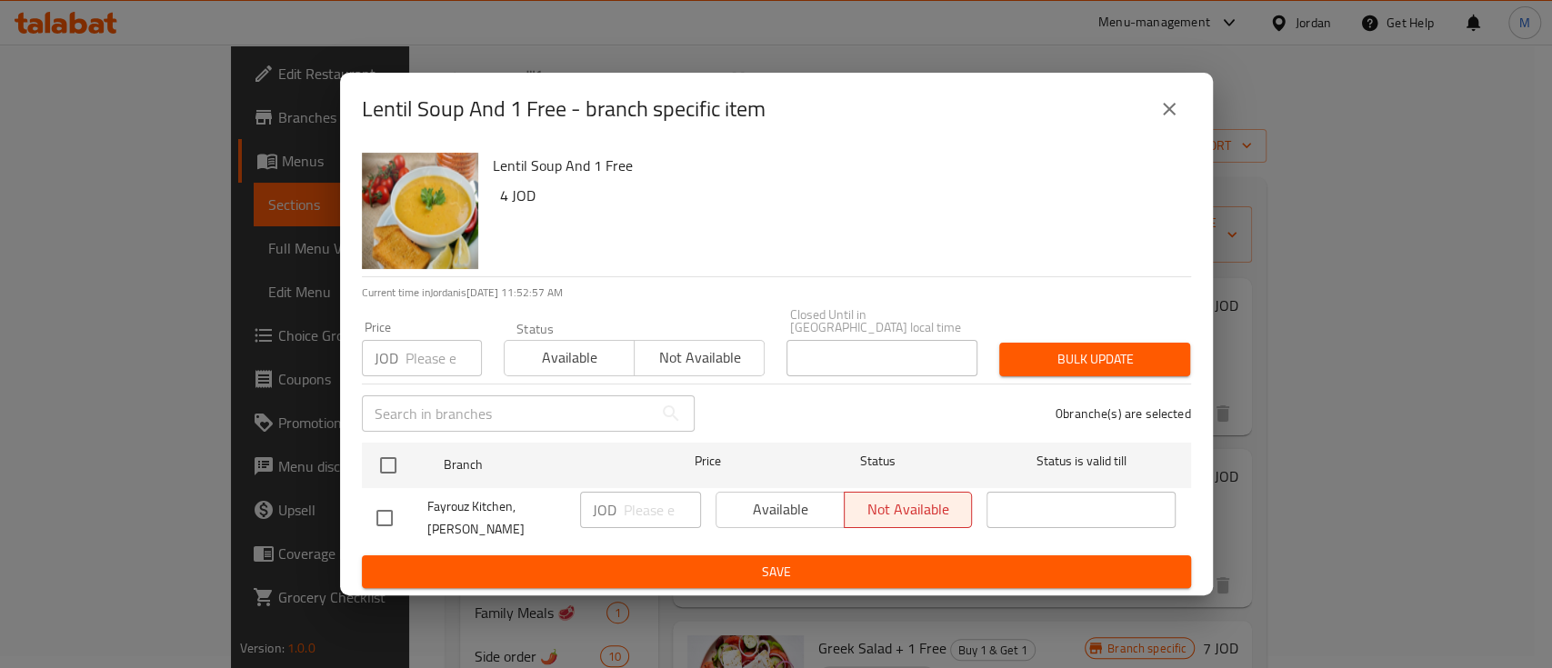
click at [390, 504] on input "checkbox" at bounding box center [384, 518] width 38 height 38
checkbox input "true"
click at [770, 498] on span "Available" at bounding box center [781, 509] width 114 height 26
click at [643, 492] on input "number" at bounding box center [662, 510] width 77 height 36
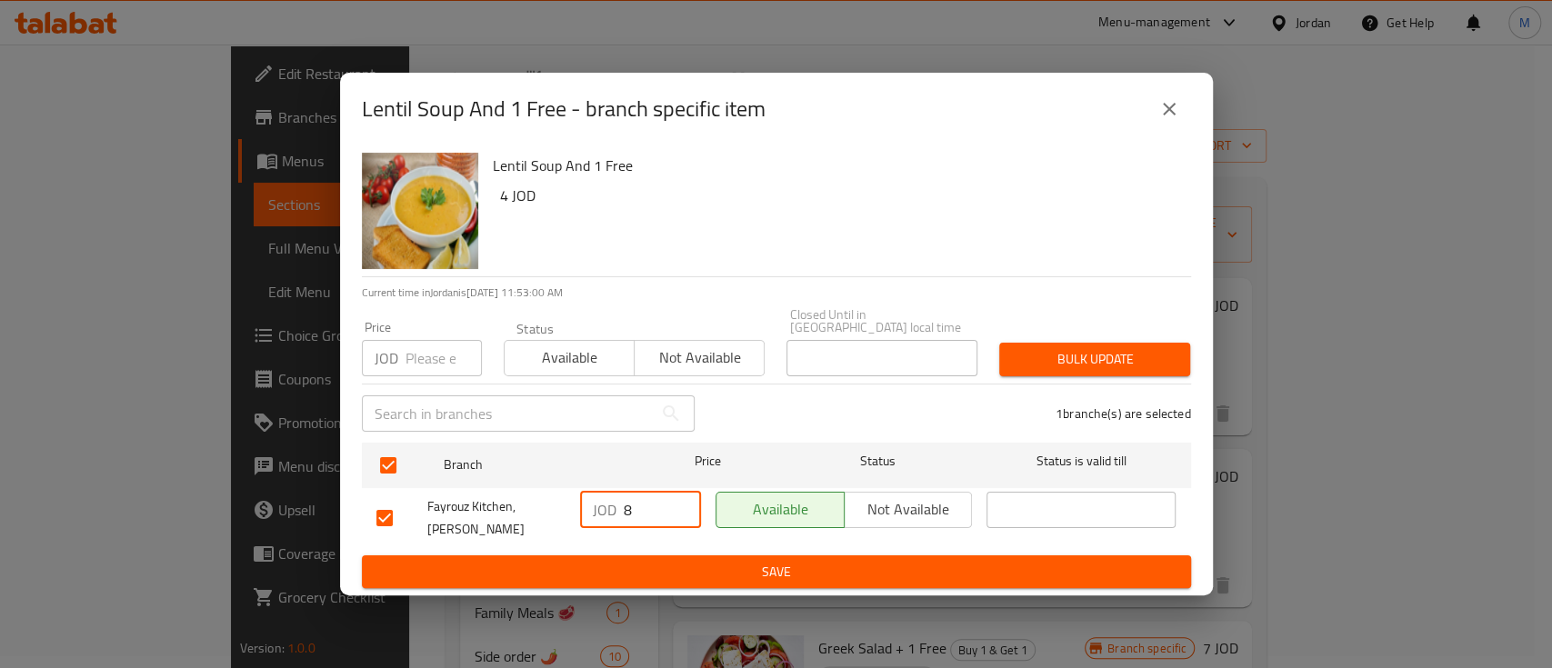
type input "8"
click at [664, 561] on span "Save" at bounding box center [776, 572] width 800 height 23
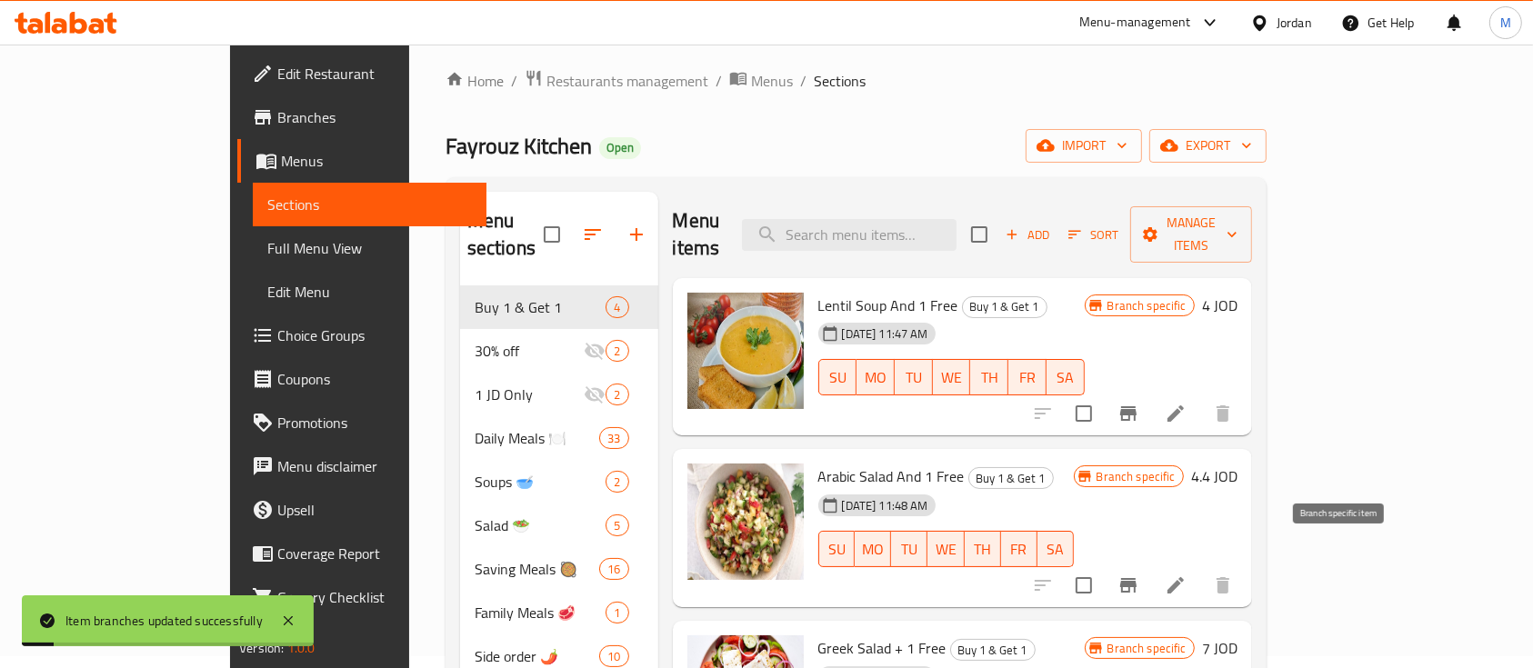
click at [1139, 574] on icon "Branch-specific-item" at bounding box center [1128, 585] width 22 height 22
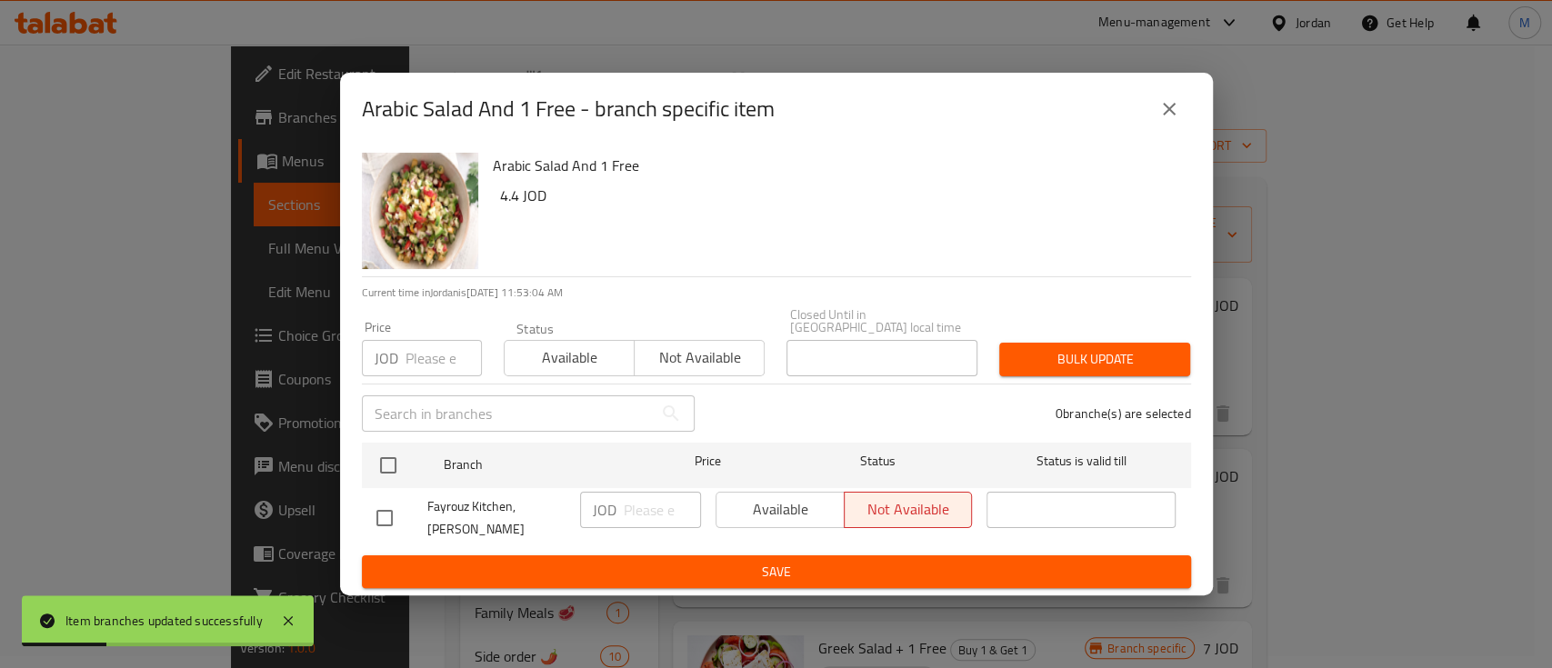
click at [387, 505] on input "checkbox" at bounding box center [384, 518] width 38 height 38
checkbox input "true"
click at [764, 500] on span "Available" at bounding box center [781, 509] width 114 height 26
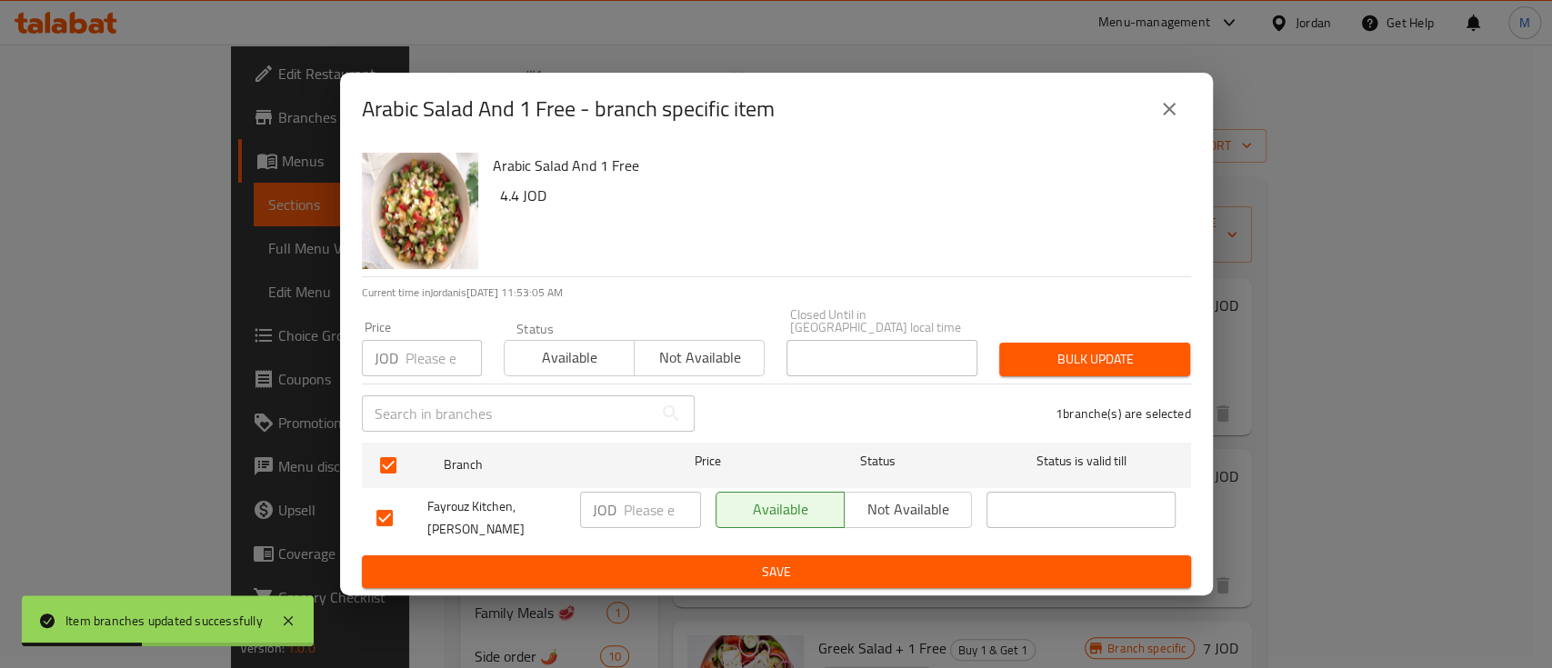
click at [594, 499] on p "JOD" at bounding box center [605, 510] width 24 height 22
click at [649, 493] on input "number" at bounding box center [662, 510] width 77 height 36
type input "8.8"
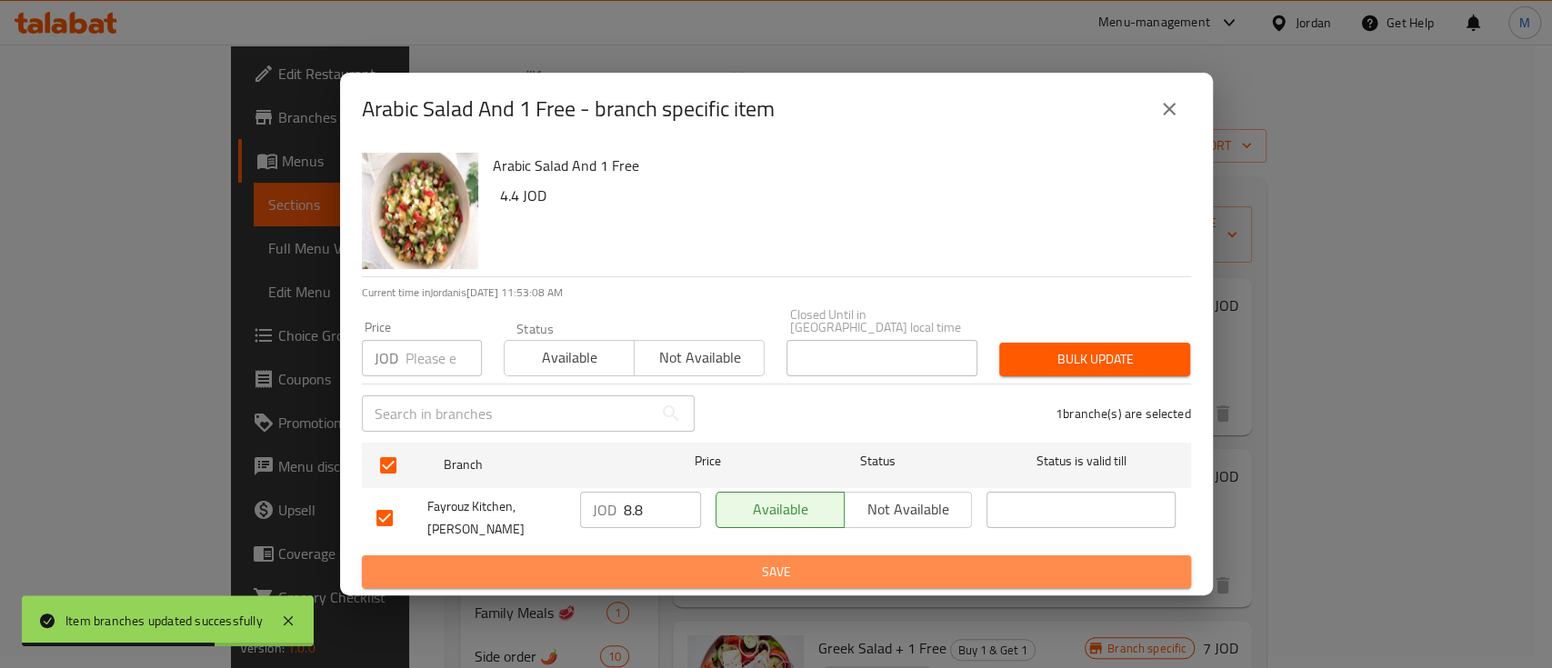
click at [660, 564] on span "Save" at bounding box center [776, 572] width 800 height 23
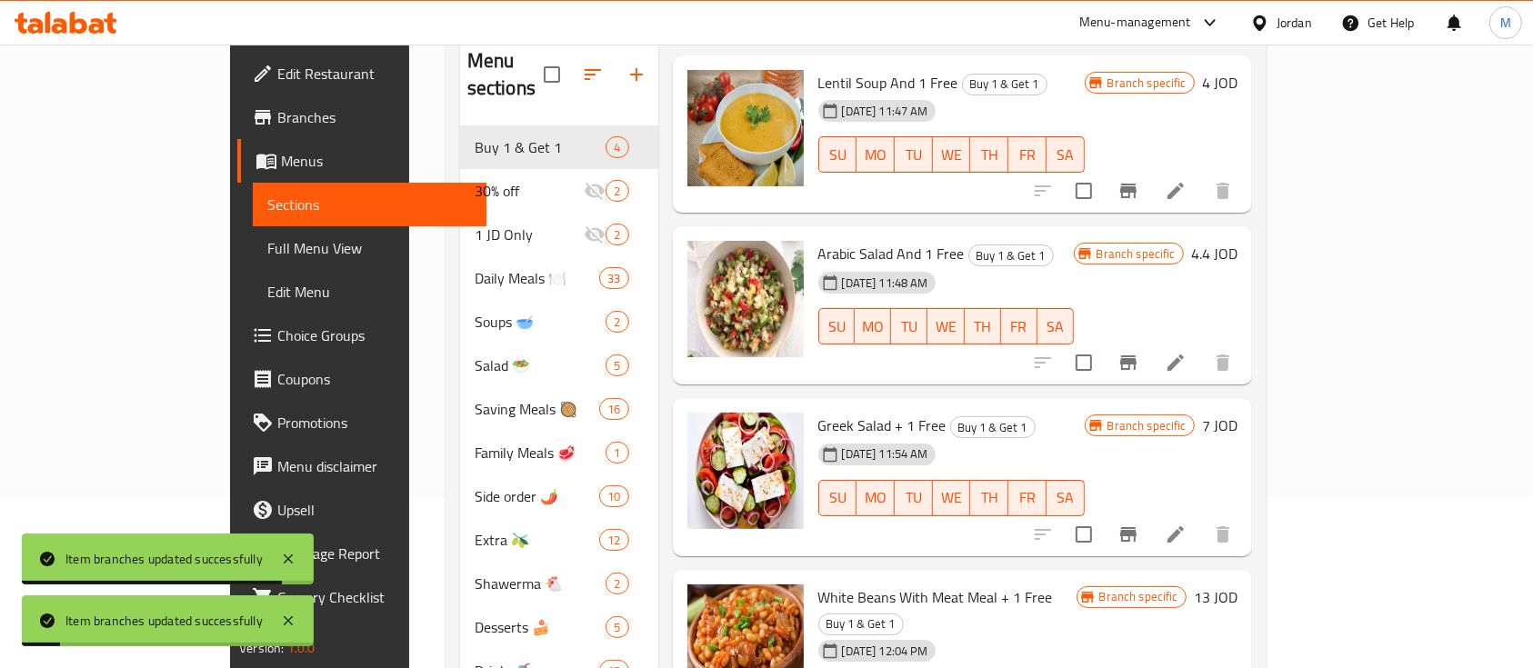
scroll to position [255, 0]
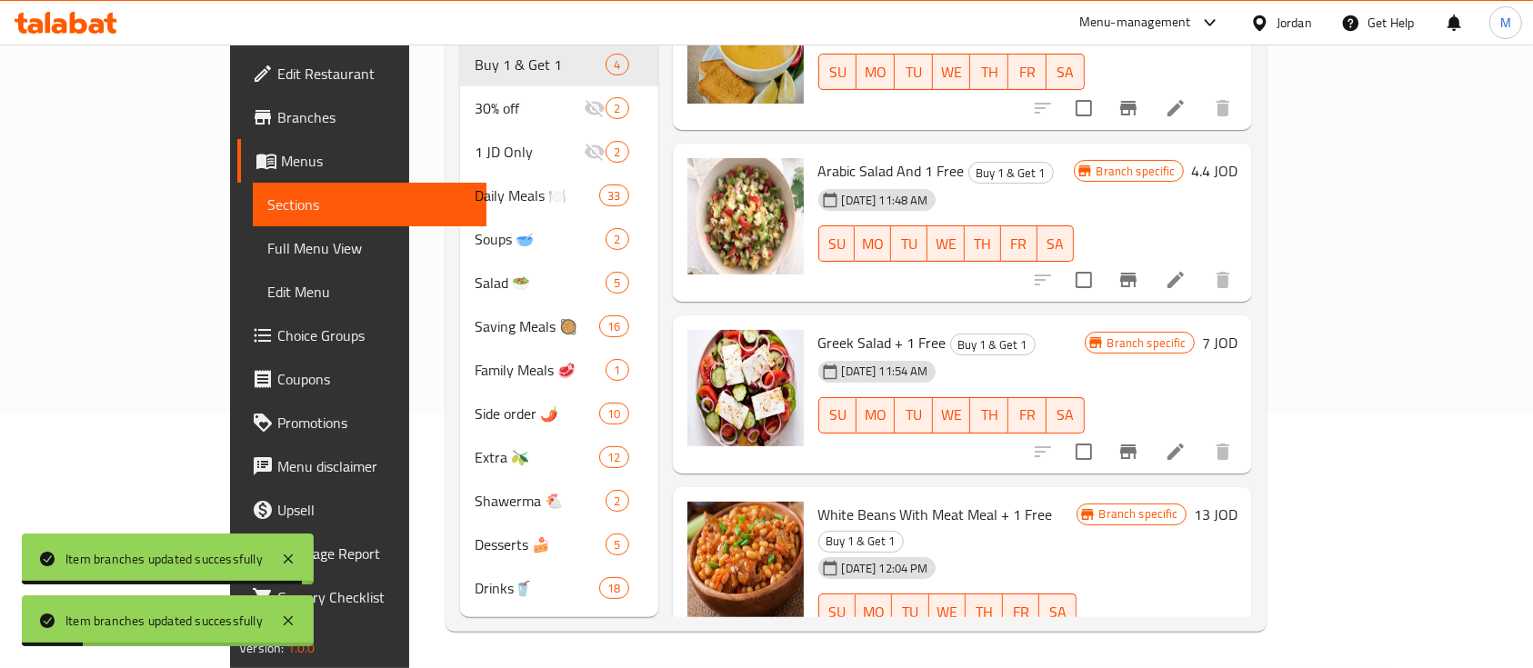
click at [1136, 445] on icon "Branch-specific-item" at bounding box center [1128, 452] width 16 height 15
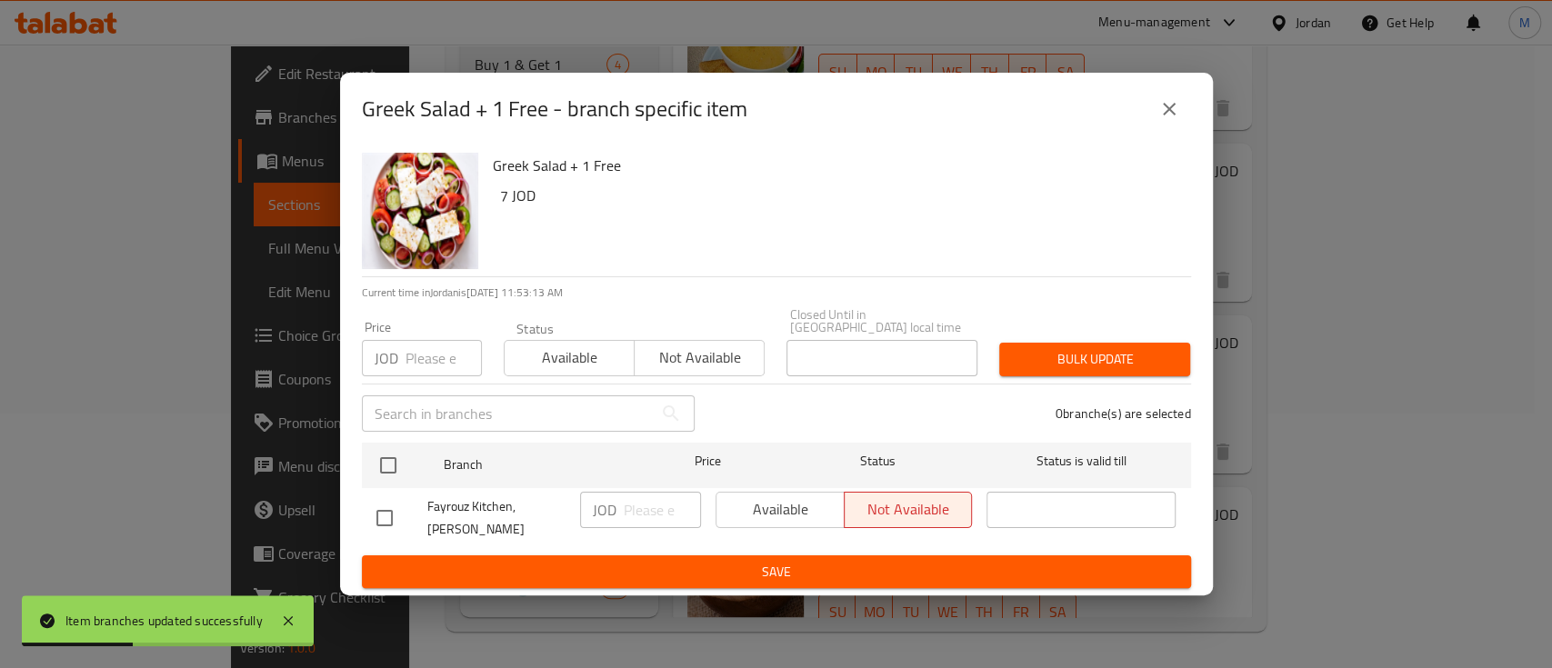
drag, startPoint x: 378, startPoint y: 513, endPoint x: 474, endPoint y: 492, distance: 97.7
click at [379, 513] on input "checkbox" at bounding box center [384, 518] width 38 height 38
checkbox input "true"
click at [749, 492] on button "Available" at bounding box center [779, 510] width 129 height 36
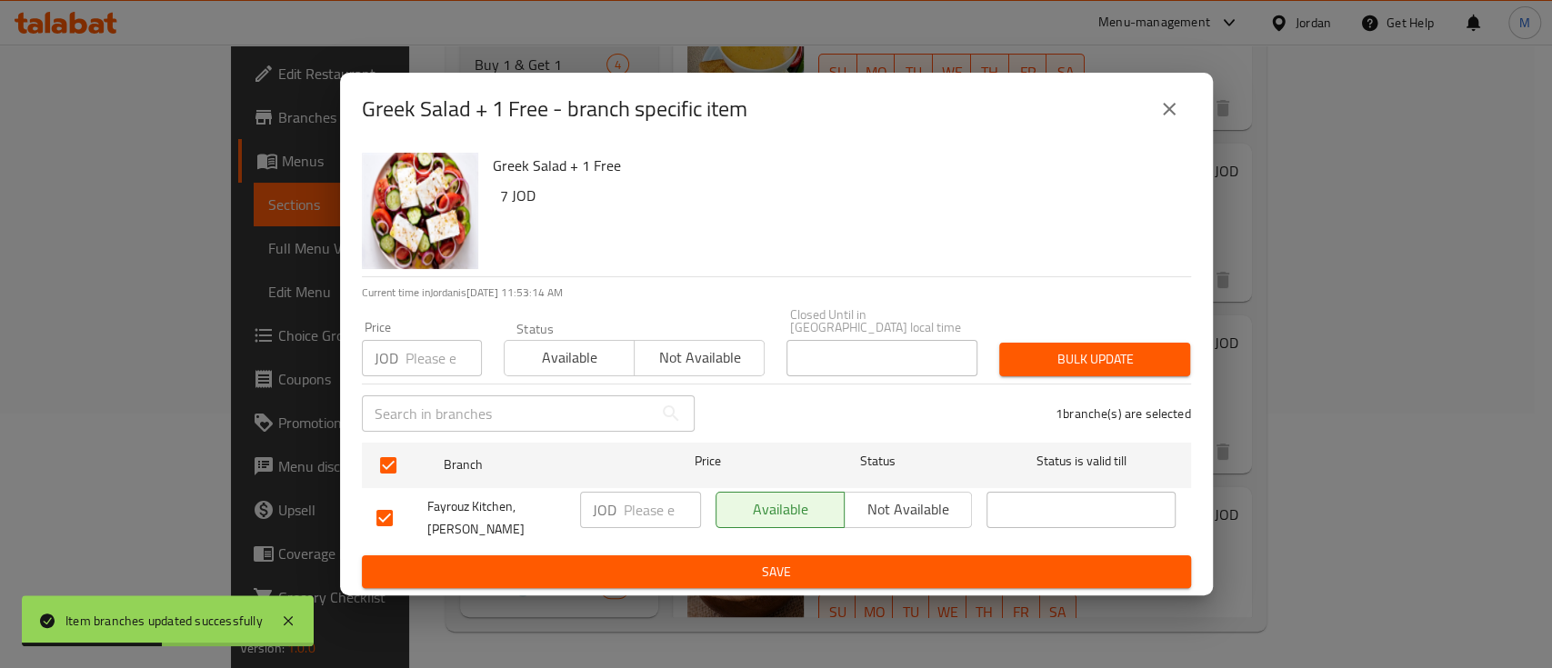
click at [664, 492] on input "number" at bounding box center [662, 510] width 77 height 36
type input "14"
click at [668, 561] on span "Save" at bounding box center [776, 572] width 800 height 23
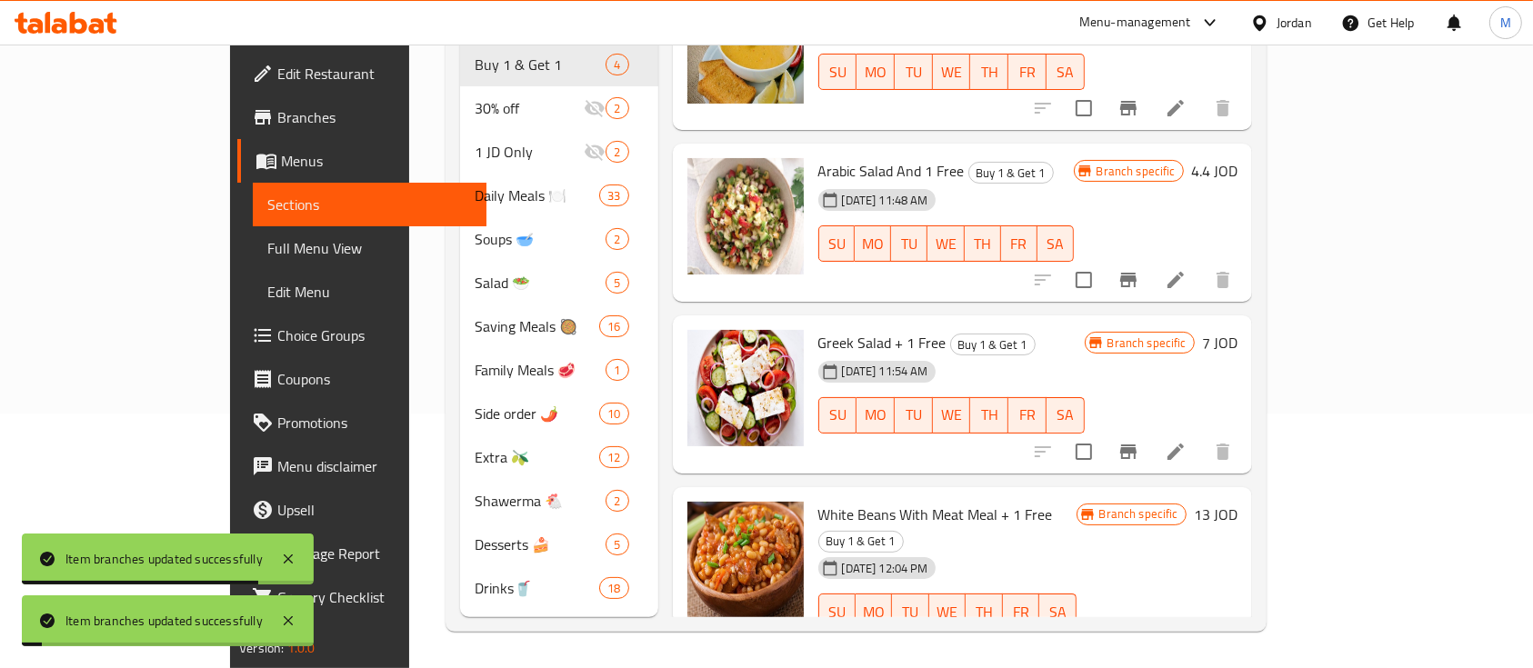
click at [1139, 637] on icon "Branch-specific-item" at bounding box center [1128, 648] width 22 height 22
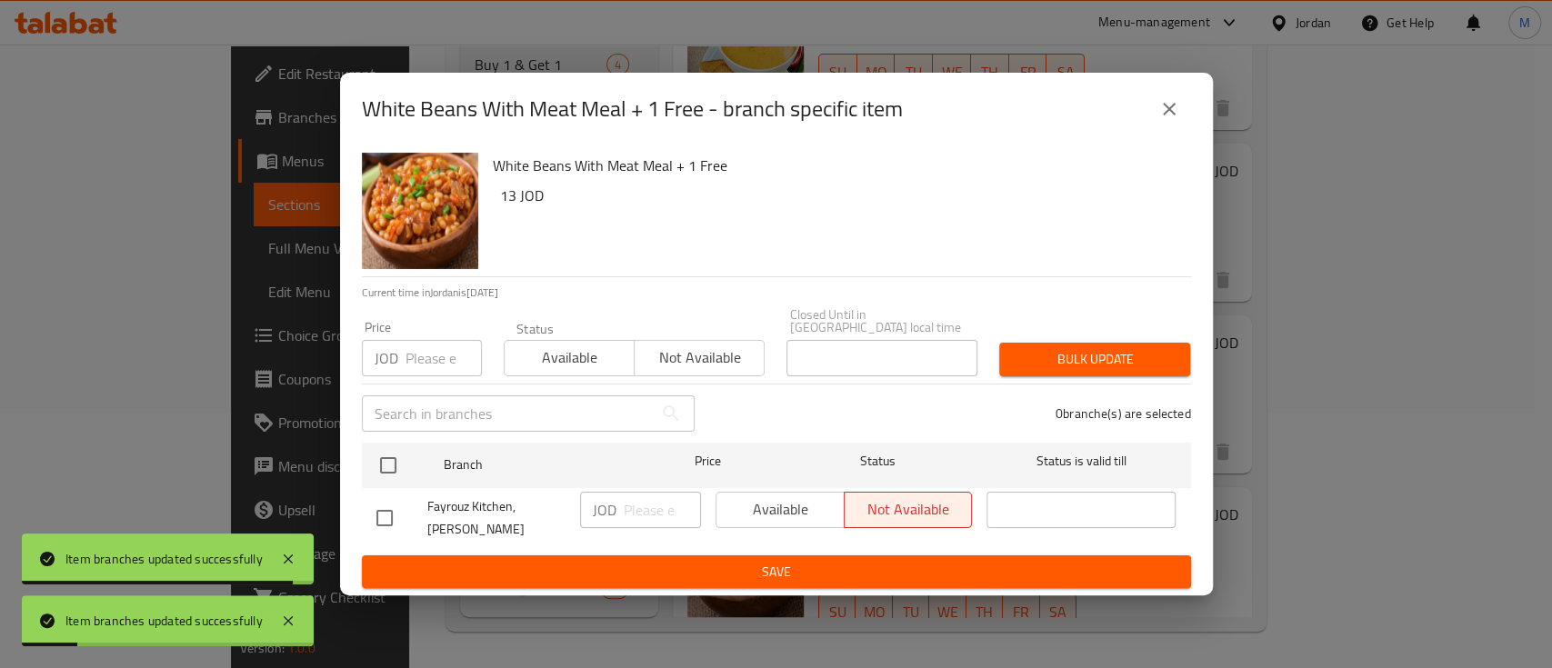
click at [387, 508] on input "checkbox" at bounding box center [384, 518] width 38 height 38
checkbox input "true"
click at [763, 502] on span "Available" at bounding box center [781, 509] width 114 height 26
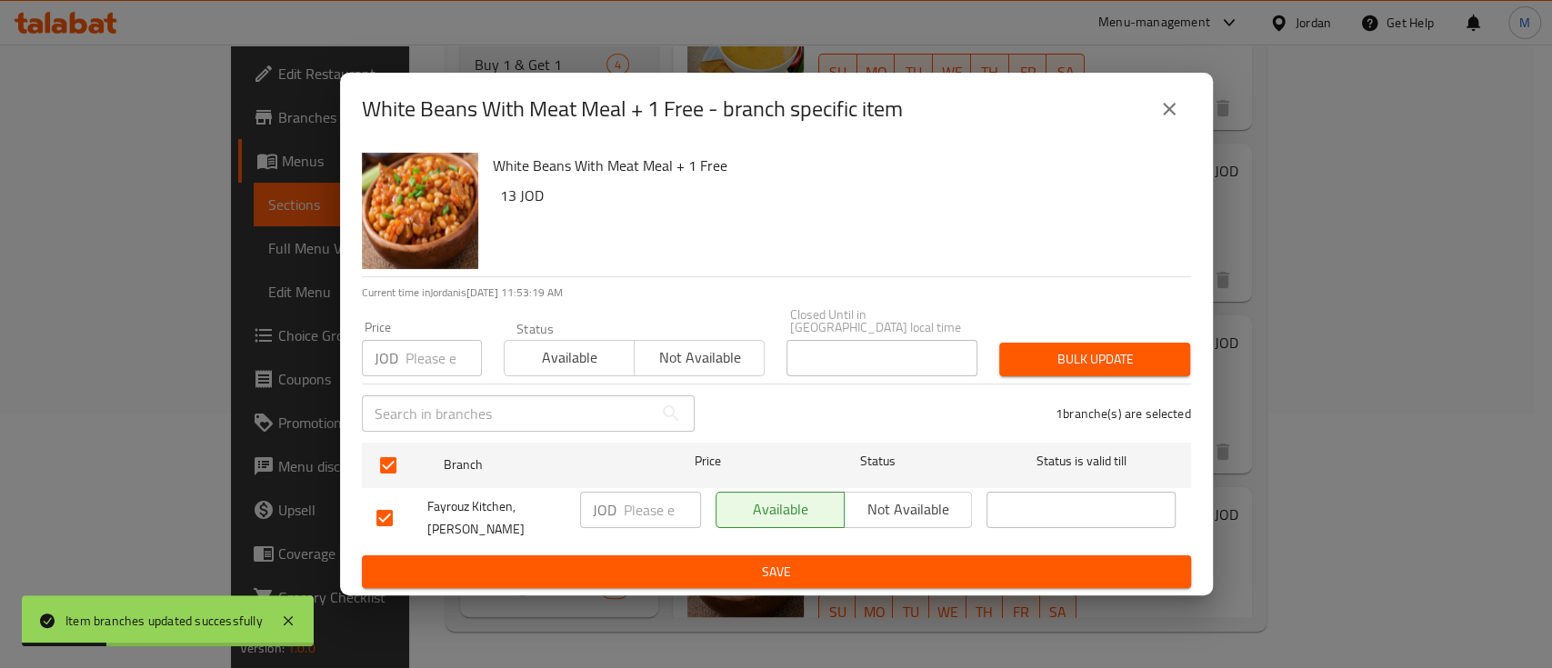
click at [631, 517] on input "number" at bounding box center [662, 510] width 77 height 36
click at [633, 505] on input "number" at bounding box center [662, 510] width 77 height 36
type input "16"
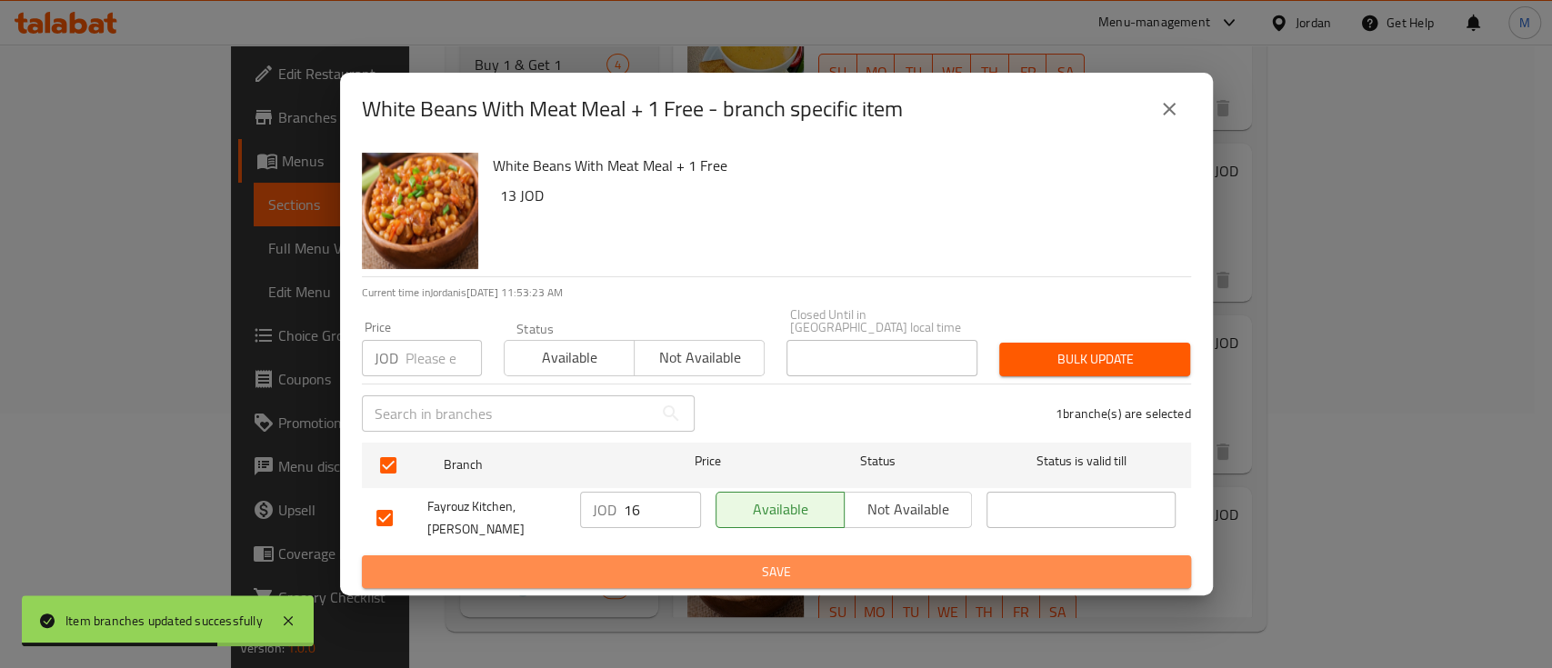
click at [663, 555] on button "Save" at bounding box center [776, 572] width 829 height 34
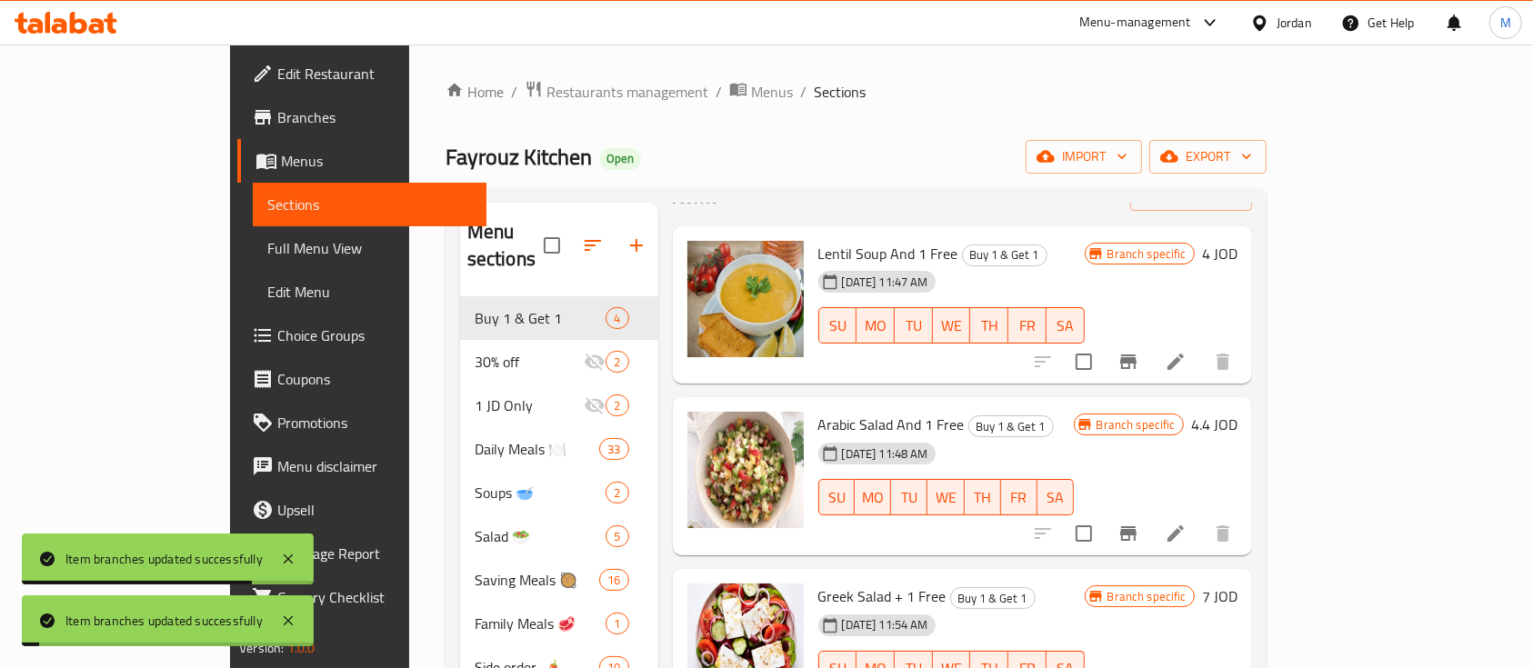
scroll to position [0, 0]
click at [277, 123] on span "Branches" at bounding box center [374, 117] width 195 height 22
